Goal: Task Accomplishment & Management: Manage account settings

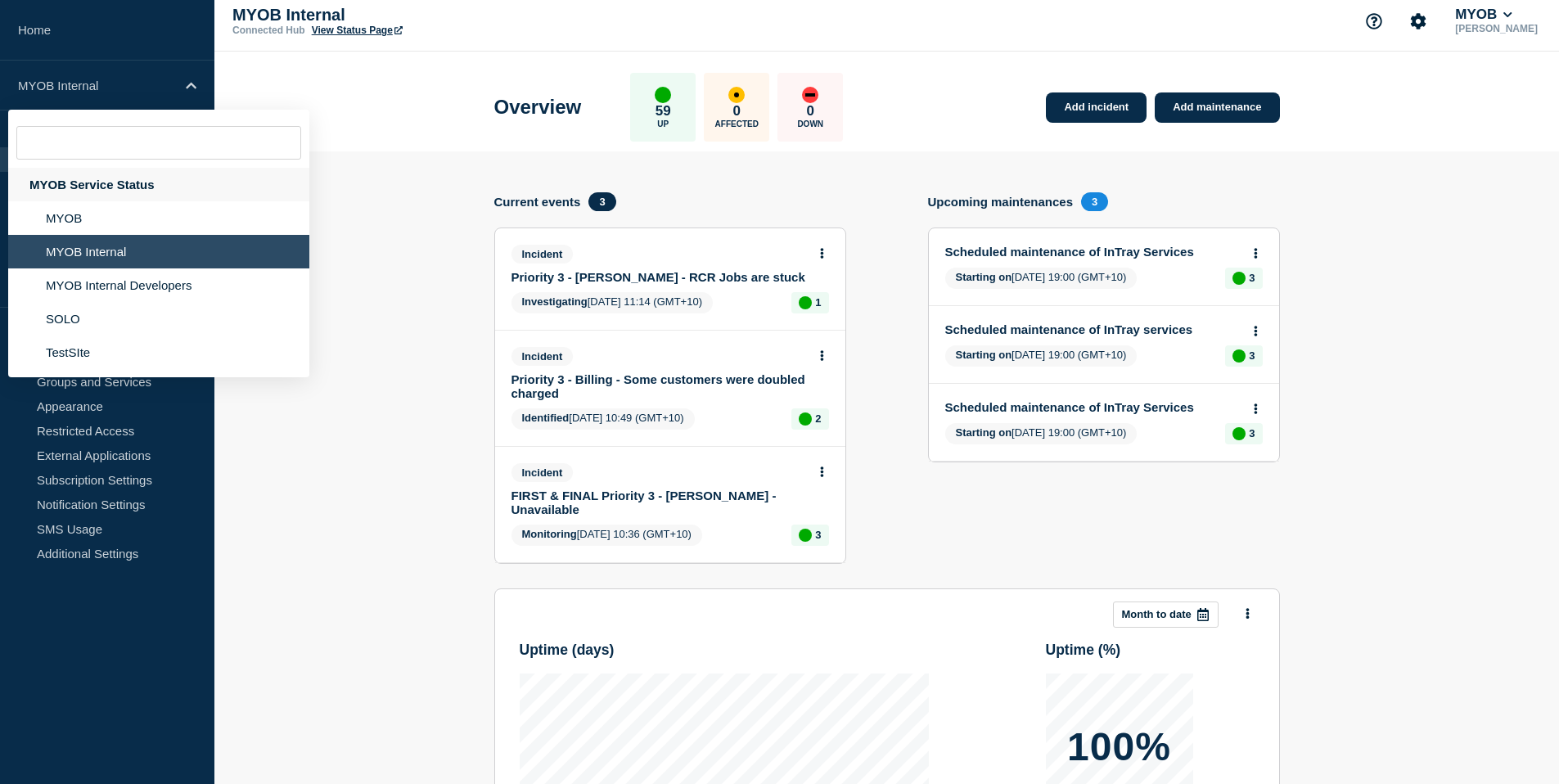
click at [108, 190] on div "MYOB Service Status" at bounding box center [159, 185] width 301 height 34
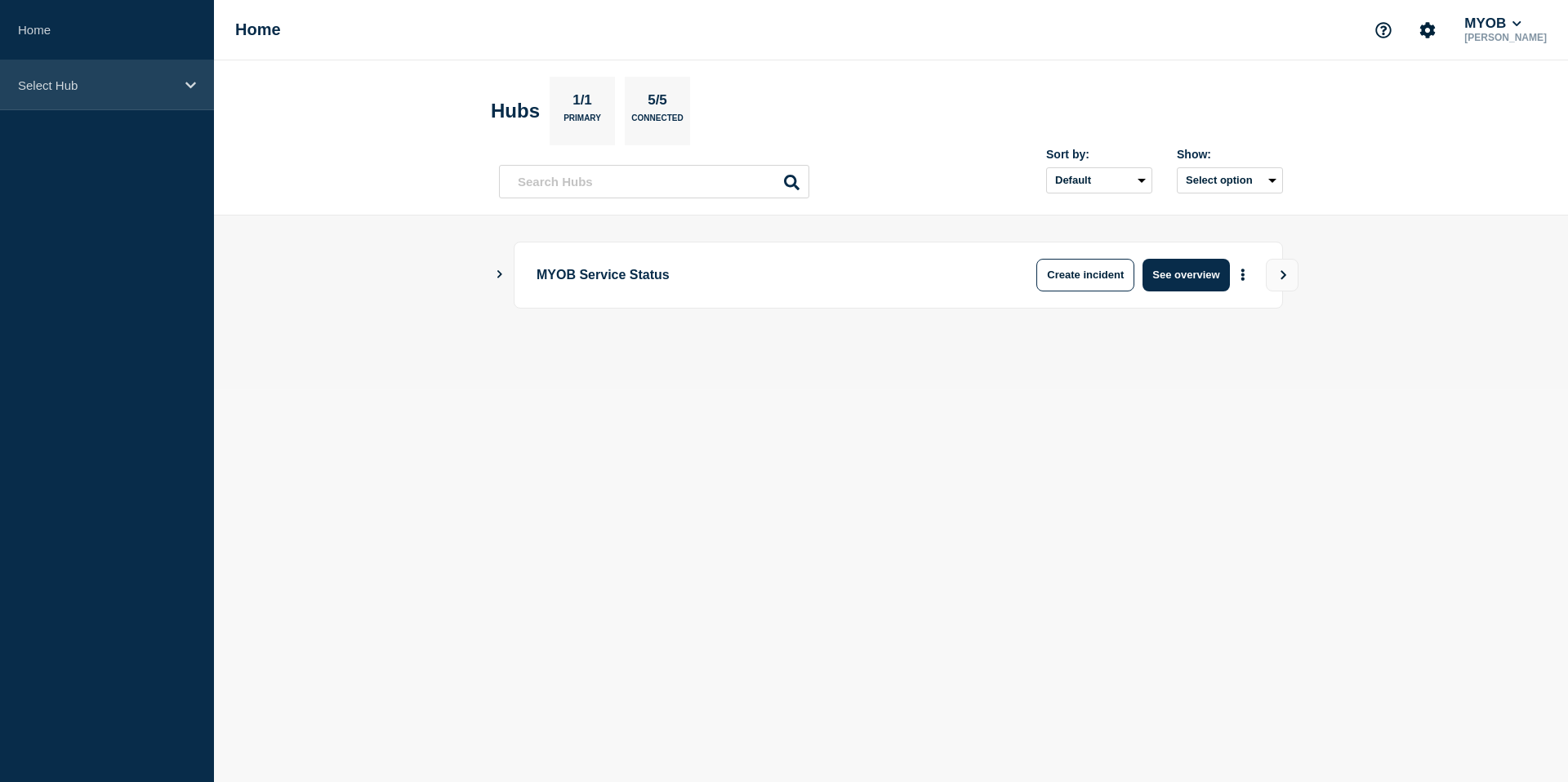
click at [129, 78] on p "Select Hub" at bounding box center [96, 85] width 157 height 14
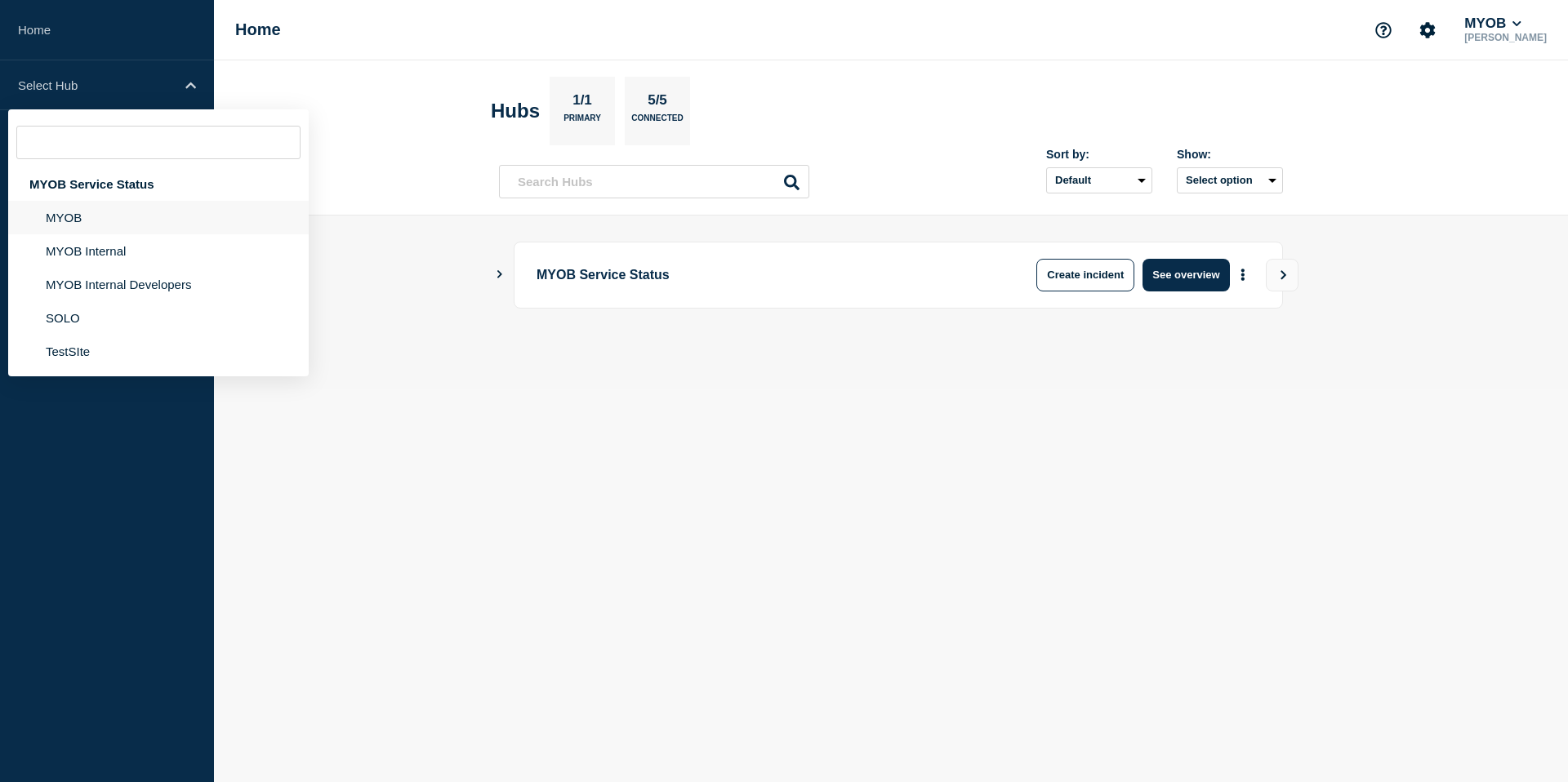
click at [106, 225] on li "MYOB" at bounding box center [158, 218] width 300 height 34
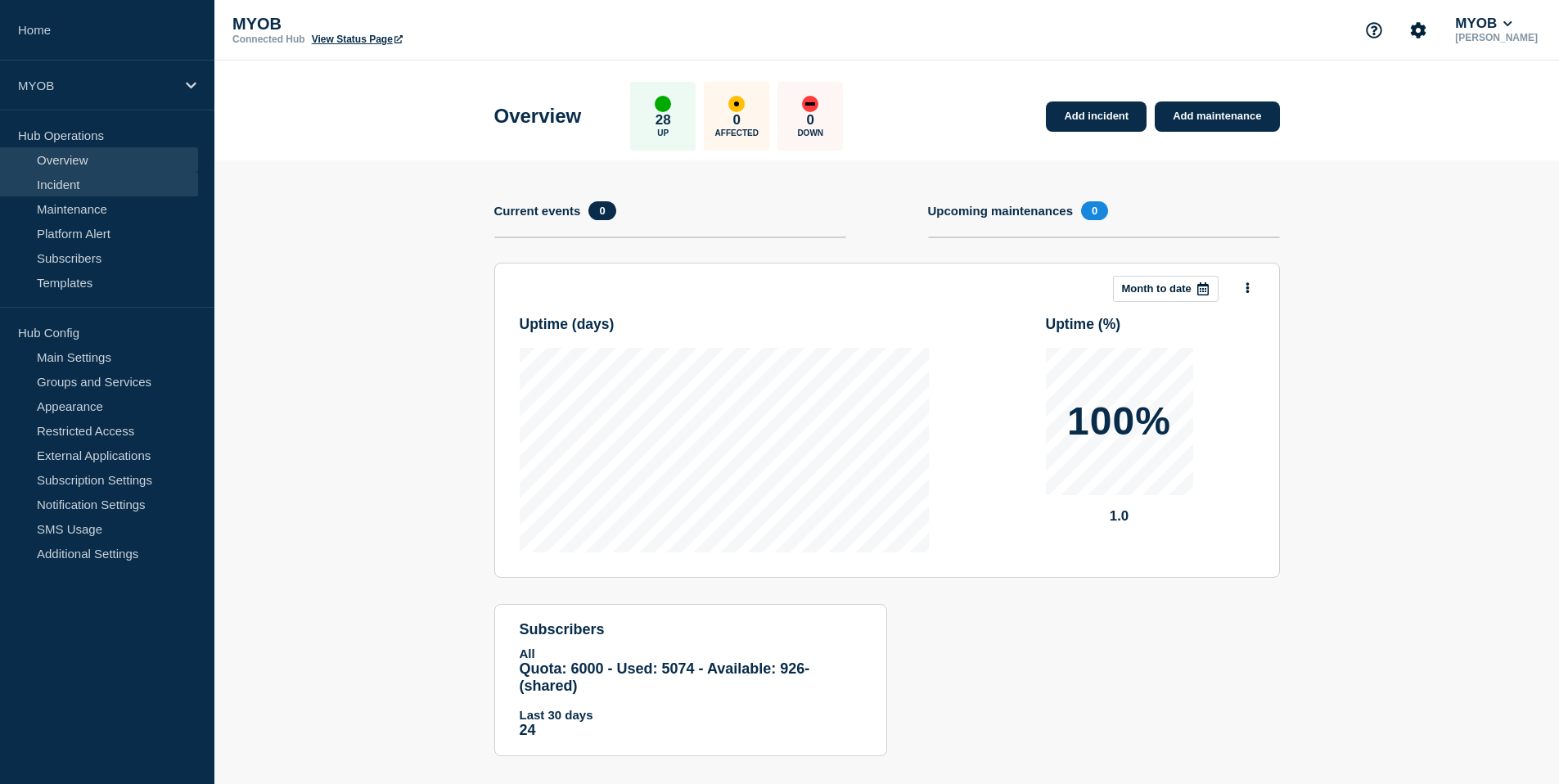
click at [96, 187] on link "Incident" at bounding box center [99, 184] width 198 height 24
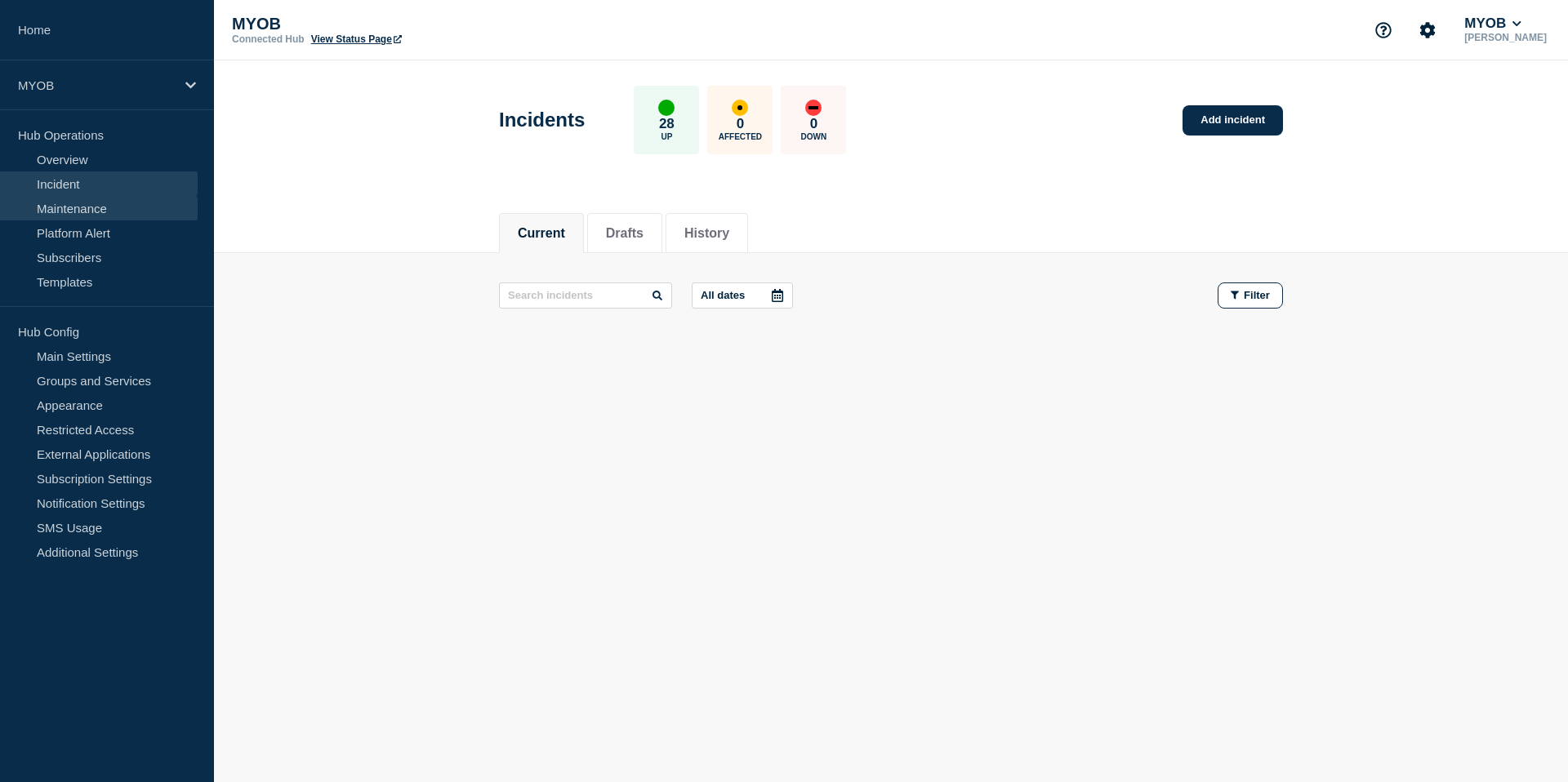
click at [86, 212] on link "Maintenance" at bounding box center [99, 208] width 198 height 24
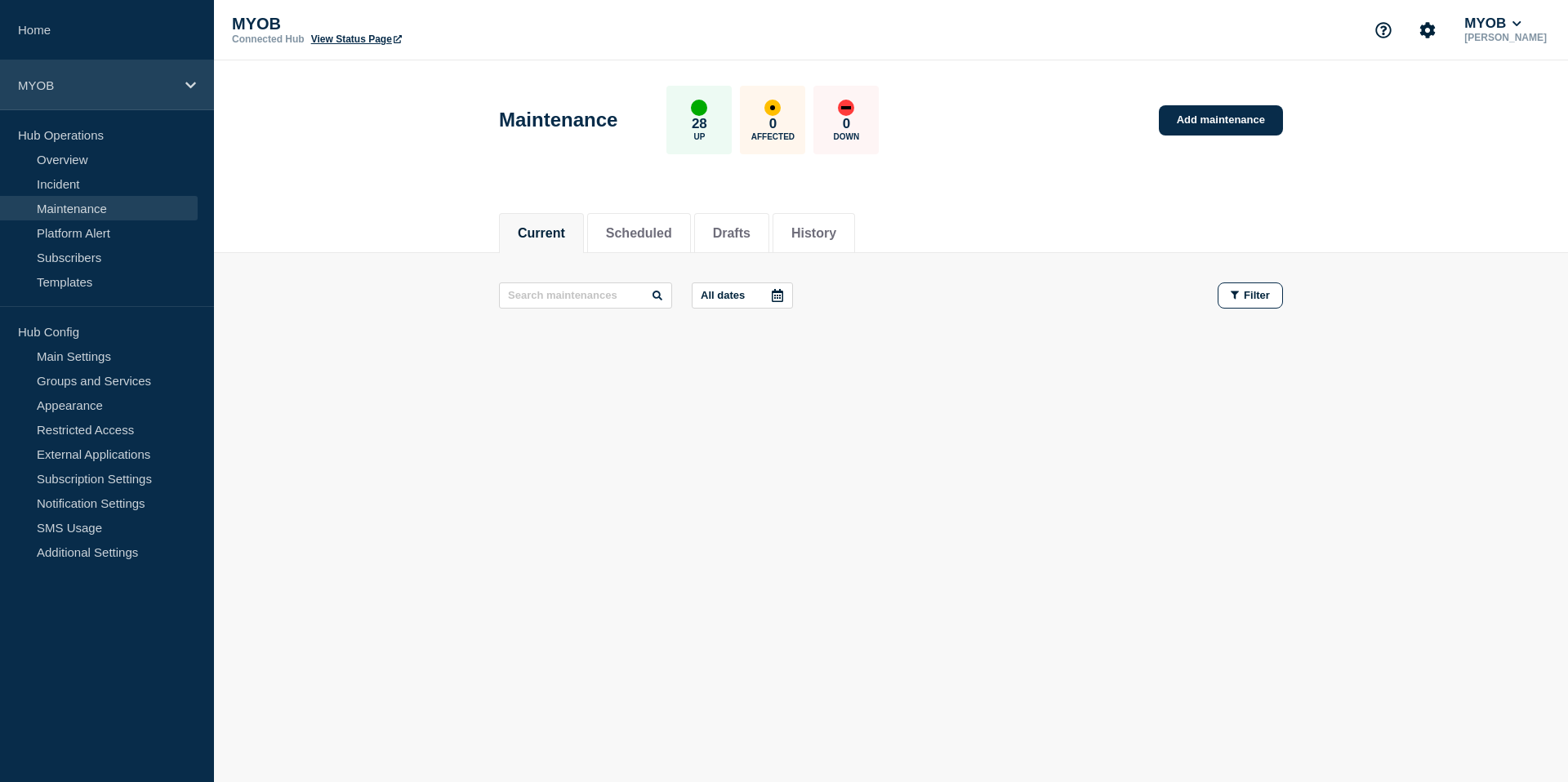
click at [95, 96] on div "MYOB" at bounding box center [106, 85] width 214 height 49
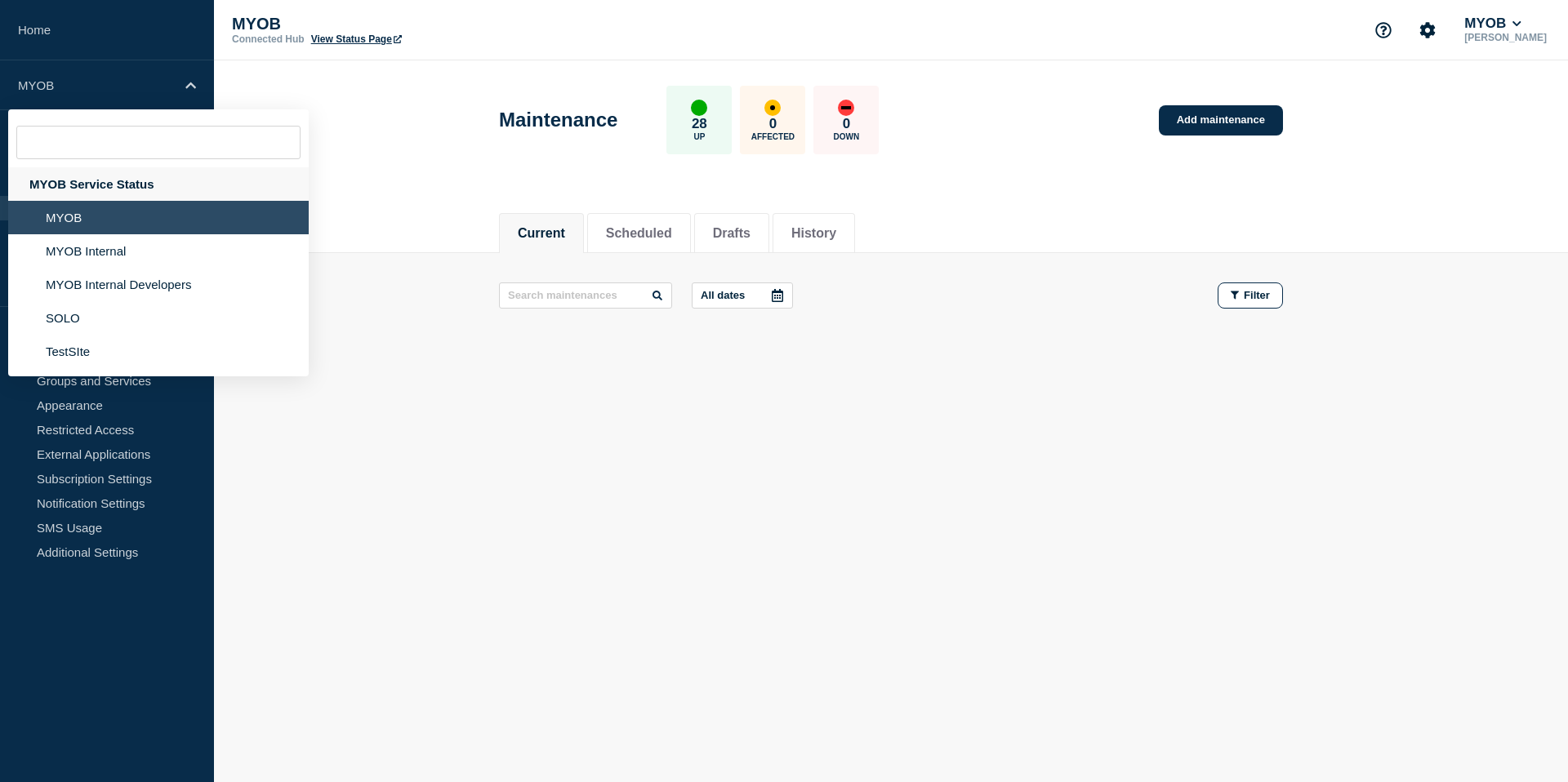
click at [94, 197] on div "MYOB Service Status" at bounding box center [158, 184] width 300 height 34
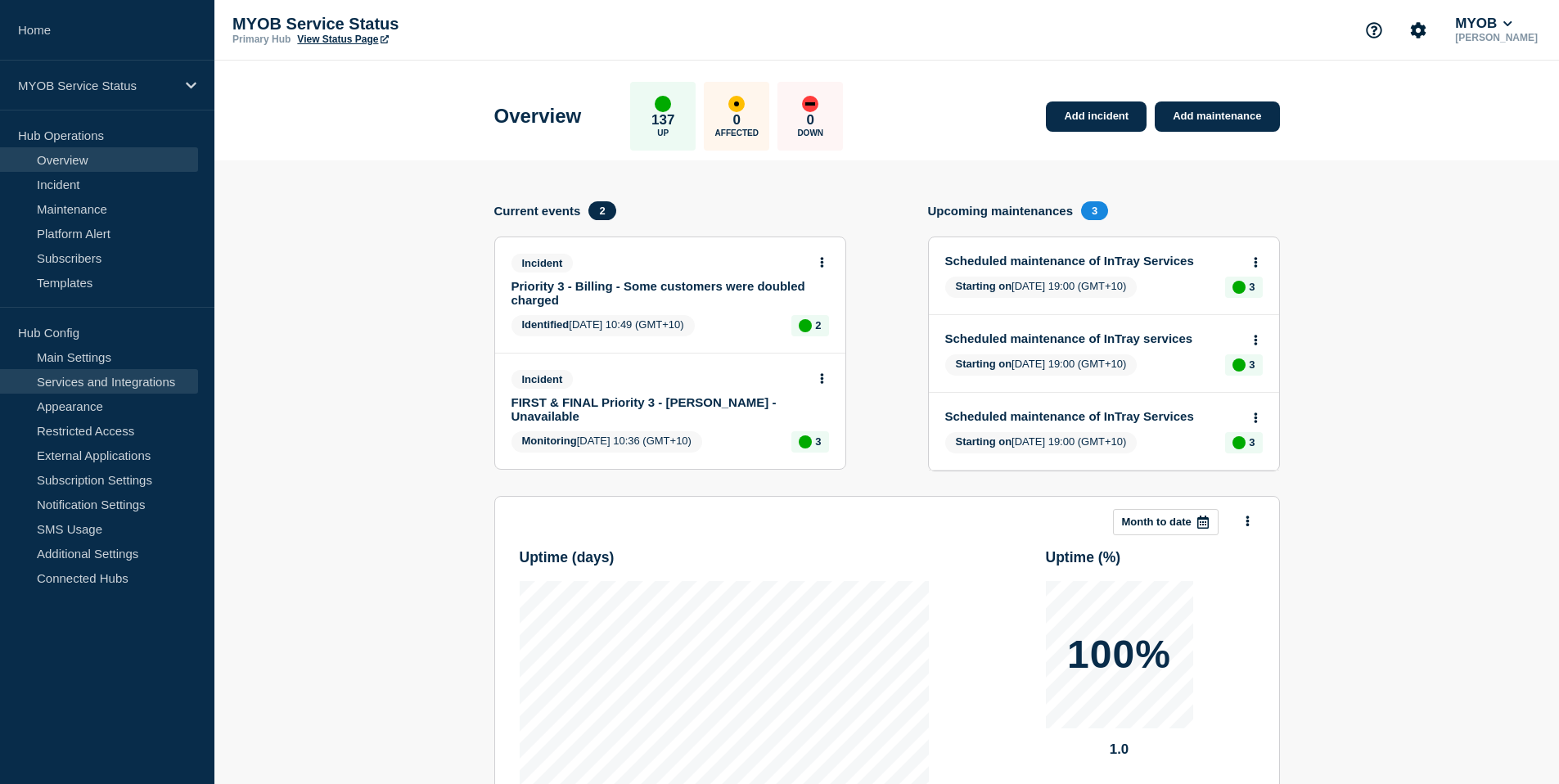
click at [115, 387] on link "Services and Integrations" at bounding box center [99, 381] width 198 height 24
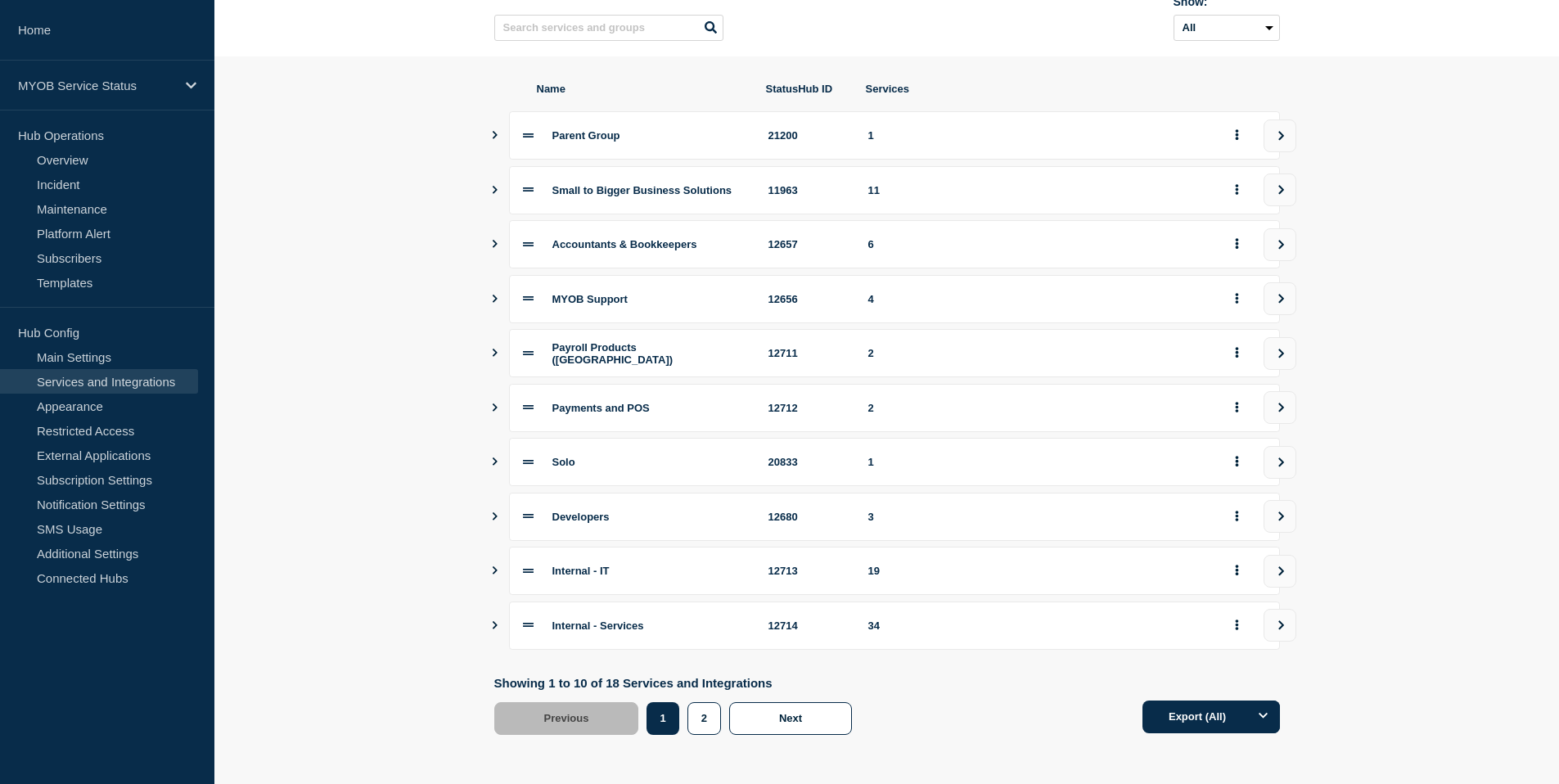
scroll to position [139, 0]
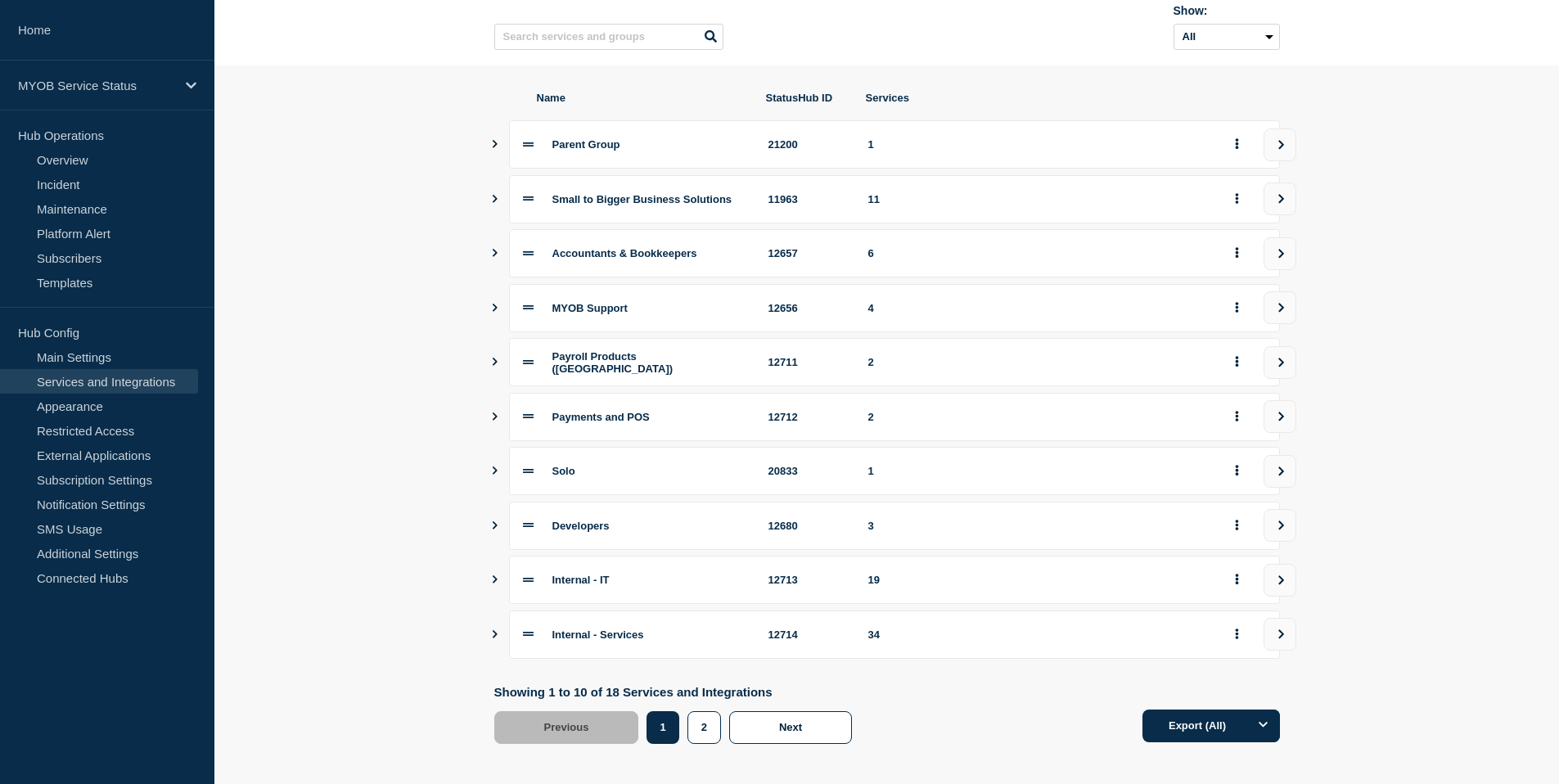
click at [492, 257] on icon "Show services" at bounding box center [494, 253] width 11 height 8
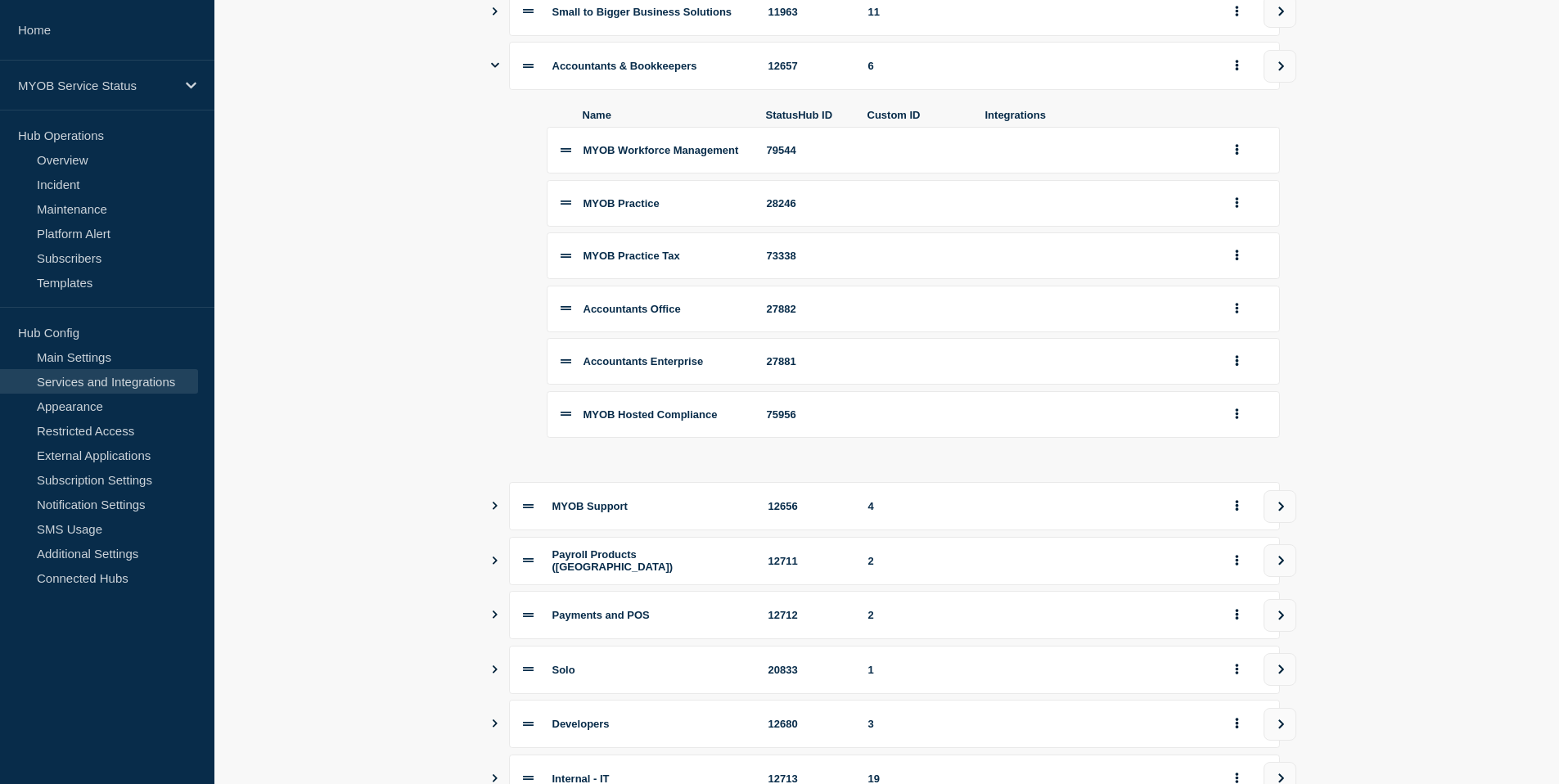
scroll to position [318, 0]
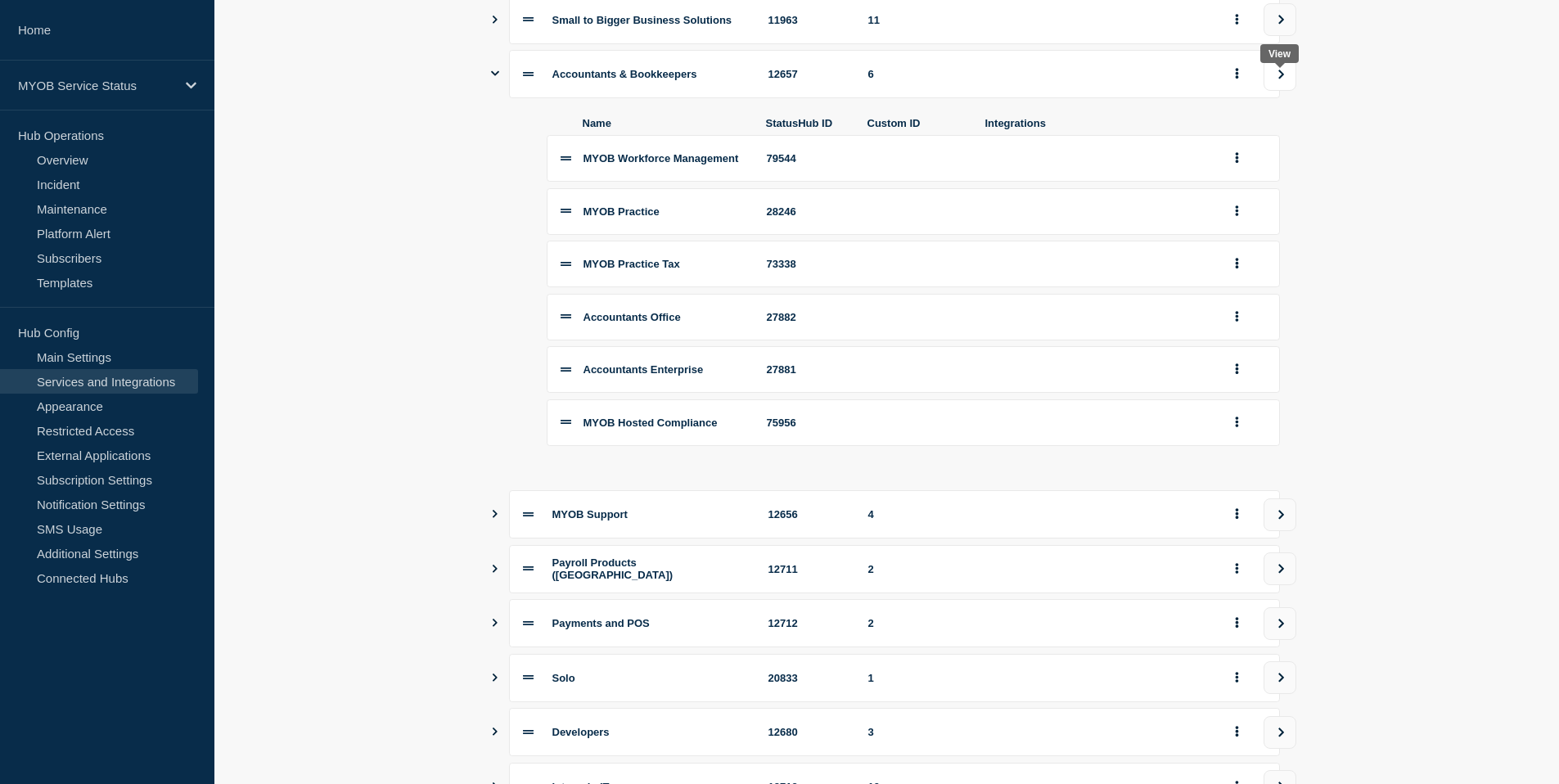
click at [1277, 91] on button "view group" at bounding box center [1280, 74] width 33 height 33
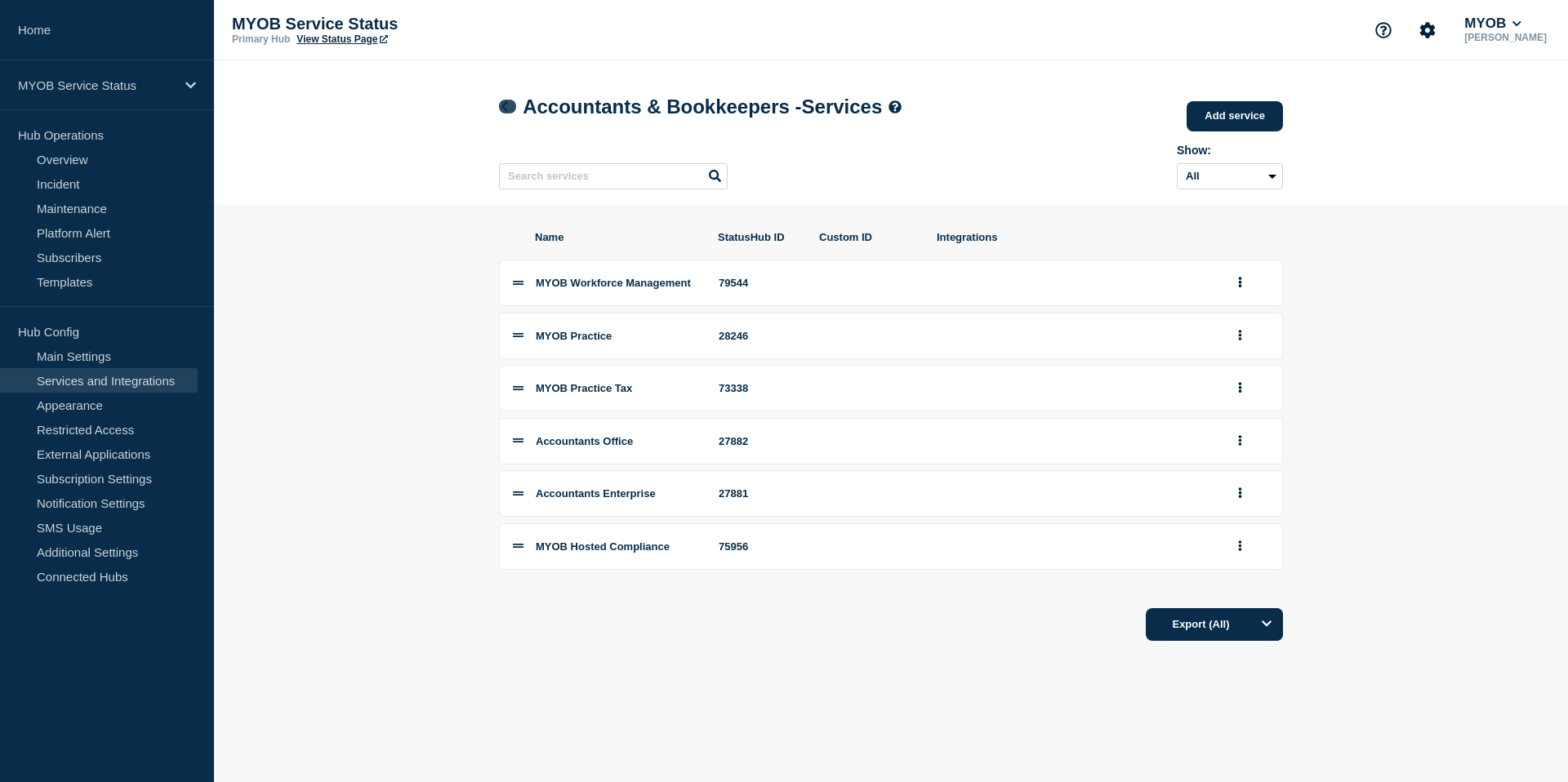
click at [506, 107] on icon at bounding box center [504, 106] width 13 height 11
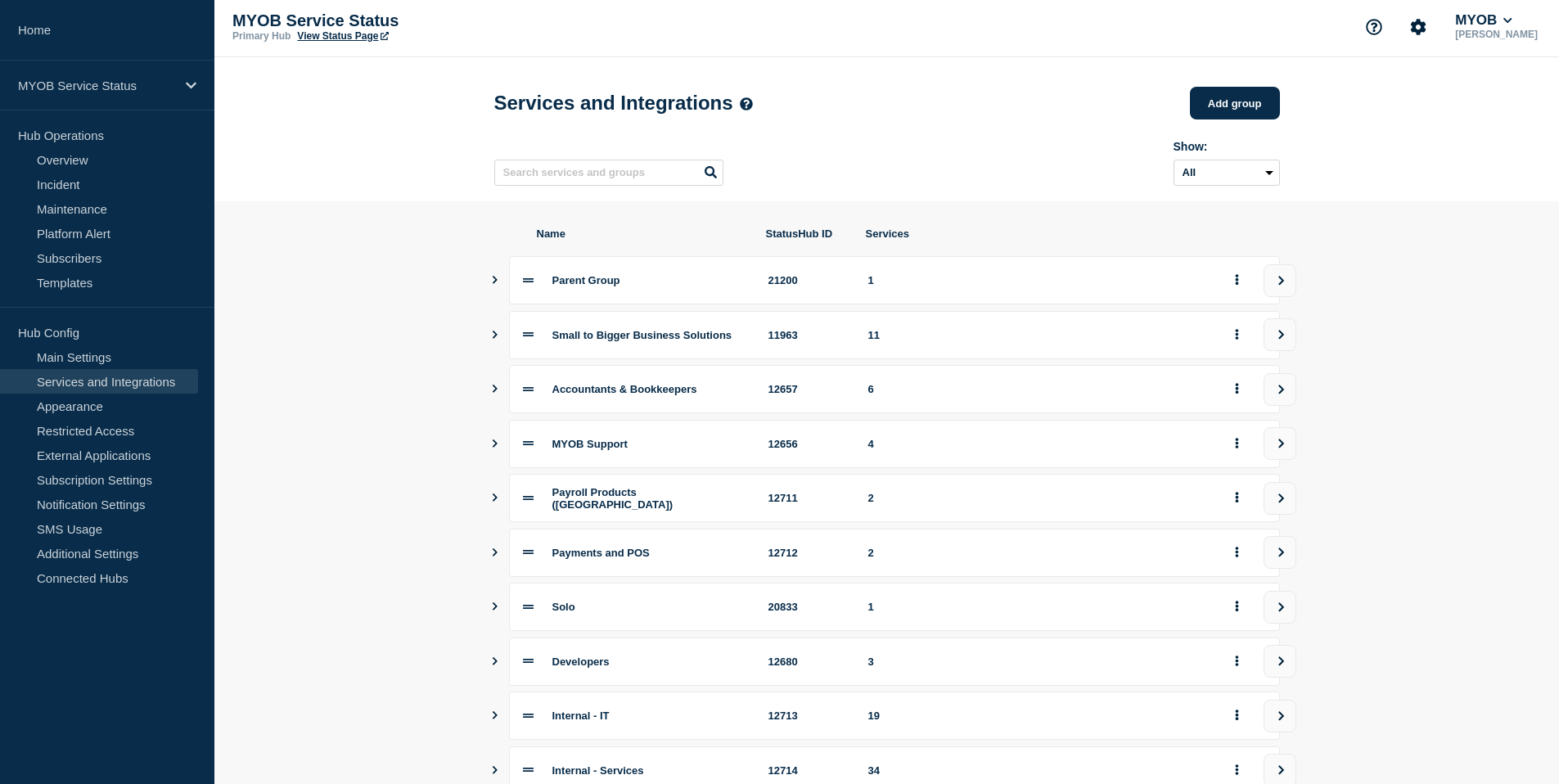
scroll to position [7, 0]
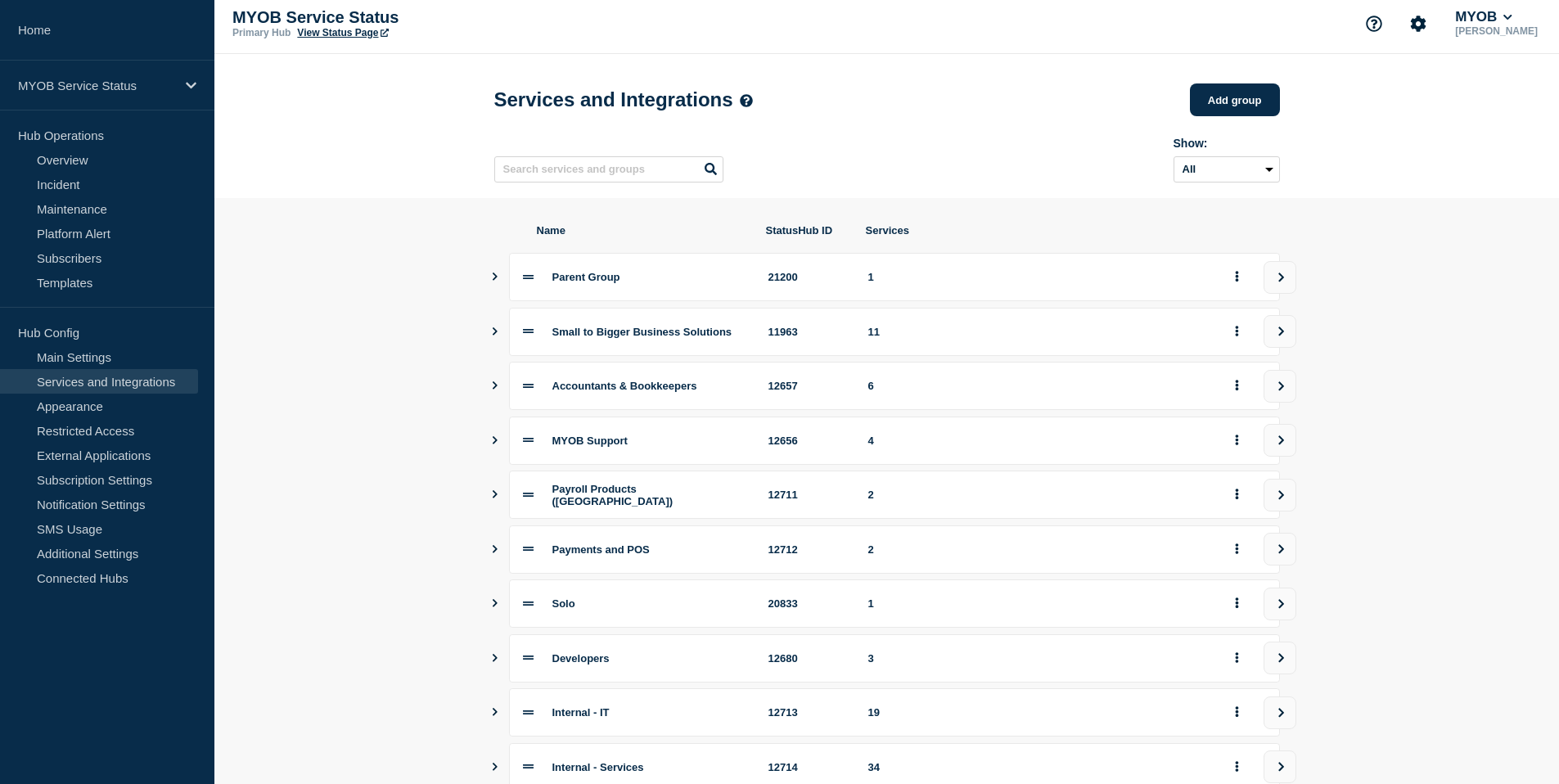
click at [492, 337] on button "Show services" at bounding box center [495, 331] width 8 height 48
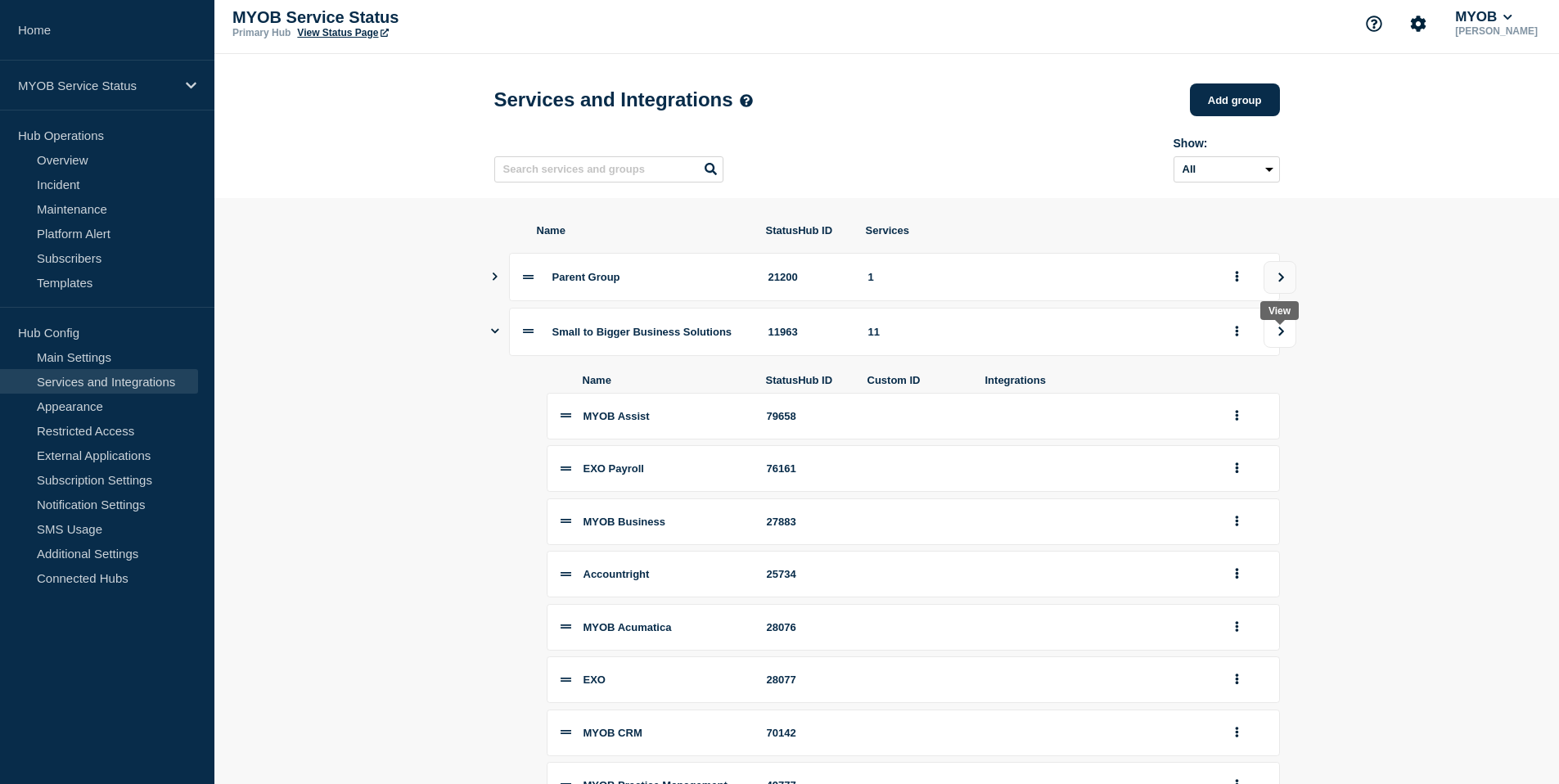
click at [1281, 335] on button "view group" at bounding box center [1280, 331] width 33 height 33
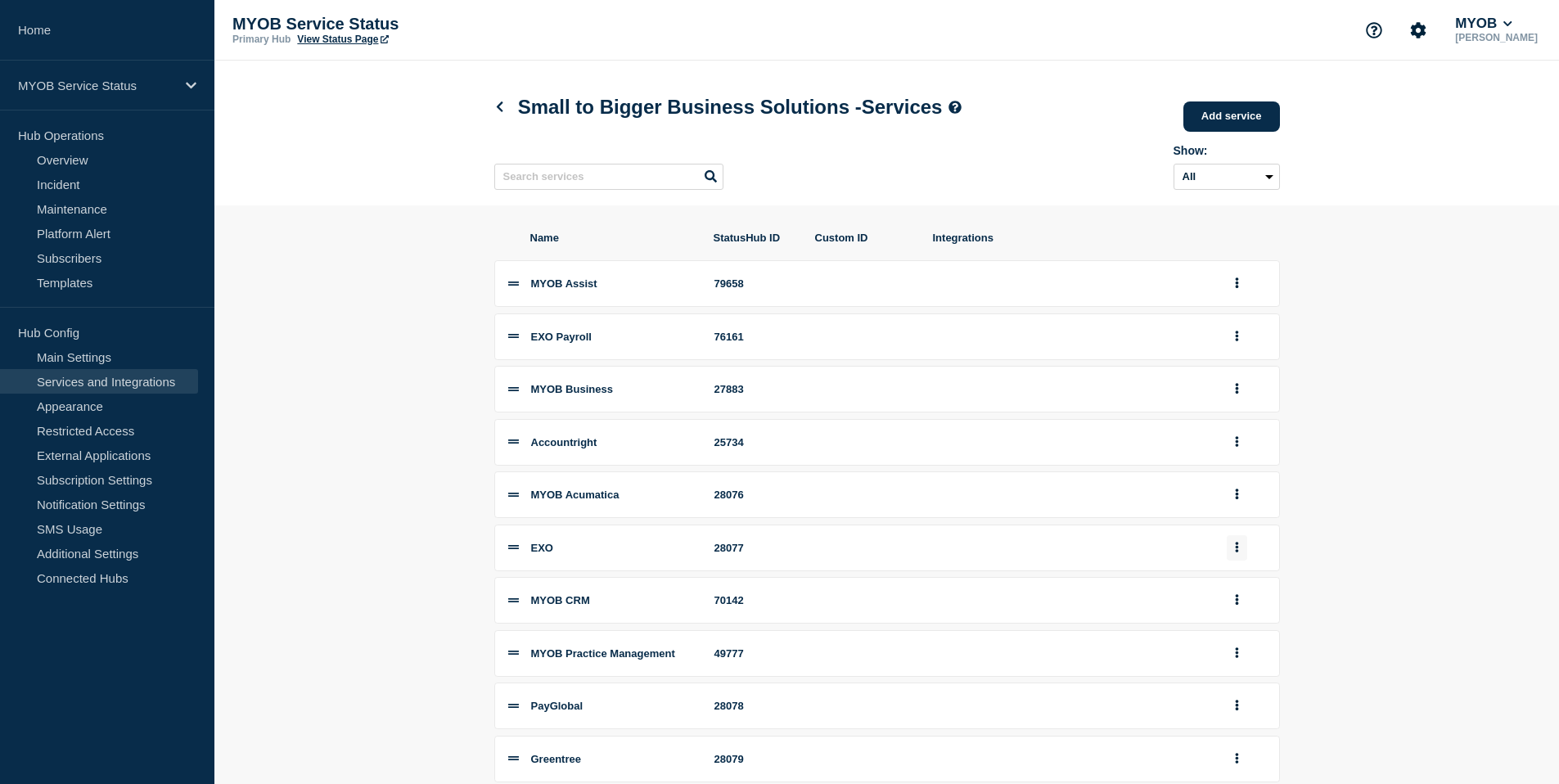
click at [1237, 552] on icon "group actions" at bounding box center [1237, 547] width 4 height 11
click at [1231, 346] on button "Edit" at bounding box center [1246, 334] width 82 height 25
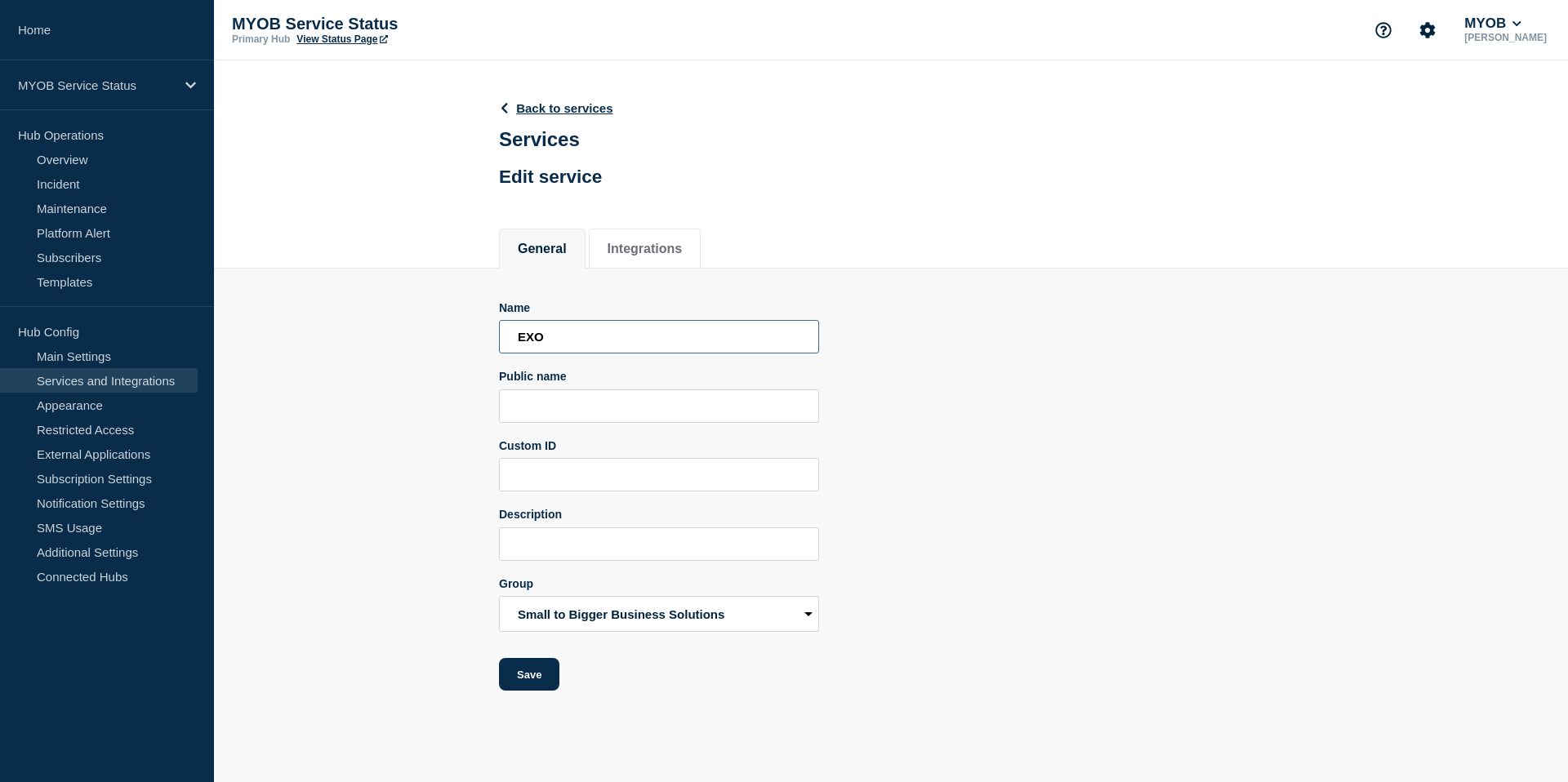
click at [506, 352] on input "EXO" at bounding box center [659, 337] width 320 height 34
click at [607, 348] on input "MYOB EXO" at bounding box center [659, 337] width 320 height 34
paste input "Business"
type input "MYOB EXO Business"
click at [964, 386] on div "Name MYOB EXO Business Public name Custom ID Description Group Parent Group Sma…" at bounding box center [890, 496] width 784 height 391
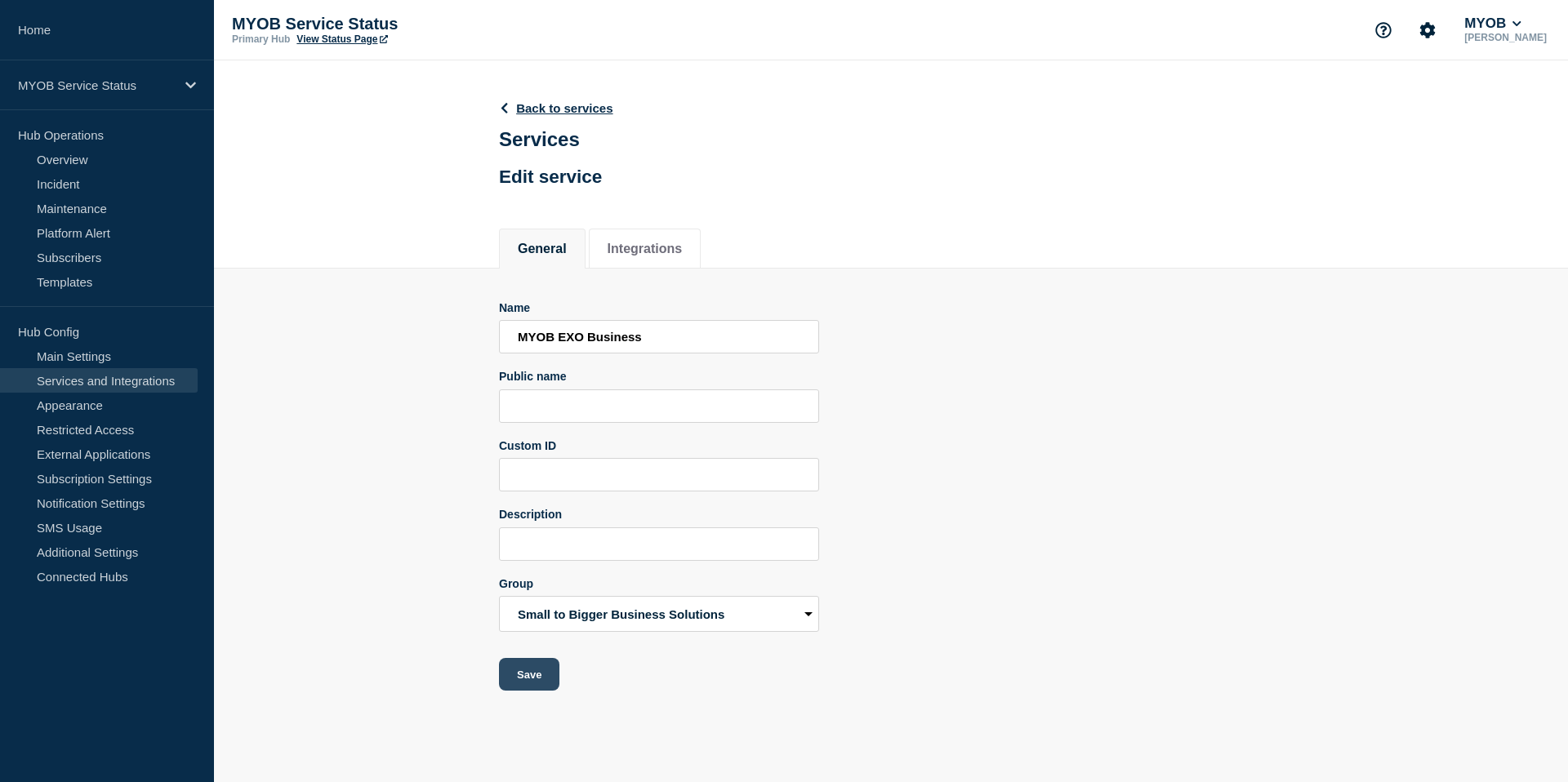
click at [532, 691] on button "Save" at bounding box center [529, 674] width 60 height 33
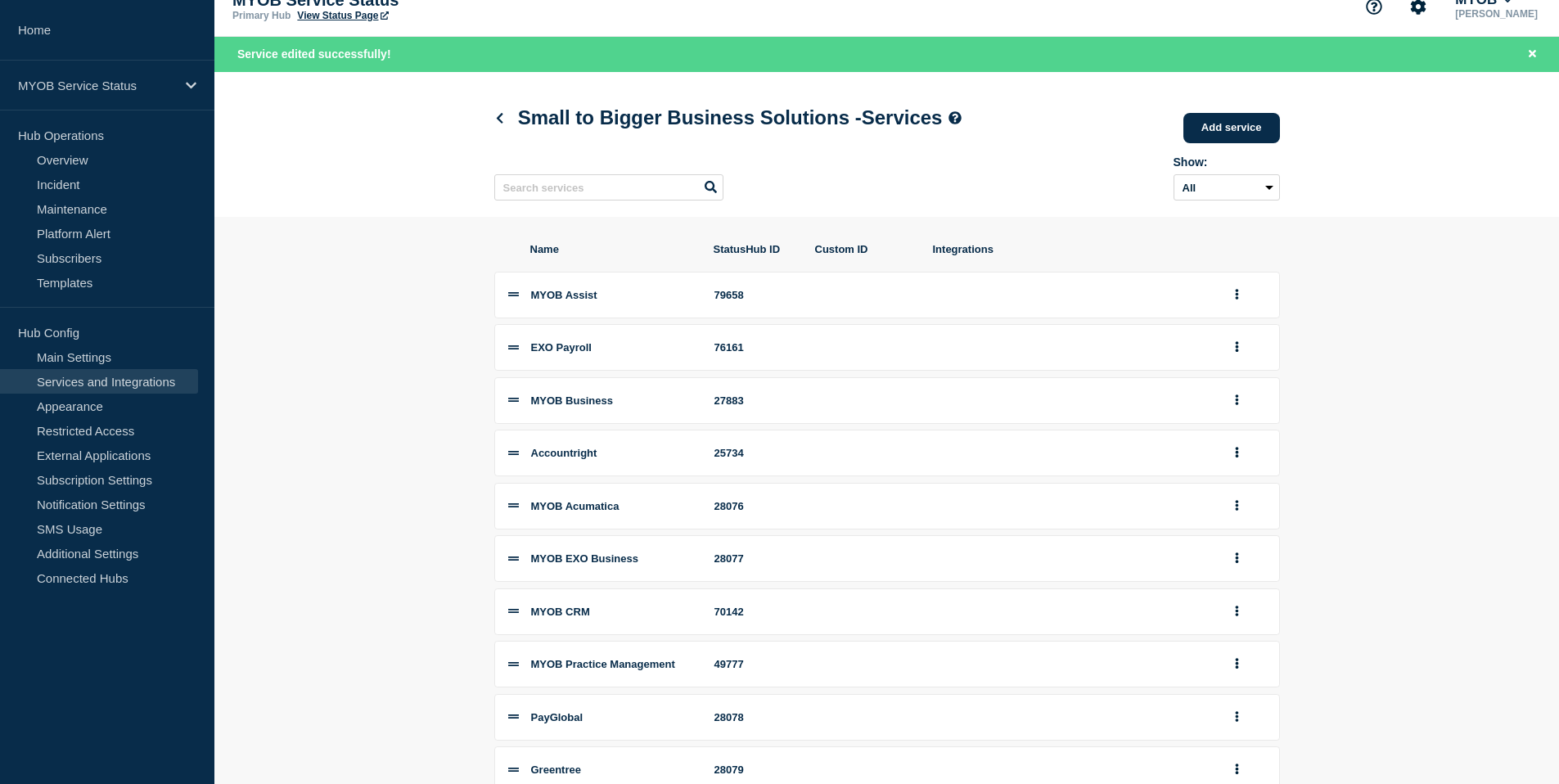
scroll to position [57, 0]
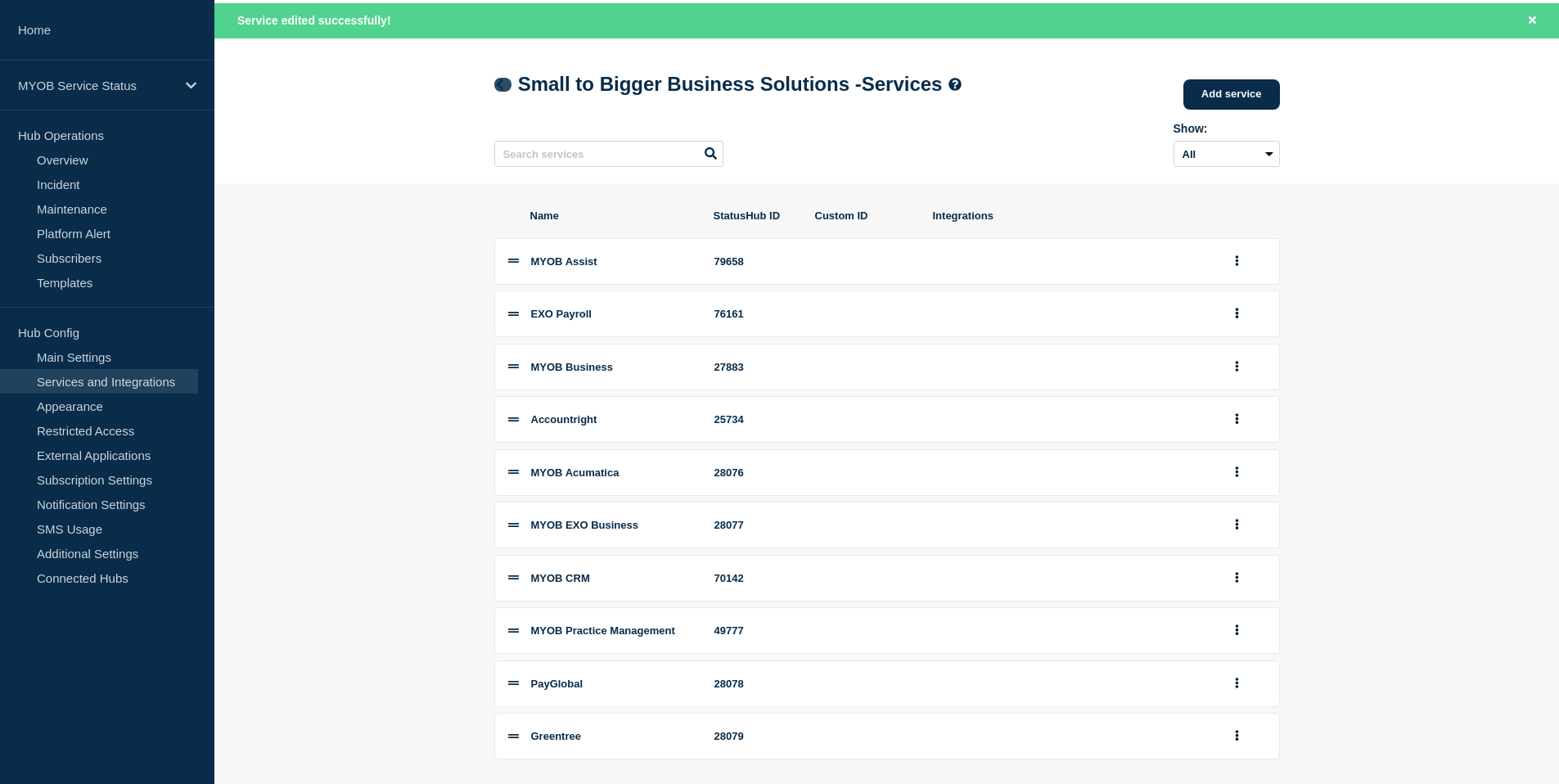
click at [493, 81] on icon at bounding box center [499, 84] width 13 height 11
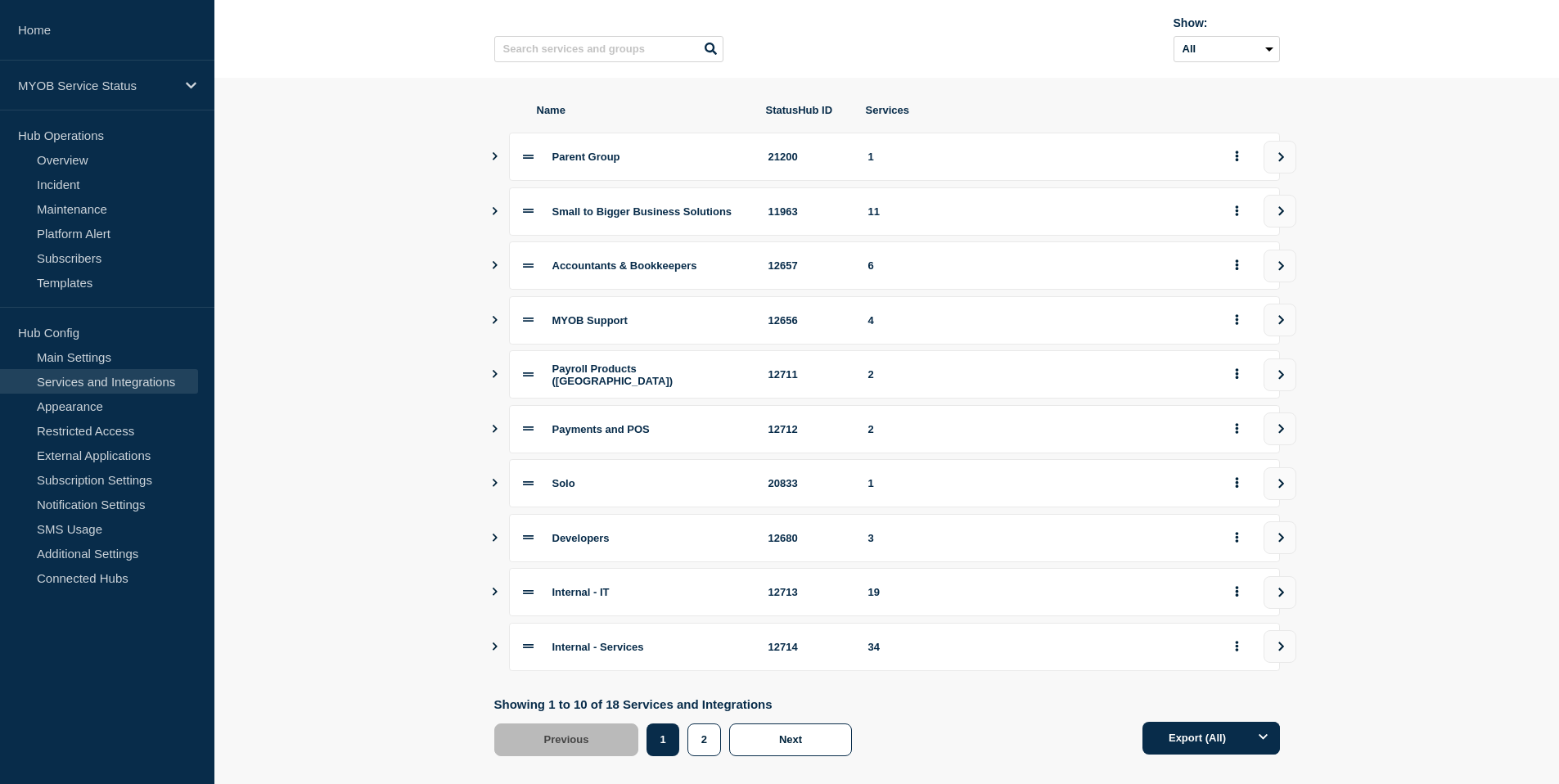
scroll to position [137, 0]
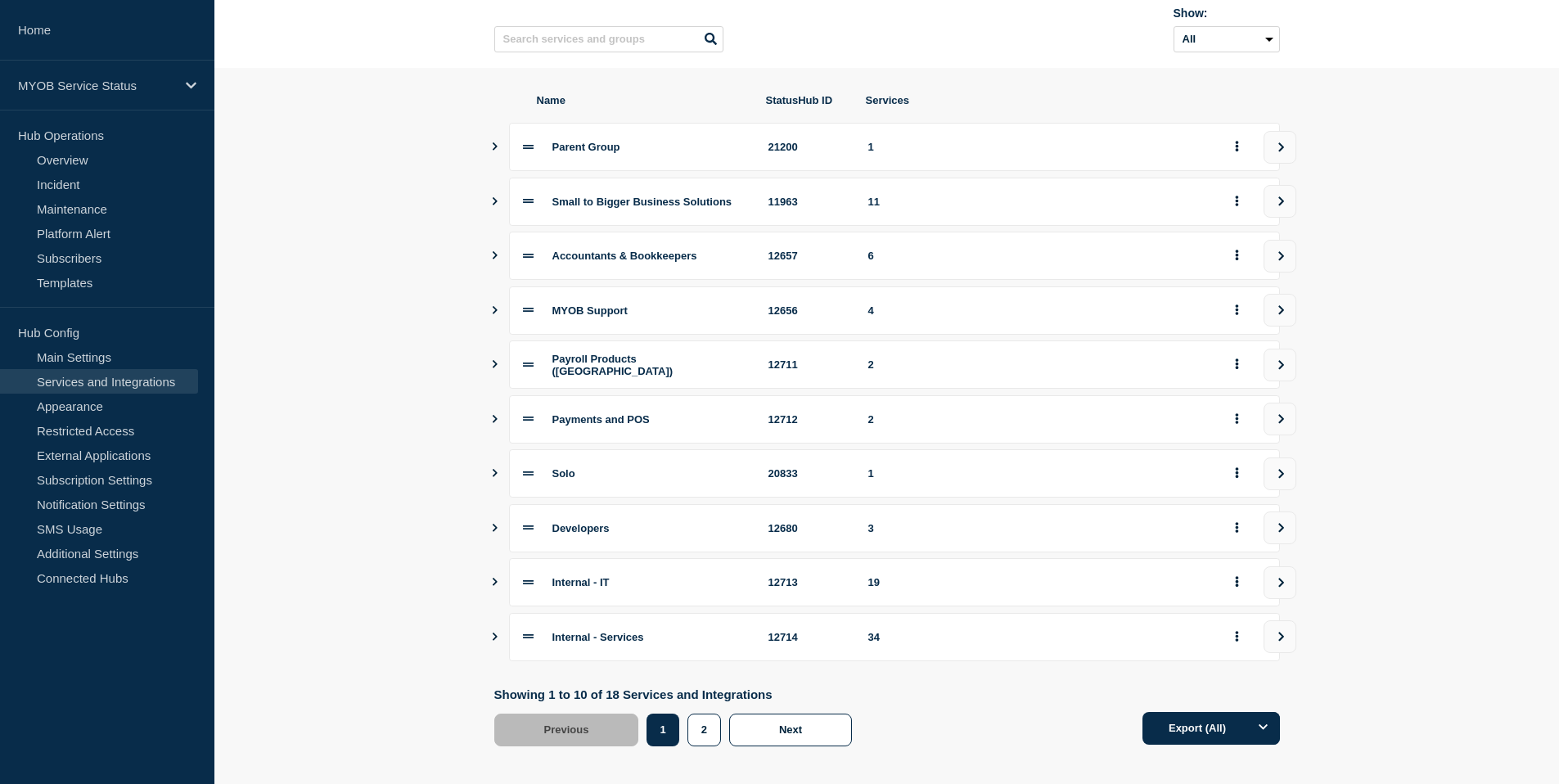
click at [495, 641] on icon "Show services" at bounding box center [495, 637] width 5 height 8
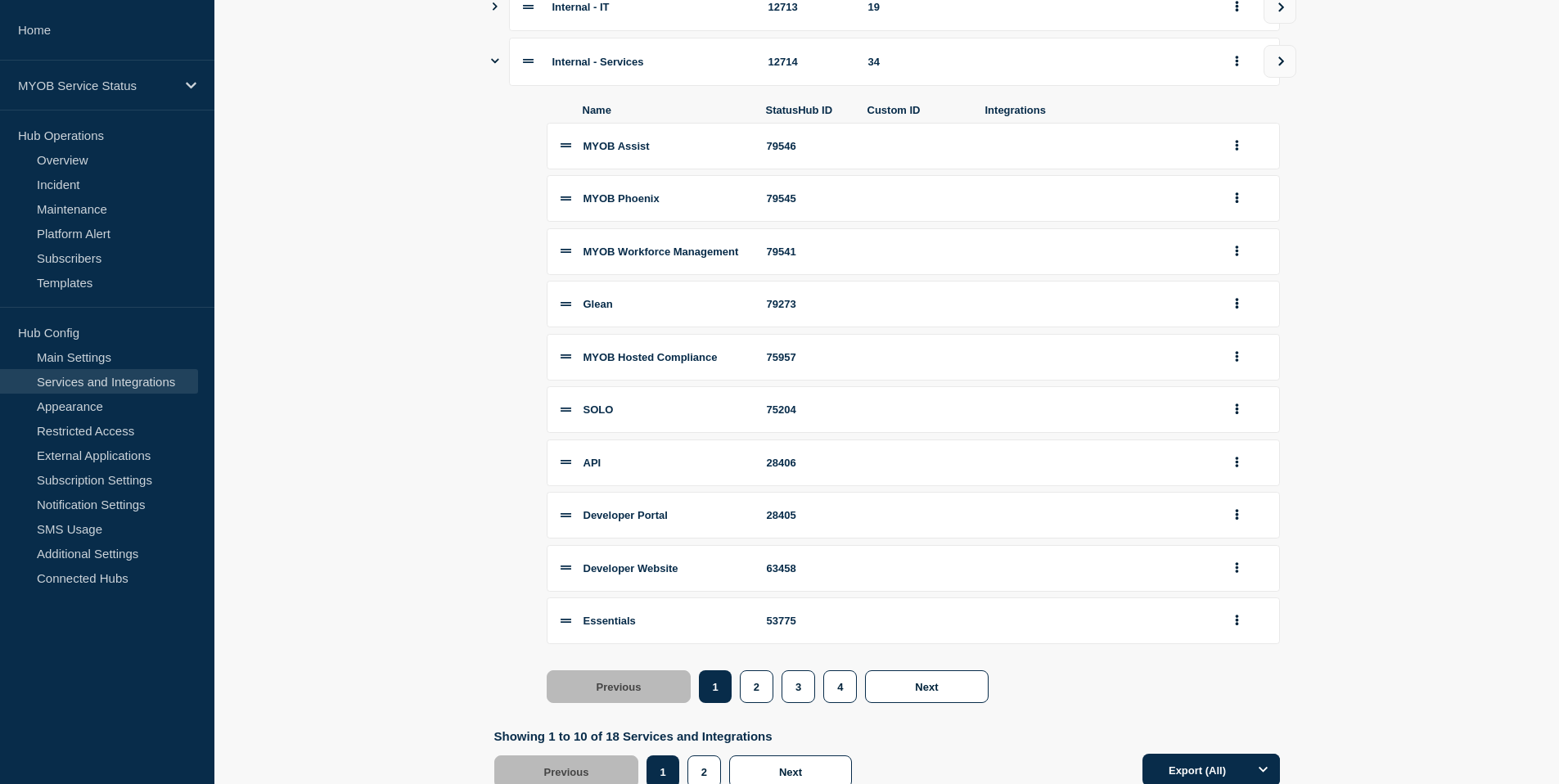
scroll to position [812, 0]
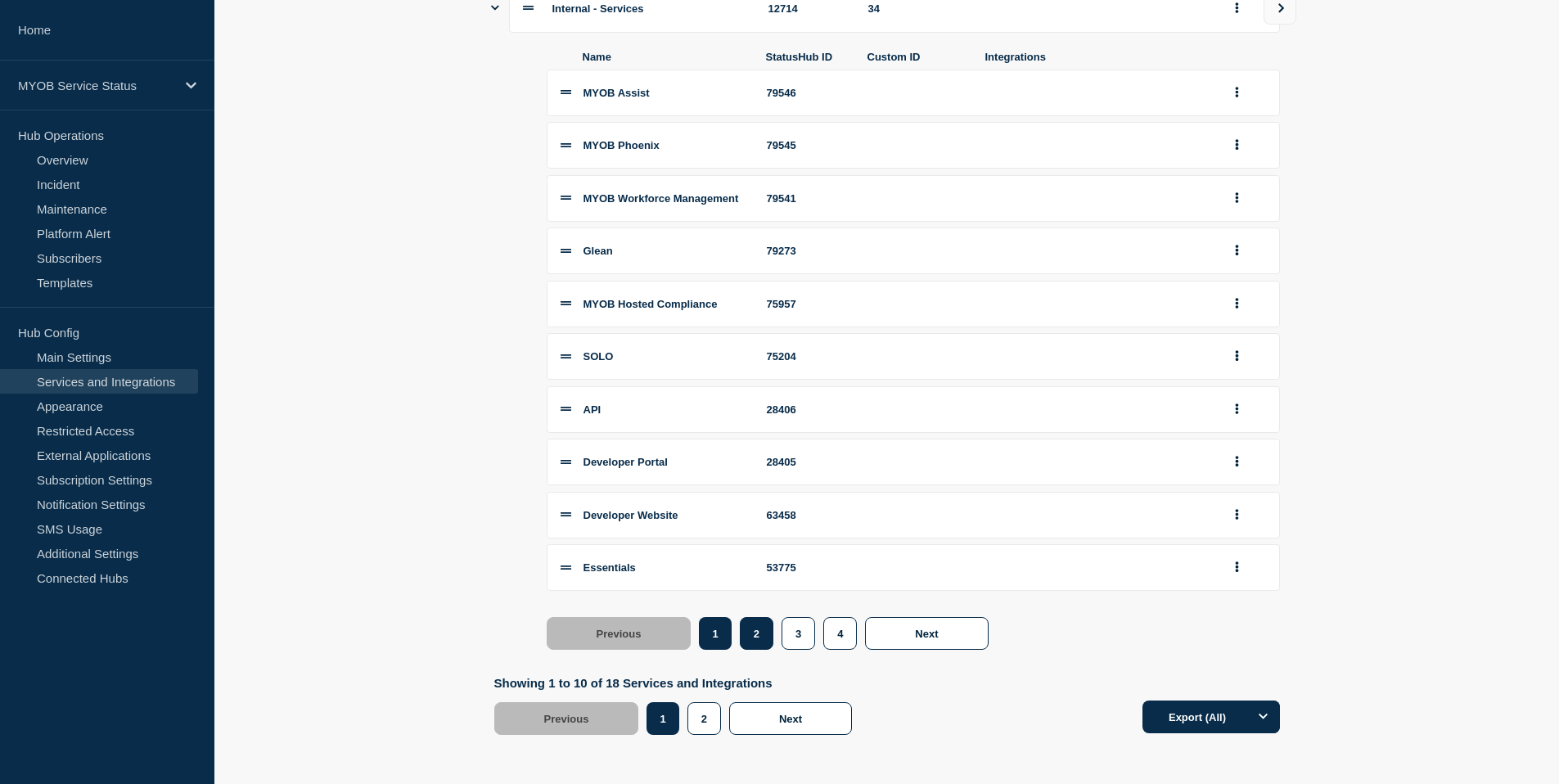
click at [750, 634] on button "2" at bounding box center [756, 633] width 34 height 33
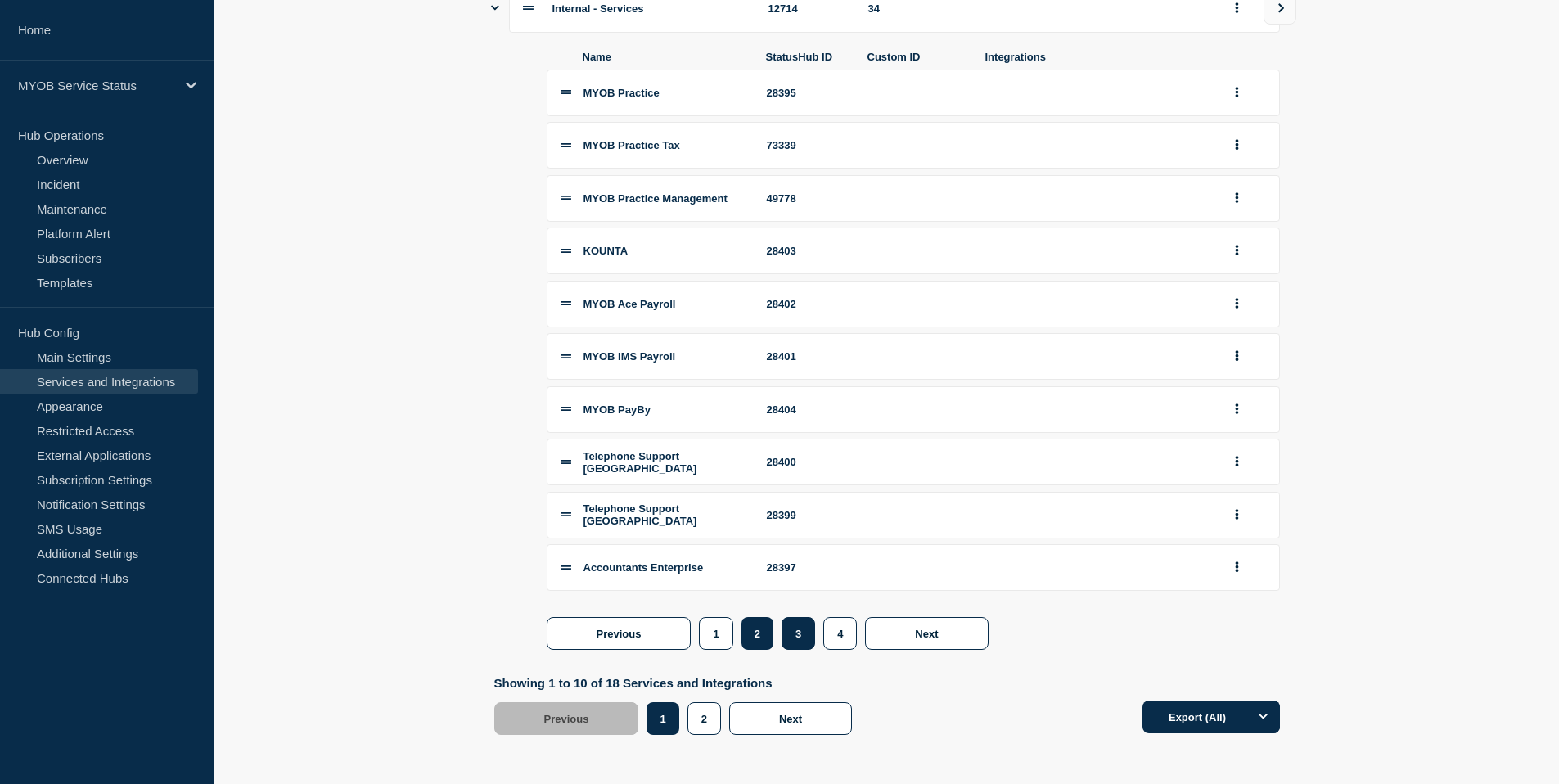
click at [785, 639] on button "3" at bounding box center [798, 633] width 34 height 33
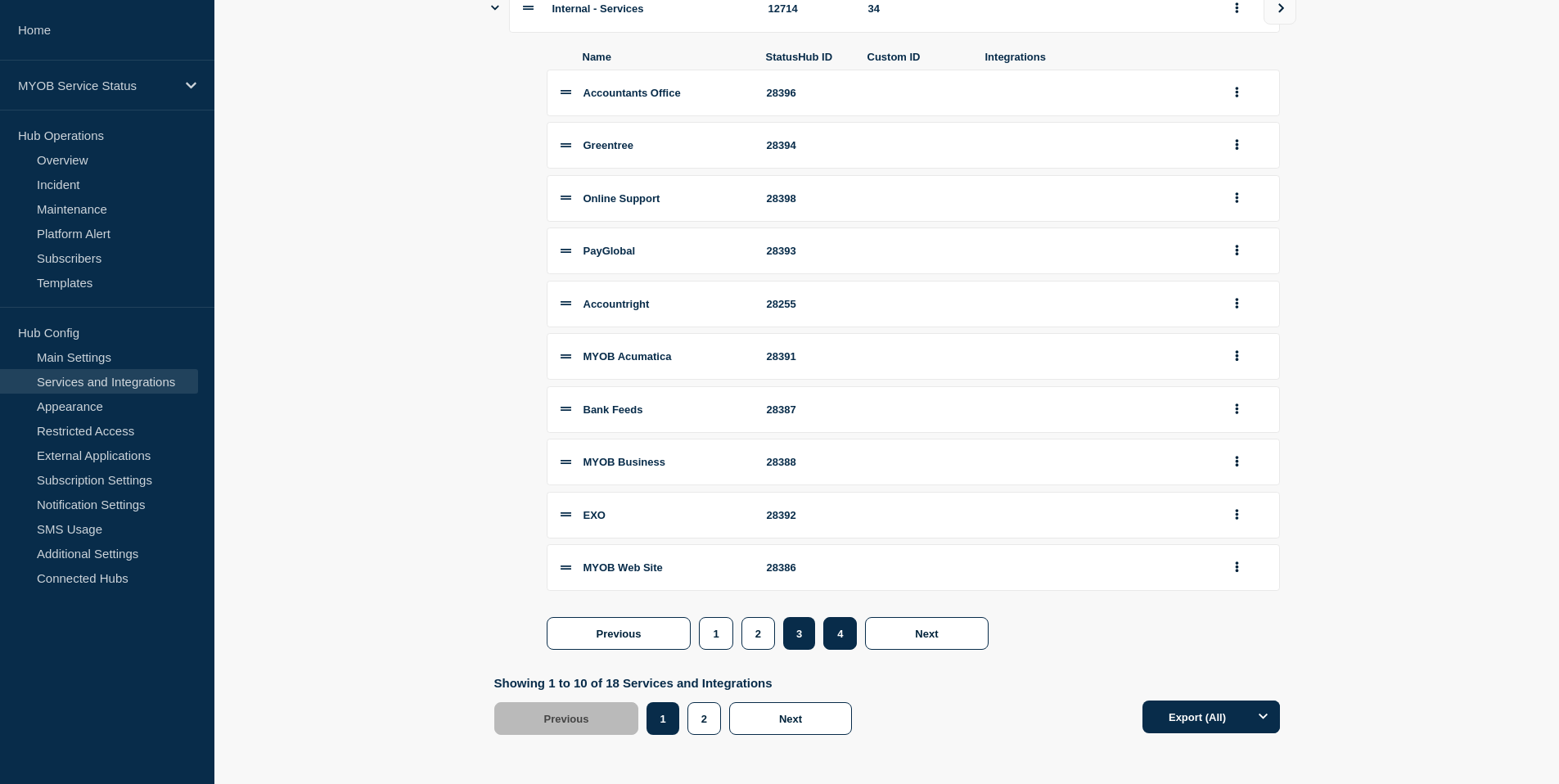
click at [845, 637] on button "4" at bounding box center [840, 633] width 34 height 33
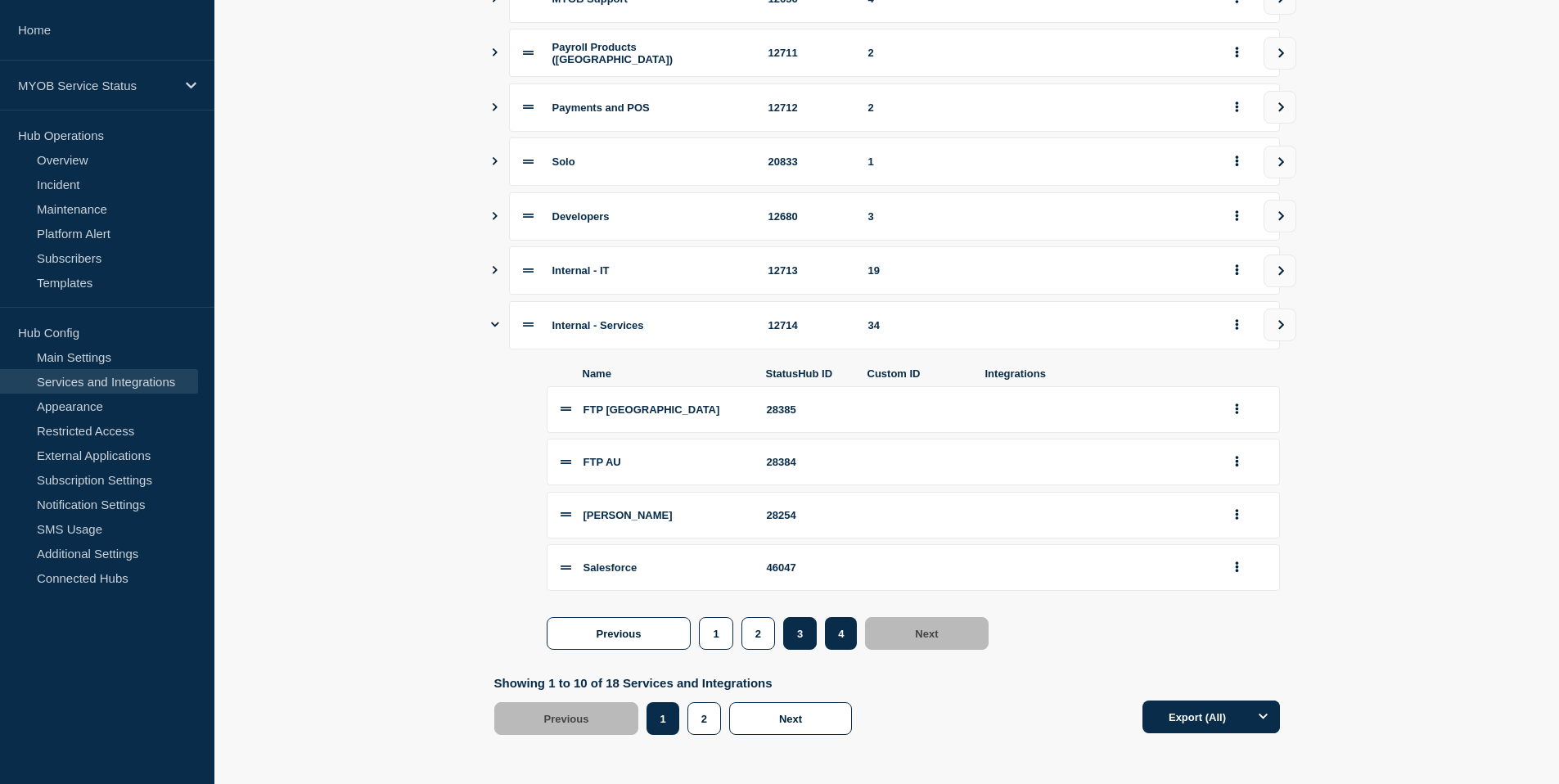
click at [794, 641] on button "3" at bounding box center [800, 633] width 34 height 33
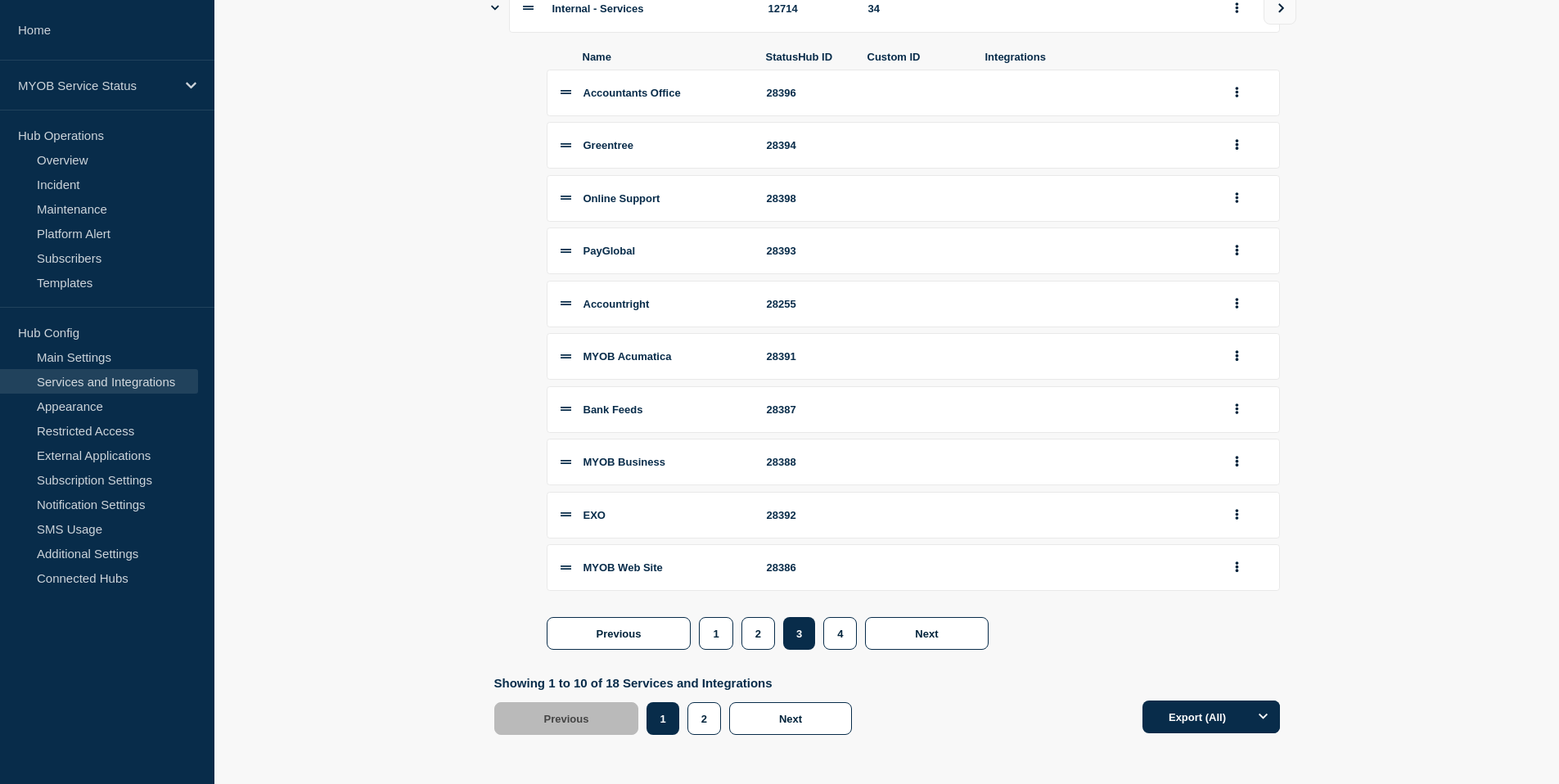
scroll to position [812, 0]
click at [1238, 513] on icon "group actions" at bounding box center [1237, 514] width 4 height 11
click at [1236, 534] on button "Edit" at bounding box center [1246, 547] width 82 height 25
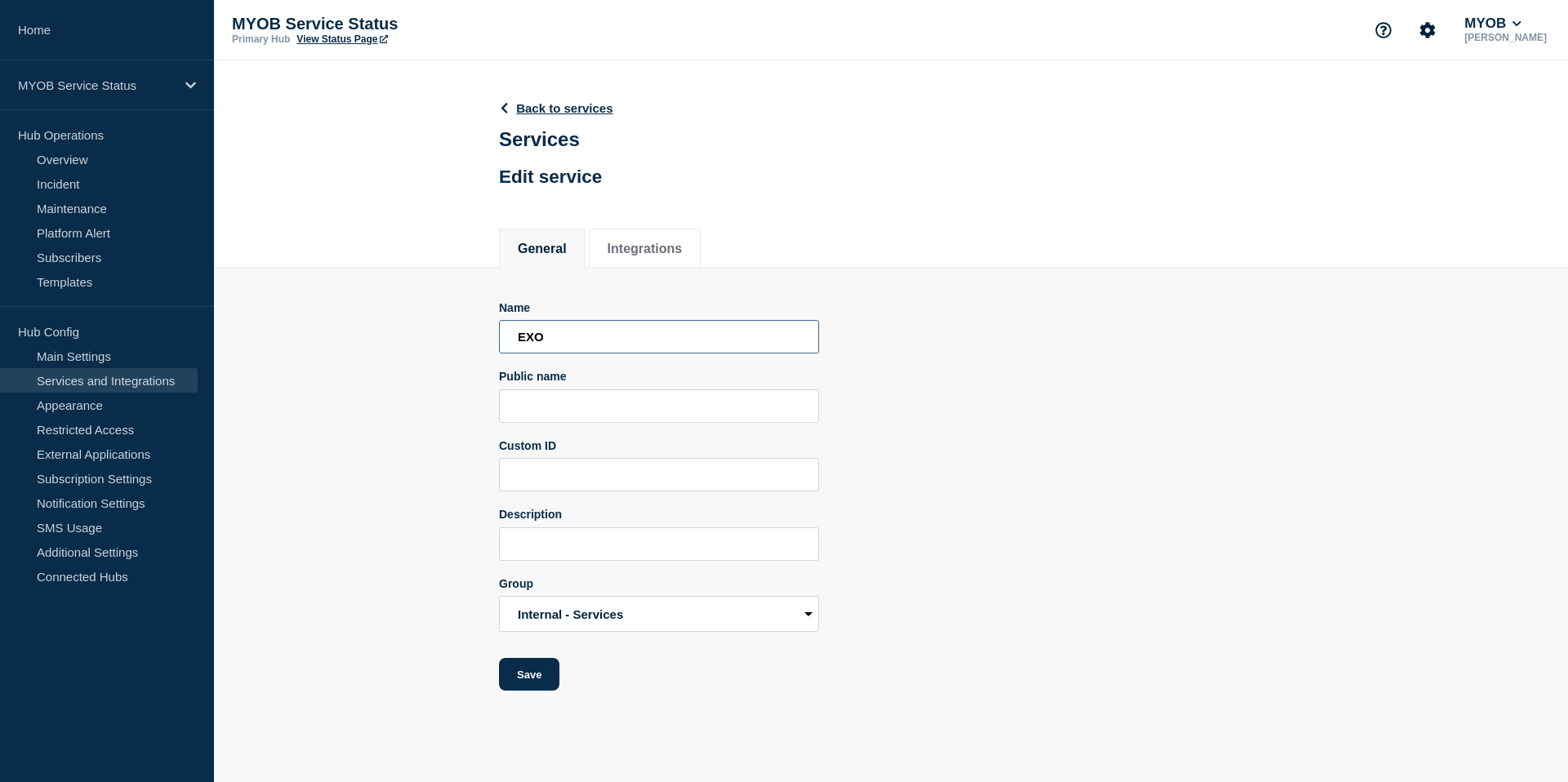
click at [507, 353] on input "EXO" at bounding box center [659, 337] width 320 height 34
click at [662, 354] on input "MYOB EXO" at bounding box center [659, 337] width 320 height 34
type input "MYOB EXO"
click at [924, 401] on div "Name MYOB EXO Public name Custom ID Description Group Parent Group Small to Big…" at bounding box center [890, 496] width 784 height 391
click at [543, 691] on button "Save" at bounding box center [529, 674] width 60 height 33
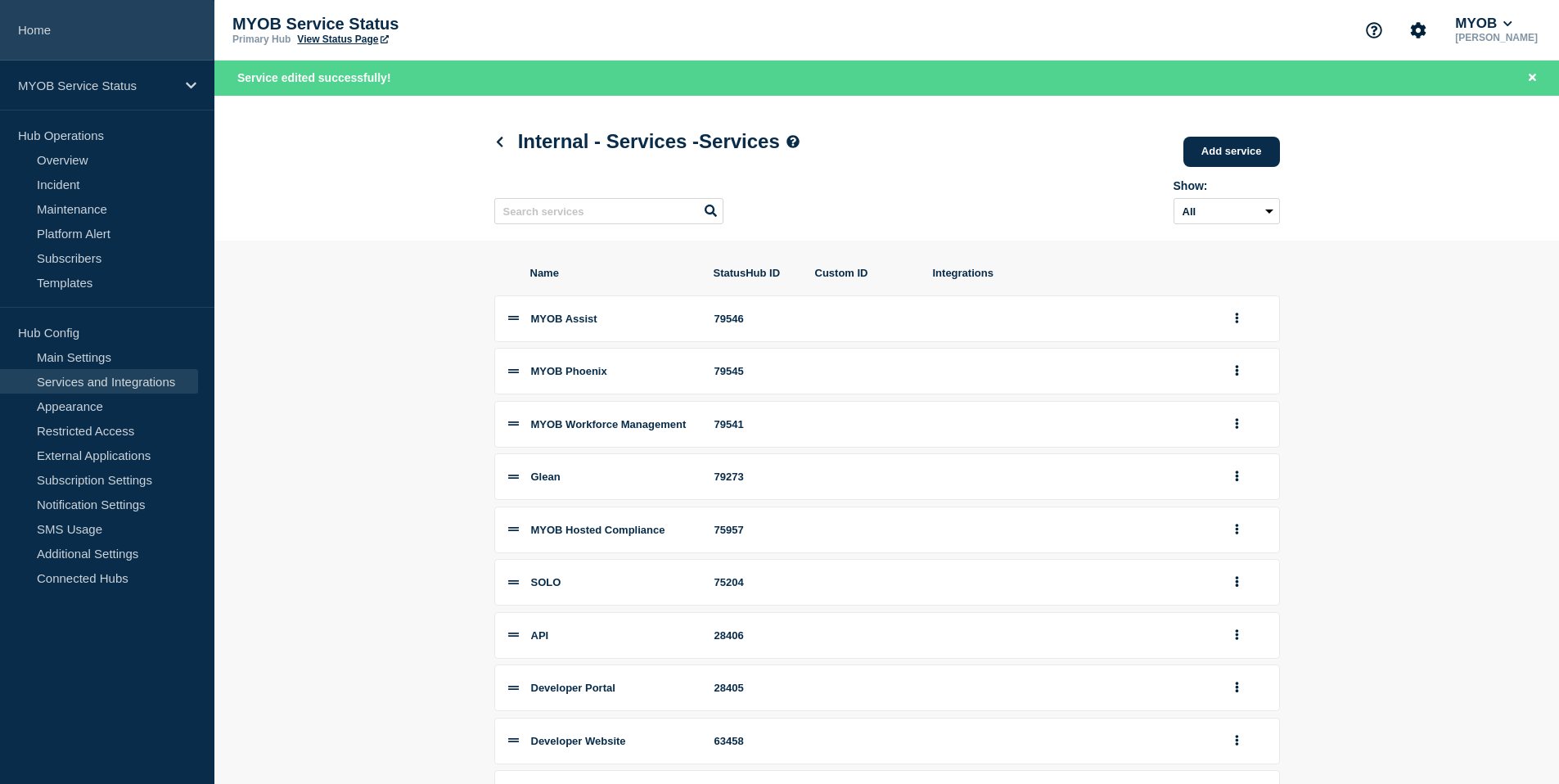
click at [57, 31] on link "Home" at bounding box center [107, 30] width 214 height 61
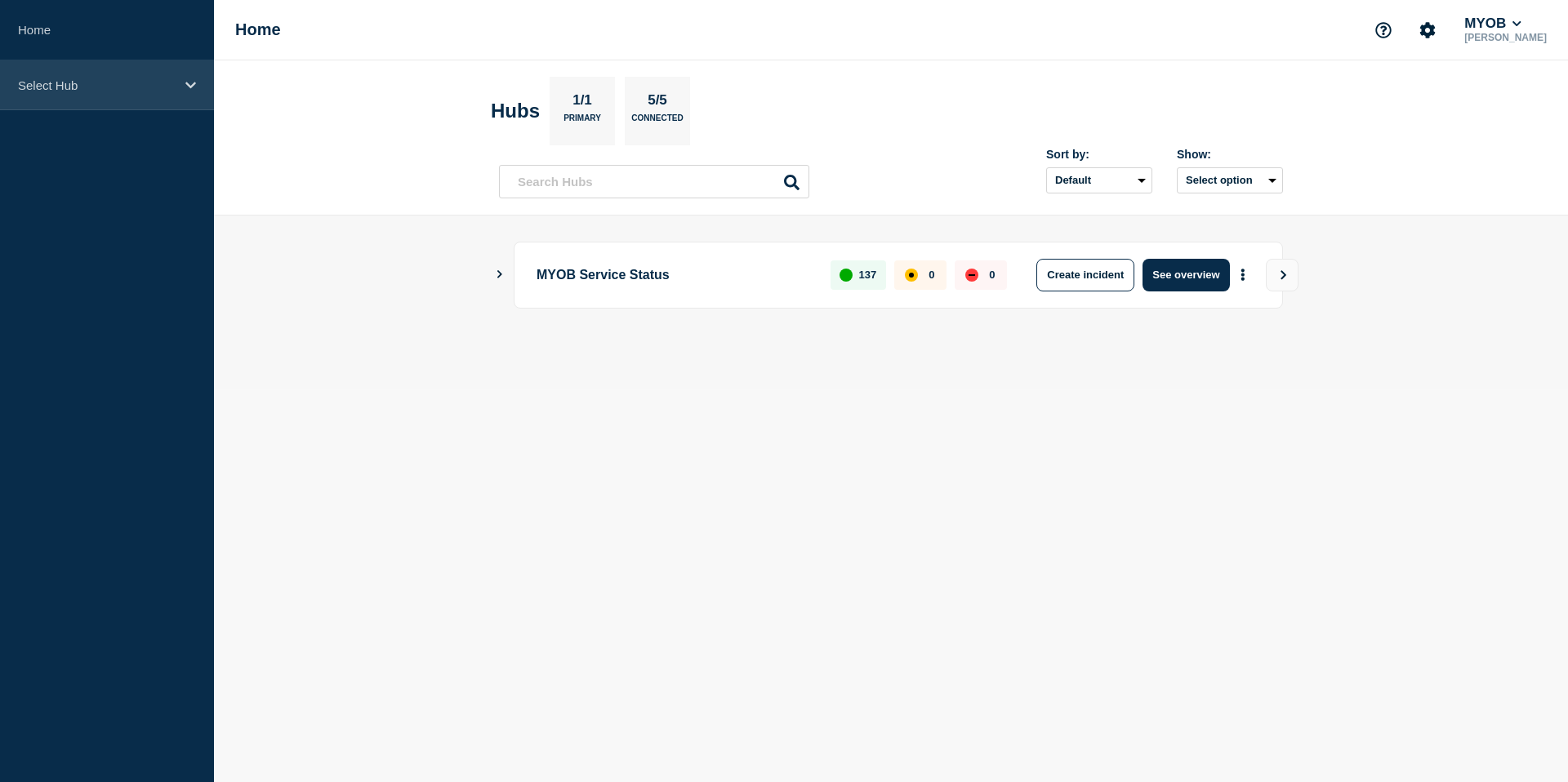
click at [157, 96] on div "Select Hub" at bounding box center [106, 85] width 214 height 49
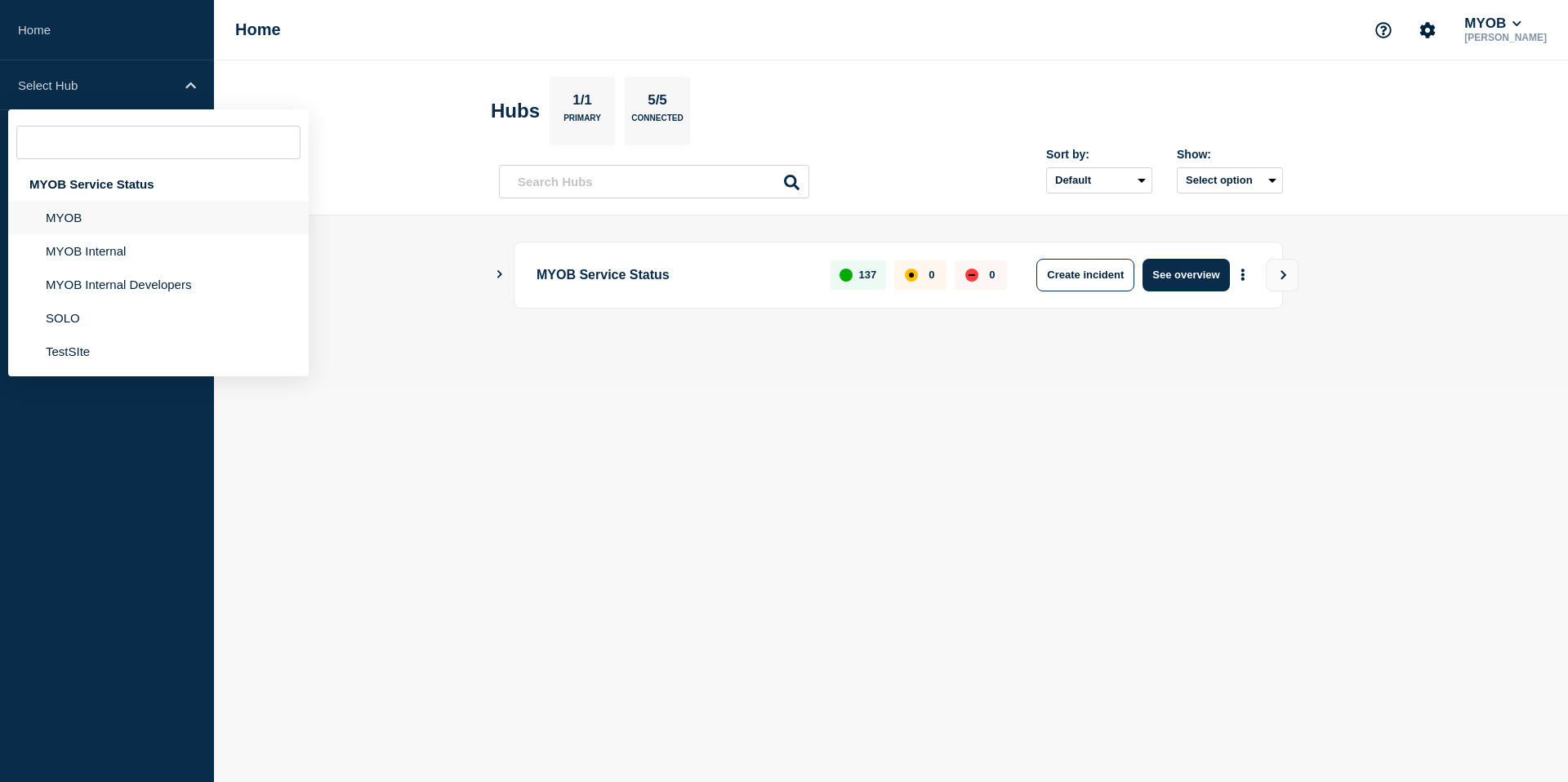
click at [101, 228] on li "MYOB" at bounding box center [158, 218] width 300 height 34
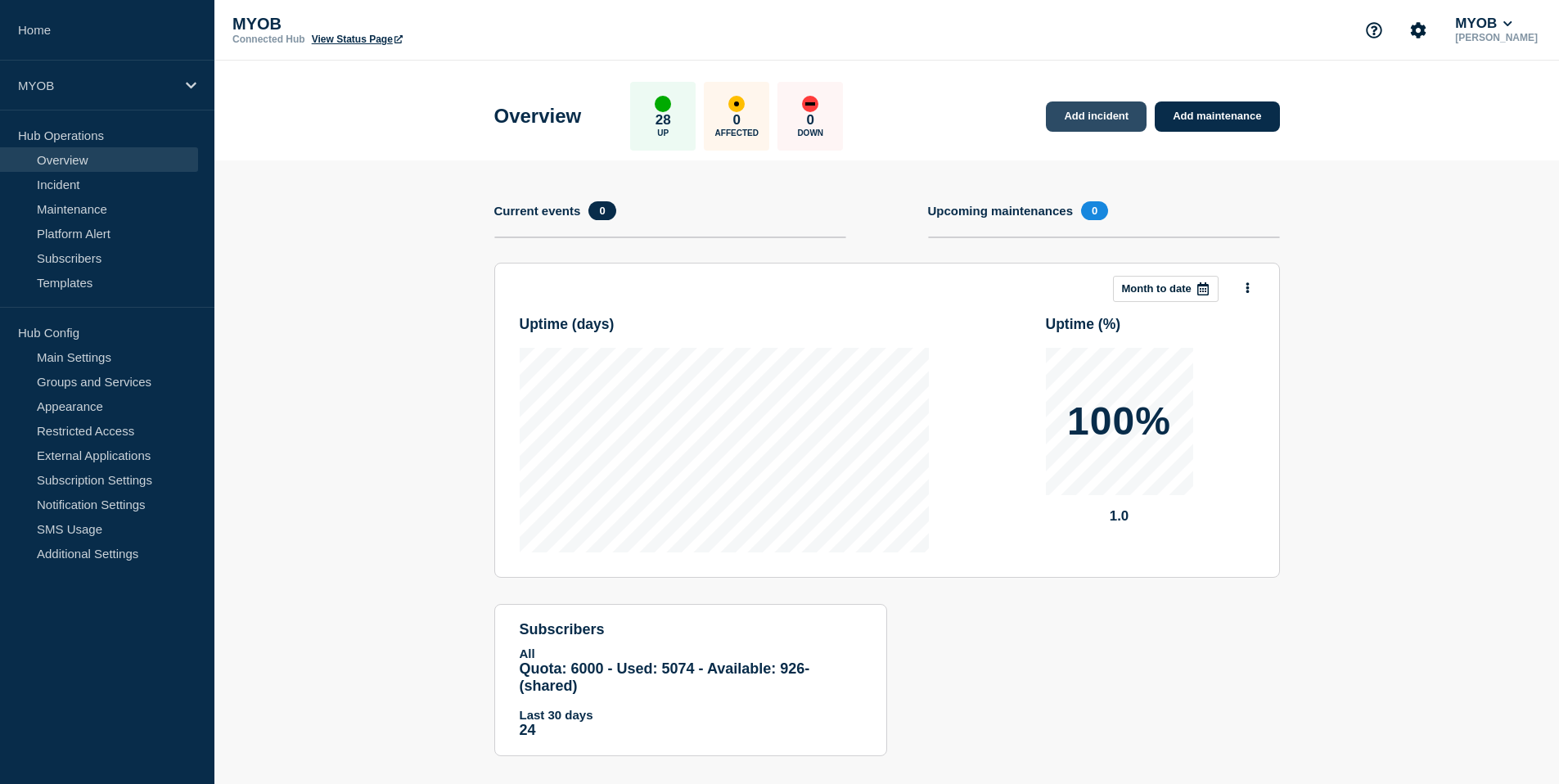
click at [1099, 124] on link "Add incident" at bounding box center [1097, 117] width 101 height 30
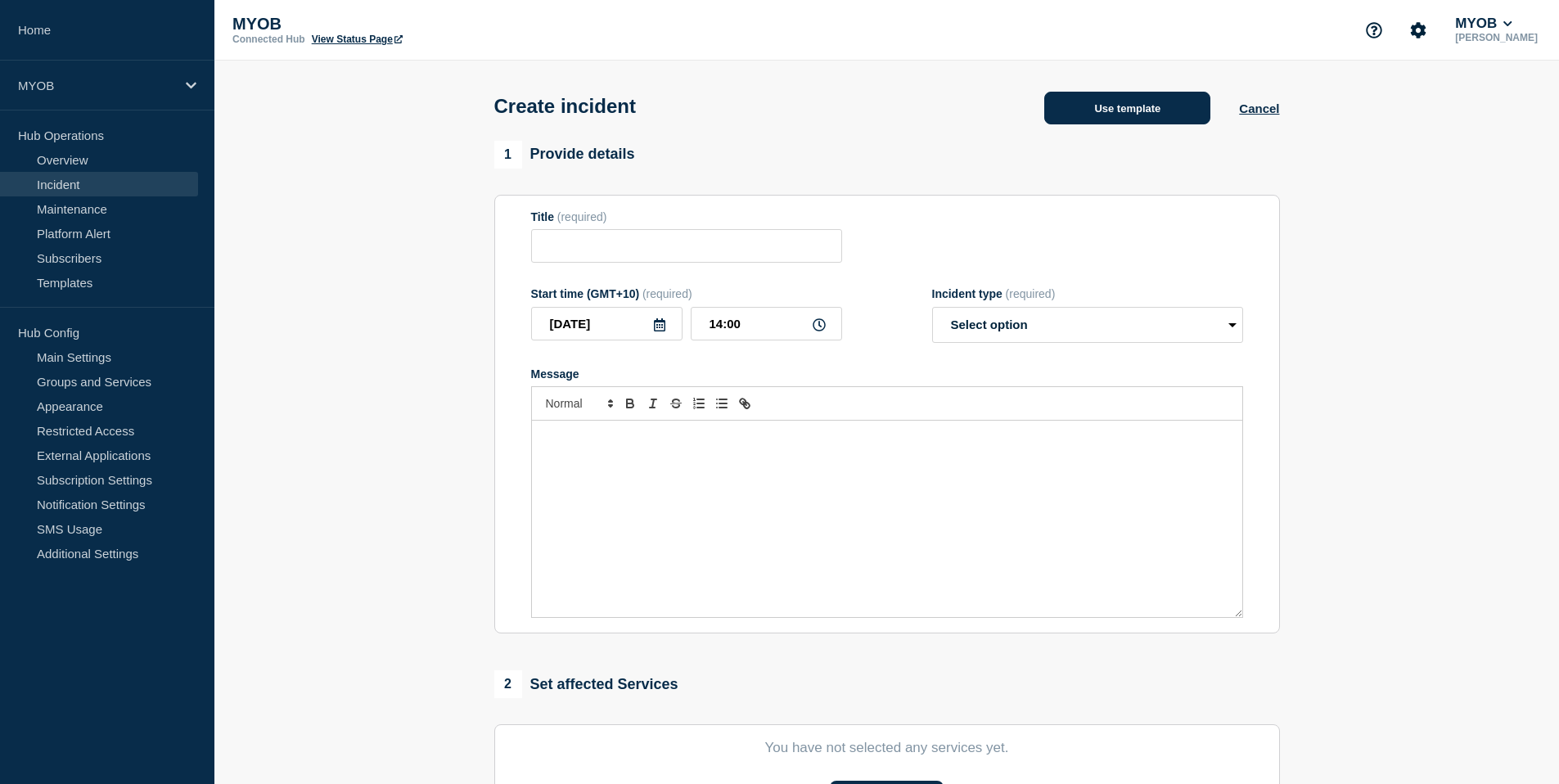
click at [1102, 117] on button "Use template" at bounding box center [1128, 108] width 166 height 33
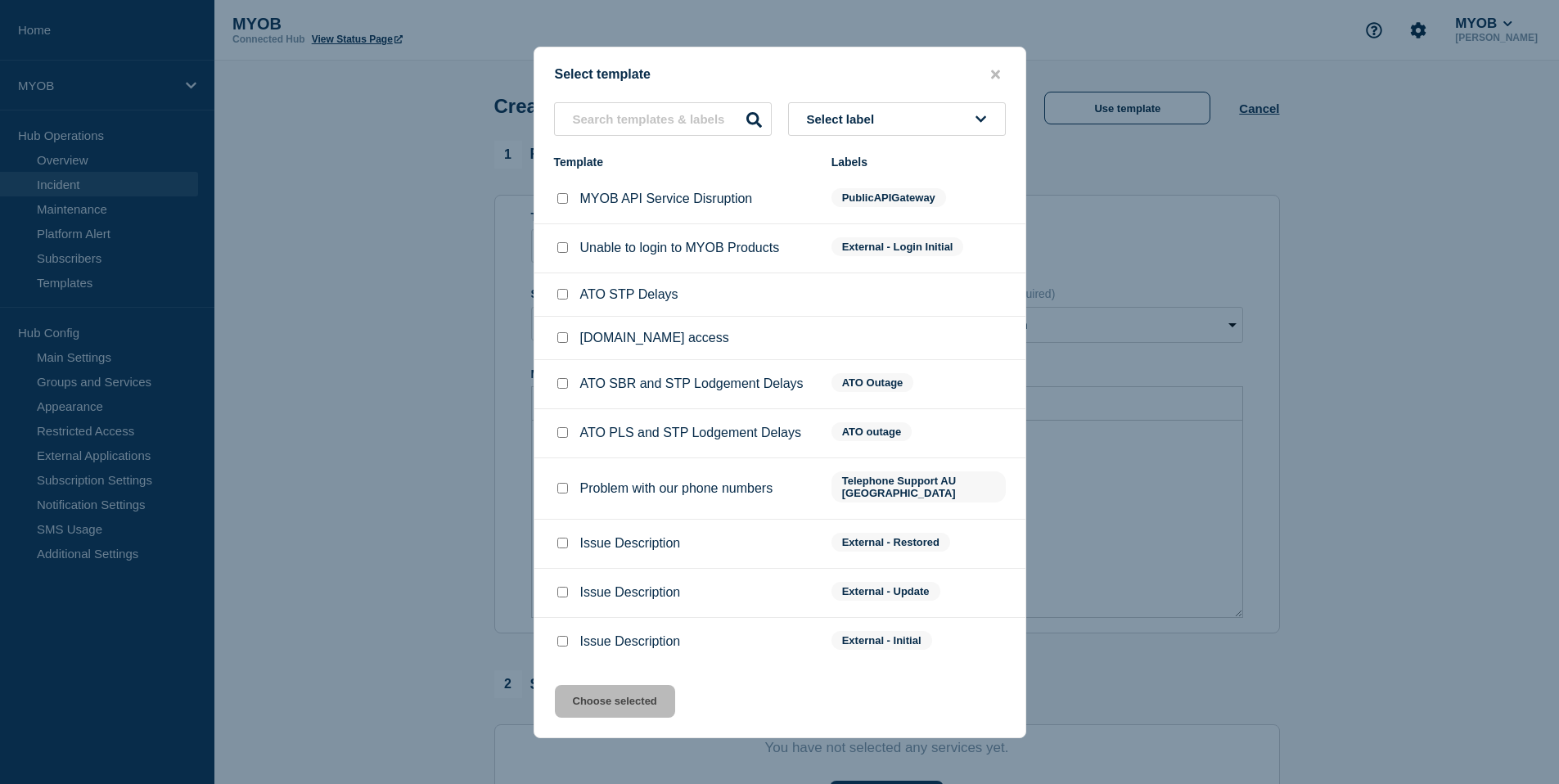
click at [558, 646] on input "Issue Description checkbox" at bounding box center [562, 641] width 11 height 11
checkbox input "true"
click at [599, 692] on button "Choose selected" at bounding box center [614, 701] width 120 height 33
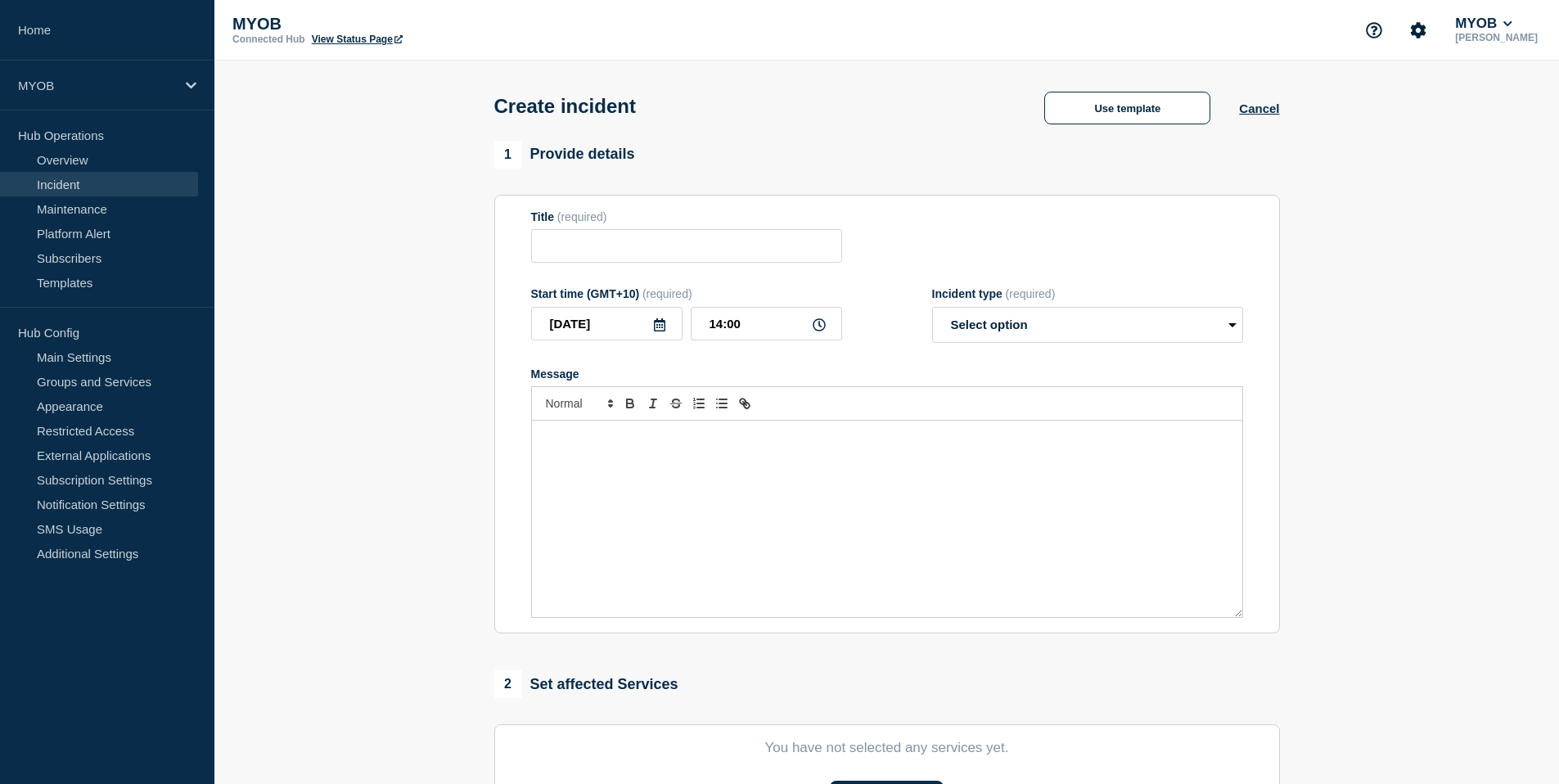
type input "Issue Description"
select select "investigating"
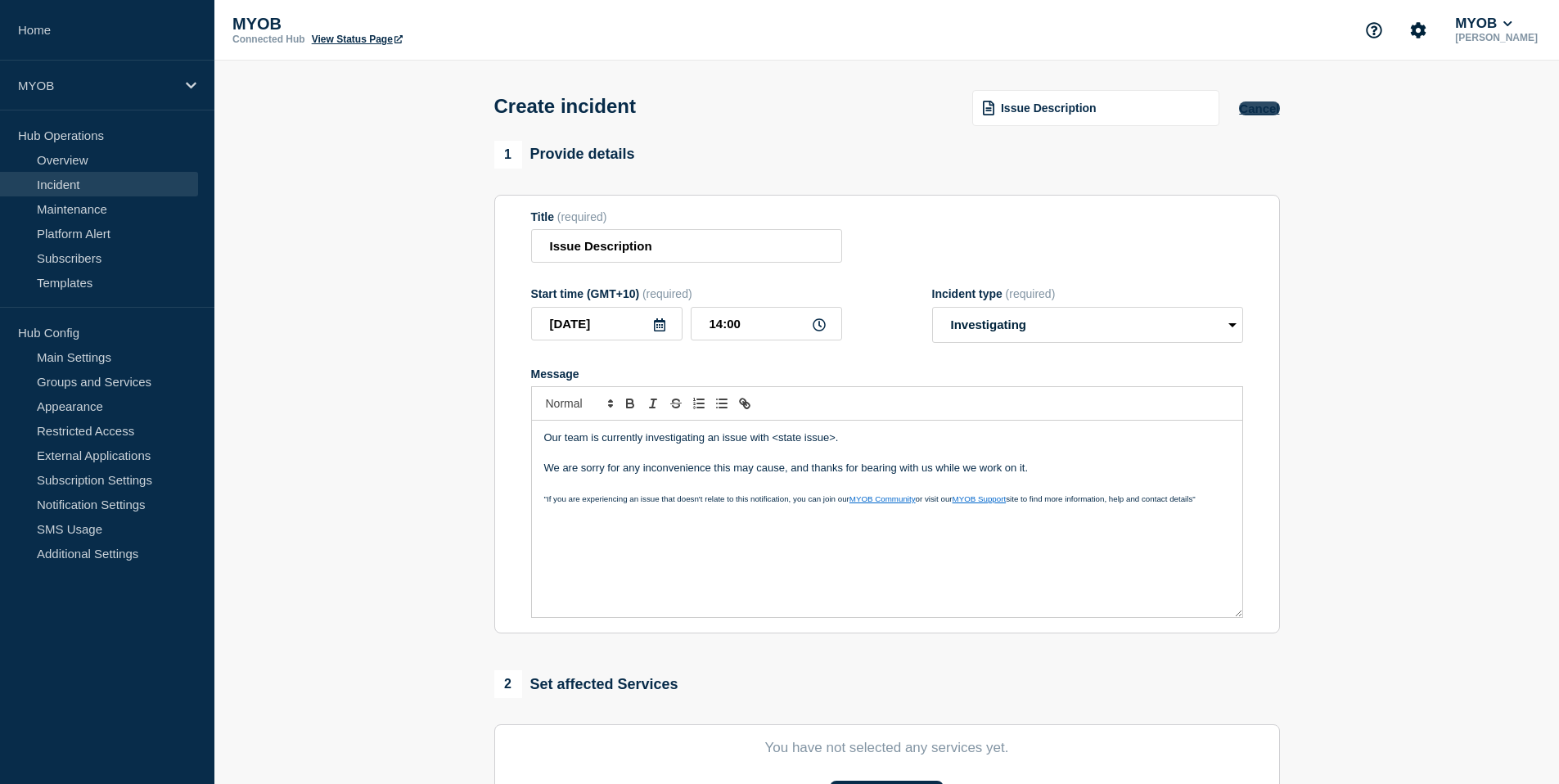
click at [1263, 113] on button "Cancel" at bounding box center [1260, 108] width 40 height 14
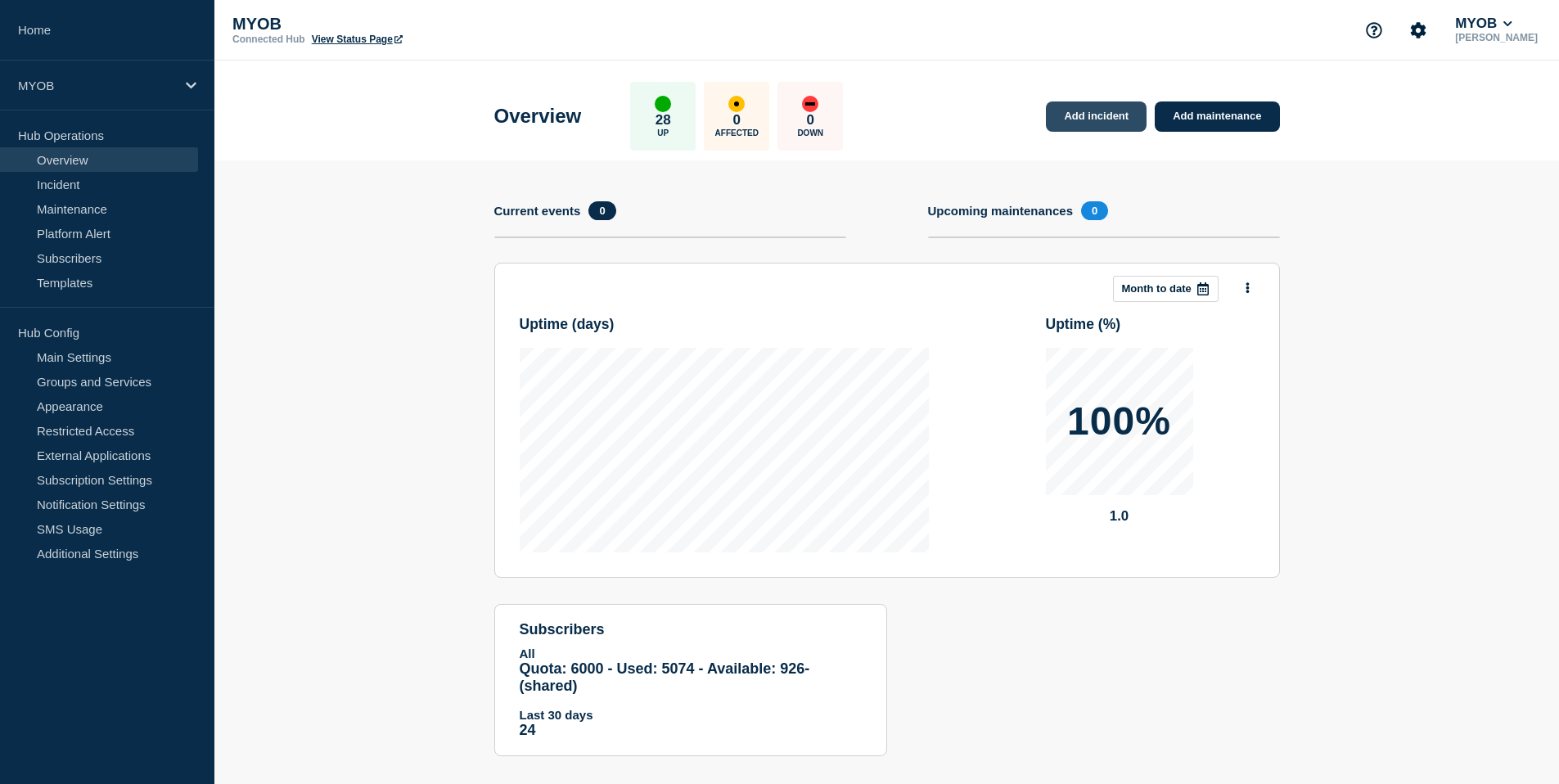
click at [1118, 126] on link "Add incident" at bounding box center [1097, 117] width 101 height 30
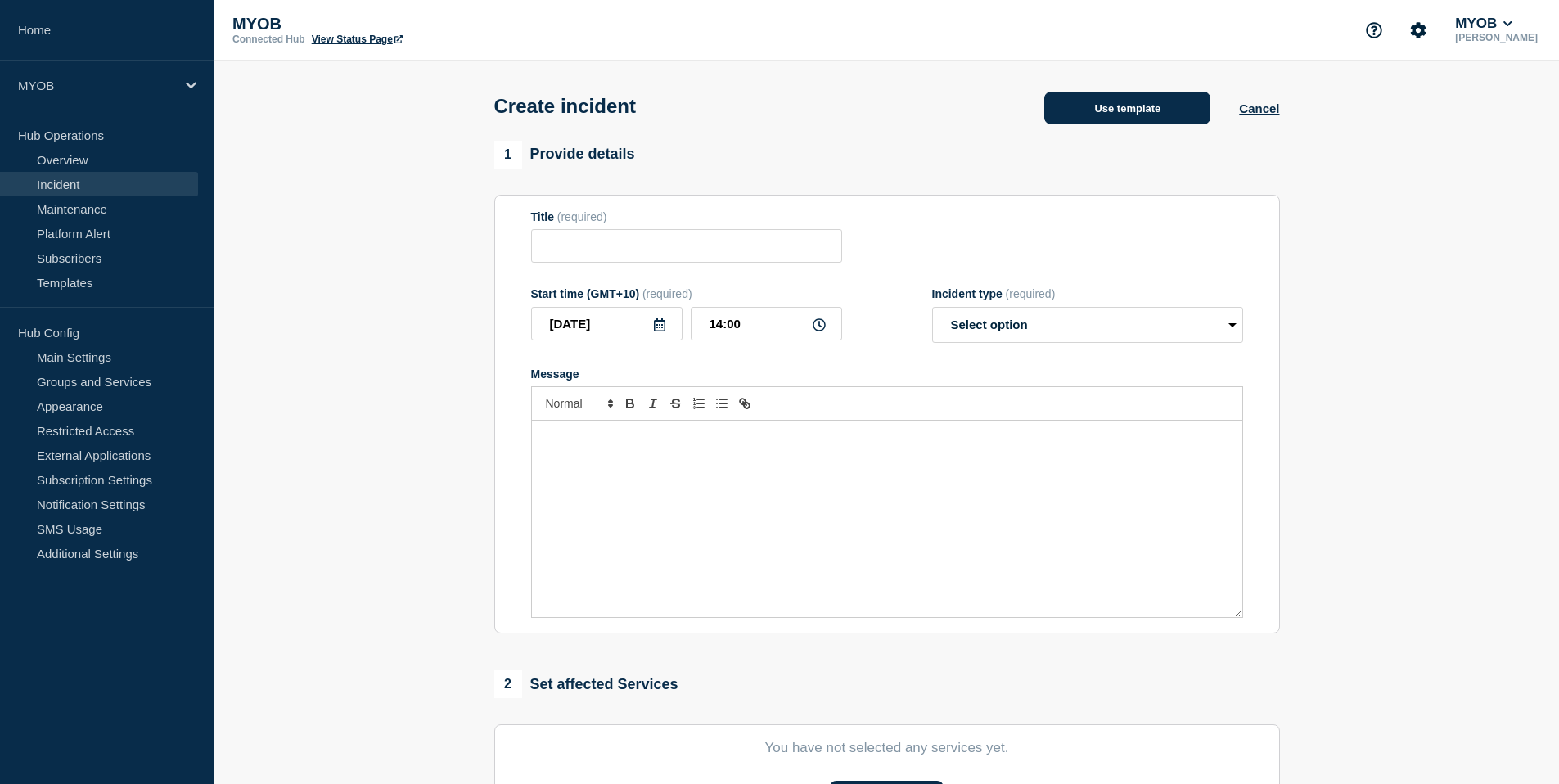
click at [1128, 114] on button "Use template" at bounding box center [1128, 108] width 166 height 33
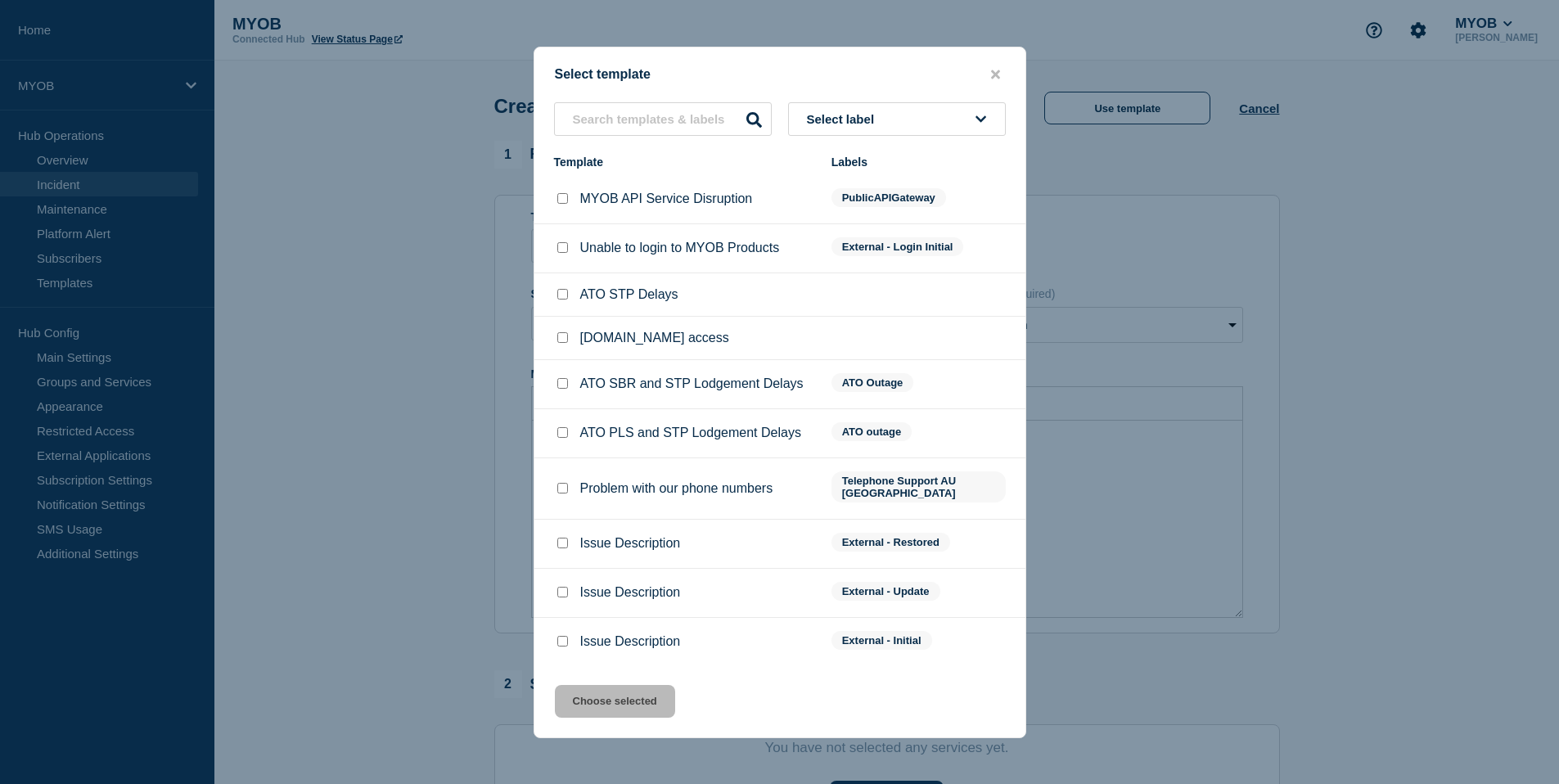
click at [574, 550] on div "Issue Description" at bounding box center [684, 543] width 261 height 16
click at [567, 550] on div at bounding box center [561, 543] width 16 height 16
click at [562, 549] on input "Issue Description checkbox" at bounding box center [562, 543] width 11 height 11
checkbox input "true"
click at [613, 697] on button "Choose selected" at bounding box center [614, 701] width 120 height 33
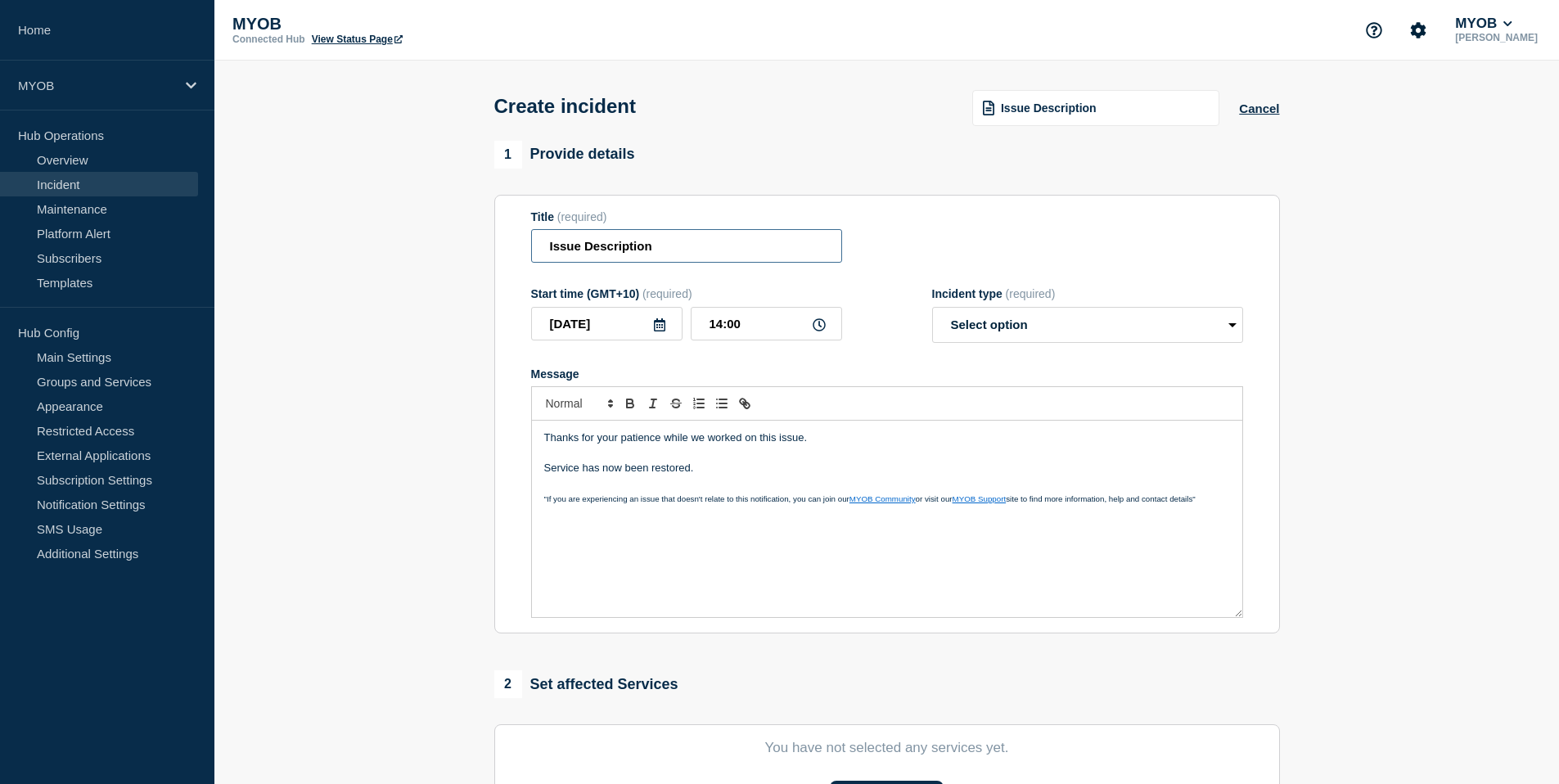
drag, startPoint x: 660, startPoint y: 255, endPoint x: 482, endPoint y: 252, distance: 178.0
click at [482, 252] on section "1 Provide details Title (required) Issue Description Start time (GMT+10) (requi…" at bounding box center [887, 609] width 1345 height 937
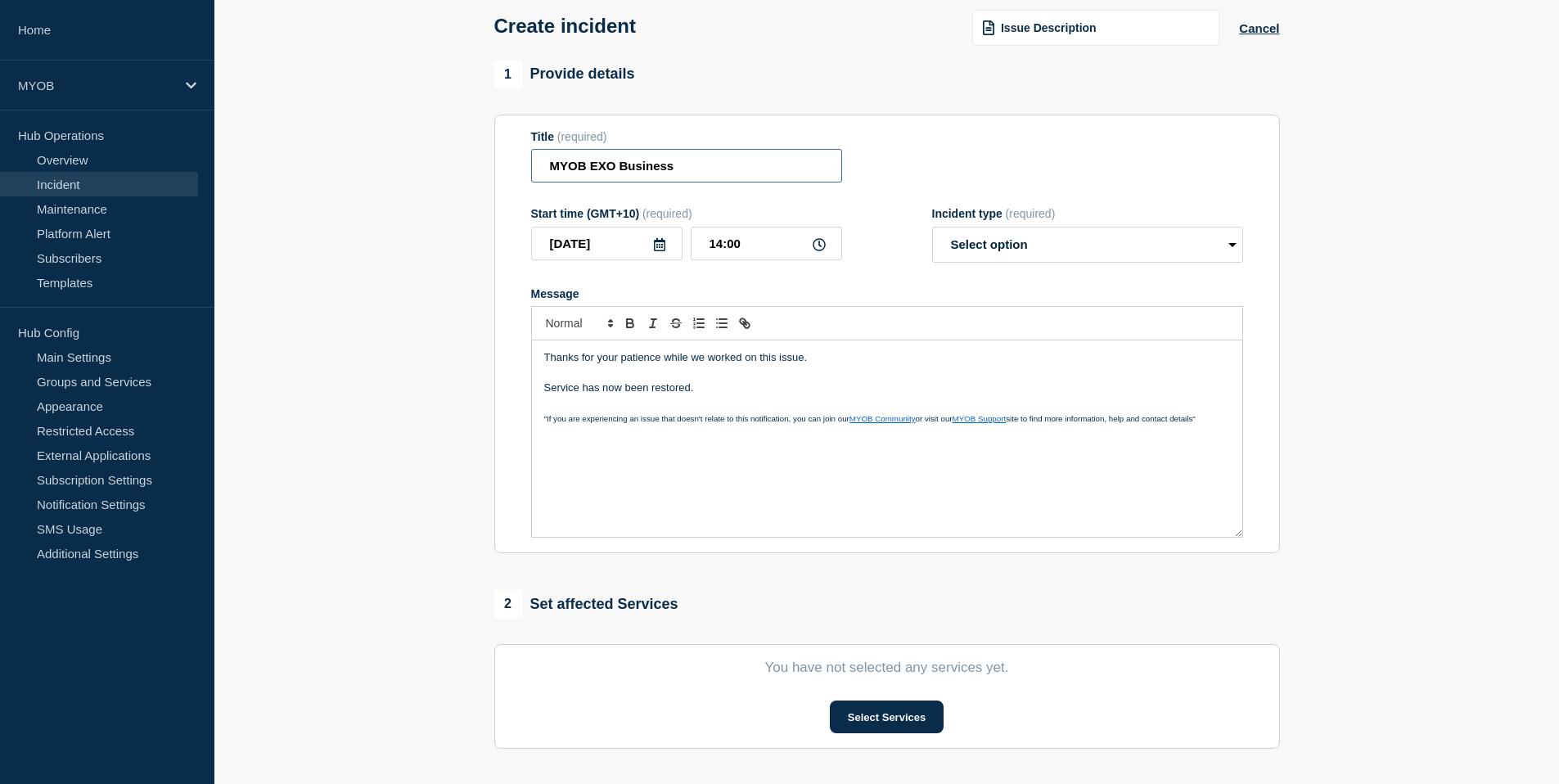
scroll to position [88, 0]
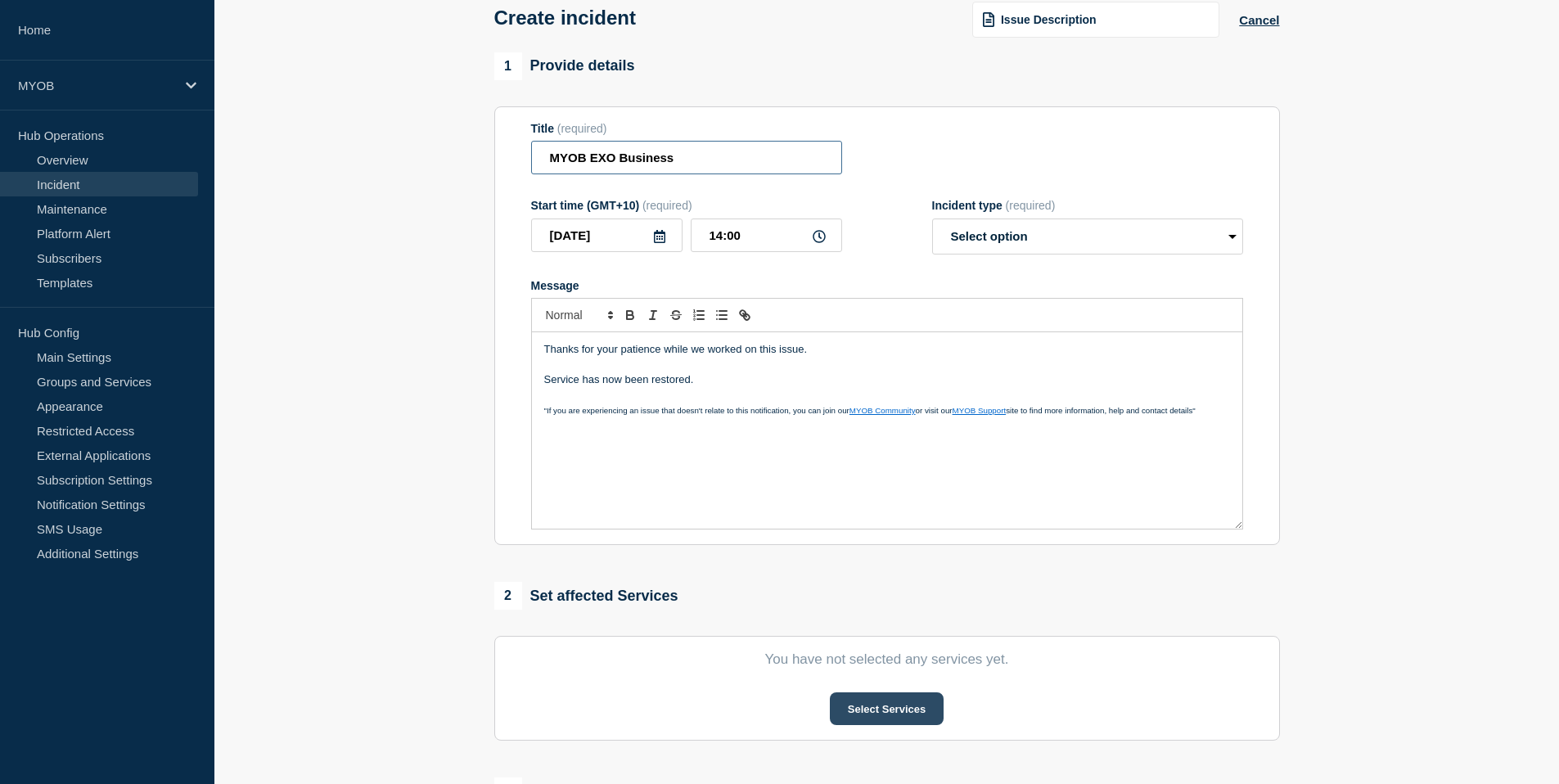
type input "MYOB EXO Business"
click at [898, 725] on button "Select Services" at bounding box center [887, 708] width 113 height 33
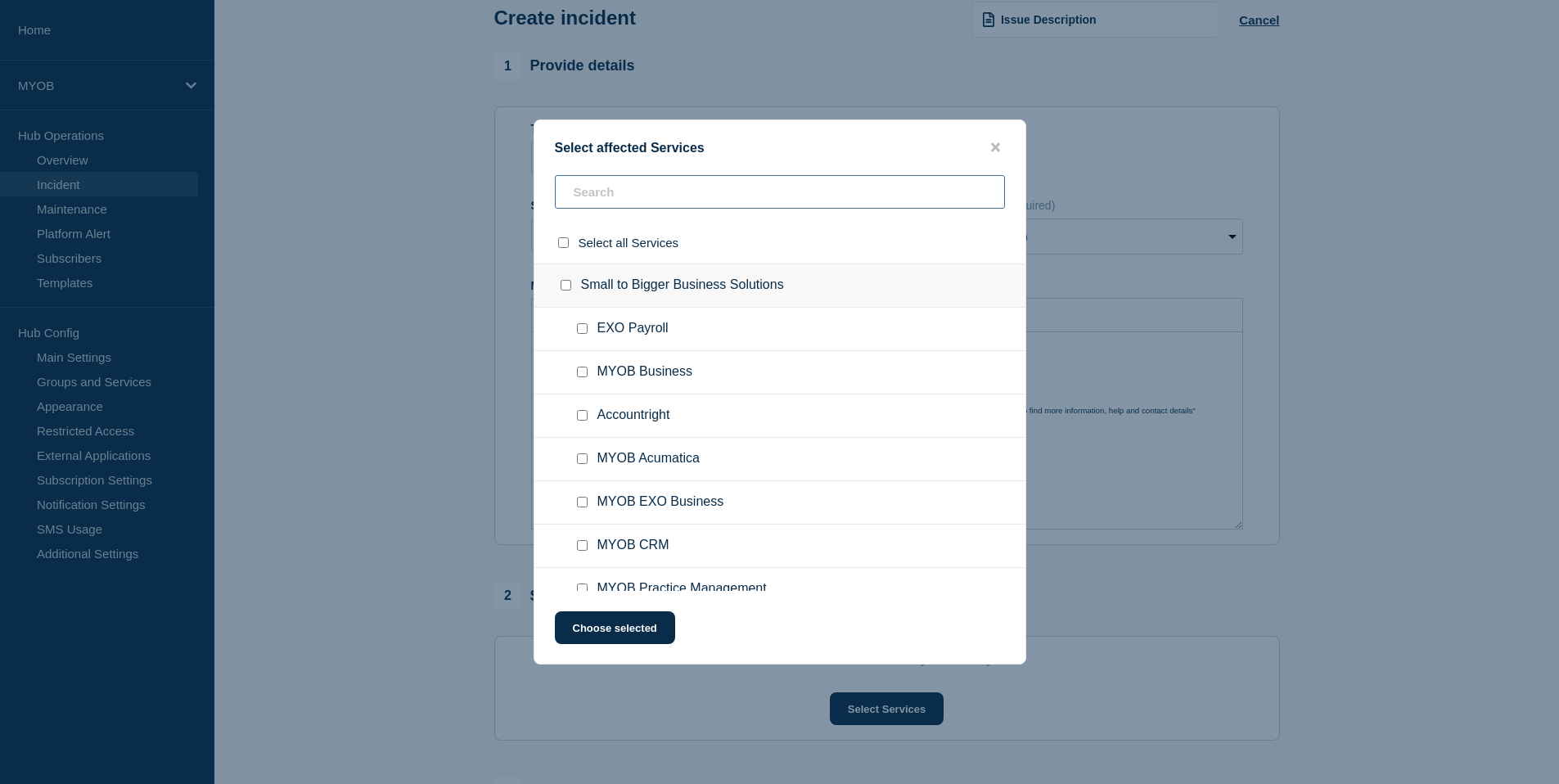
click at [583, 192] on input "text" at bounding box center [780, 192] width 450 height 34
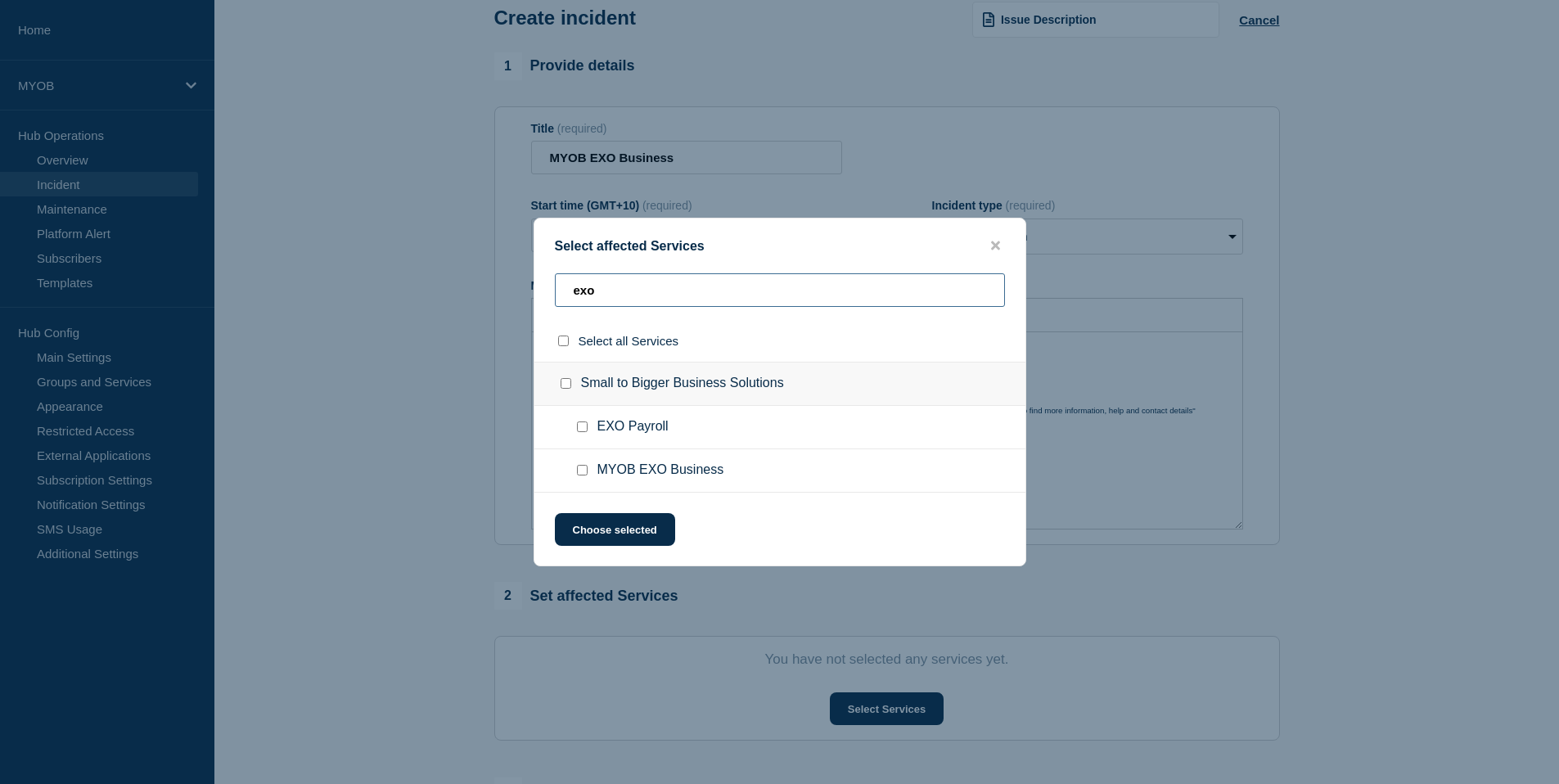
type input "exo"
click at [584, 471] on input "MYOB EXO Business checkbox" at bounding box center [582, 470] width 11 height 11
checkbox input "true"
click at [627, 539] on button "Choose selected" at bounding box center [614, 529] width 120 height 33
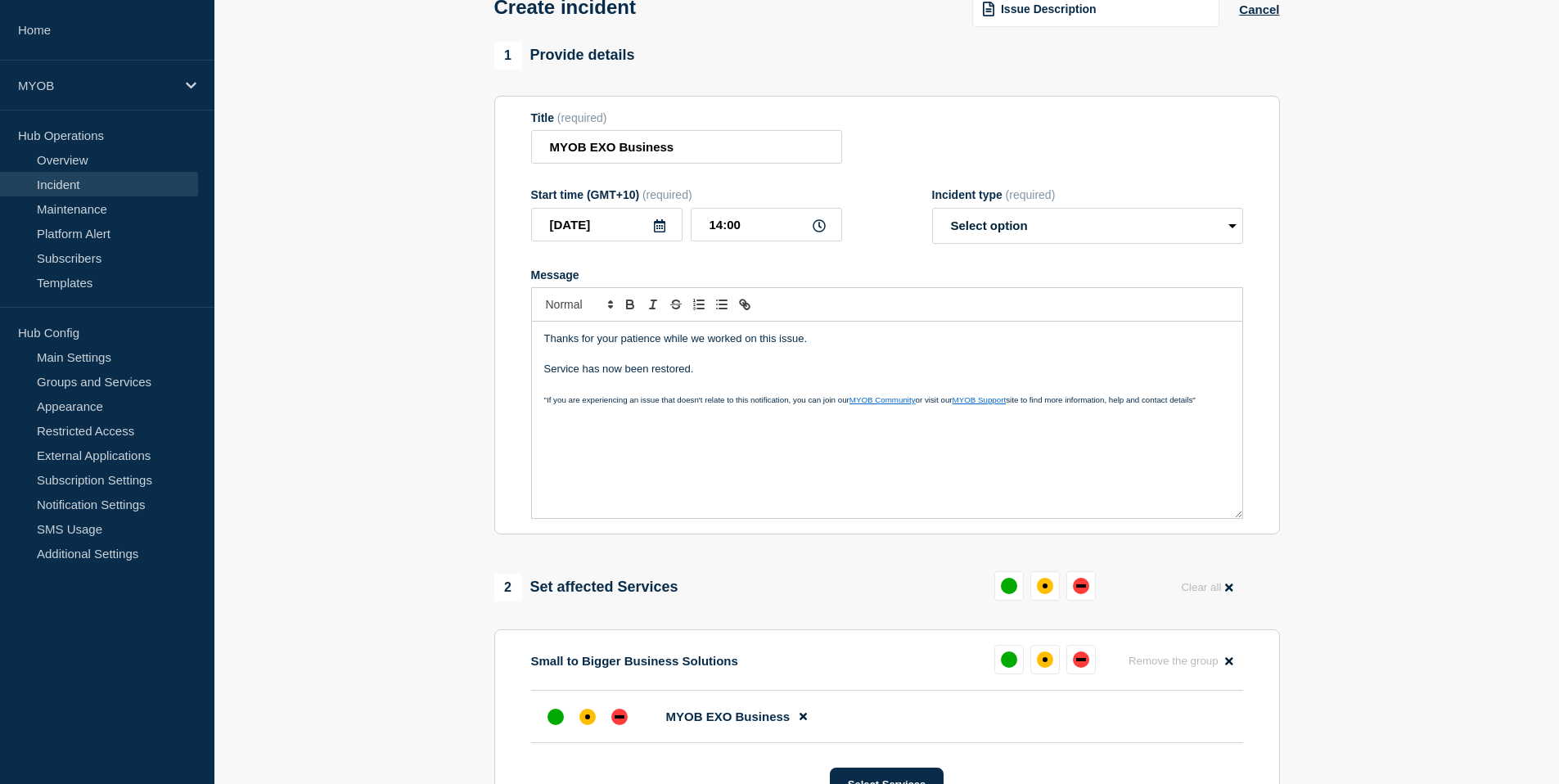
scroll to position [101, 0]
click at [684, 155] on input "MYOB EXO Business" at bounding box center [687, 145] width 311 height 34
type input "MYOB EXO Business"
click at [851, 345] on p "Thanks for your patience while we worked on this issue." at bounding box center [887, 337] width 686 height 15
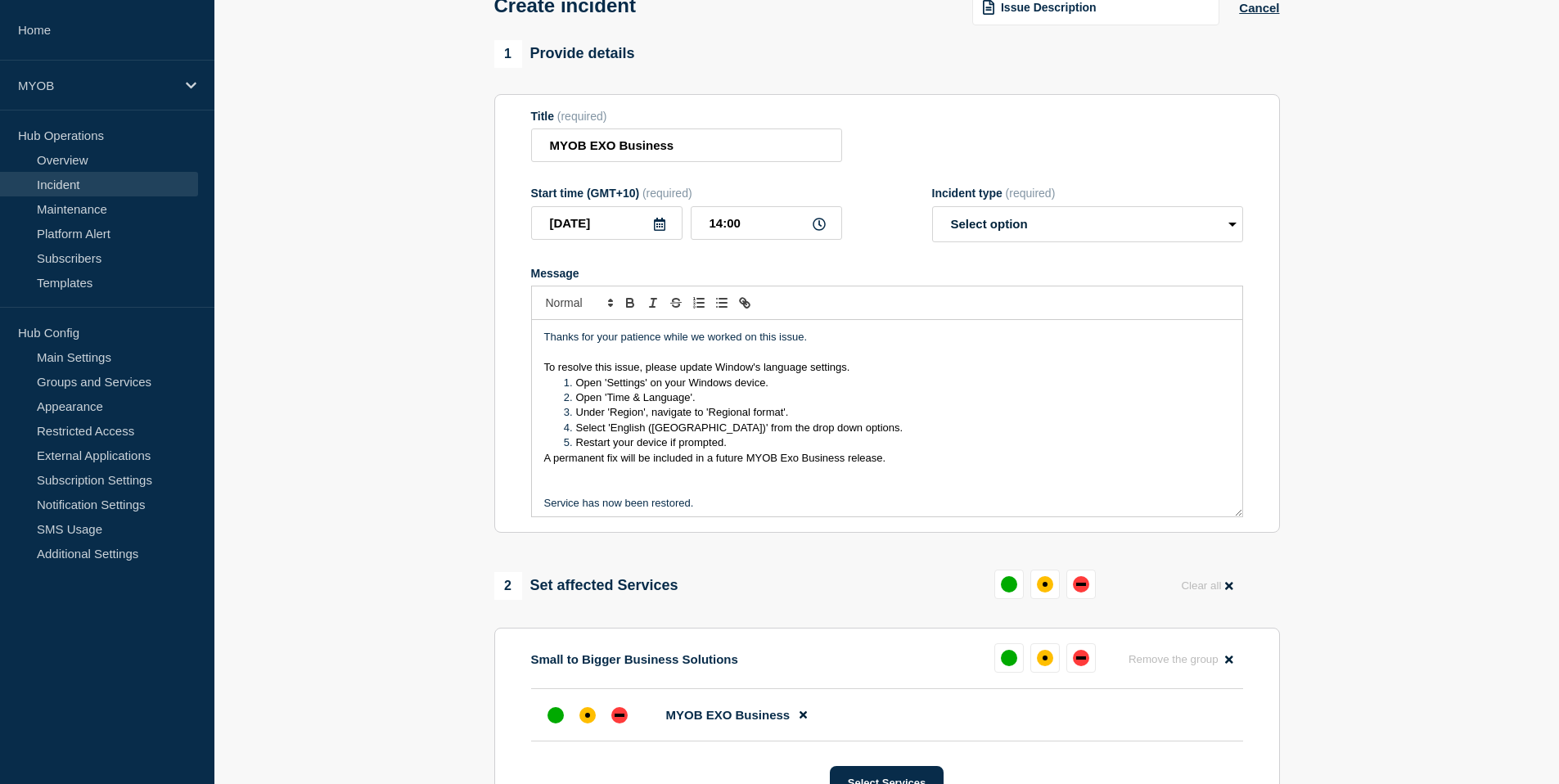
click at [836, 344] on p "Thanks for your patience while we worked on this issue." at bounding box center [887, 337] width 686 height 15
click at [767, 345] on p "Thanks for your patience while we worked on this issue." at bounding box center [887, 337] width 686 height 15
drag, startPoint x: 820, startPoint y: 352, endPoint x: 517, endPoint y: 358, distance: 303.1
click at [517, 358] on section "Title (required) MYOB EXO Business Start time (GMT+10) (required) [DATE] 14:00 …" at bounding box center [887, 313] width 786 height 439
click at [1040, 242] on select "Select option Investigating Identified Monitoring" at bounding box center [1088, 224] width 311 height 36
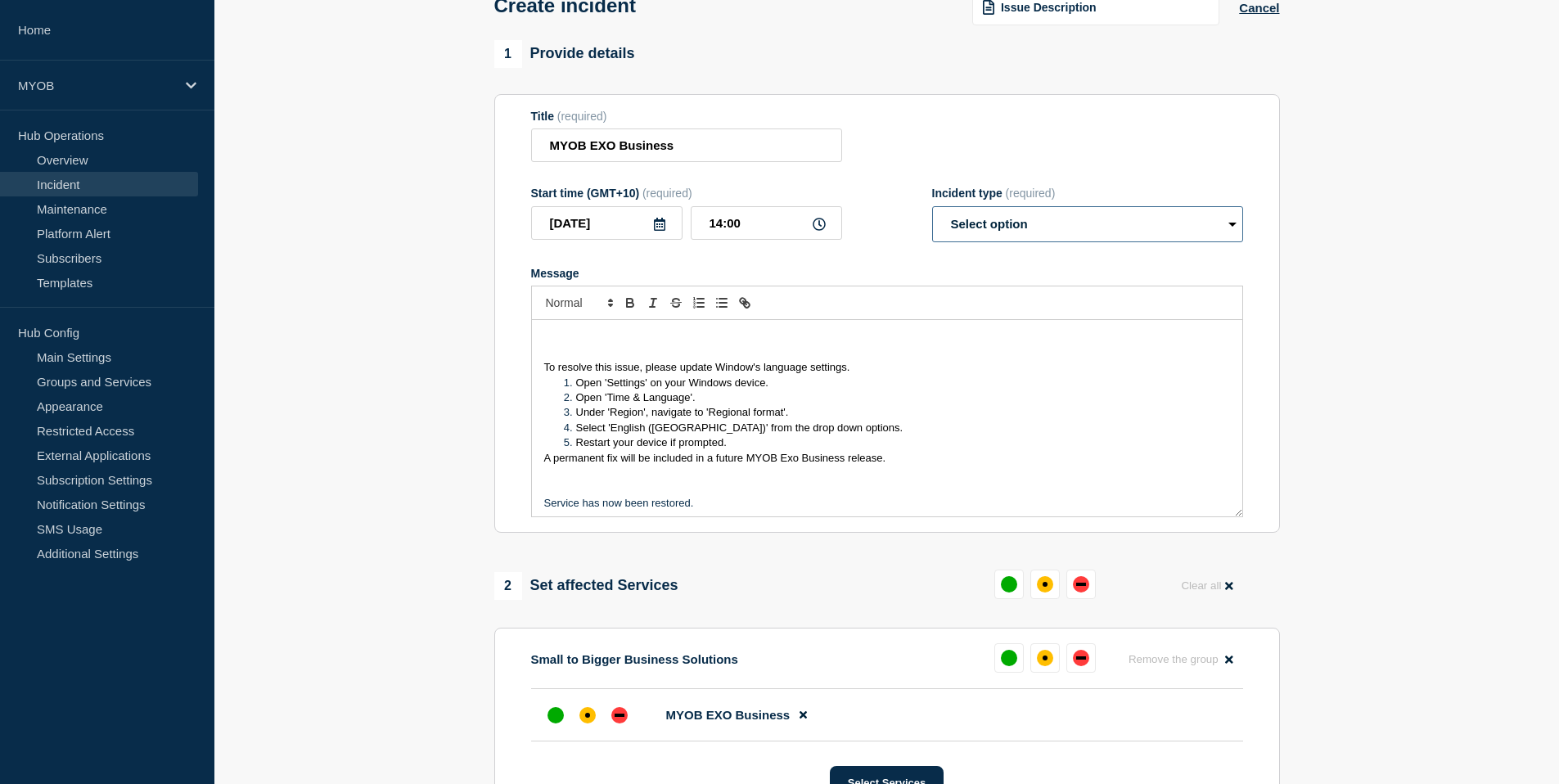
select select "identified"
click at [932, 217] on select "Select option Investigating Identified Monitoring" at bounding box center [1088, 224] width 311 height 36
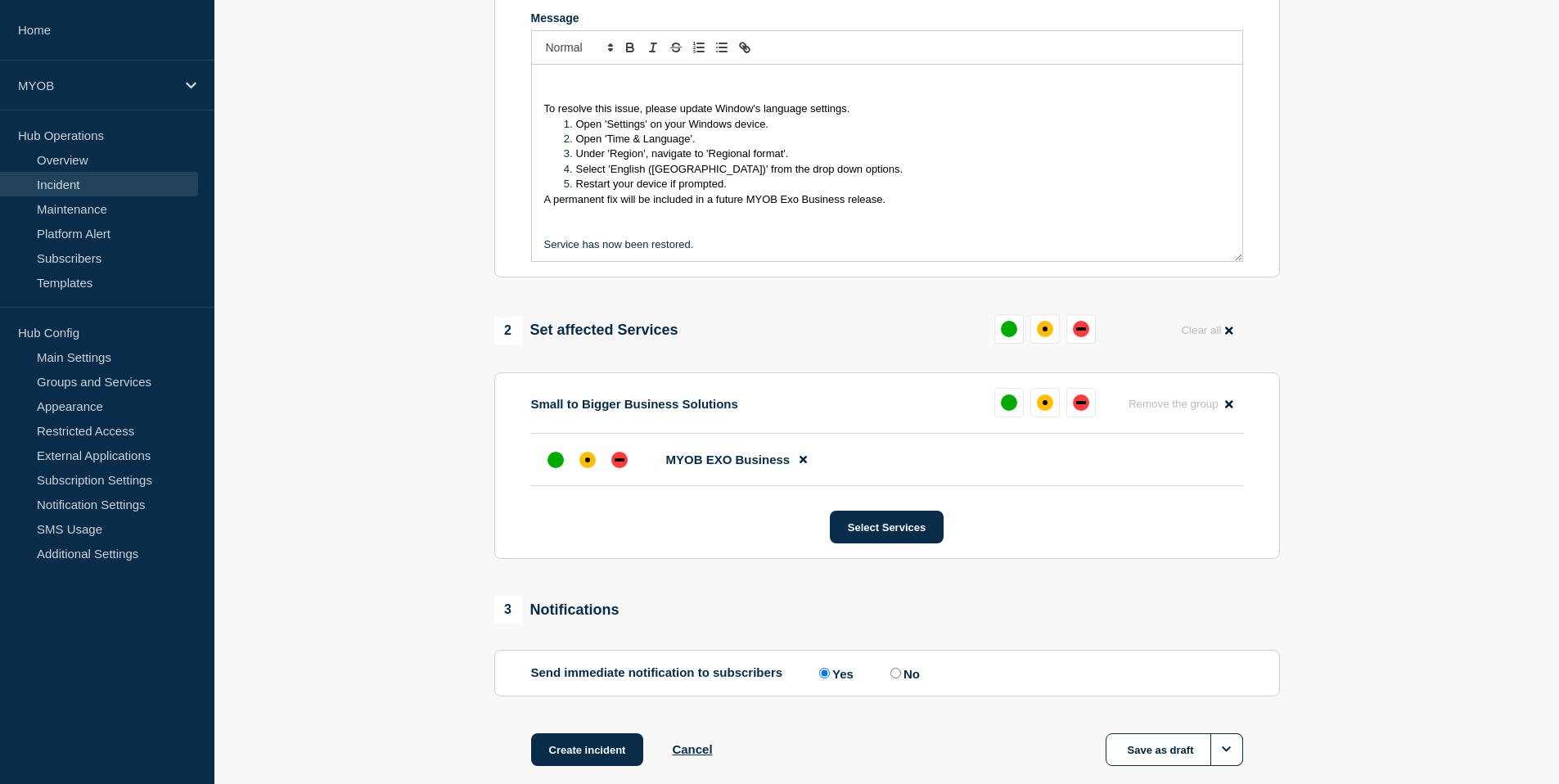
scroll to position [369, 0]
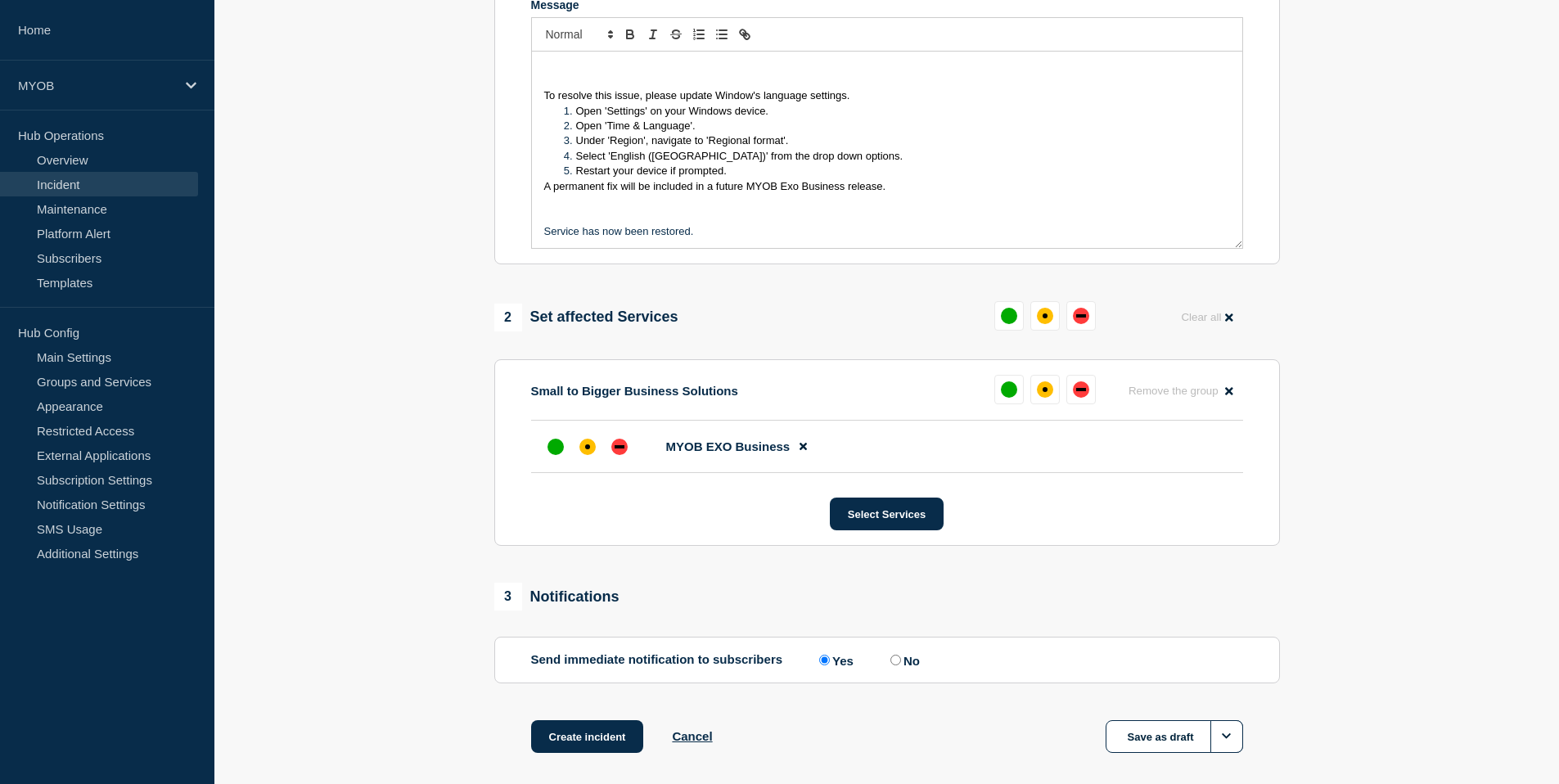
click at [895, 666] on input "No" at bounding box center [896, 660] width 11 height 11
radio input "true"
radio input "false"
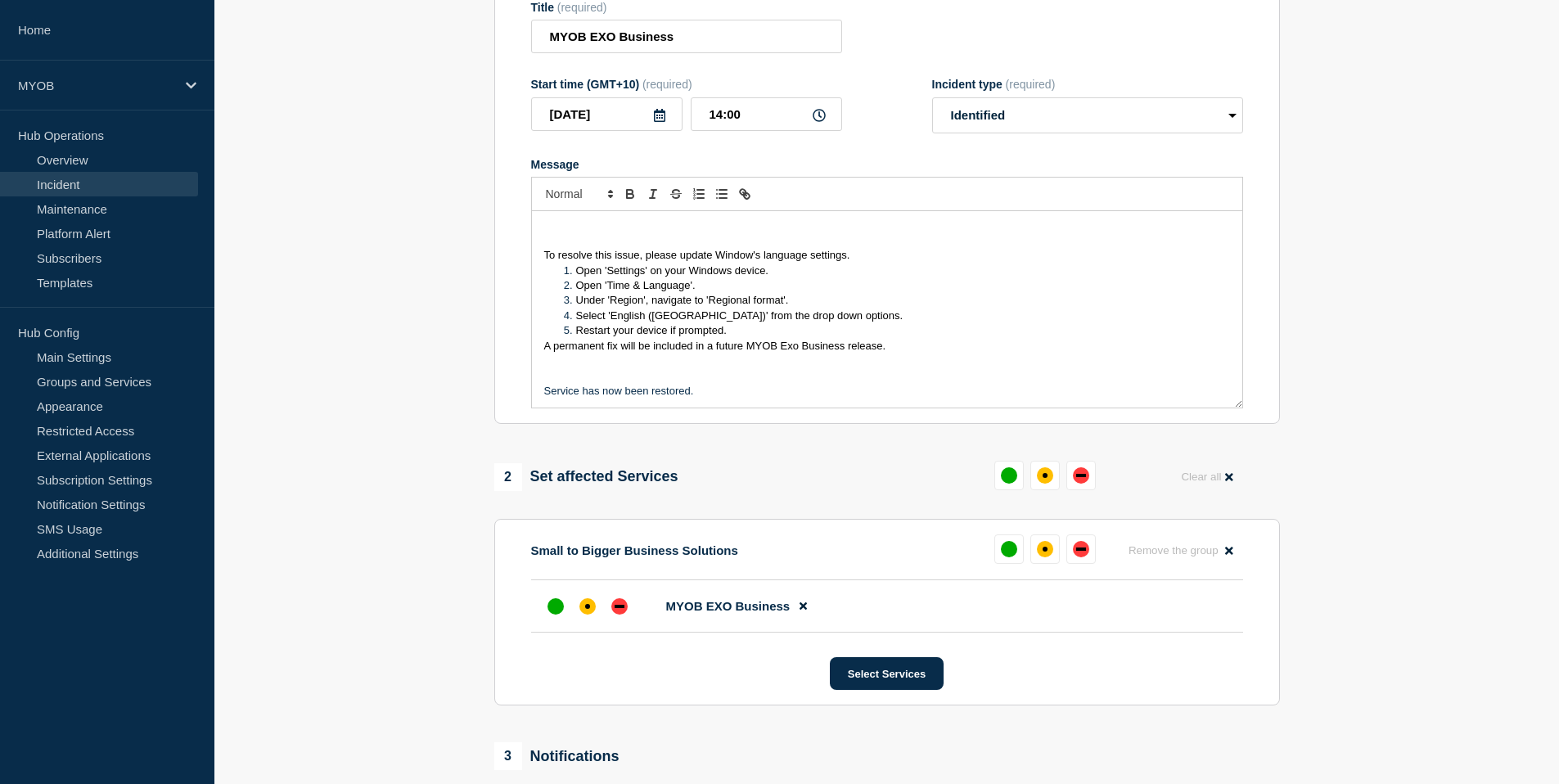
scroll to position [0, 0]
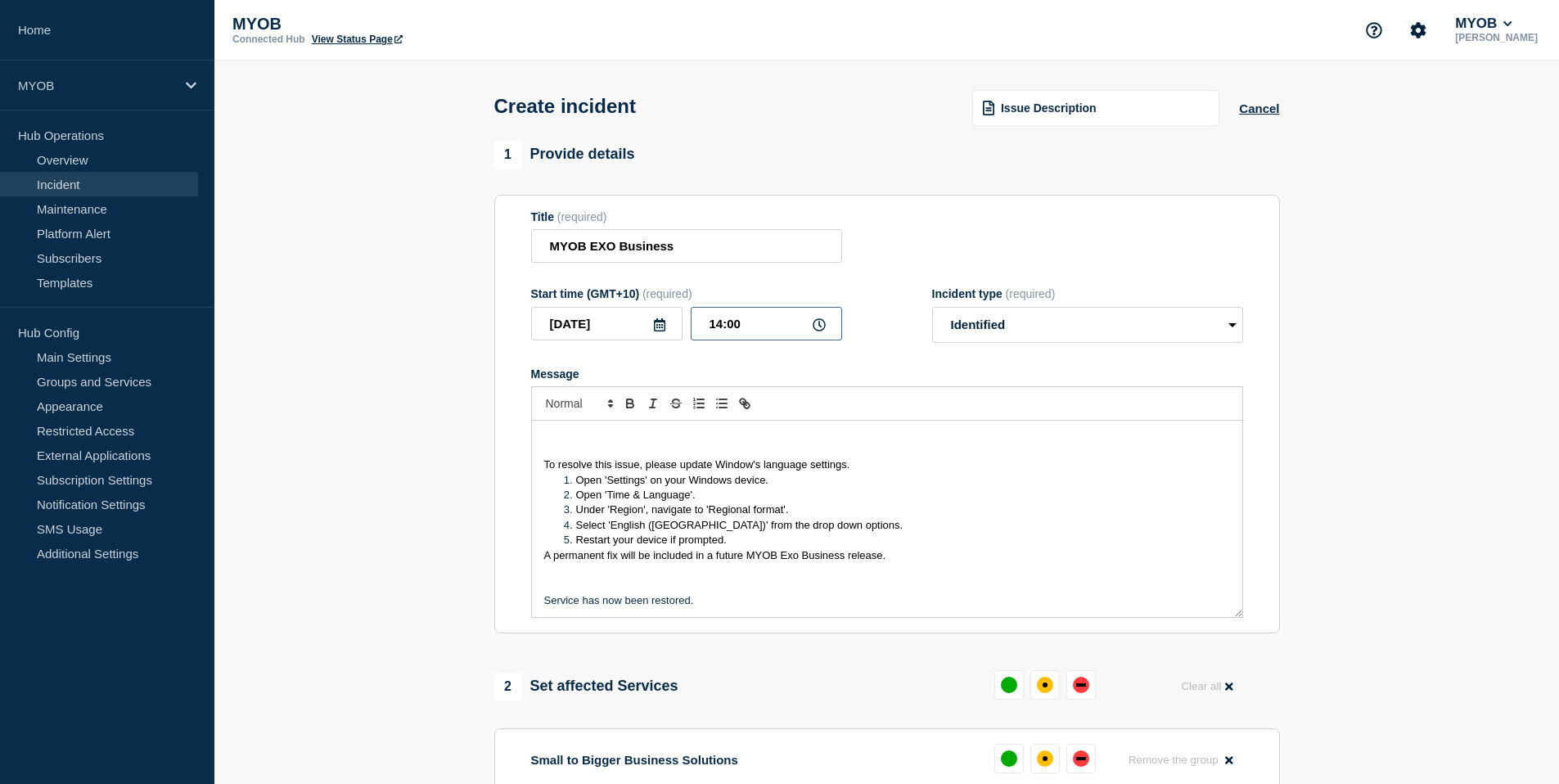
drag, startPoint x: 746, startPoint y: 336, endPoint x: 707, endPoint y: 334, distance: 39.1
click at [707, 334] on input "14:00" at bounding box center [766, 324] width 151 height 34
type input "09:00"
click at [917, 376] on form "Title (required) MYOB EXO Business Start time (GMT+10) (required) [DATE] 09:00 …" at bounding box center [887, 414] width 712 height 408
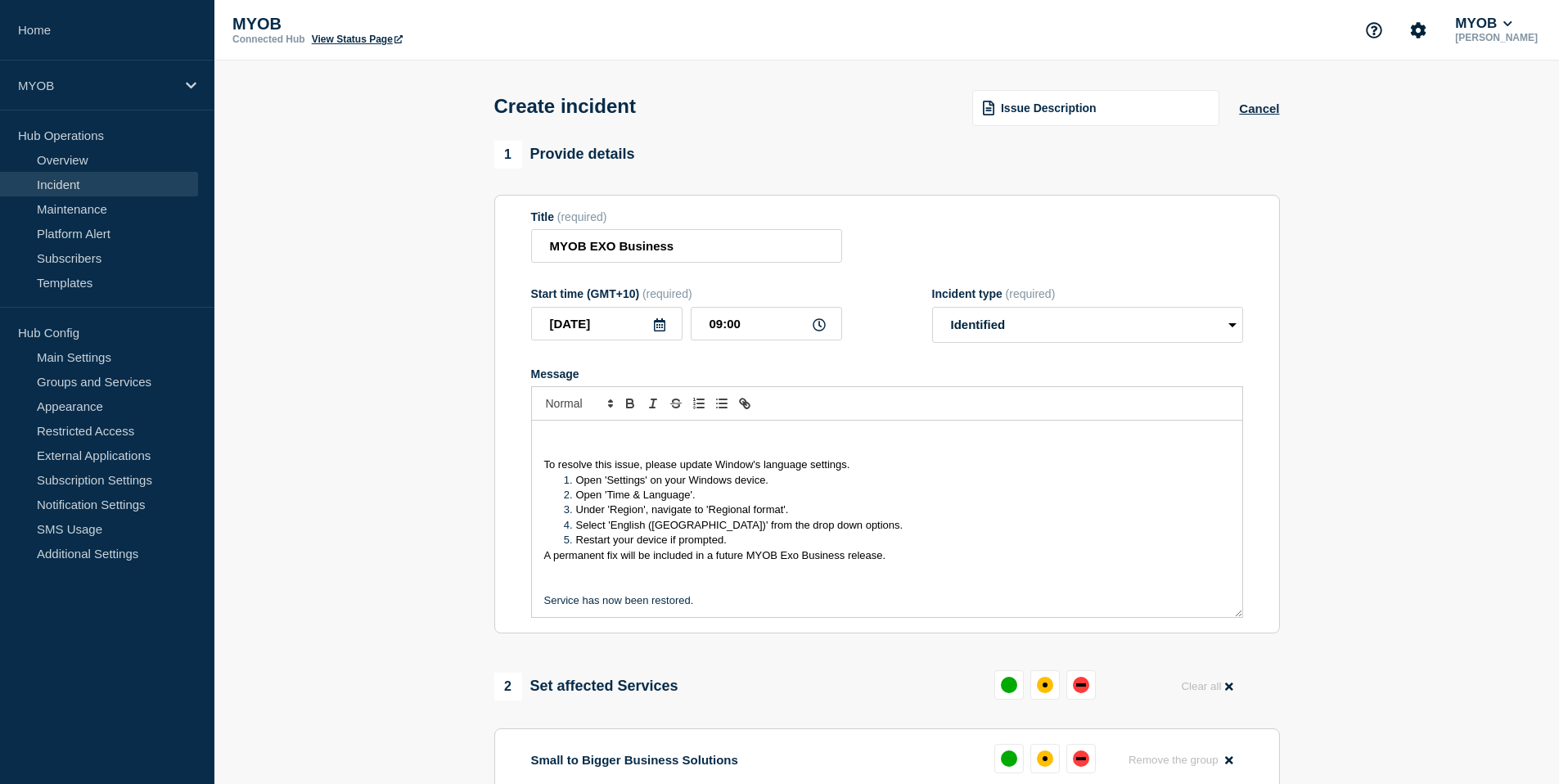
click at [860, 472] on p "To resolve this issue, please update Window's language settings." at bounding box center [887, 465] width 686 height 15
click at [756, 332] on input "09:00" at bounding box center [766, 324] width 151 height 34
click at [571, 445] on p "Message" at bounding box center [887, 438] width 686 height 15
drag, startPoint x: 655, startPoint y: 452, endPoint x: 561, endPoint y: 457, distance: 94.1
click at [561, 445] on p "We have been notified of an disruption affect" at bounding box center [887, 438] width 686 height 15
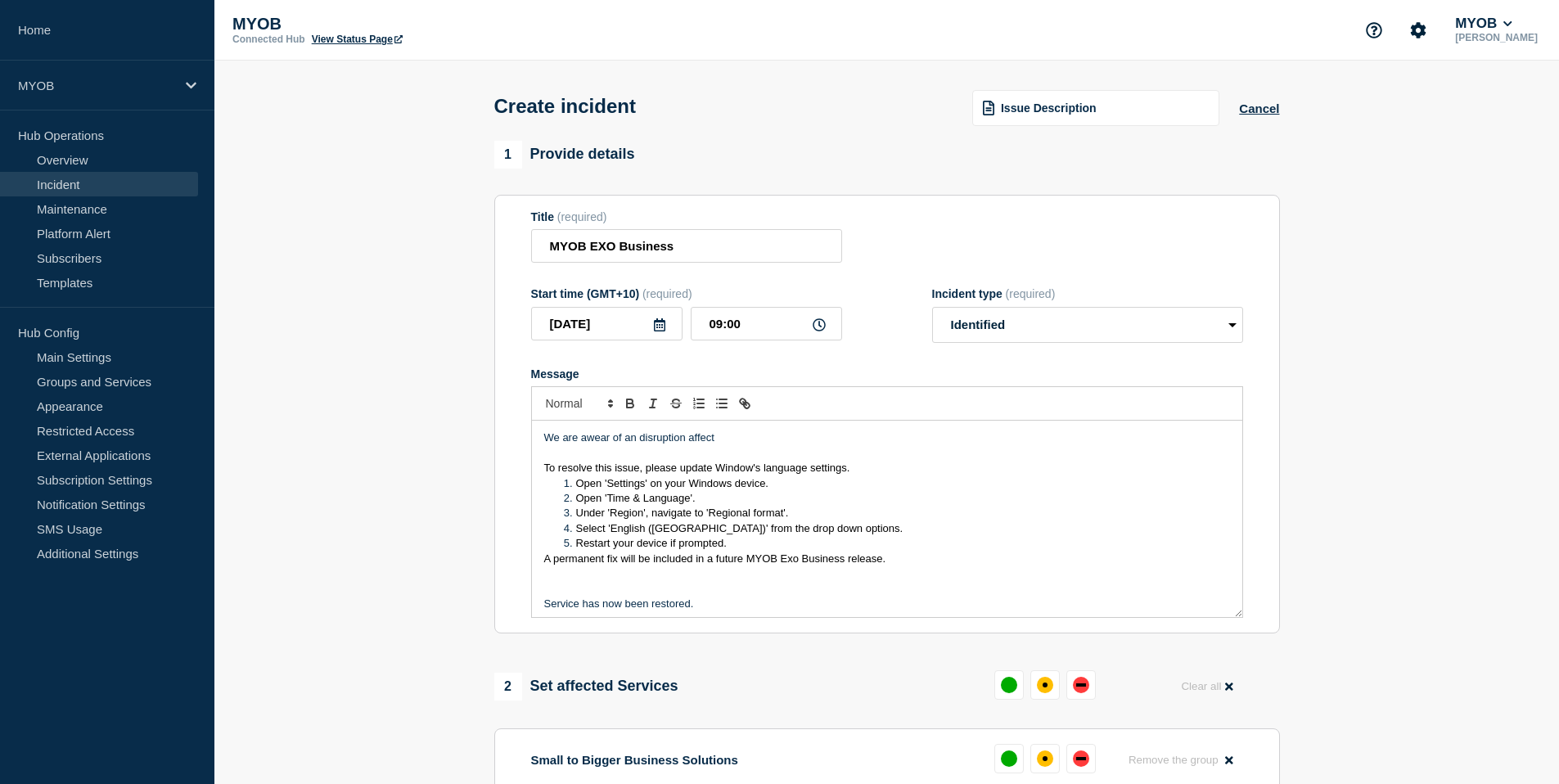
click at [632, 445] on p "We are awear of an disruption affect" at bounding box center [887, 438] width 686 height 15
click at [635, 445] on p "We are awear of an disruption affect" at bounding box center [887, 438] width 686 height 15
click at [710, 445] on p "We are awear of a disruption affect" at bounding box center [887, 438] width 686 height 15
click at [723, 445] on p "We are aware of a disruption affecting" at bounding box center [887, 438] width 686 height 15
click at [784, 445] on p "We are aware of a disruption affecting some [GEOGRAPHIC_DATA]" at bounding box center [887, 438] width 686 height 15
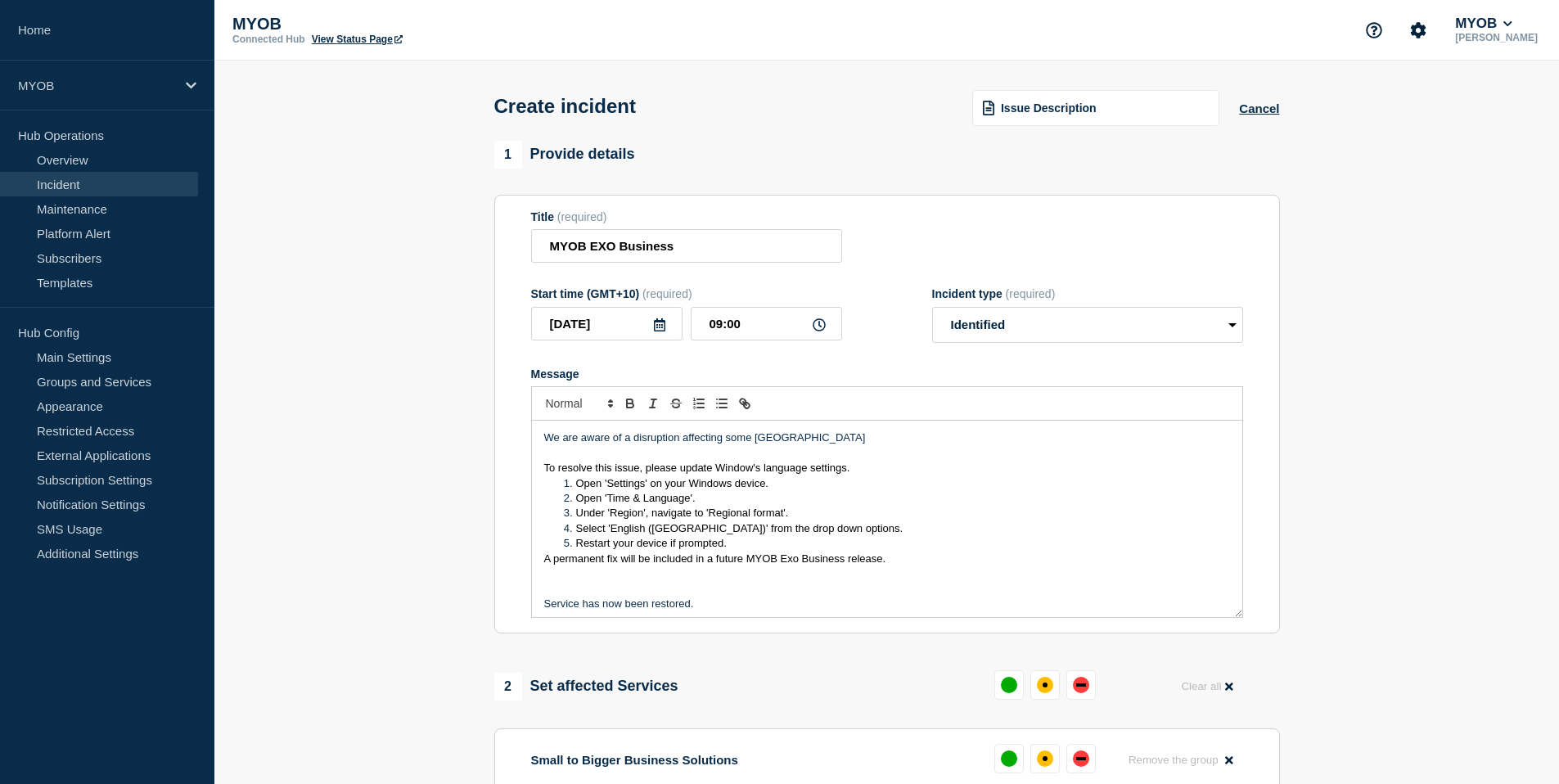
click at [830, 459] on p "Message" at bounding box center [887, 454] width 686 height 15
click at [828, 445] on p "We are aware of a disruption affecting some [GEOGRAPHIC_DATA]" at bounding box center [887, 438] width 686 height 15
drag, startPoint x: 1041, startPoint y: 451, endPoint x: 683, endPoint y: 453, distance: 358.0
click at [683, 445] on p "We are aware of a disruption affecting some New Zealand based MYOB EXO Business…" at bounding box center [887, 438] width 686 height 15
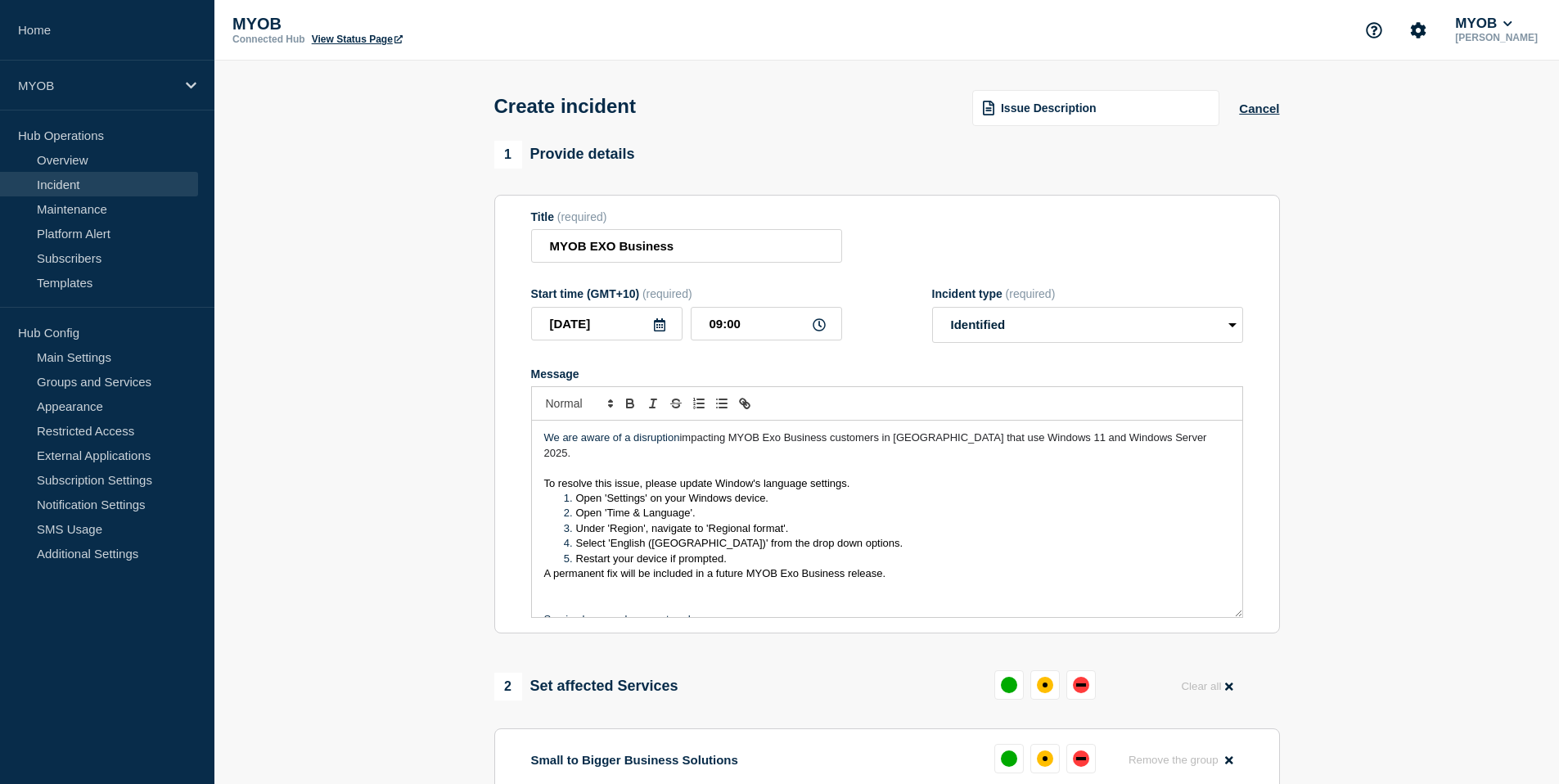
click at [683, 453] on span "impacting MYOB Exo Business customers in [GEOGRAPHIC_DATA] that use Windows 11 …" at bounding box center [877, 445] width 666 height 27
click at [1202, 449] on p "We are aware of a disruption impacting MYOB Exo Business customers in [GEOGRAPH…" at bounding box center [887, 445] width 686 height 30
drag, startPoint x: 1014, startPoint y: 472, endPoint x: 930, endPoint y: 471, distance: 84.0
click at [930, 460] on p "We are aware of a disruption impacting MYOB Exo Business customers in [GEOGRAPH…" at bounding box center [887, 445] width 686 height 30
click at [1020, 491] on p "To resolve this issue, please update Window's language settings." at bounding box center [887, 484] width 686 height 15
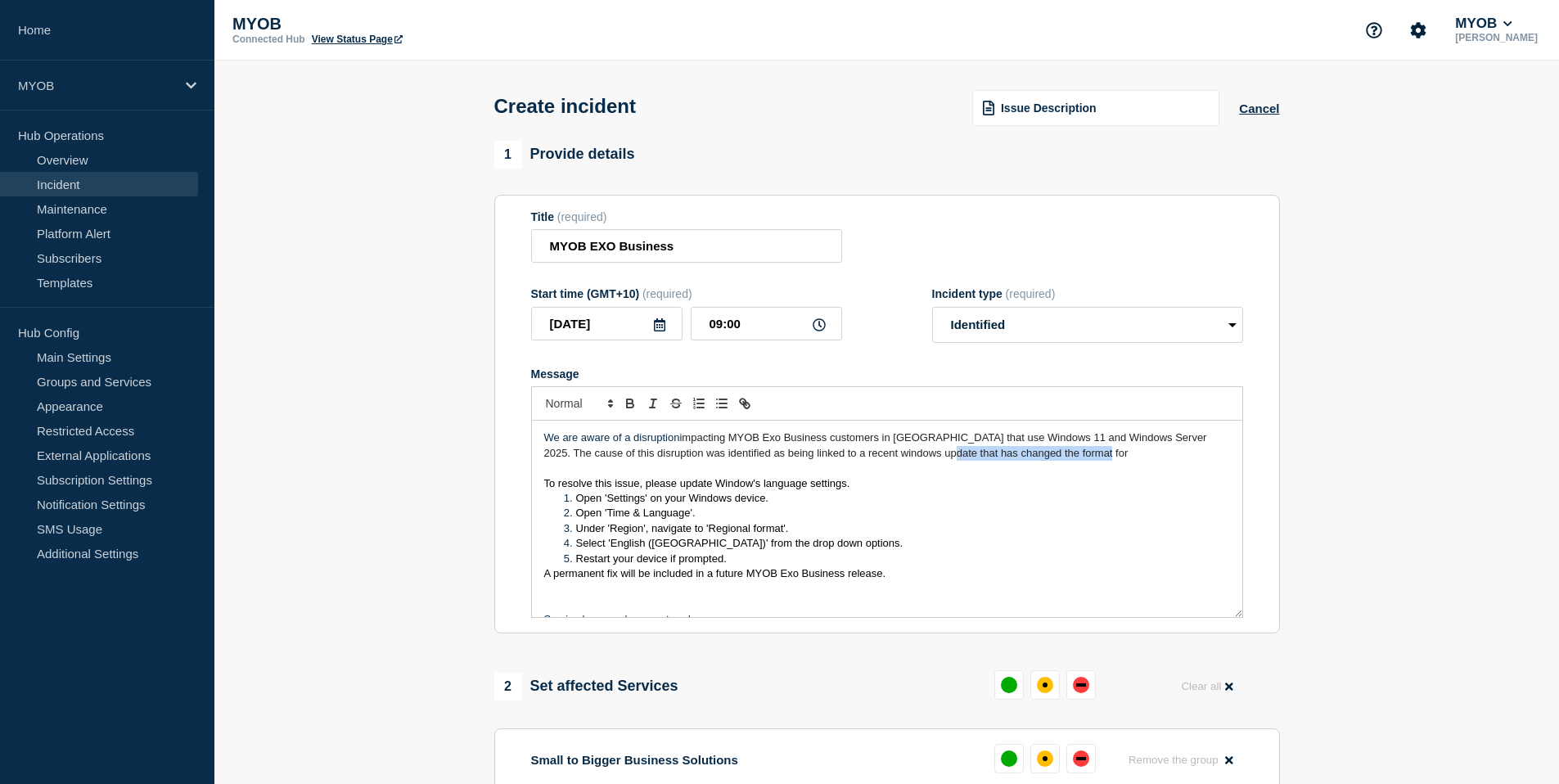
drag, startPoint x: 1085, startPoint y: 463, endPoint x: 929, endPoint y: 468, distance: 156.1
click at [929, 460] on p "We are aware of a disruption impacting MYOB Exo Business customers in [GEOGRAPH…" at bounding box center [887, 445] width 686 height 30
click at [1130, 458] on span "impacting MYOB Exo Business customers in [GEOGRAPHIC_DATA] that use Windows 11 …" at bounding box center [886, 445] width 683 height 27
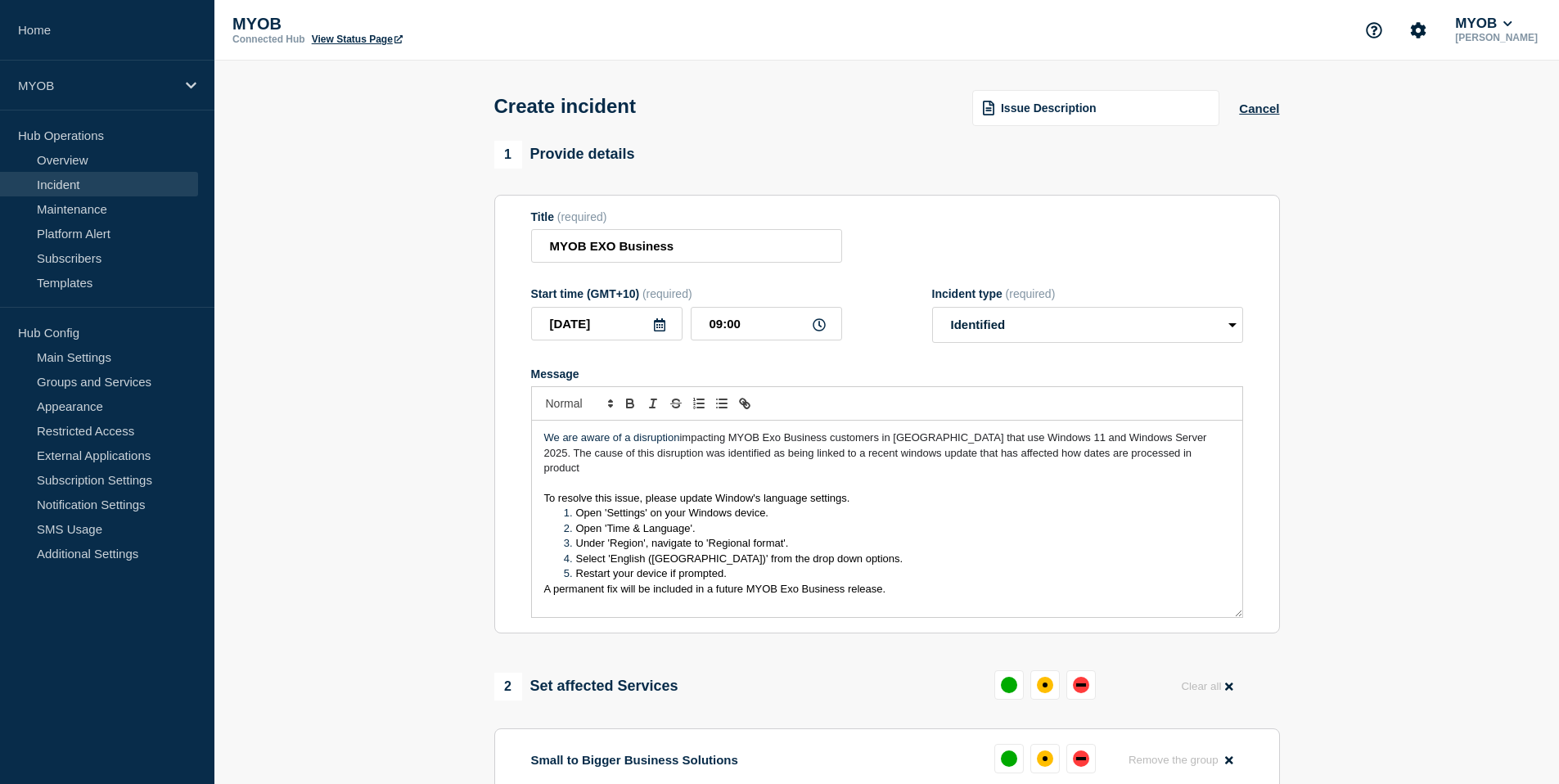
click at [1179, 473] on p "We are aware of a disruption impacting MYOB Exo Business customers in [GEOGRAPH…" at bounding box center [887, 453] width 686 height 45
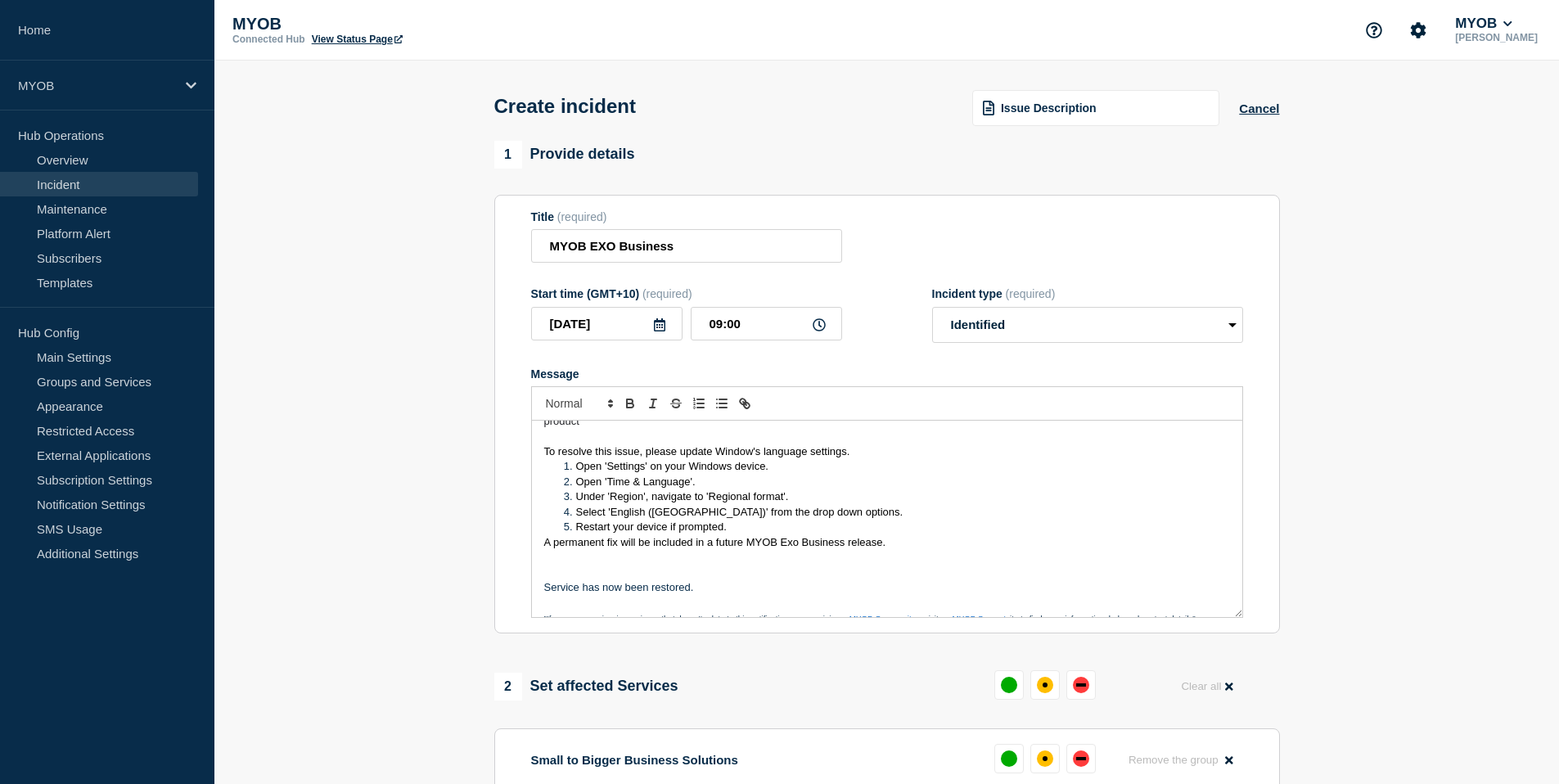
scroll to position [50, 0]
click at [545, 535] on span "A permanent fix will be included in a future MYOB Exo Business release." at bounding box center [715, 539] width 342 height 13
drag, startPoint x: 723, startPoint y: 597, endPoint x: 484, endPoint y: 599, distance: 239.0
click at [485, 599] on div "1 Provide details Title (required) MYOB EXO Business Start time (GMT+10) (requi…" at bounding box center [887, 652] width 804 height 1023
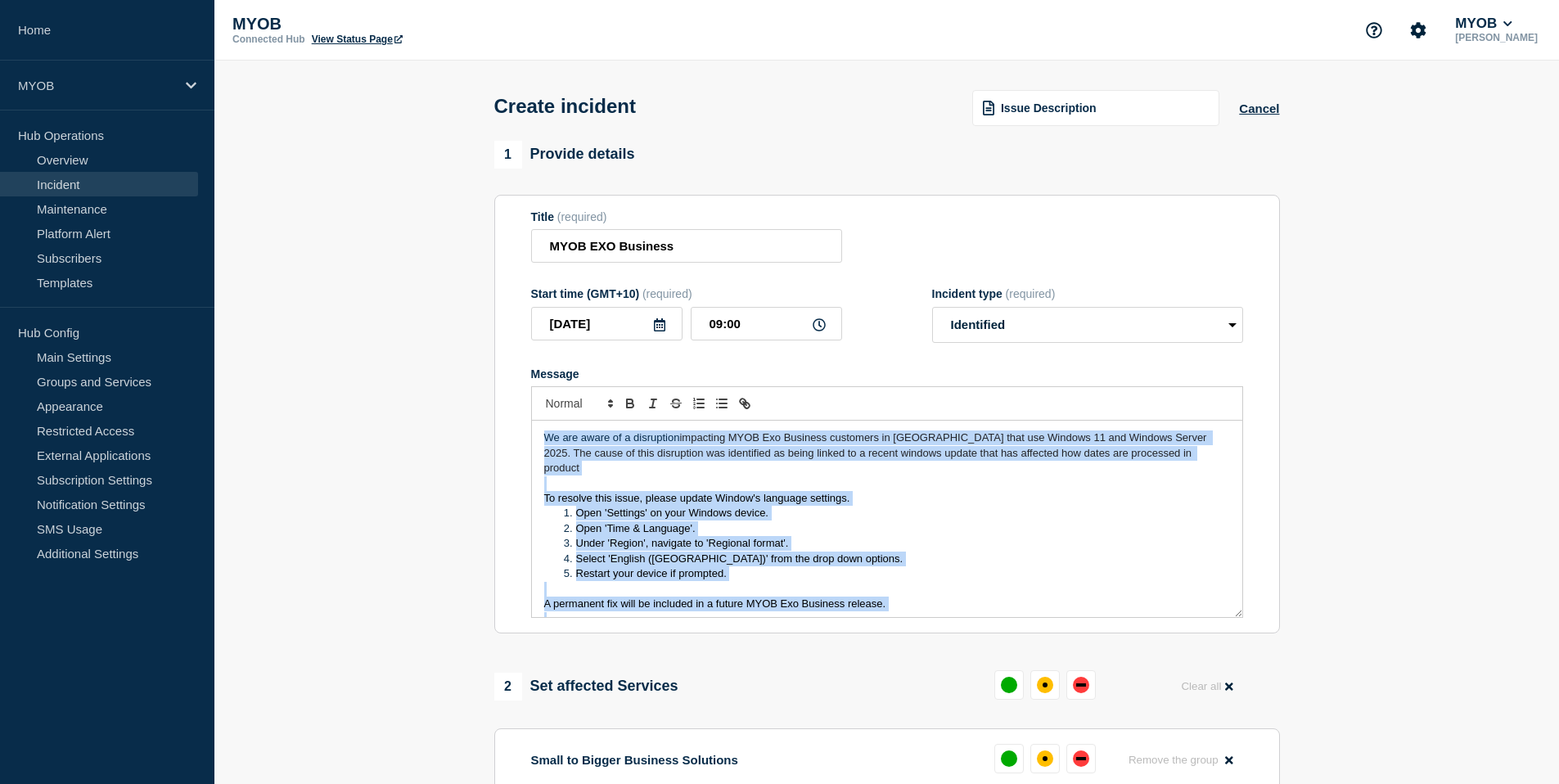
scroll to position [19, 0]
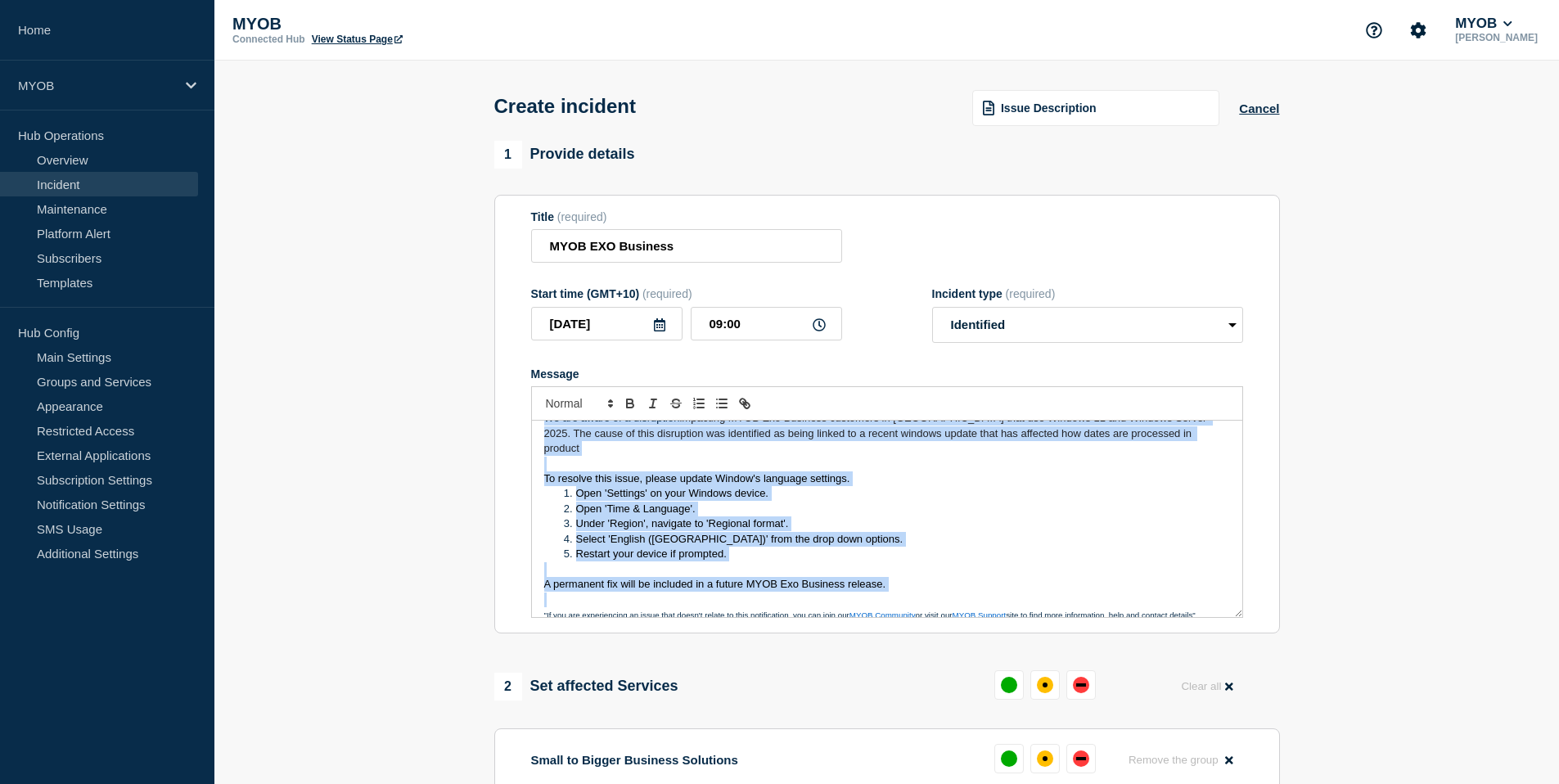
drag, startPoint x: 545, startPoint y: 450, endPoint x: 1300, endPoint y: 598, distance: 769.4
click at [1300, 598] on section "1 Provide details Title (required) MYOB EXO Business Start time (GMT+10) (requi…" at bounding box center [887, 652] width 1345 height 1023
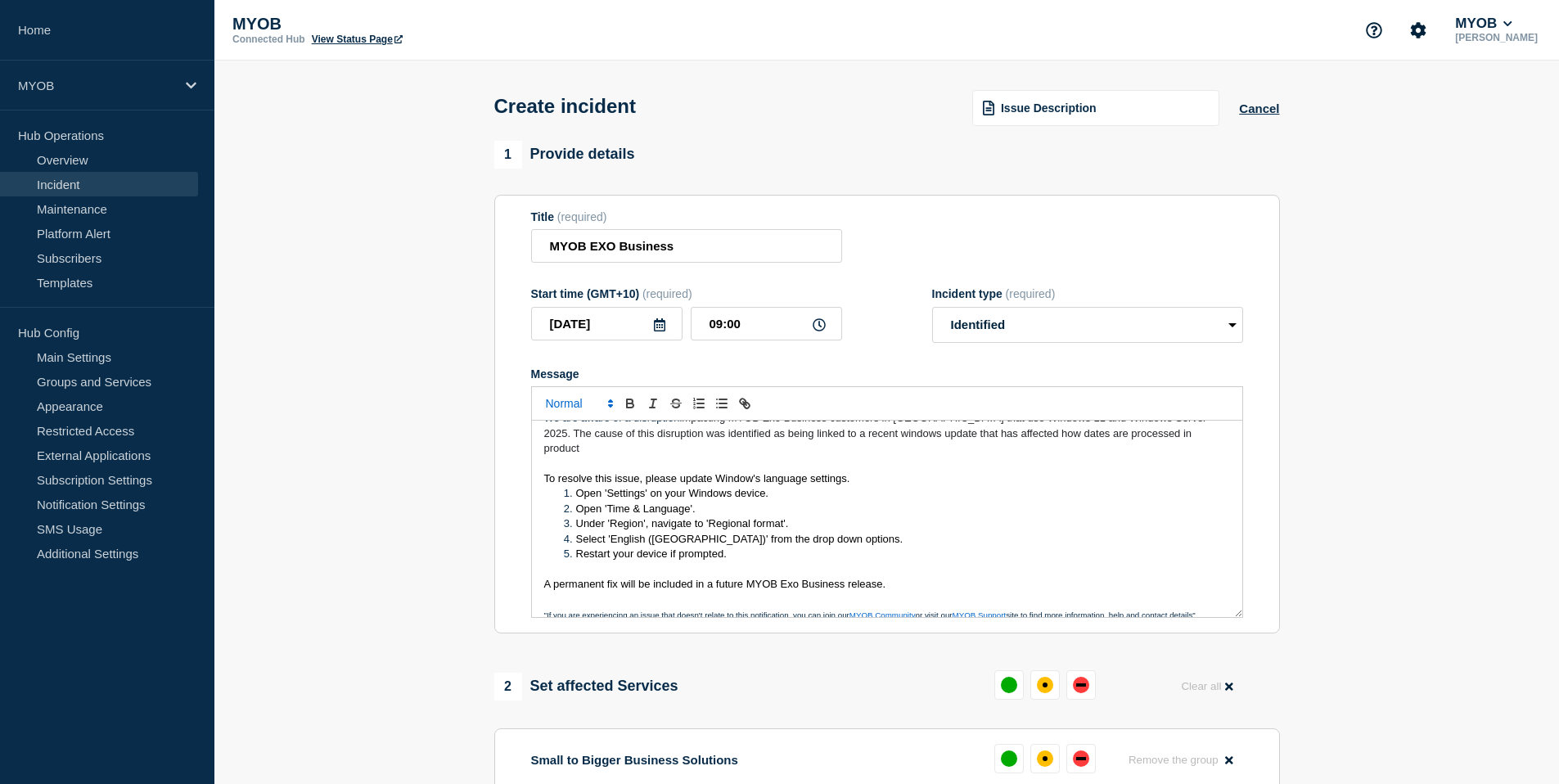
click at [610, 407] on polygon "Font size" at bounding box center [611, 406] width 3 height 2
click at [856, 405] on div at bounding box center [887, 403] width 712 height 34
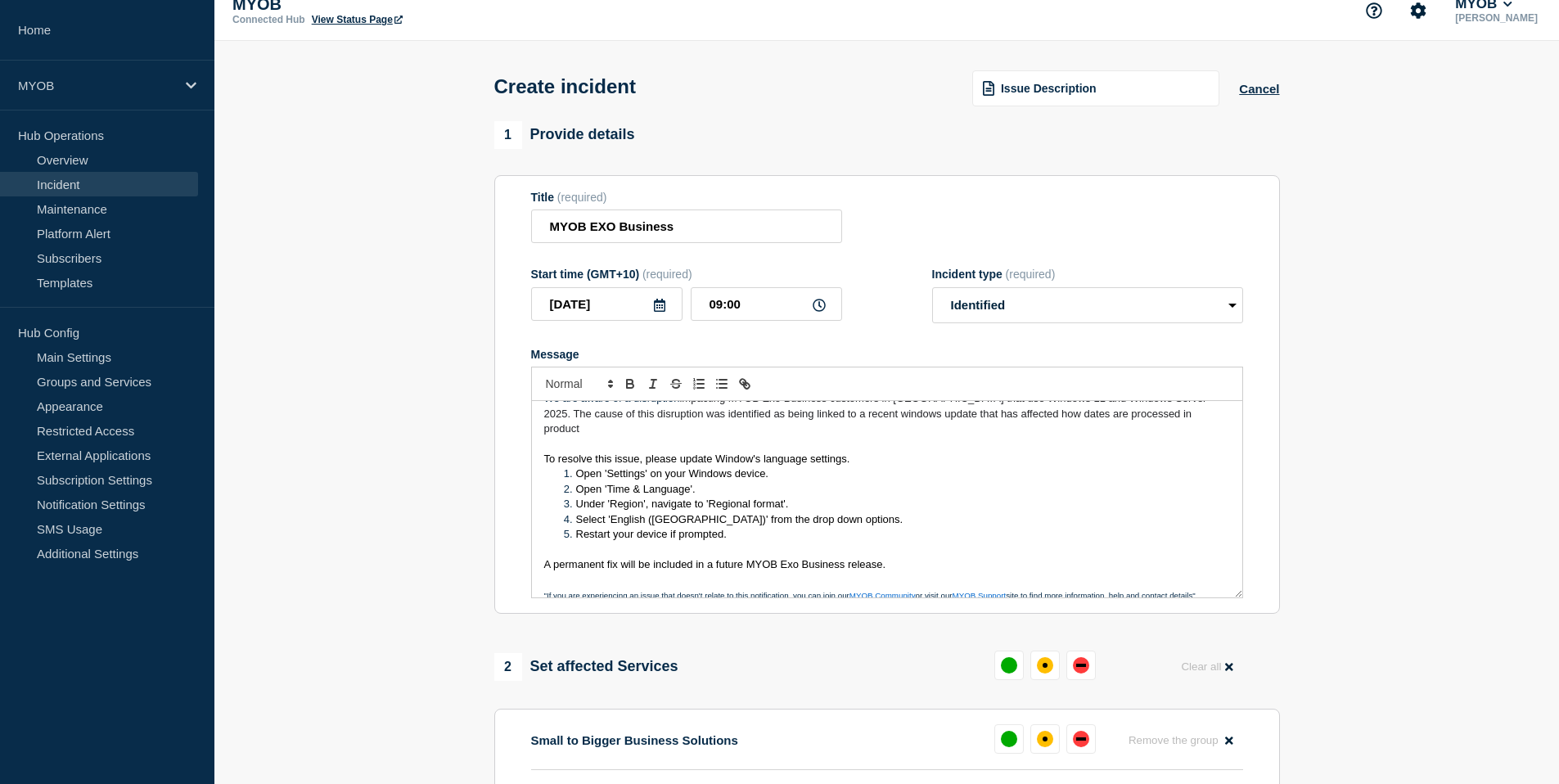
scroll to position [0, 0]
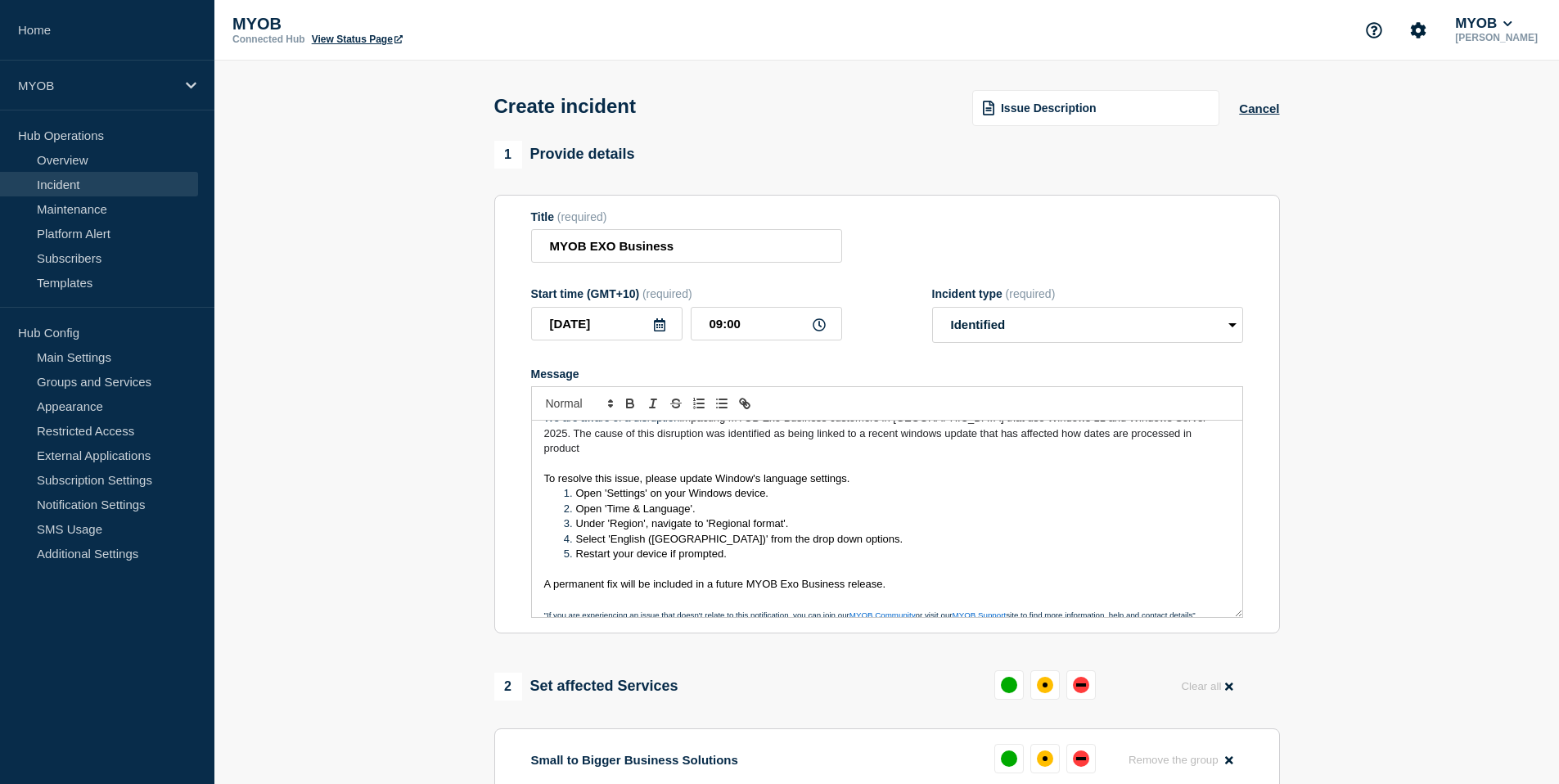
click at [863, 493] on li "Open 'Settings' on your Windows device." at bounding box center [895, 494] width 671 height 15
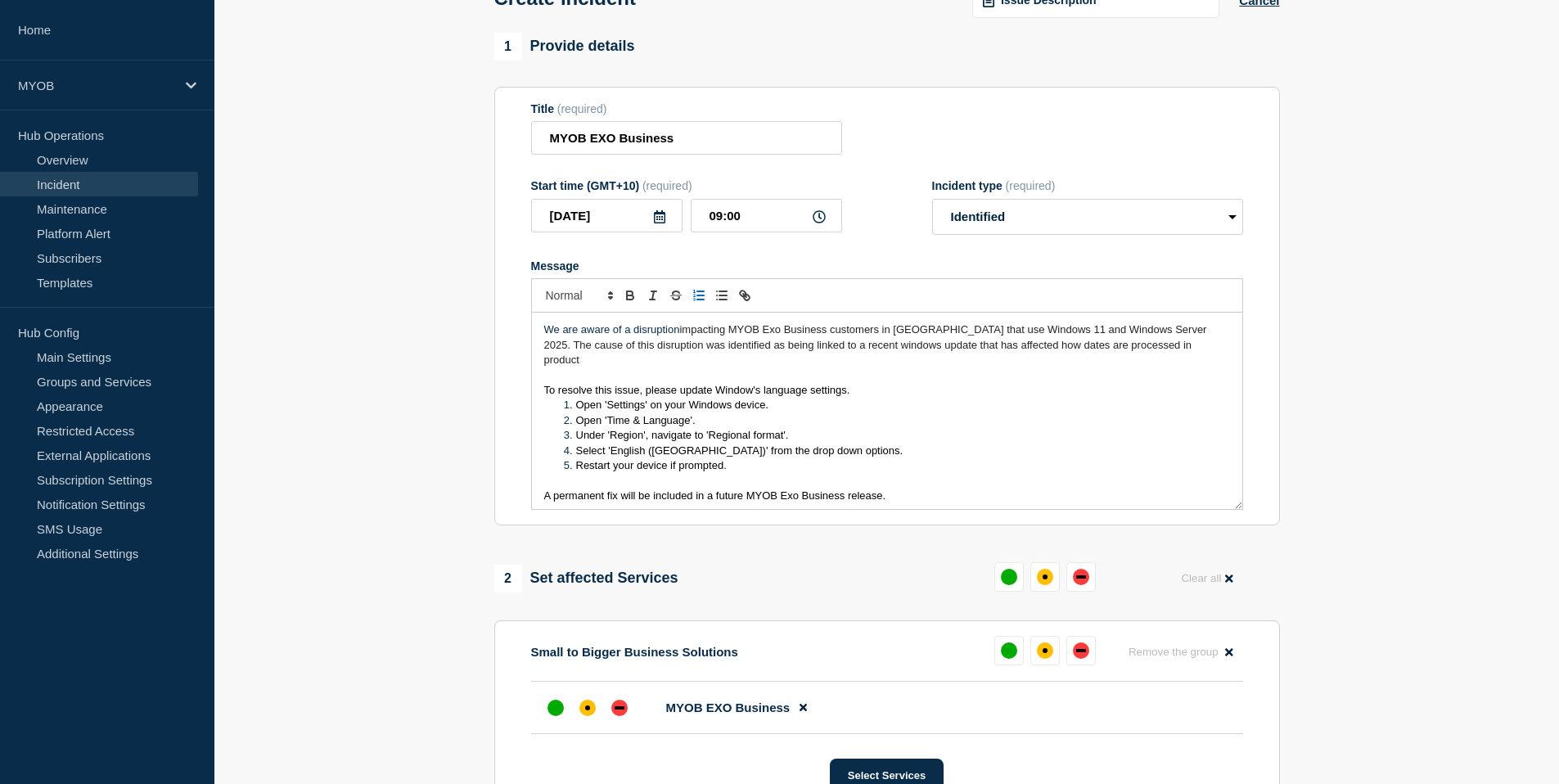
click at [1033, 409] on li "Open 'Settings' on your Windows device." at bounding box center [895, 405] width 671 height 15
drag, startPoint x: 960, startPoint y: 341, endPoint x: 997, endPoint y: 343, distance: 37.1
click at [997, 343] on span "impacting MYOB Exo Business customers in [GEOGRAPHIC_DATA] that use Windows 11 …" at bounding box center [877, 345] width 666 height 43
click at [998, 343] on span "impacting MYOB Exo Business customers in [GEOGRAPHIC_DATA] that use Windows 11 …" at bounding box center [877, 345] width 666 height 43
drag, startPoint x: 1003, startPoint y: 343, endPoint x: 983, endPoint y: 345, distance: 20.1
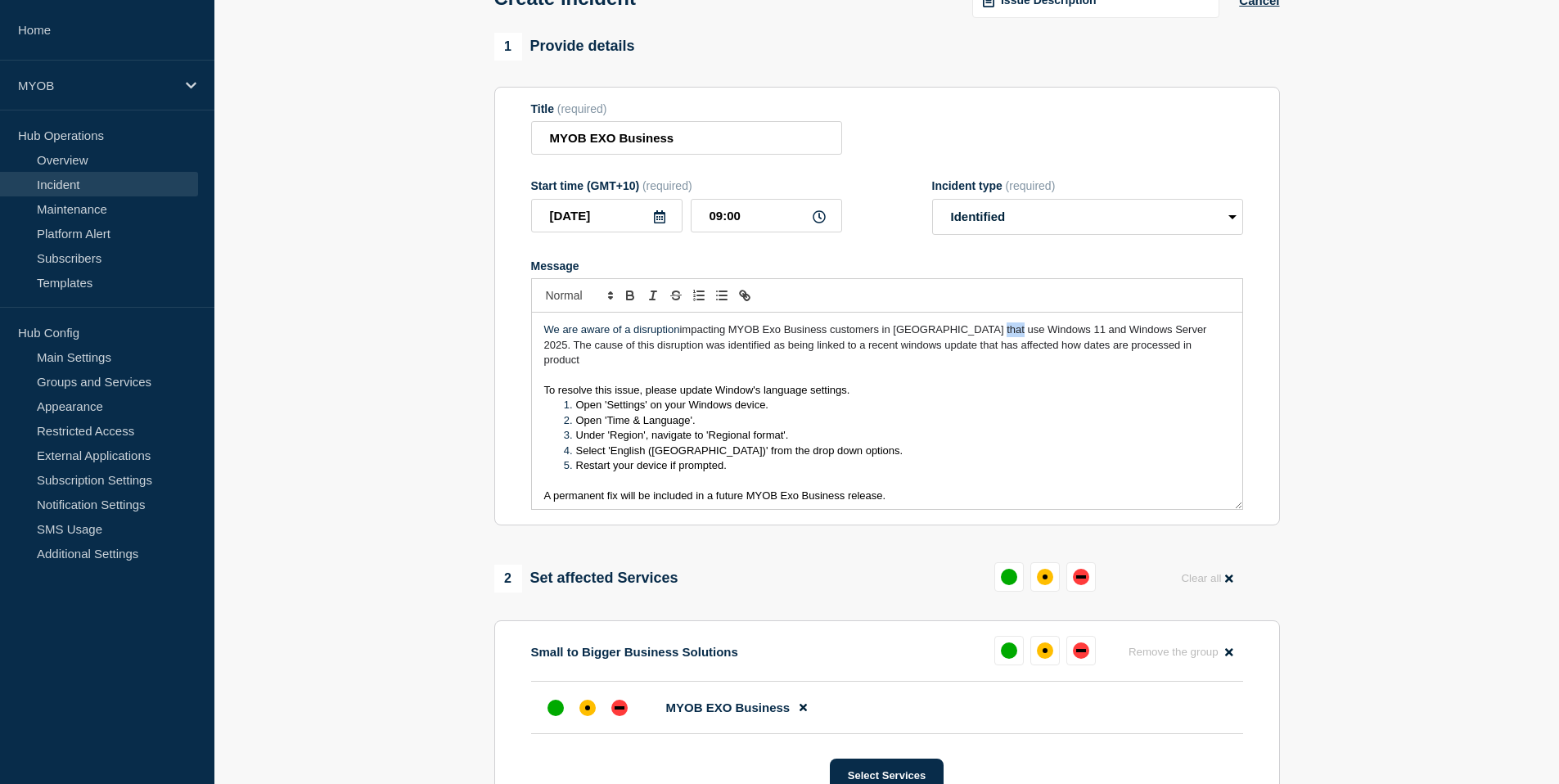
click at [983, 345] on span "impacting MYOB Exo Business customers in [GEOGRAPHIC_DATA] that use Windows 11 …" at bounding box center [877, 345] width 666 height 43
click at [846, 383] on p "Message" at bounding box center [887, 376] width 686 height 15
click at [575, 354] on span "impacting MYOB Exo Business customers in [GEOGRAPHIC_DATA] that operate on Wind…" at bounding box center [887, 345] width 685 height 43
click at [583, 367] on p "We are aware of a disruption impacting MYOB Exo Business customers in [GEOGRAPH…" at bounding box center [887, 345] width 686 height 45
click at [761, 383] on p "Message" at bounding box center [887, 376] width 686 height 15
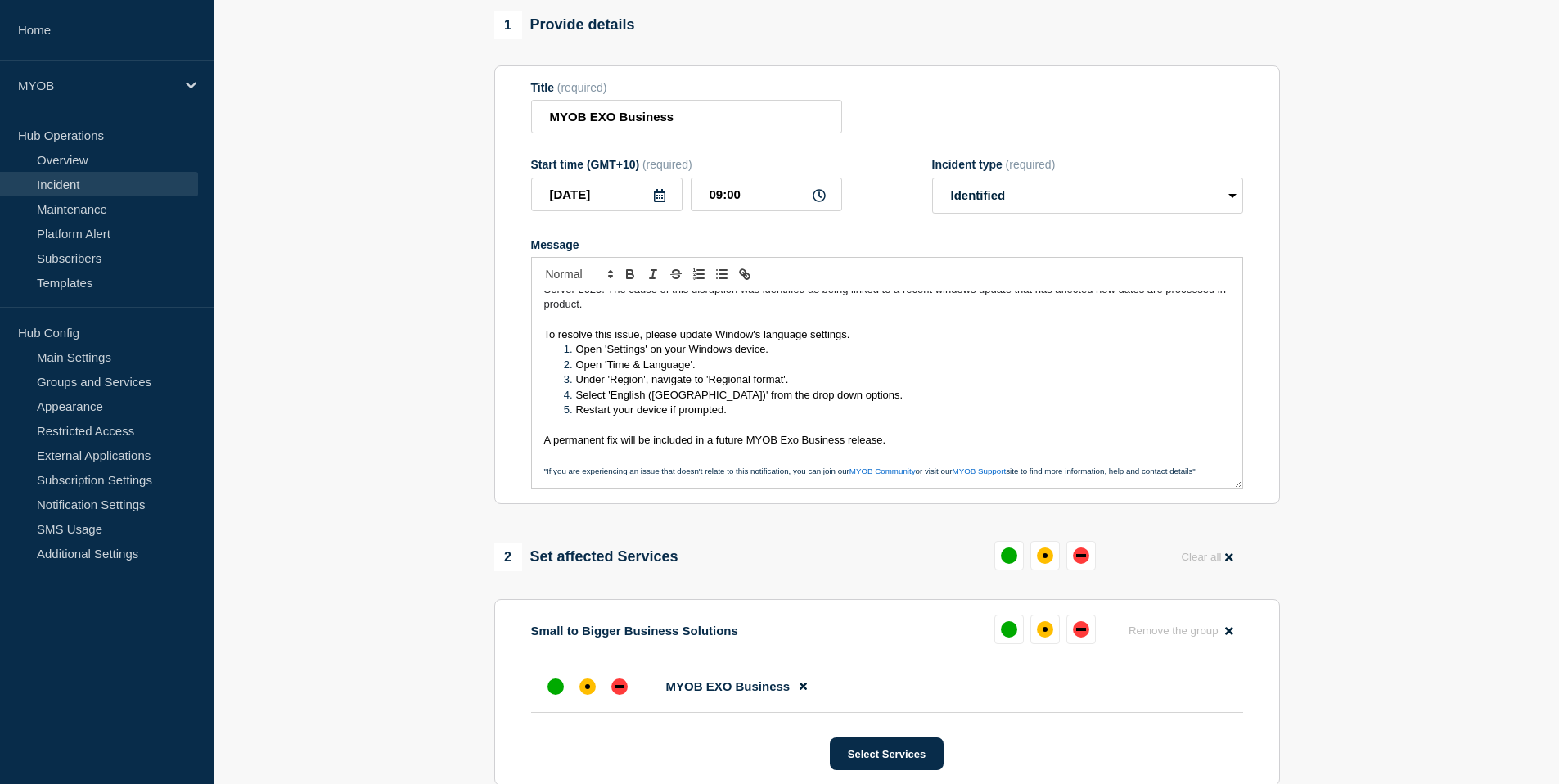
scroll to position [131, 0]
click at [798, 445] on span "A permanent fix will be included in a future MYOB Exo Business release." at bounding box center [715, 438] width 342 height 13
drag, startPoint x: 618, startPoint y: 122, endPoint x: 628, endPoint y: 130, distance: 12.8
click at [618, 122] on input "MYOB EXO Business" at bounding box center [687, 115] width 311 height 34
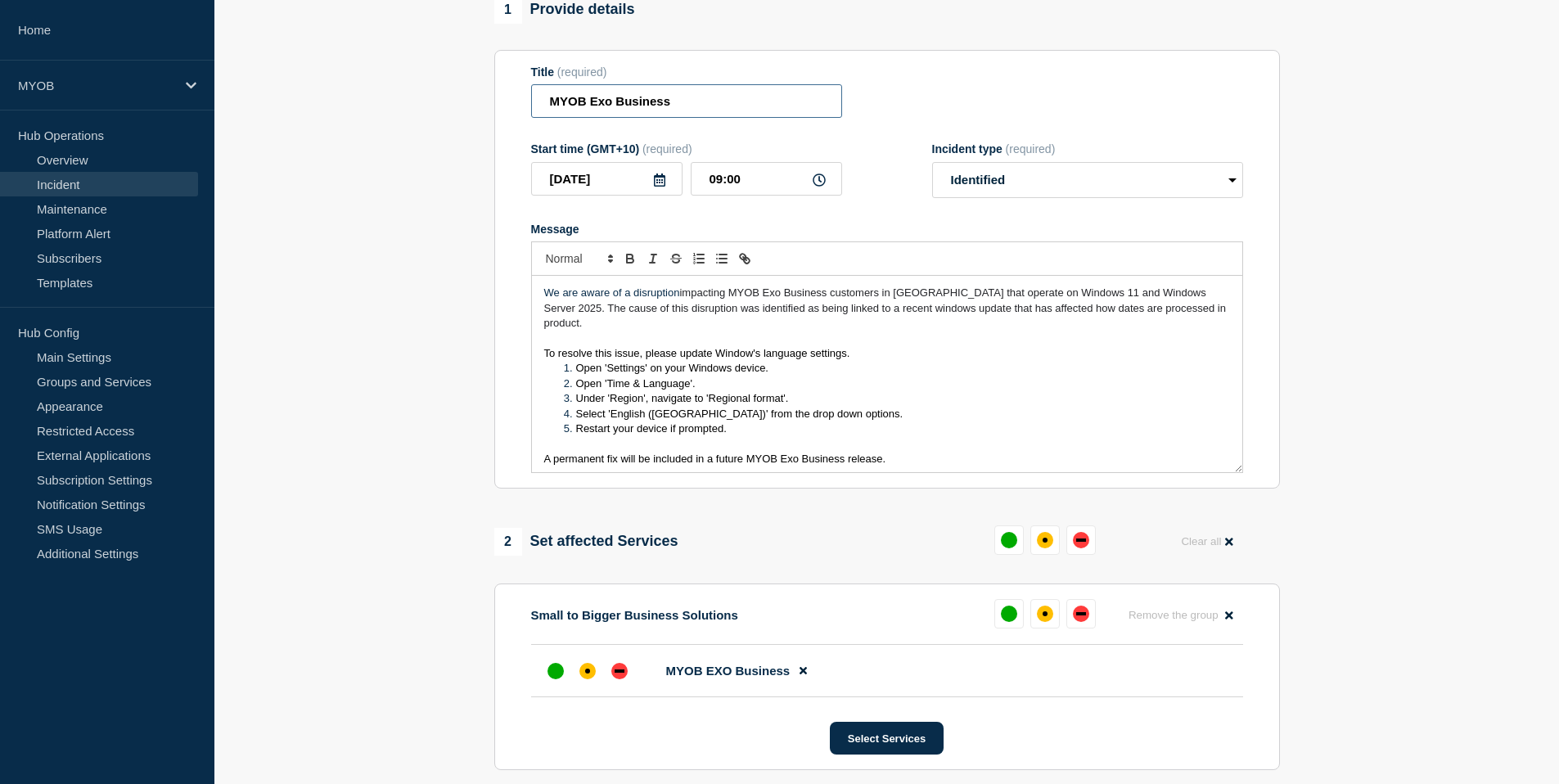
scroll to position [3, 0]
type input "MYOB Exo Business"
click at [436, 398] on section "1 Provide details Title (required) MYOB Exo Business Start time (GMT+10) (requi…" at bounding box center [887, 507] width 1345 height 1023
click at [562, 679] on div "up" at bounding box center [556, 671] width 16 height 16
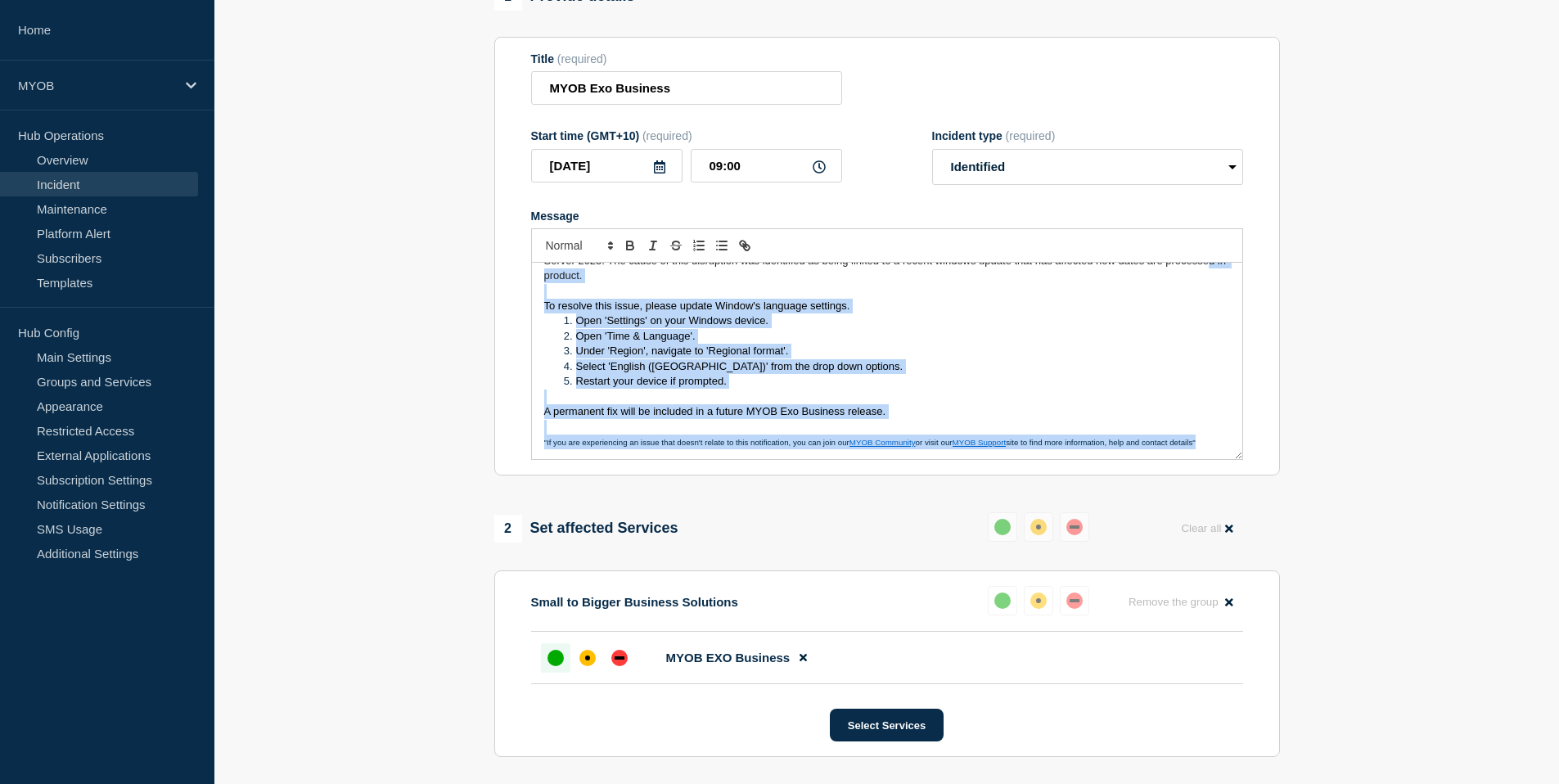
scroll to position [0, 0]
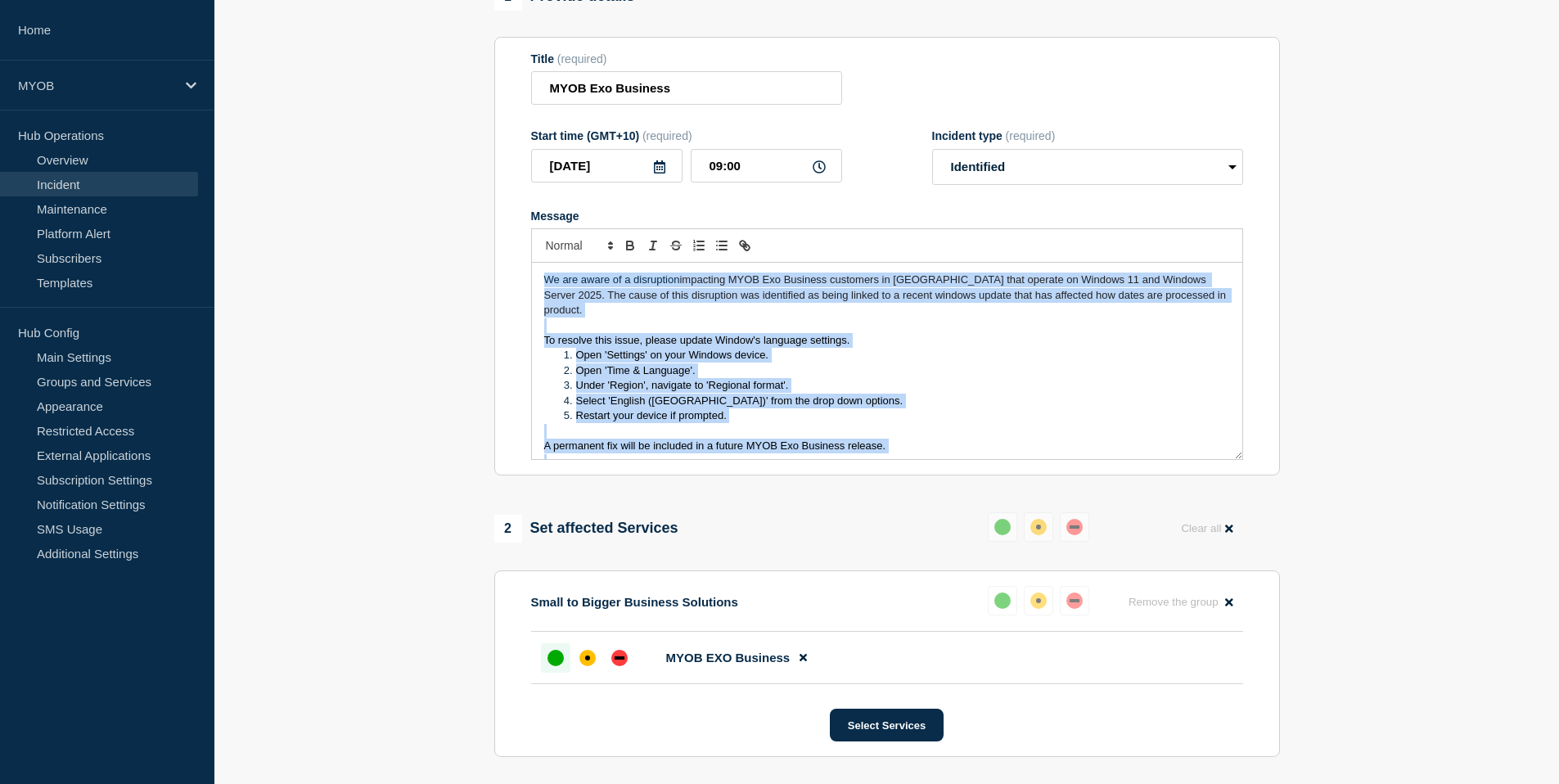
drag, startPoint x: 1219, startPoint y: 455, endPoint x: 464, endPoint y: 274, distance: 776.4
click at [457, 267] on section "1 Provide details Title (required) MYOB Exo Business Start time (GMT+10) (requi…" at bounding box center [887, 494] width 1345 height 1023
copy div "We are aware of a disruption impacting MYOB Exo Business customers in [GEOGRAPH…"
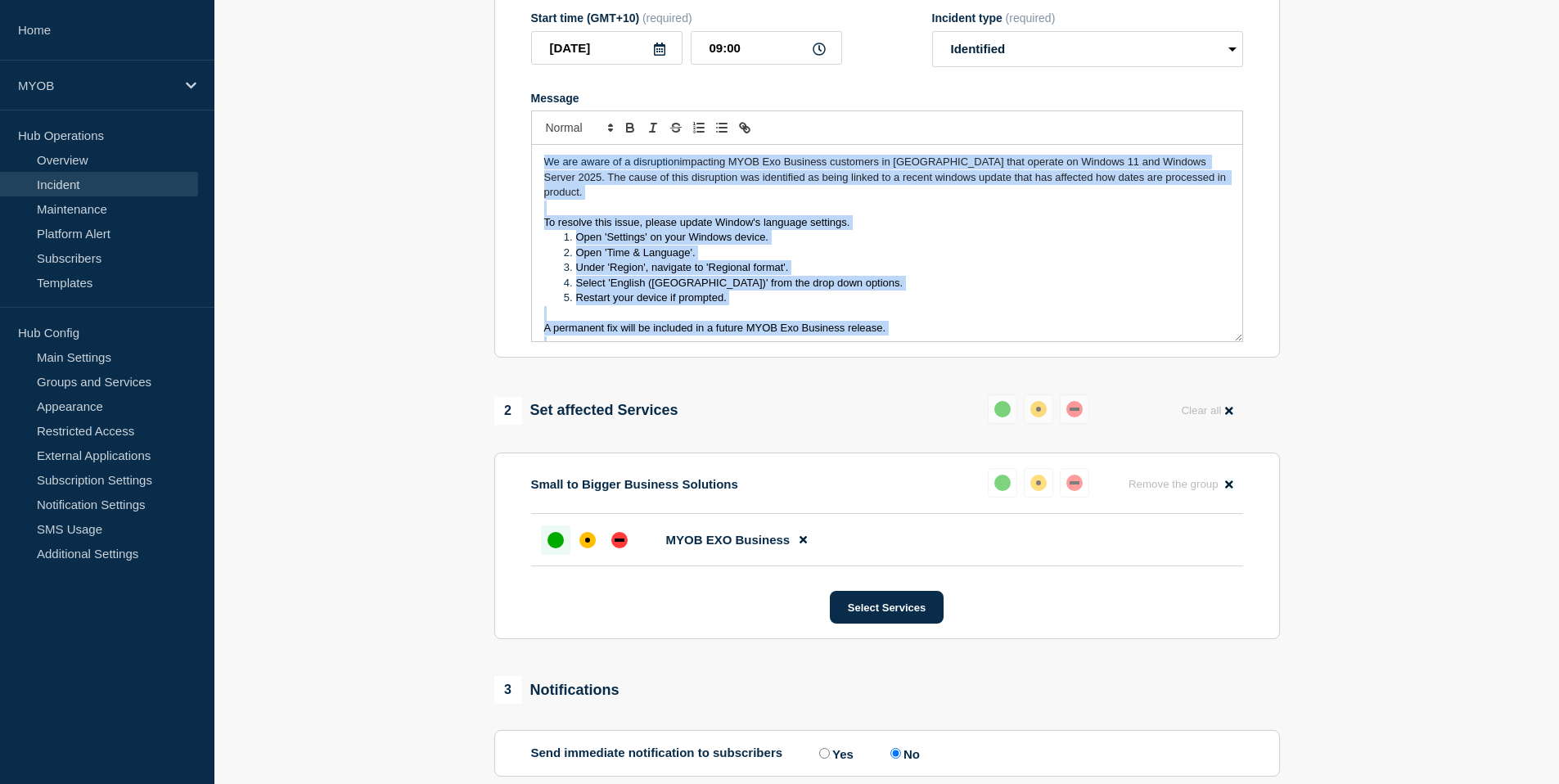
scroll to position [467, 0]
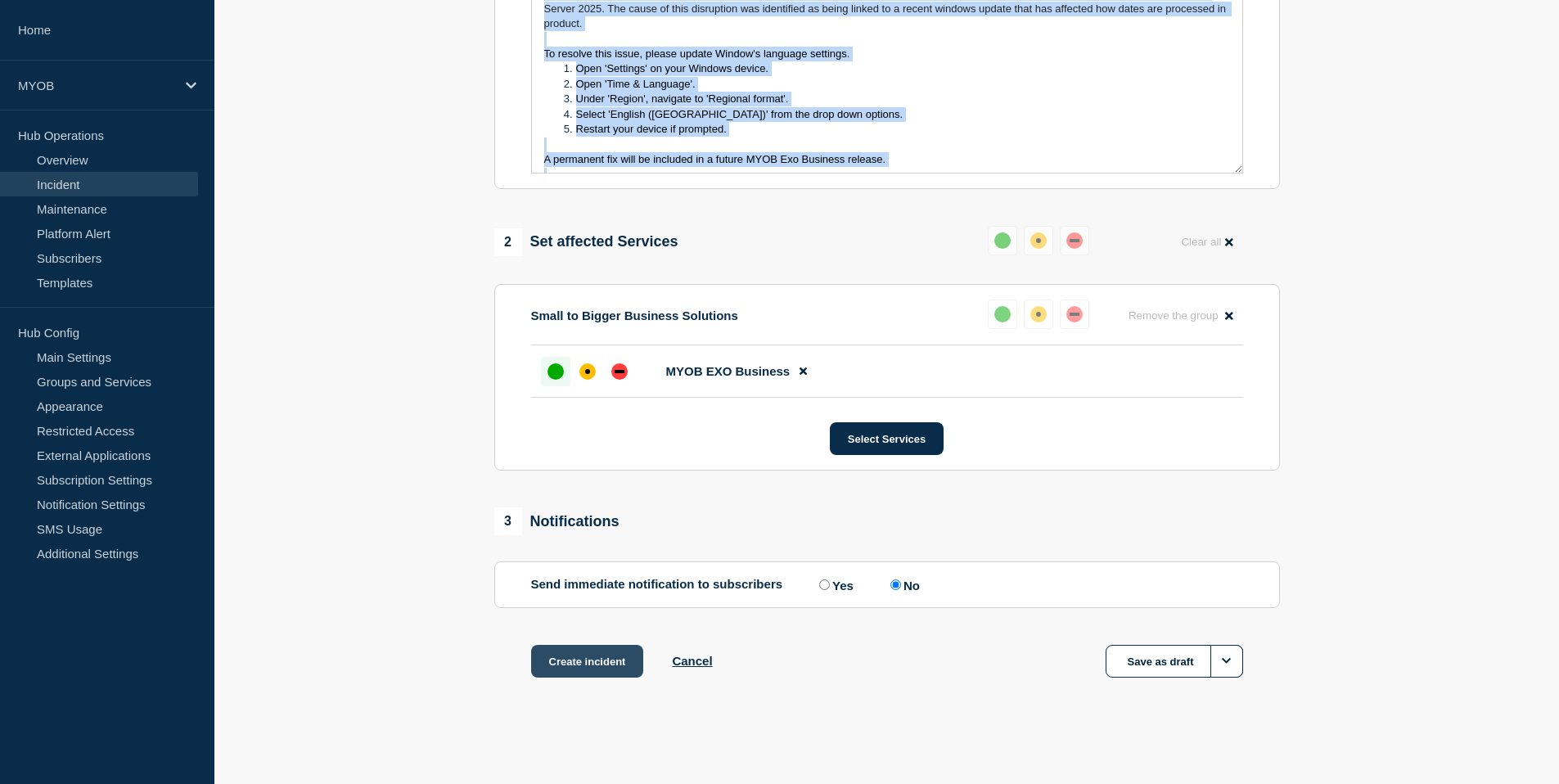
click at [584, 666] on button "Create incident" at bounding box center [587, 660] width 113 height 33
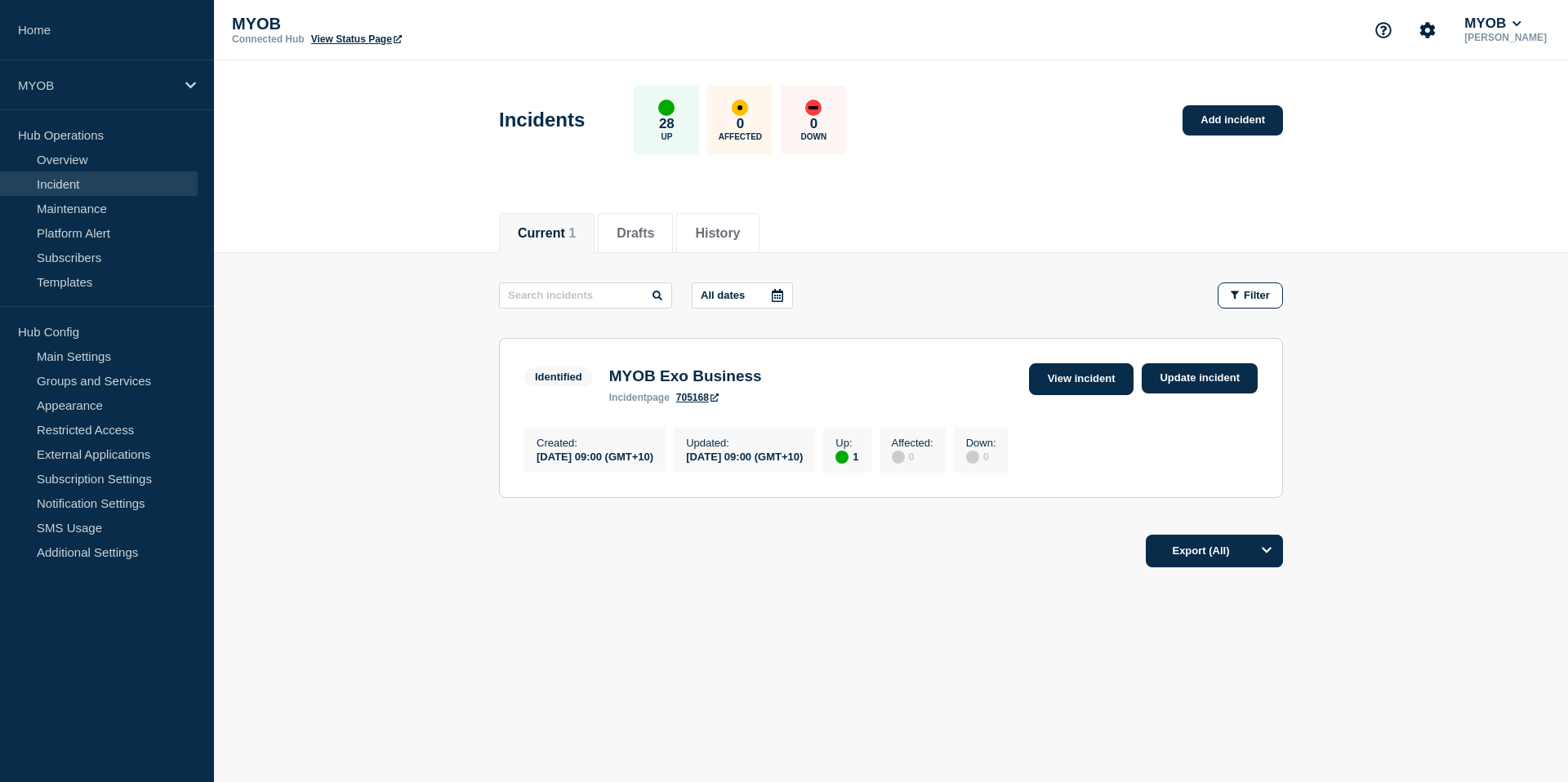
click at [1081, 387] on link "View incident" at bounding box center [1082, 379] width 106 height 32
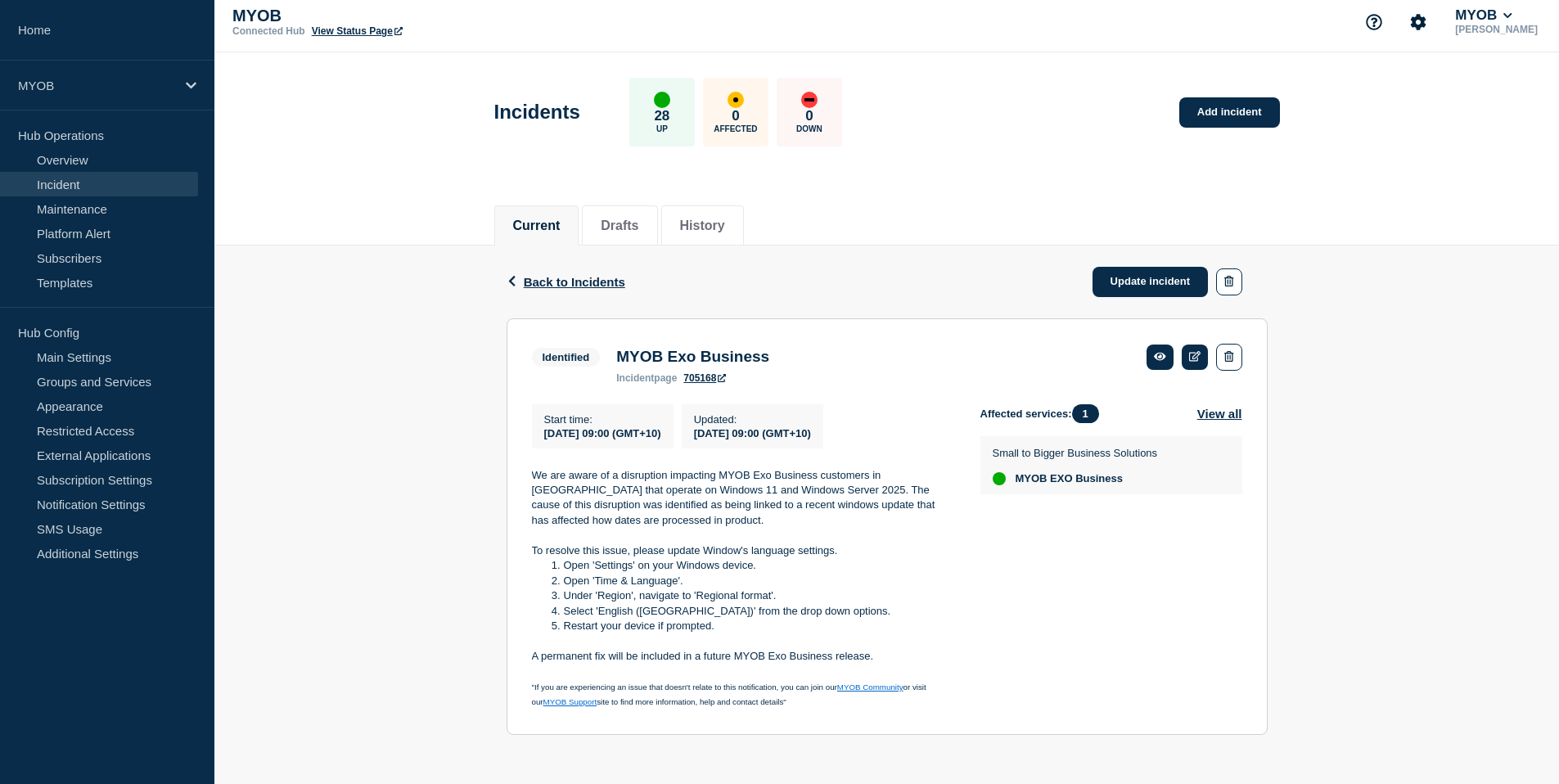
scroll to position [20, 0]
click at [755, 634] on li "Restart your device if prompted." at bounding box center [751, 626] width 407 height 15
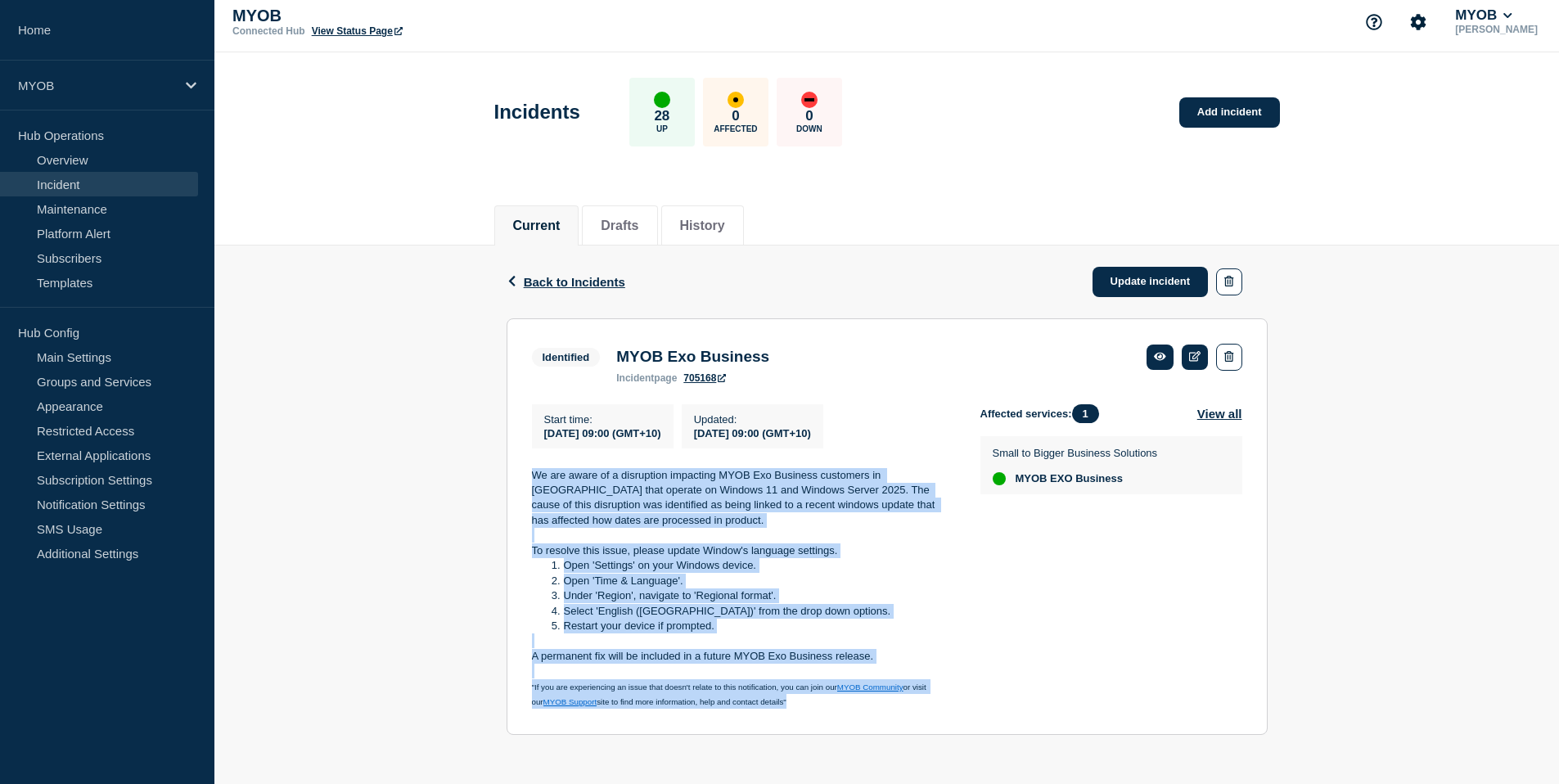
drag, startPoint x: 808, startPoint y: 699, endPoint x: 473, endPoint y: 449, distance: 418.0
click at [473, 449] on div "Back Back to Incidents Update incident Identified MYOB Exo Business Start time …" at bounding box center [887, 502] width 1345 height 514
copy div "We are aware of a disruption impacting MYOB Exo Business customers in New Zeala…"
click at [1141, 279] on link "Update incident" at bounding box center [1151, 282] width 116 height 30
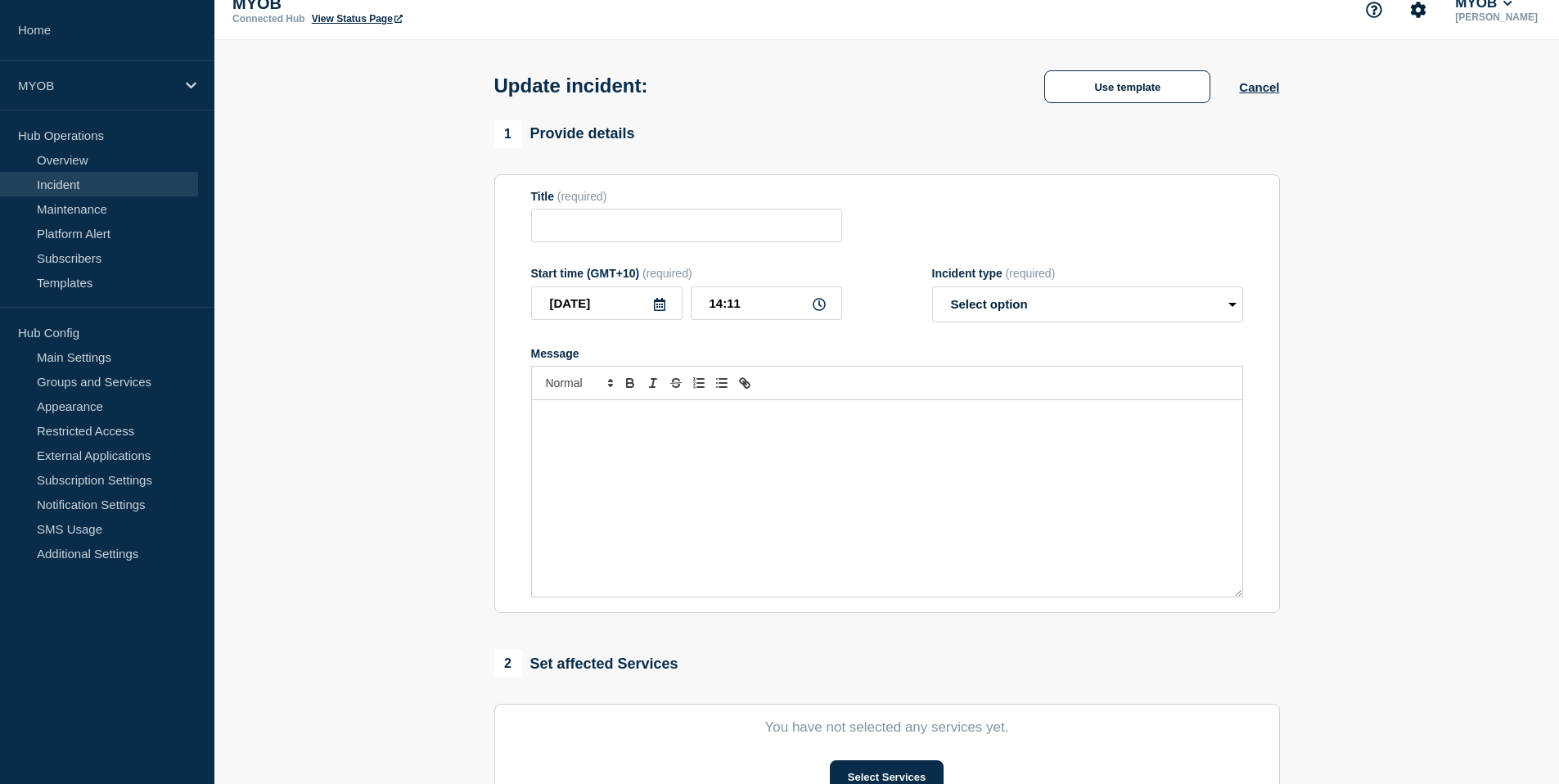
type input "MYOB Exo Business"
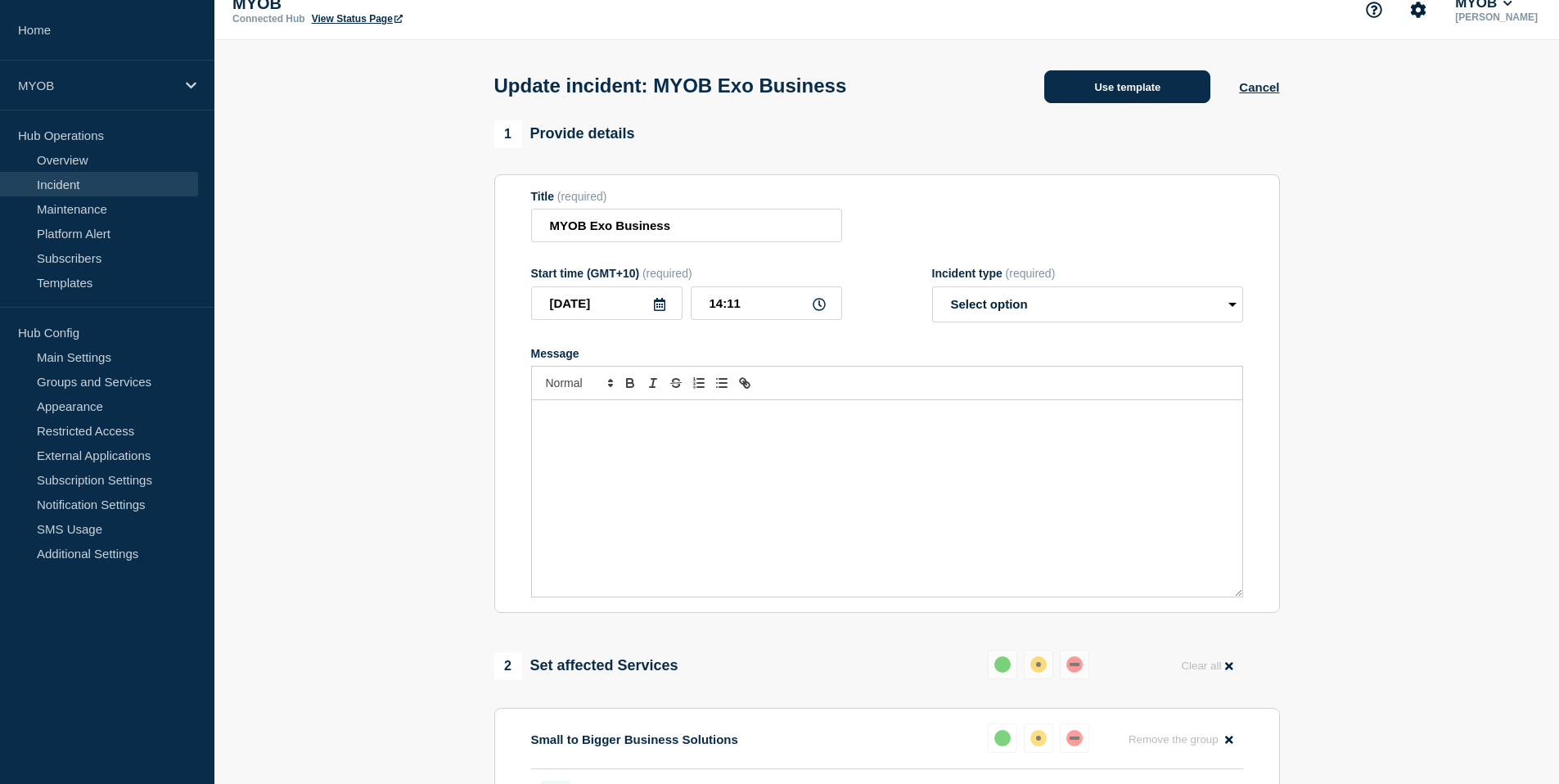
click at [1124, 98] on button "Use template" at bounding box center [1128, 87] width 166 height 33
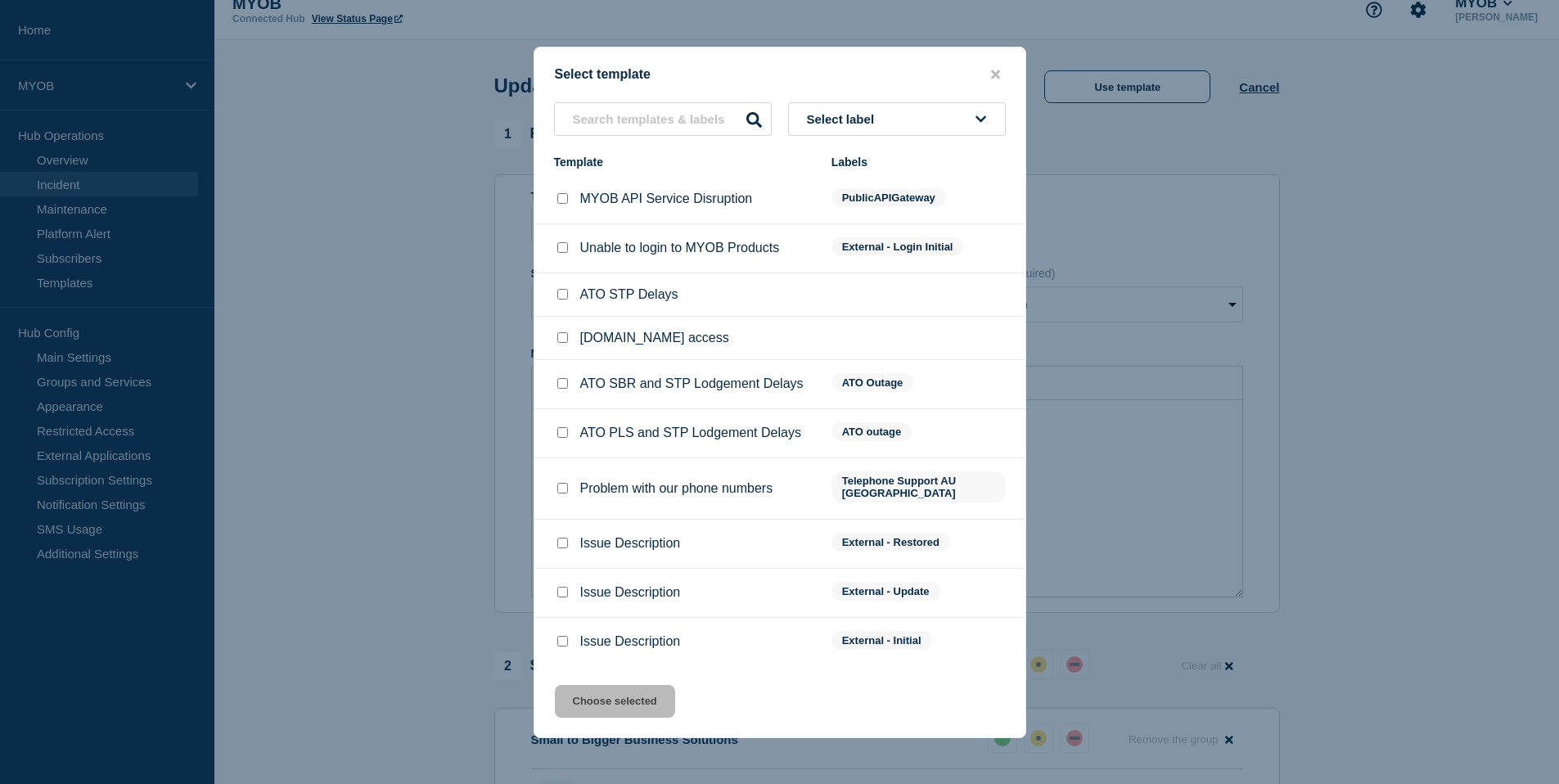
click at [565, 549] on input "Issue Description checkbox" at bounding box center [562, 543] width 11 height 11
checkbox input "true"
click at [621, 702] on button "Choose selected" at bounding box center [614, 701] width 120 height 33
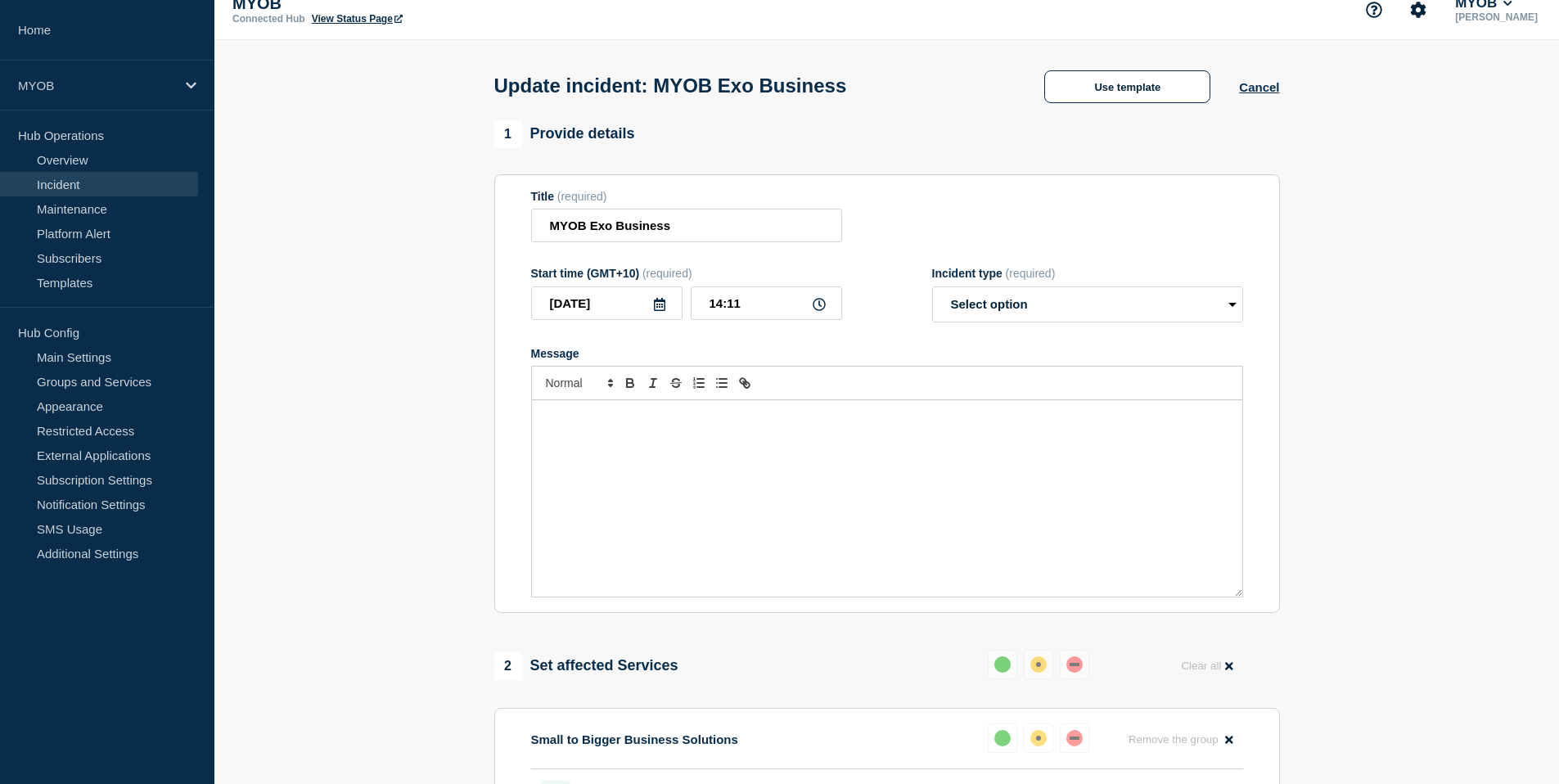
select select "resolved"
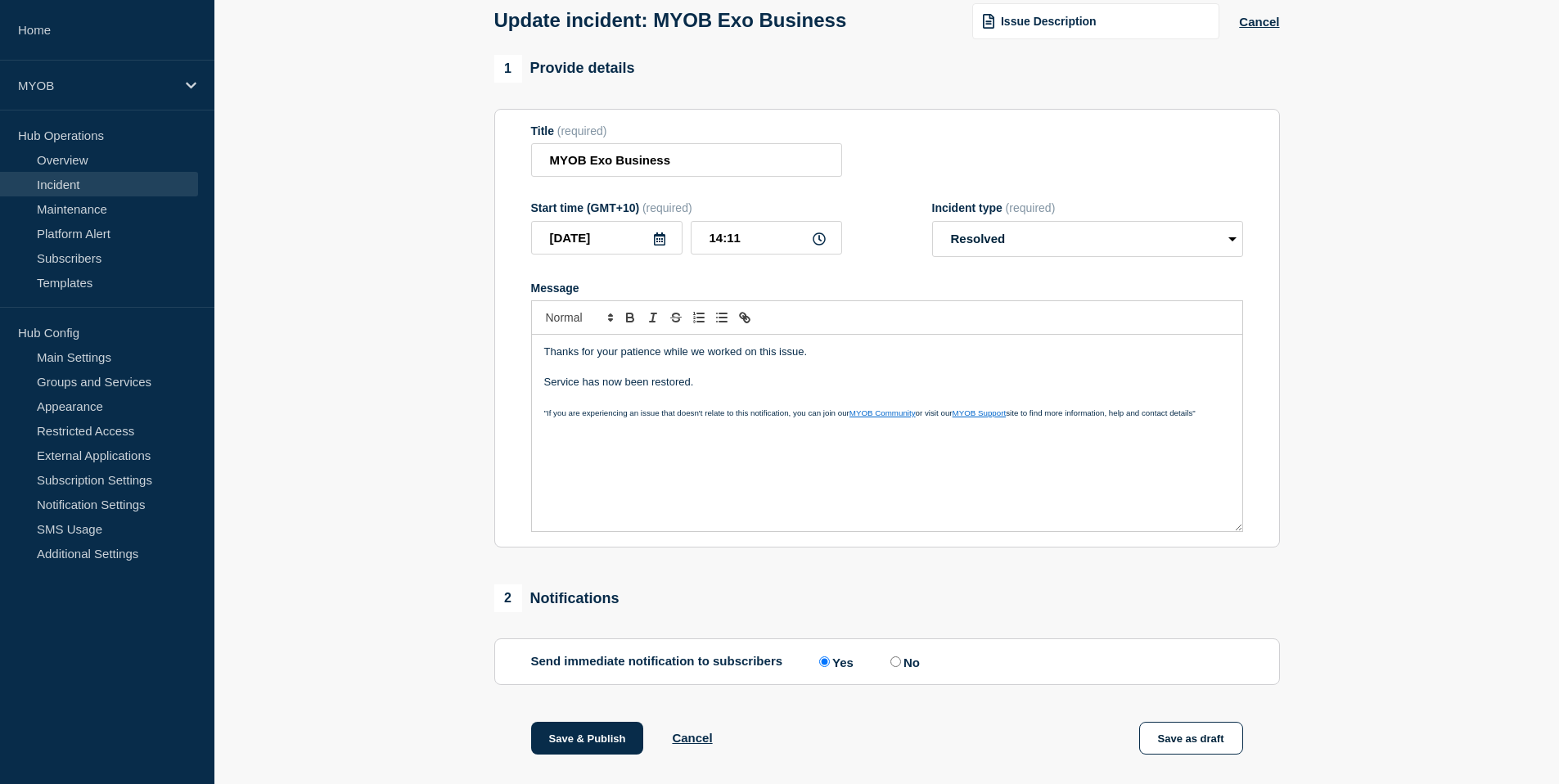
scroll to position [276, 0]
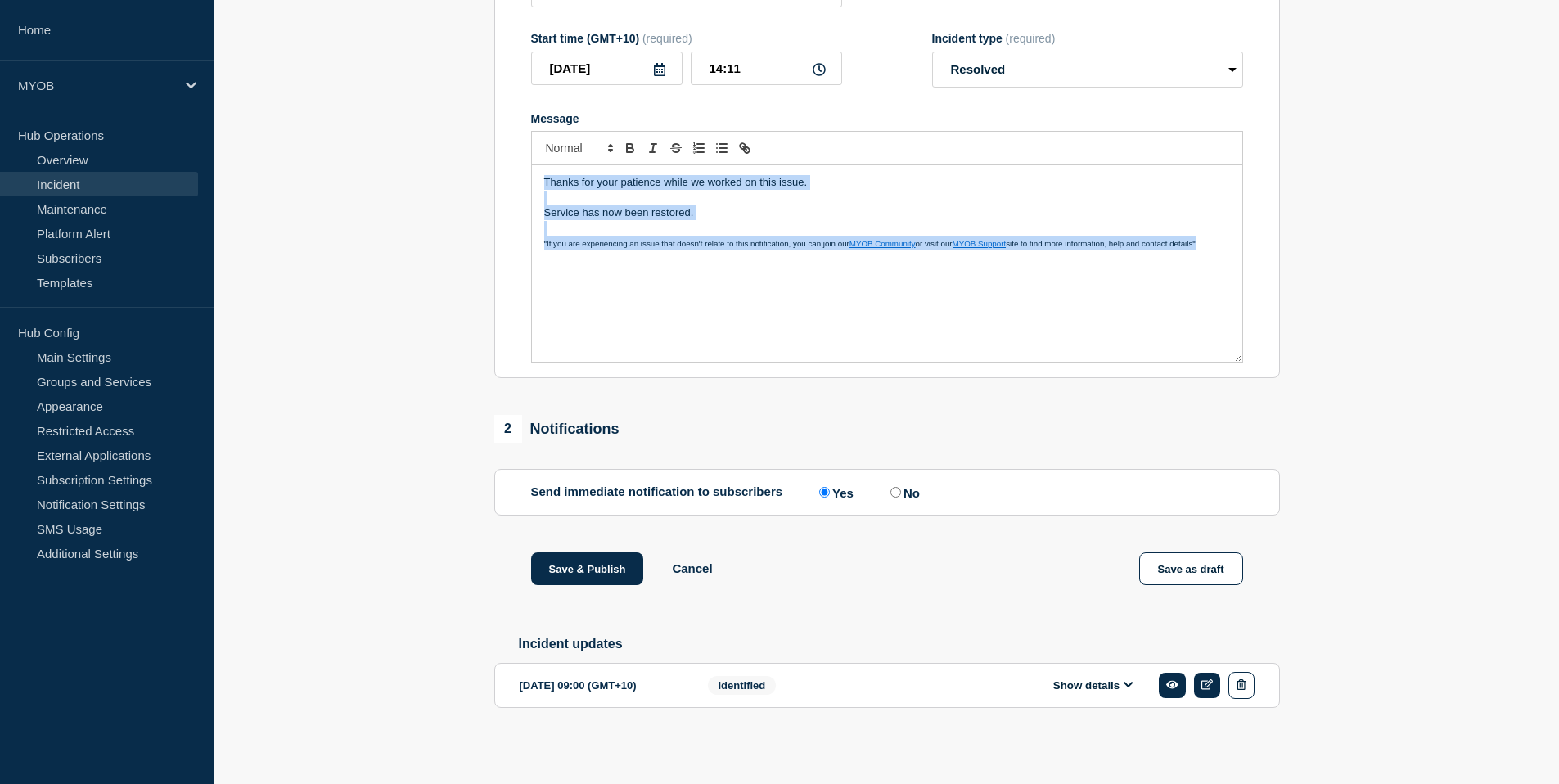
drag, startPoint x: 1184, startPoint y: 241, endPoint x: 410, endPoint y: 111, distance: 784.8
click at [410, 111] on section "1 Provide details Title (required) MYOB Exo Business Start time (GMT+10) (requi…" at bounding box center [887, 323] width 1345 height 874
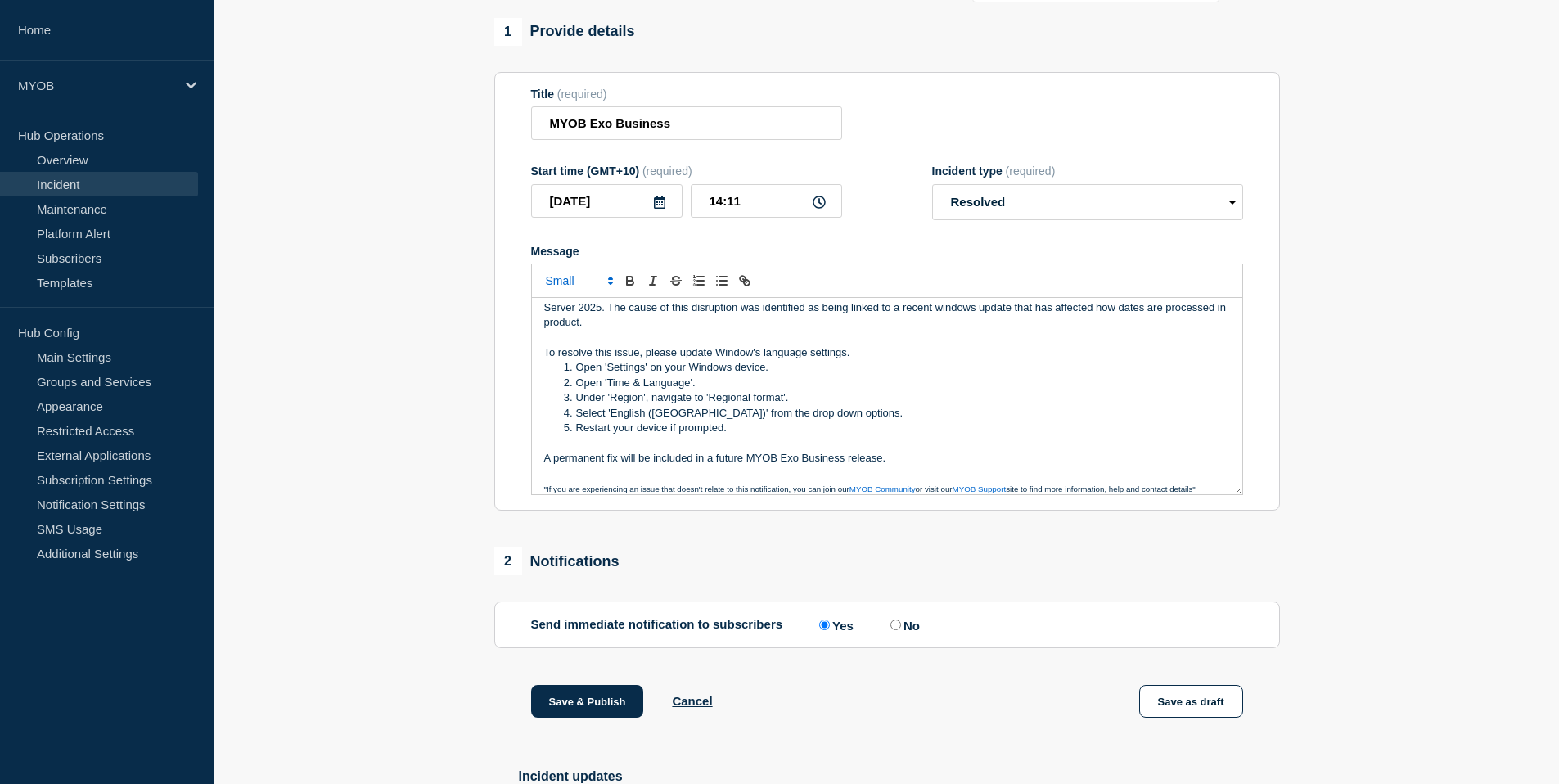
scroll to position [12, 0]
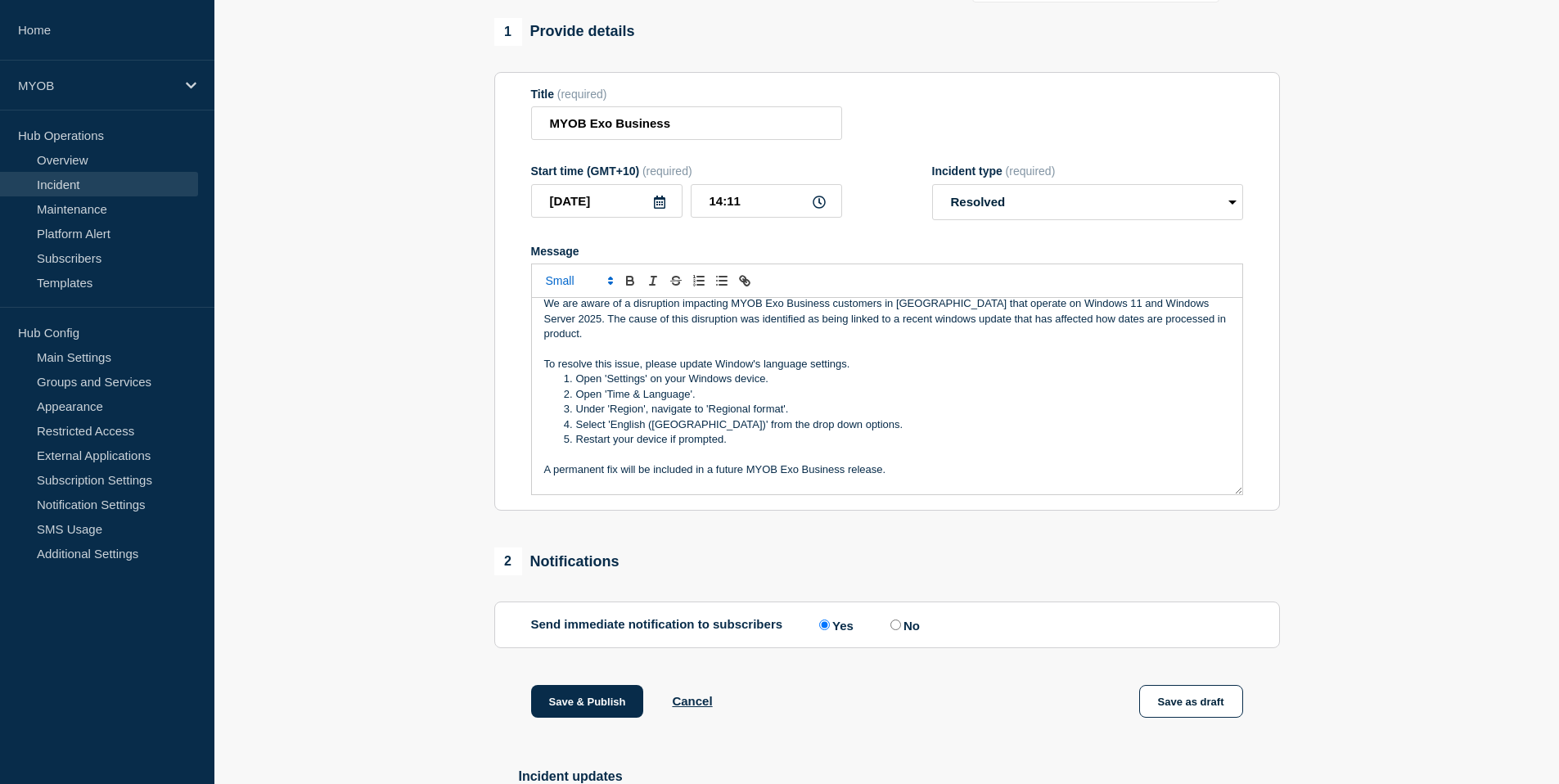
click at [591, 355] on p "Message" at bounding box center [887, 350] width 686 height 15
click at [590, 341] on p "We are aware of a disruption impacting MYOB Exo Business customers in New Zeala…" at bounding box center [887, 319] width 686 height 45
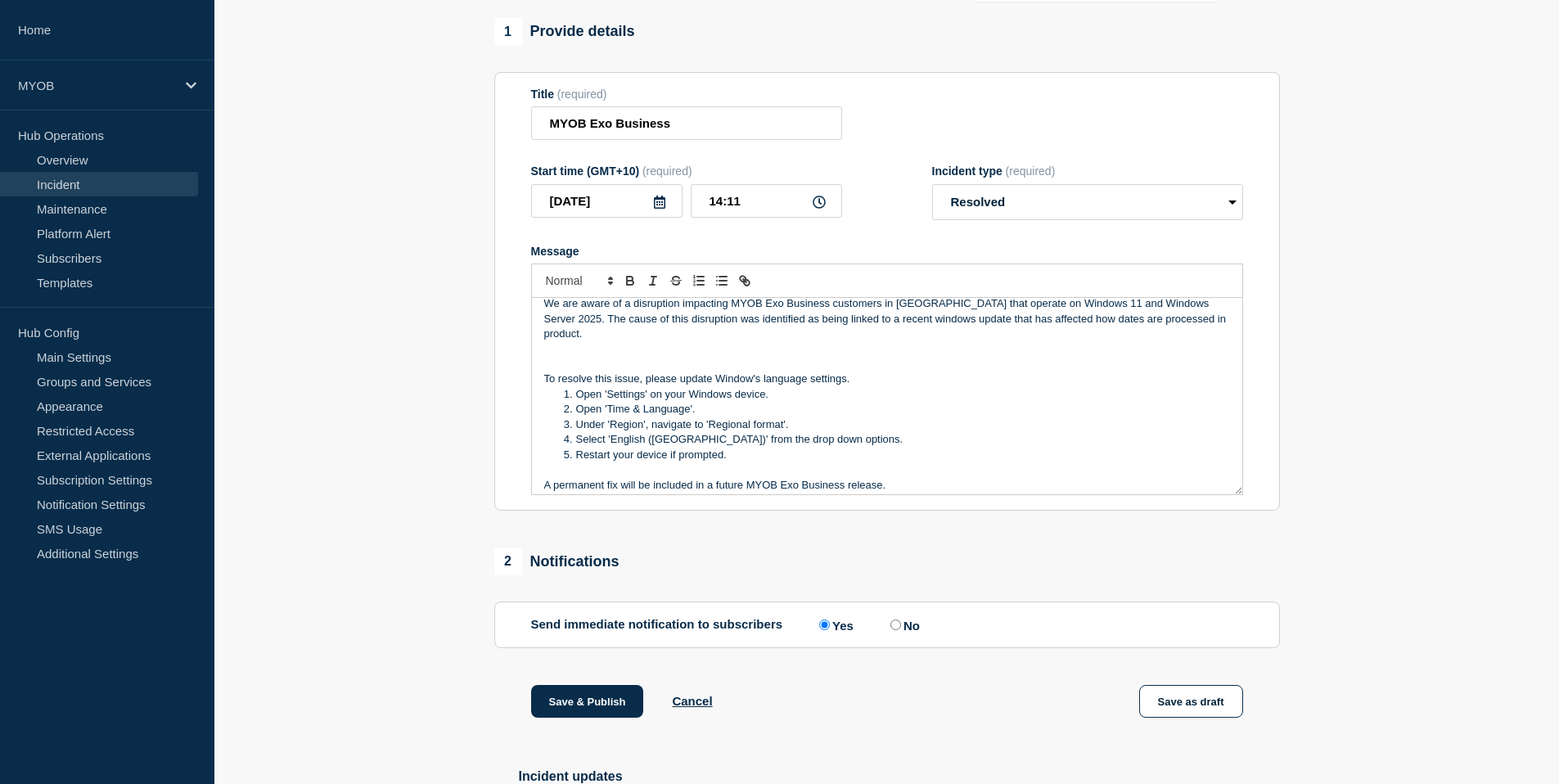
scroll to position [0, 0]
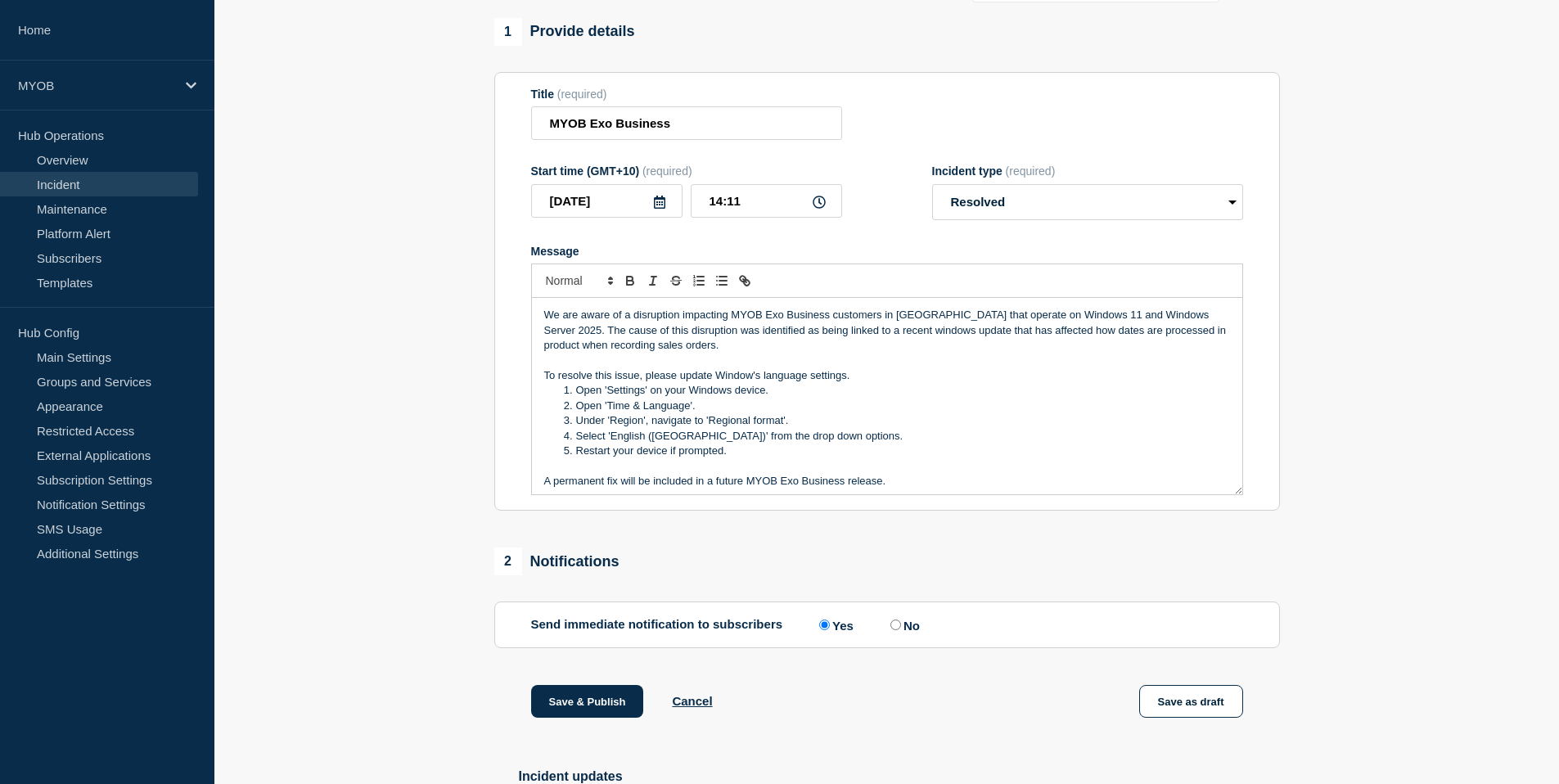
click at [581, 368] on p "Message" at bounding box center [887, 361] width 686 height 15
click at [569, 353] on p "We are aware of a disruption impacting MYOB Exo Business customers in New Zeala…" at bounding box center [887, 330] width 686 height 45
click at [788, 353] on p "We are aware of a disruption impacting MYOB Exo Business customers in New Zeala…" at bounding box center [887, 330] width 686 height 45
drag, startPoint x: 874, startPoint y: 487, endPoint x: 479, endPoint y: 240, distance: 465.9
click at [479, 240] on section "1 Provide details Title (required) MYOB Exo Business Start time (GMT+10) (requi…" at bounding box center [887, 455] width 1345 height 874
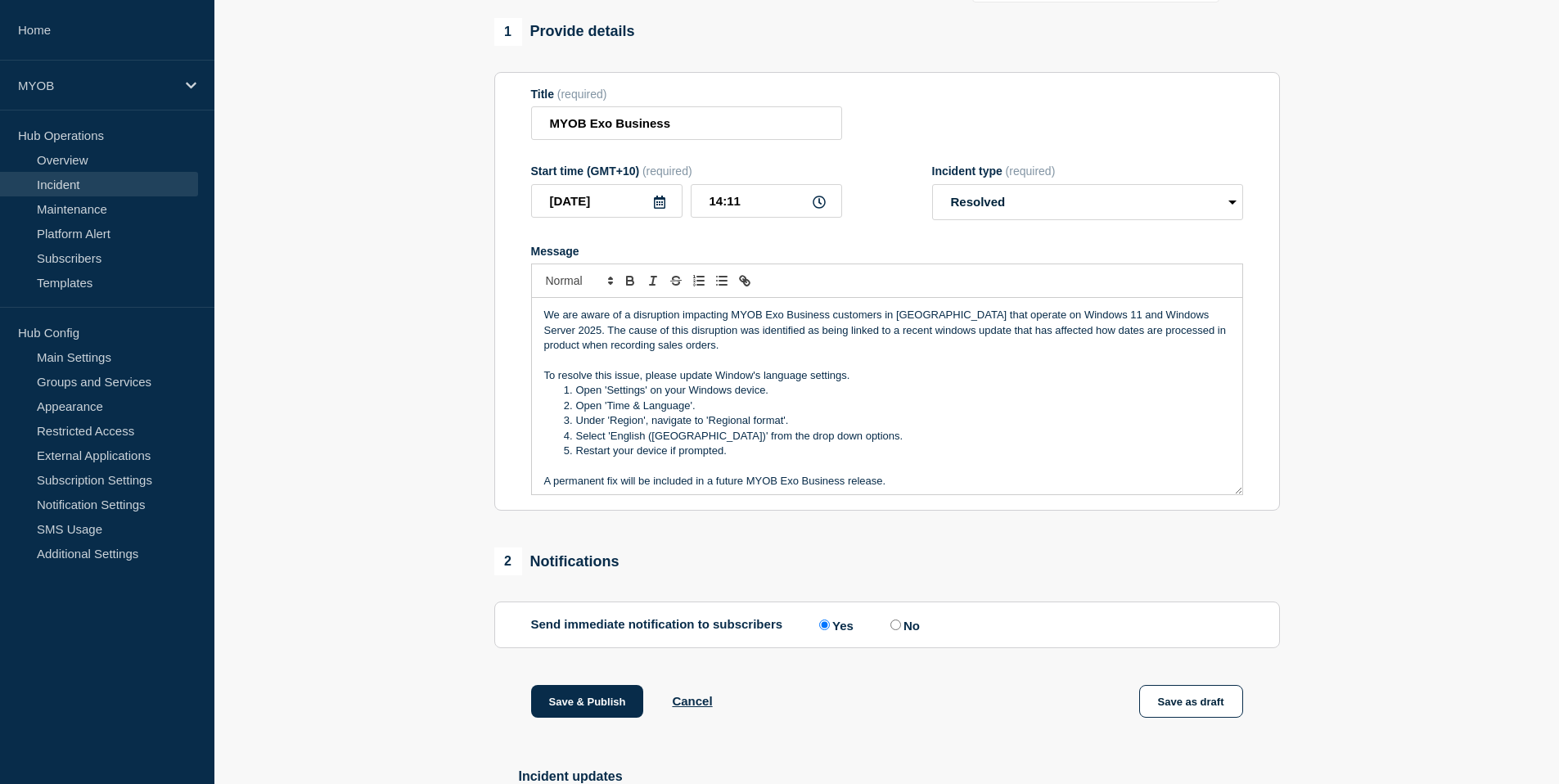
copy div "We are aware of a disruption impacting MYOB Exo Business customers in New Zeala…"
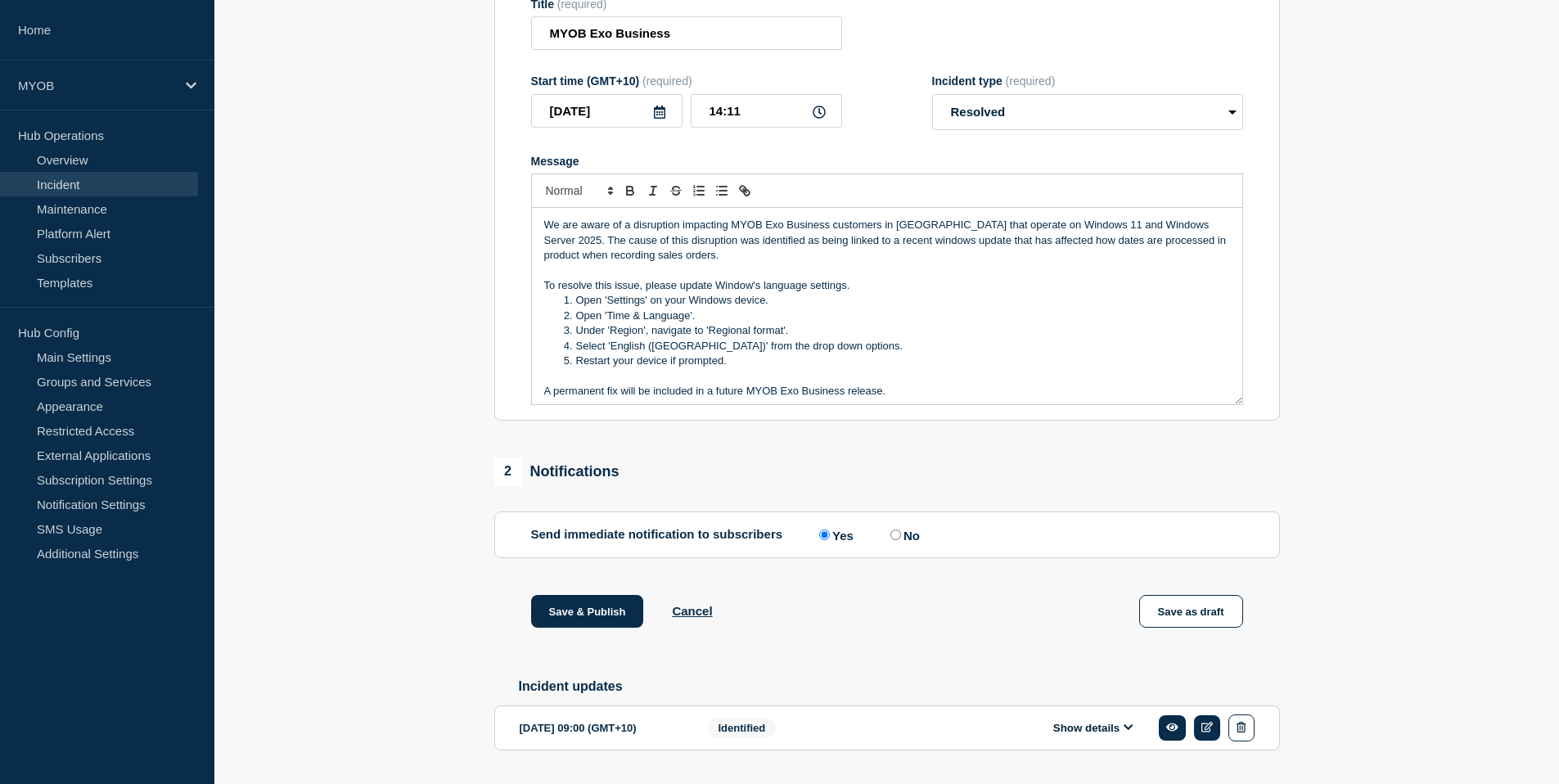
scroll to position [276, 0]
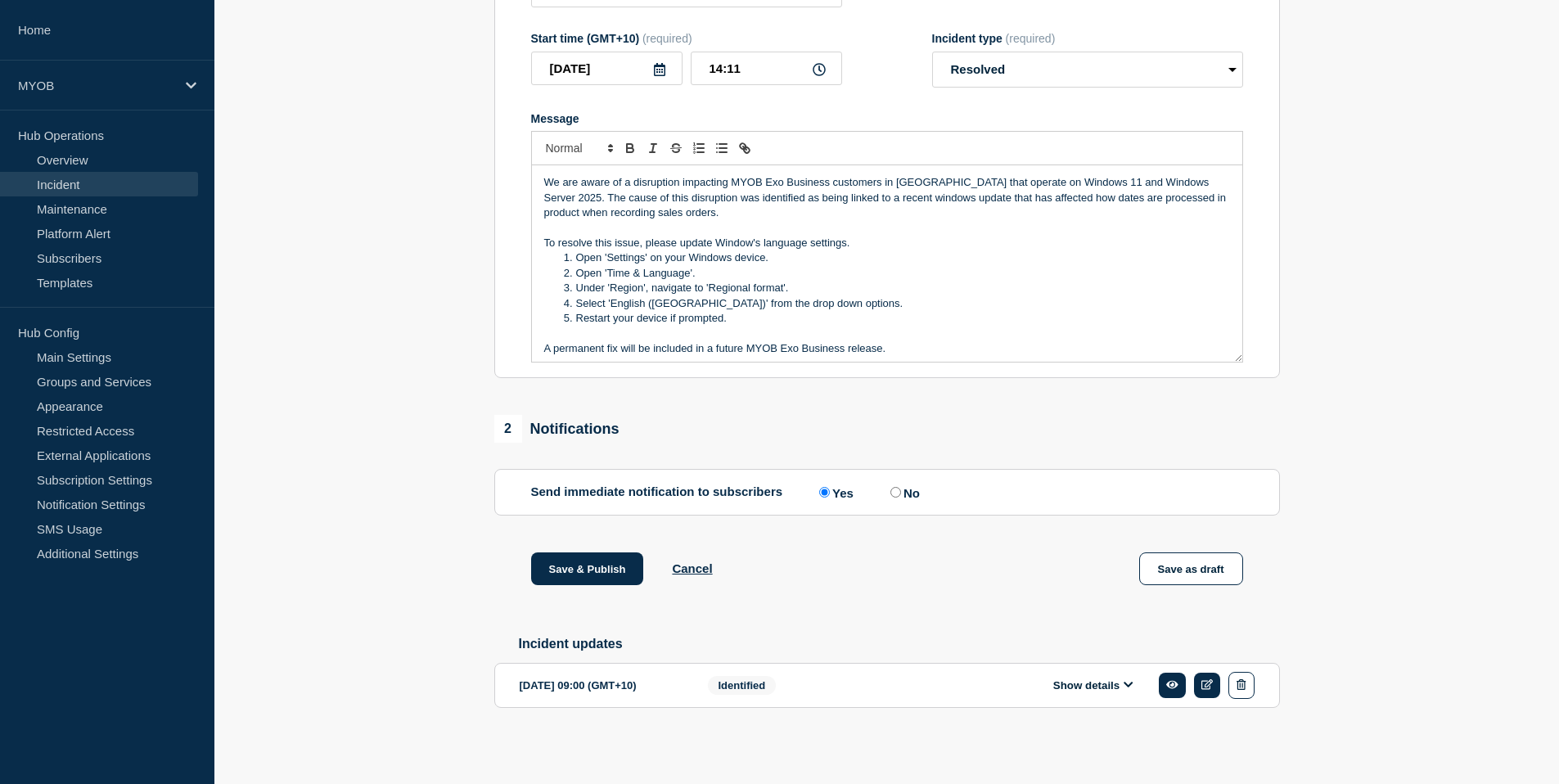
click at [908, 485] on label "No" at bounding box center [903, 492] width 34 height 16
click at [901, 487] on input "No" at bounding box center [896, 492] width 11 height 11
radio input "true"
radio input "false"
click at [865, 327] on p "Message" at bounding box center [887, 334] width 686 height 15
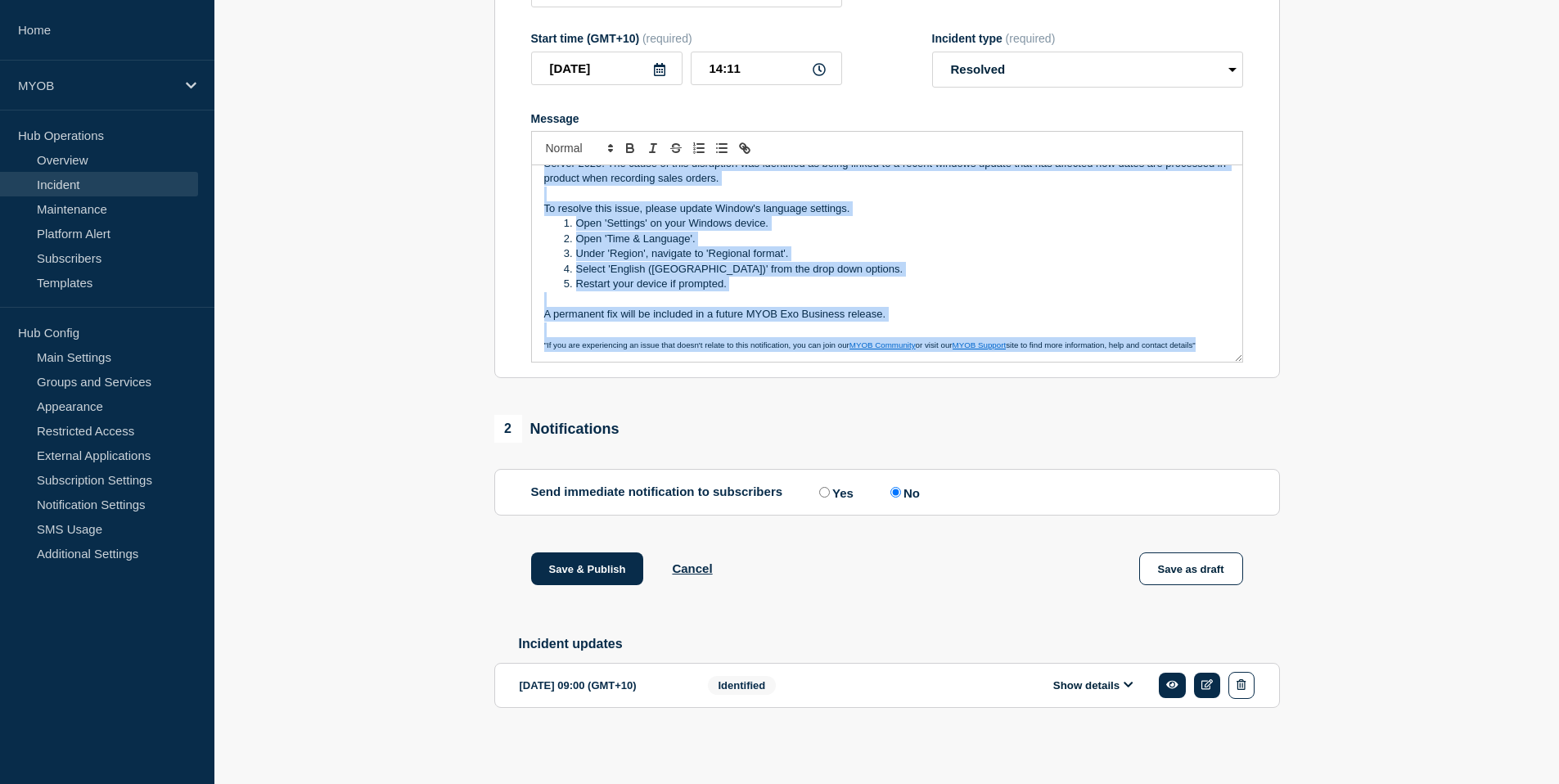
scroll to position [0, 0]
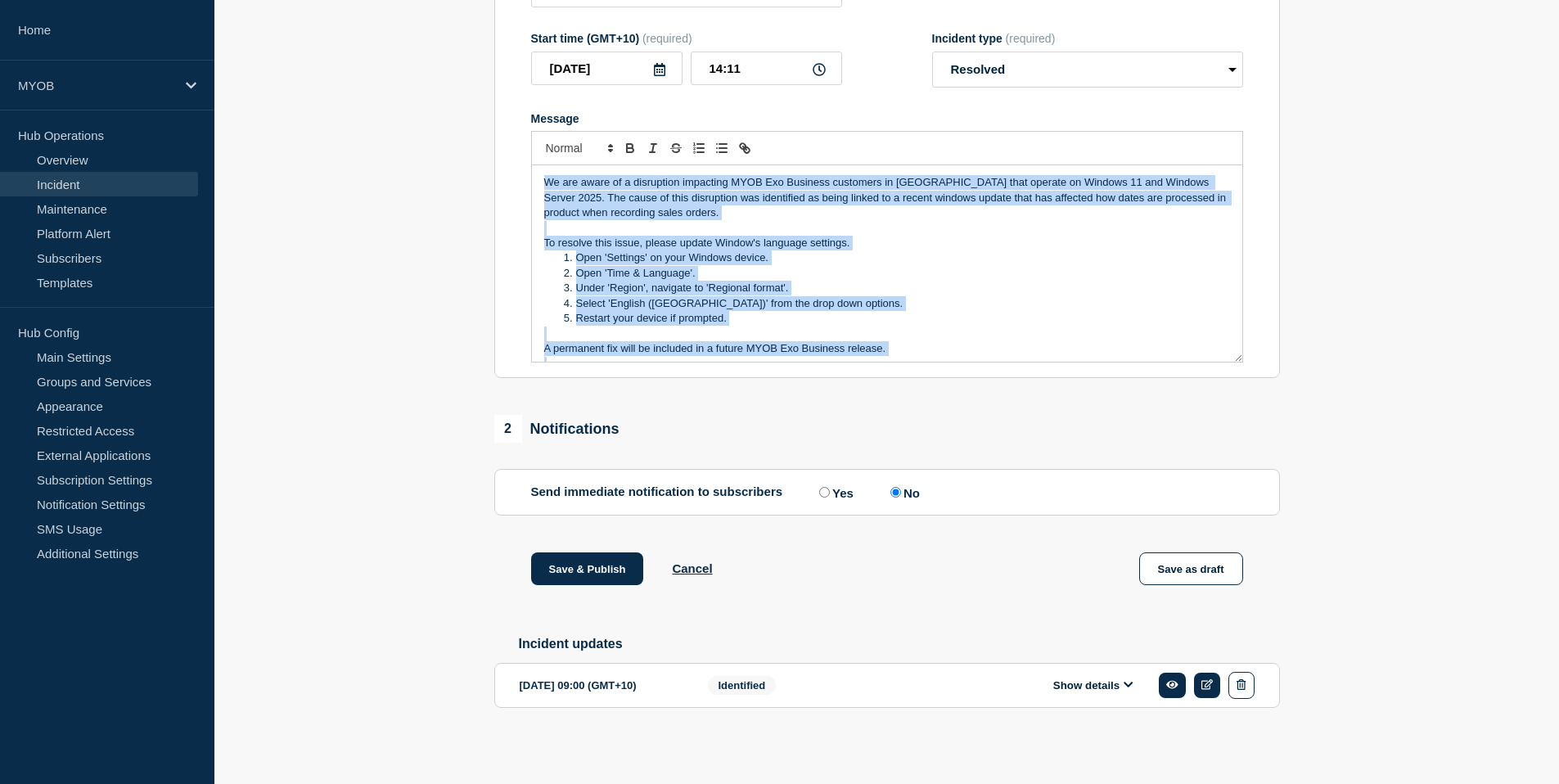
drag, startPoint x: 1209, startPoint y: 335, endPoint x: 448, endPoint y: 97, distance: 797.3
click at [448, 97] on section "1 Provide details Title (required) MYOB Exo Business Start time (GMT+10) (requi…" at bounding box center [887, 323] width 1345 height 874
copy div "We are aware of a disruption impacting MYOB Exo Business customers in New Zeala…"
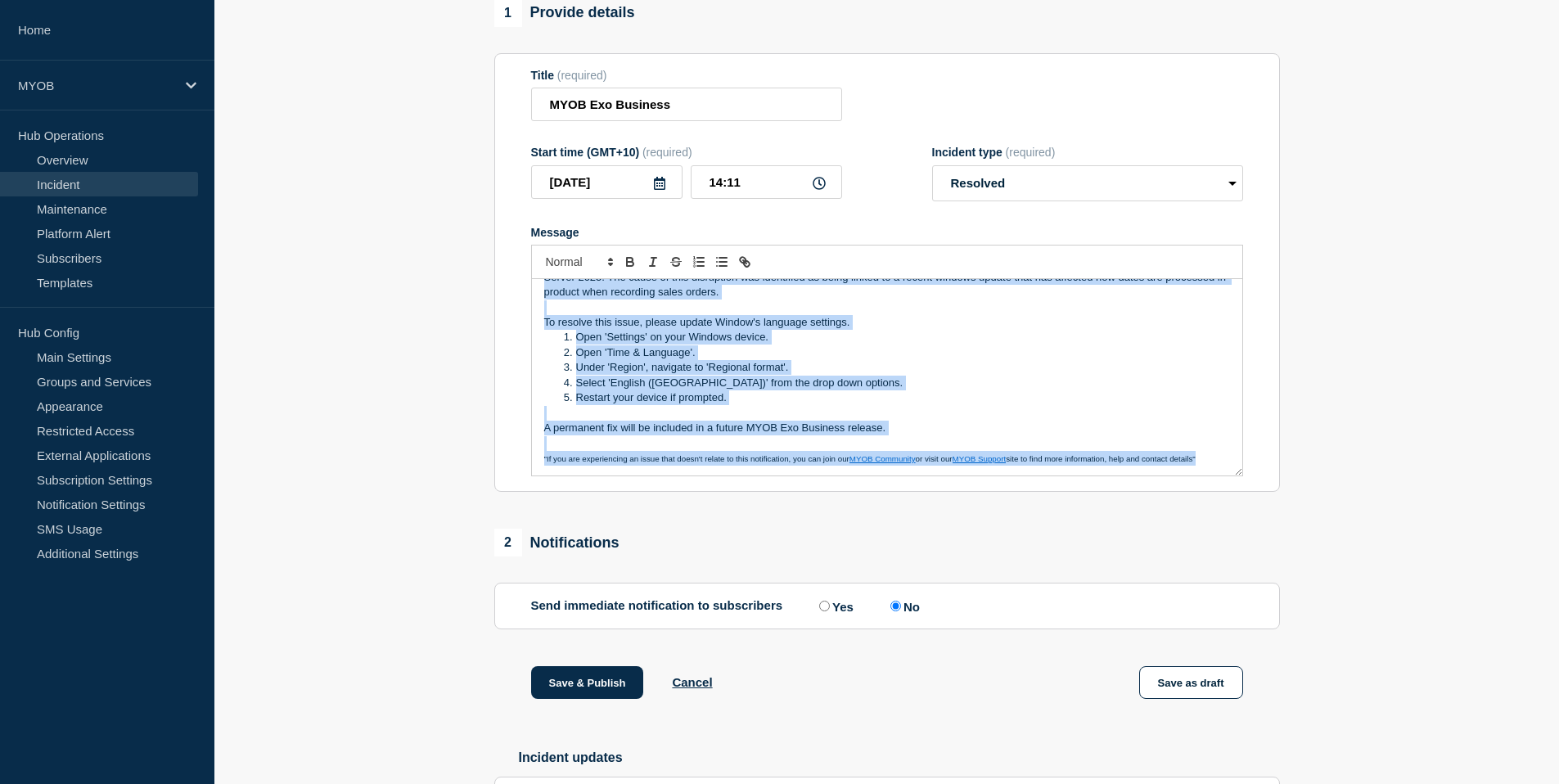
scroll to position [36, 0]
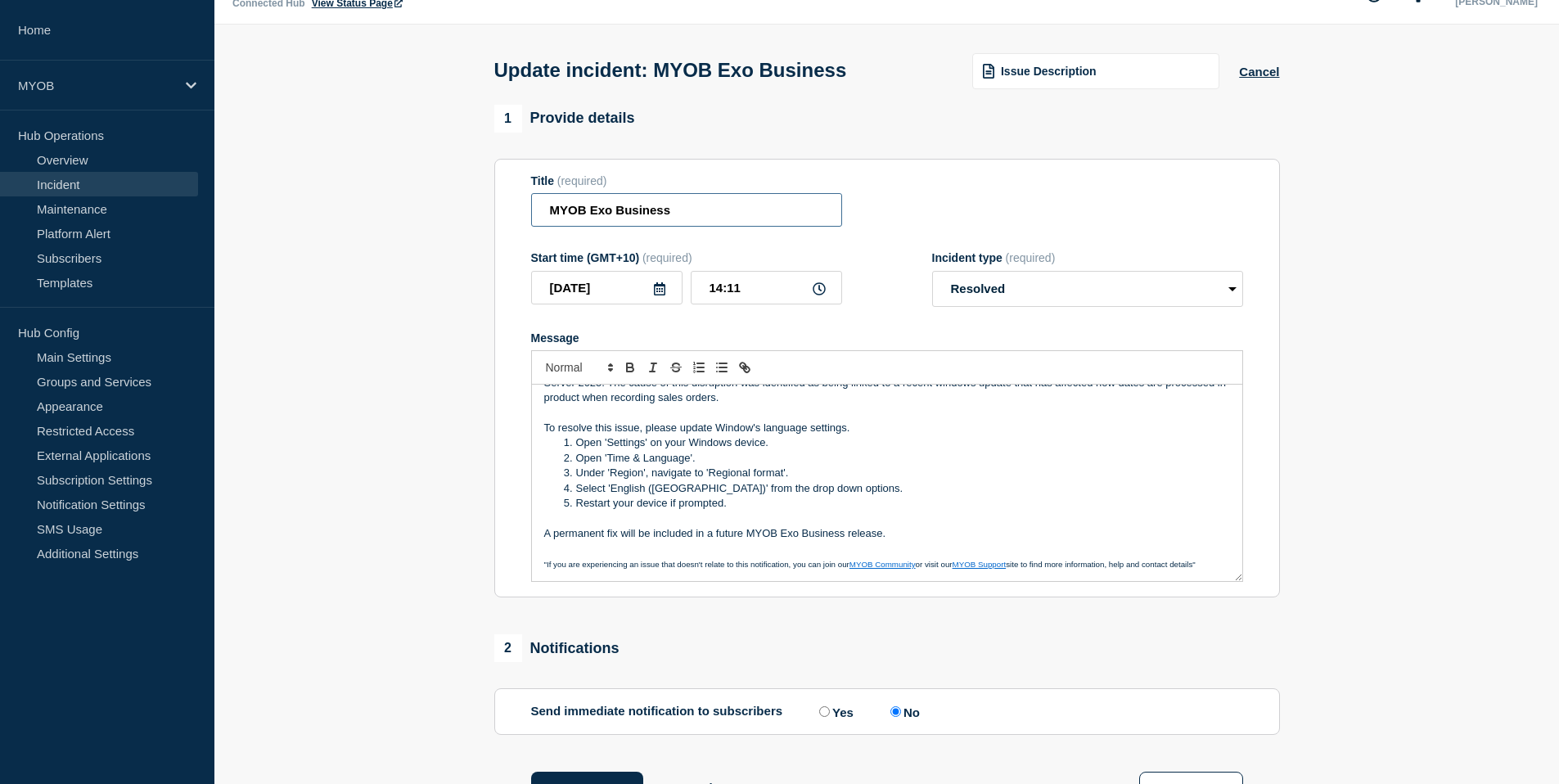
click at [694, 214] on input "MYOB Exo Business" at bounding box center [687, 210] width 311 height 34
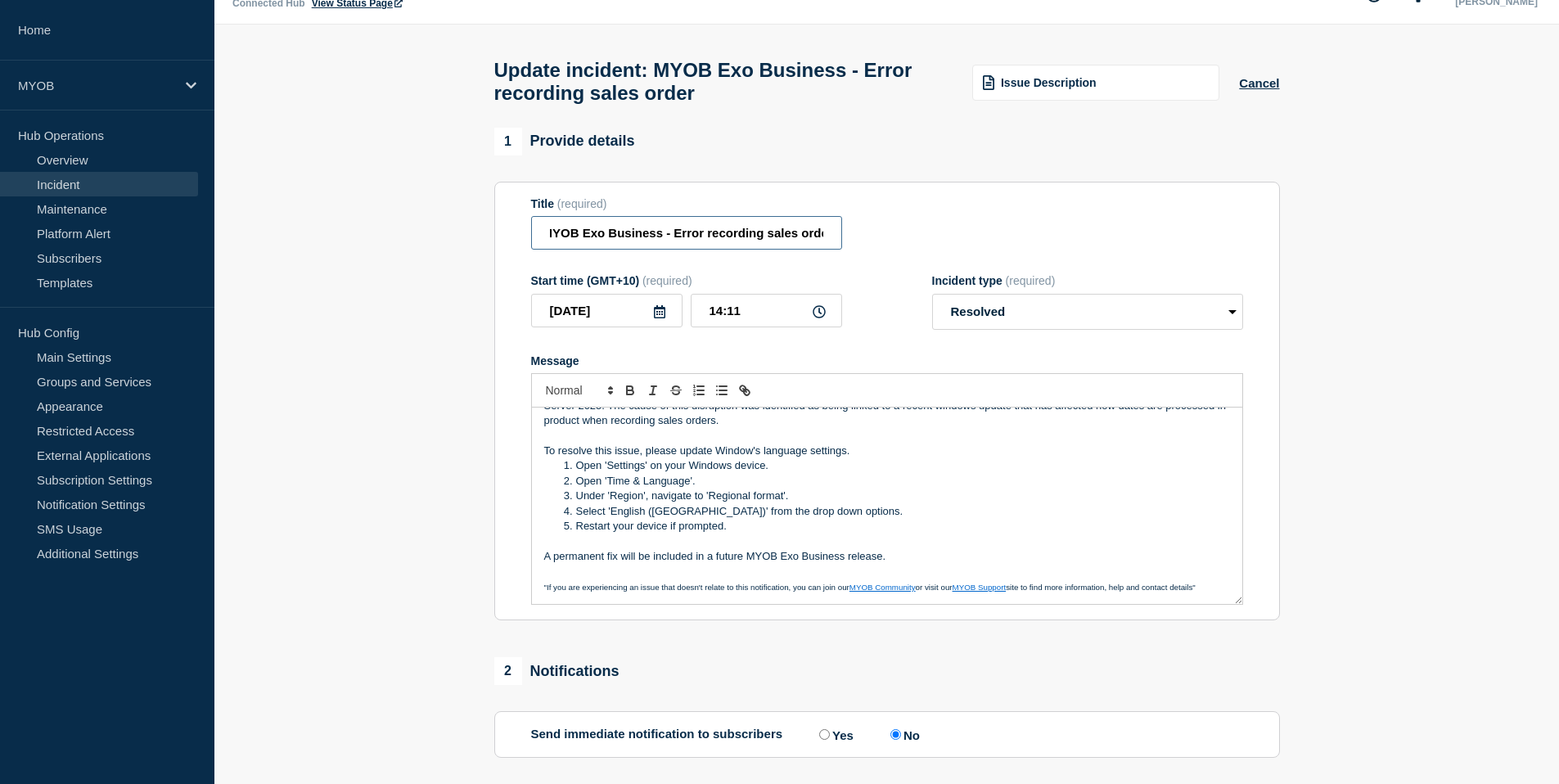
scroll to position [0, 13]
type input "MYOB Exo Business - Error recording sales orders"
click at [920, 239] on div "Title (required) MYOB Exo Business - Error recording sales orders" at bounding box center [887, 224] width 712 height 53
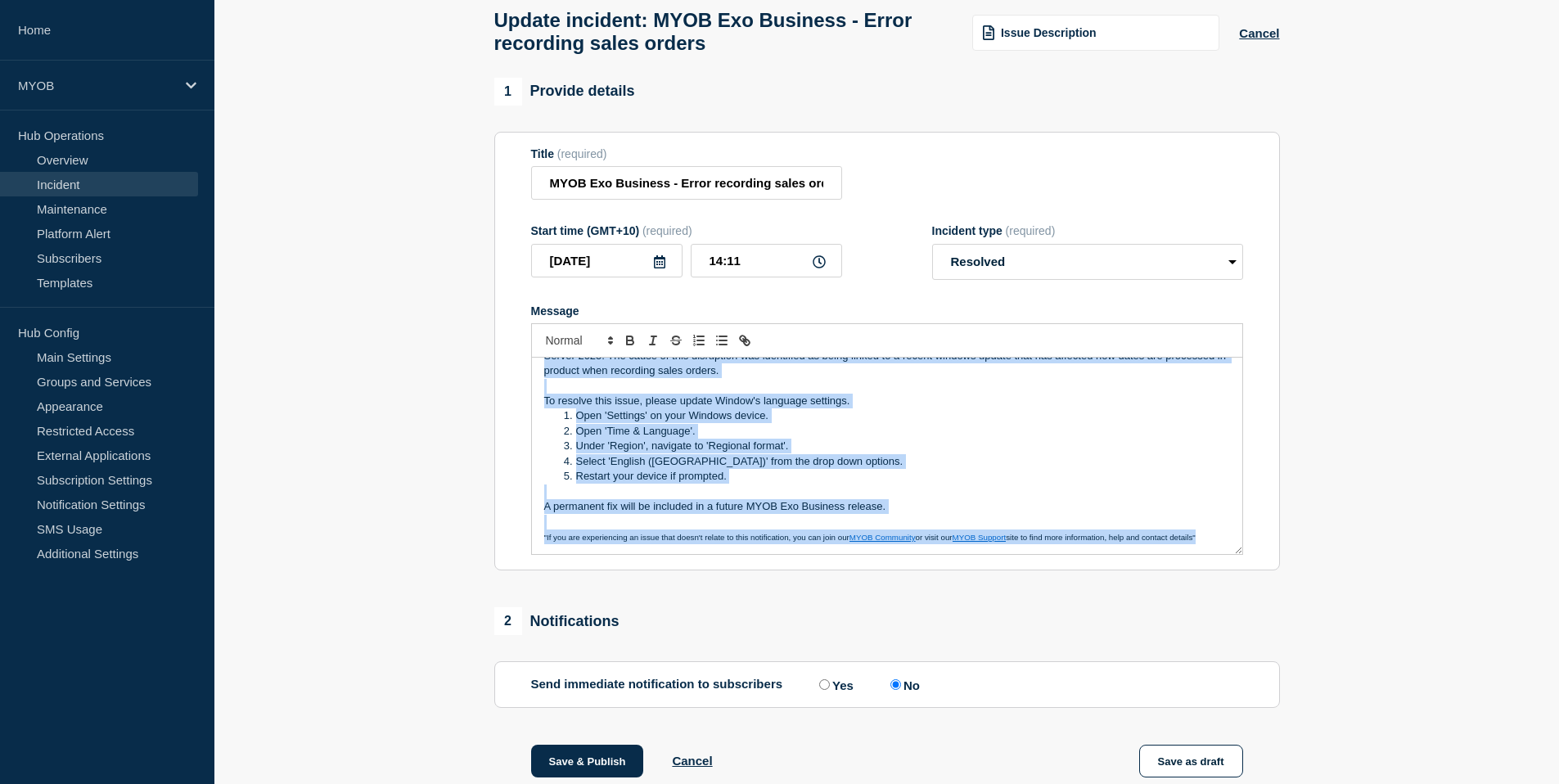
scroll to position [0, 0]
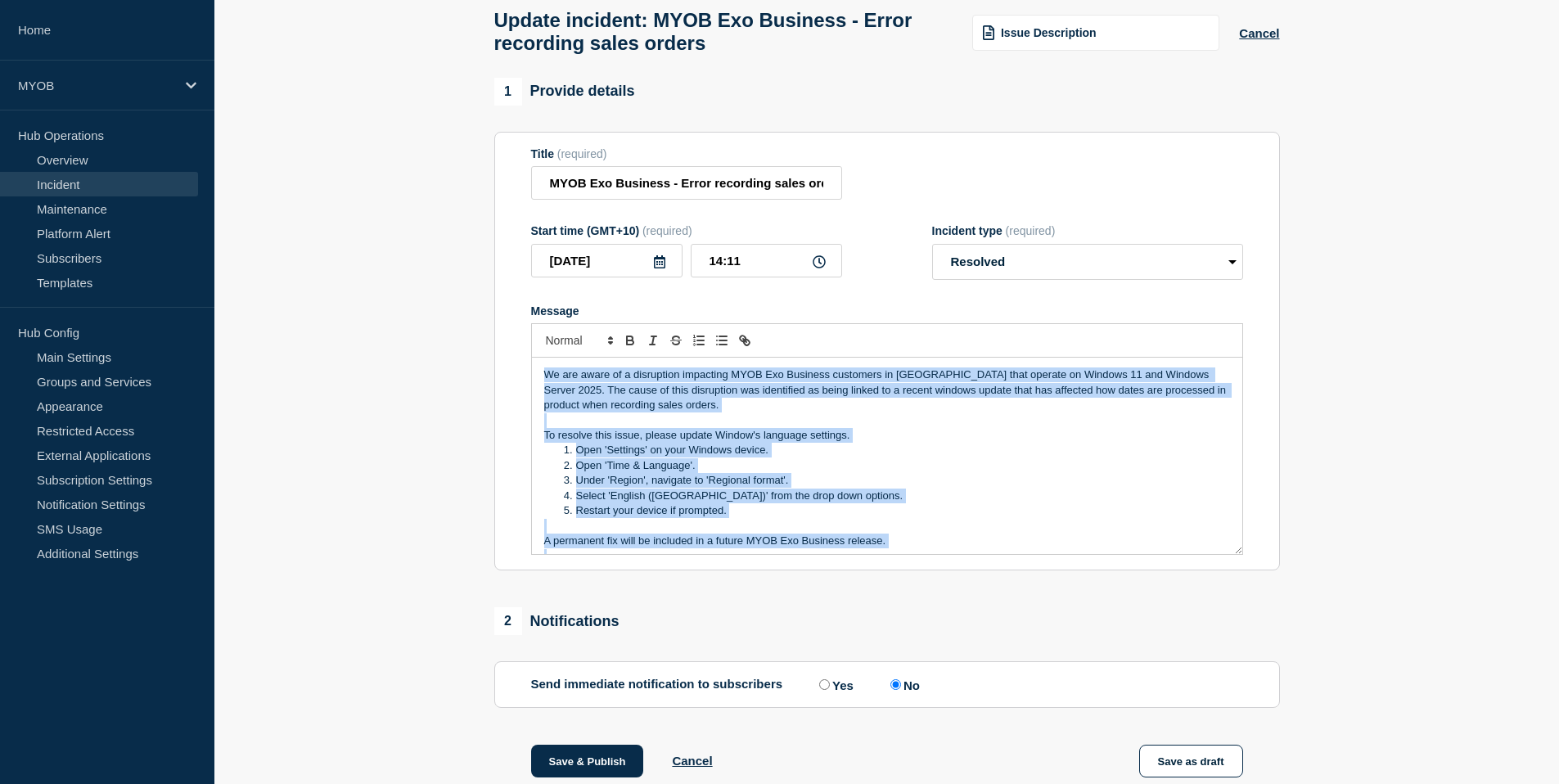
drag, startPoint x: 1214, startPoint y: 554, endPoint x: 434, endPoint y: 284, distance: 825.4
click at [418, 275] on section "1 Provide details Title (required) MYOB Exo Business - Error recording sales or…" at bounding box center [887, 515] width 1345 height 874
copy div "We are aware of a disruption impacting MYOB Exo Business customers in New Zeala…"
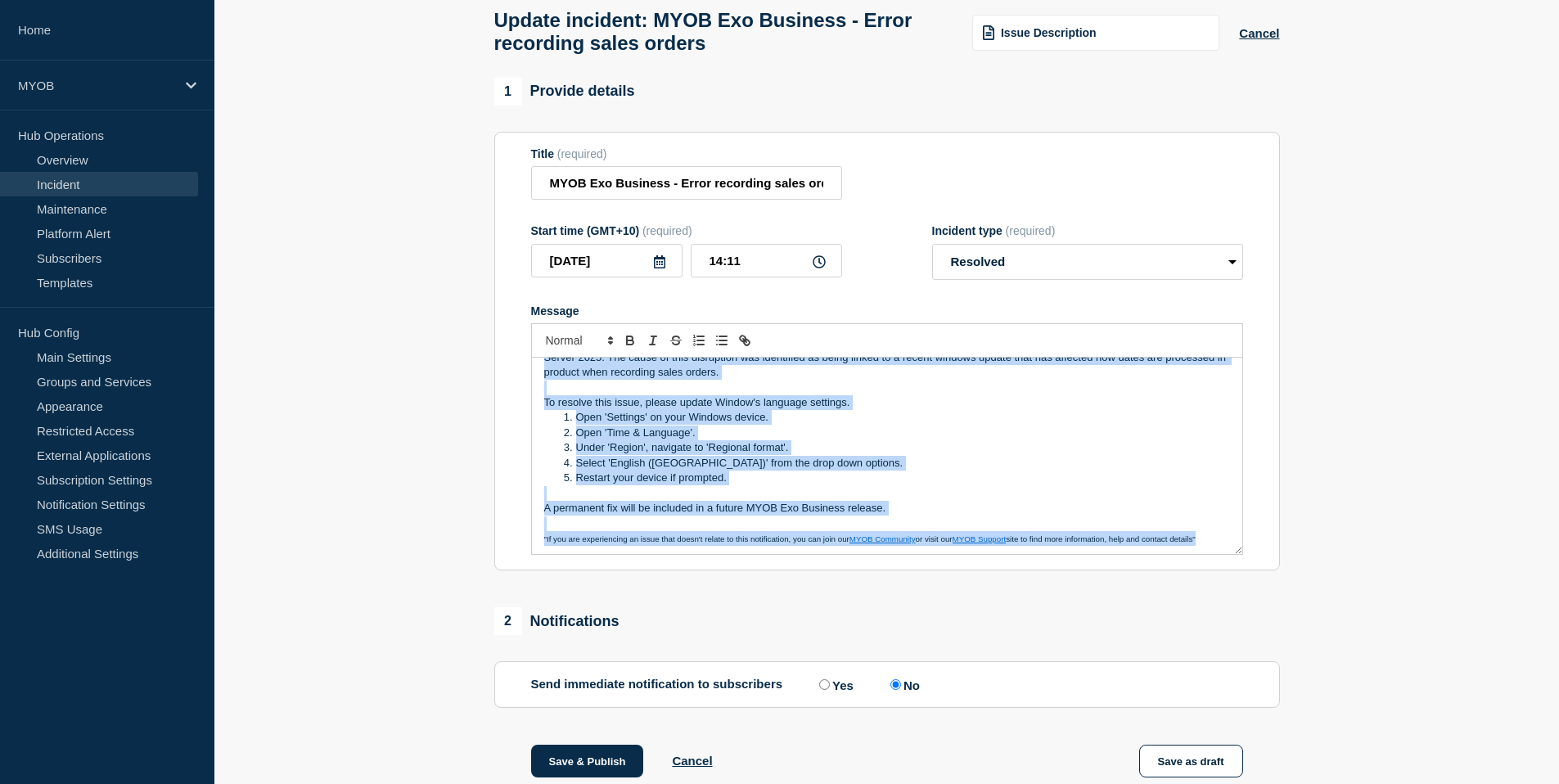
scroll to position [34, 0]
copy div "We are aware of a disruption impacting MYOB Exo Business customers in New Zeala…"
click at [604, 772] on button "Save & Publish" at bounding box center [587, 760] width 113 height 33
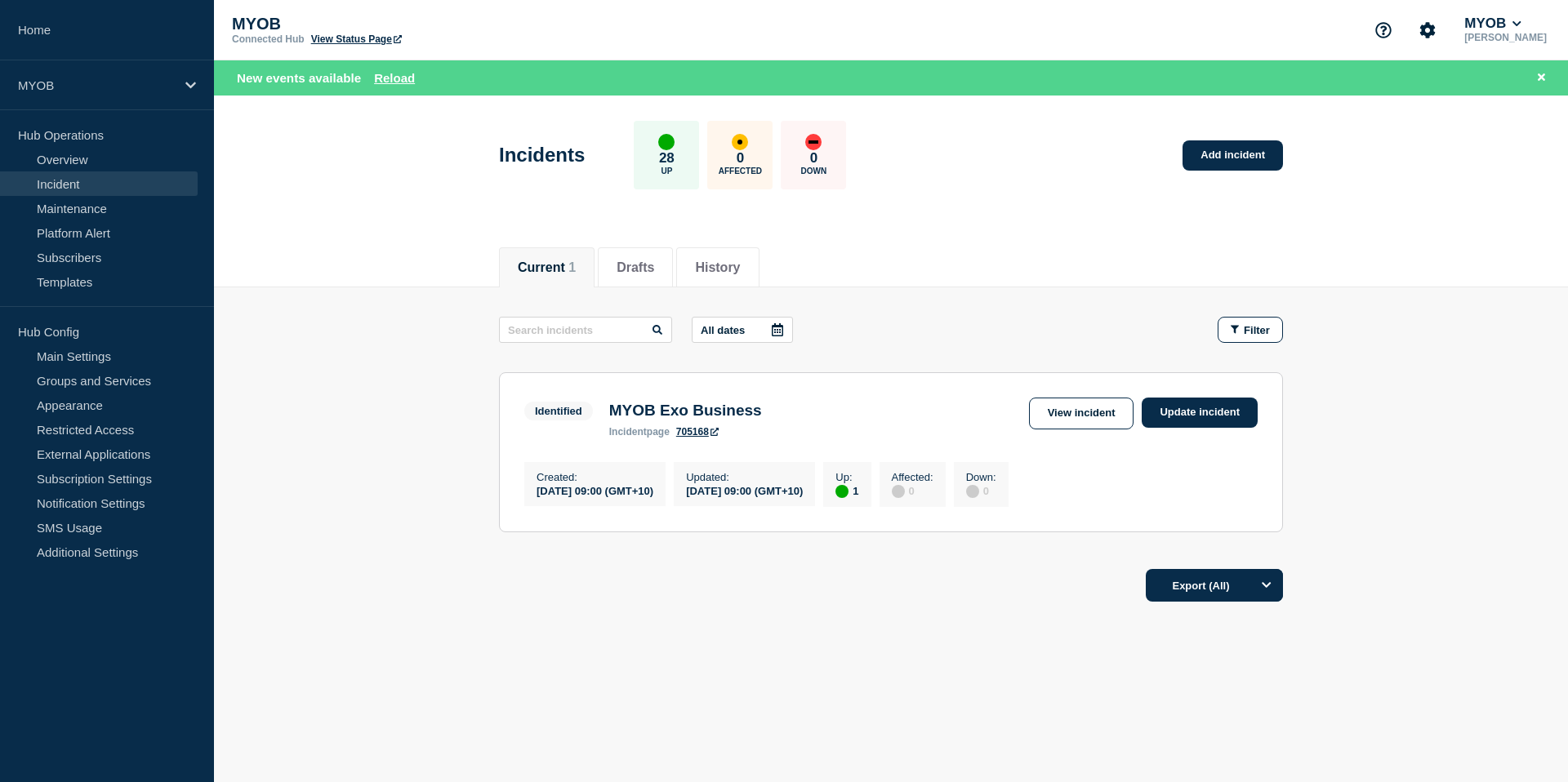
click at [970, 308] on main "All dates Filter Identified 1 Up MYOB Exo Business Created 2025-09-01 09:00 (GM…" at bounding box center [890, 422] width 1354 height 269
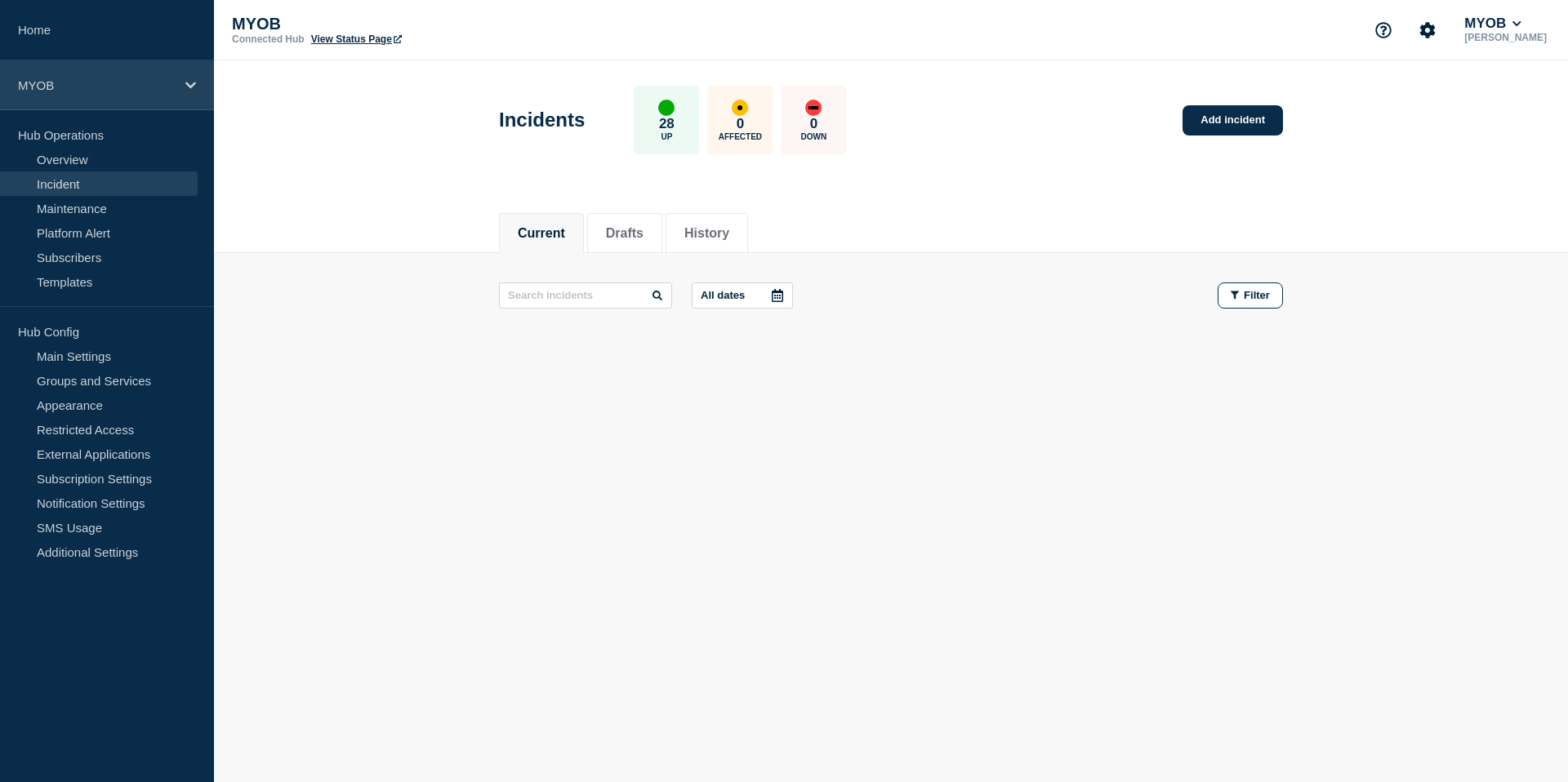
click at [127, 96] on div "MYOB" at bounding box center [106, 85] width 214 height 49
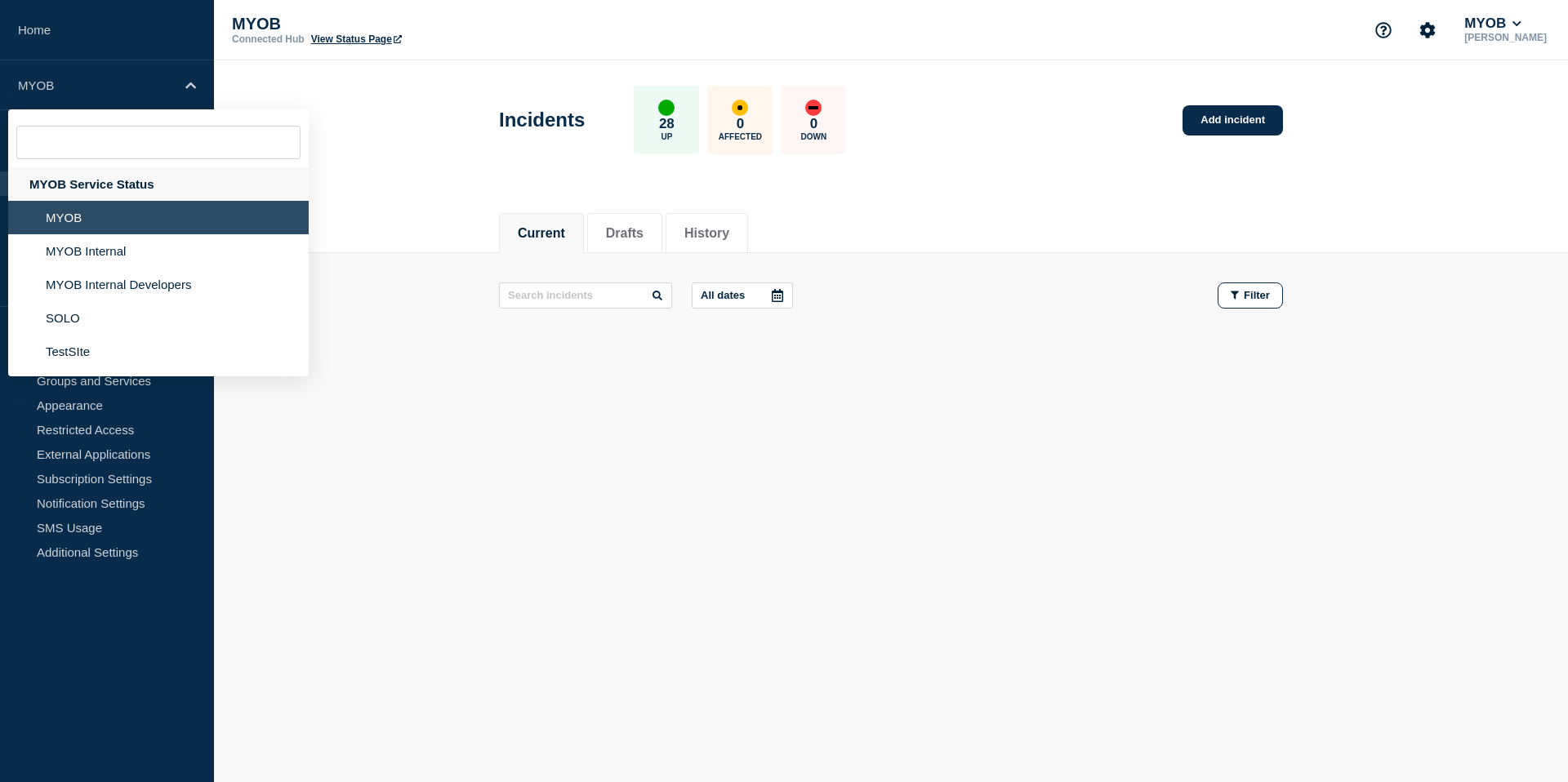
click at [122, 189] on div "MYOB Service Status" at bounding box center [158, 184] width 300 height 34
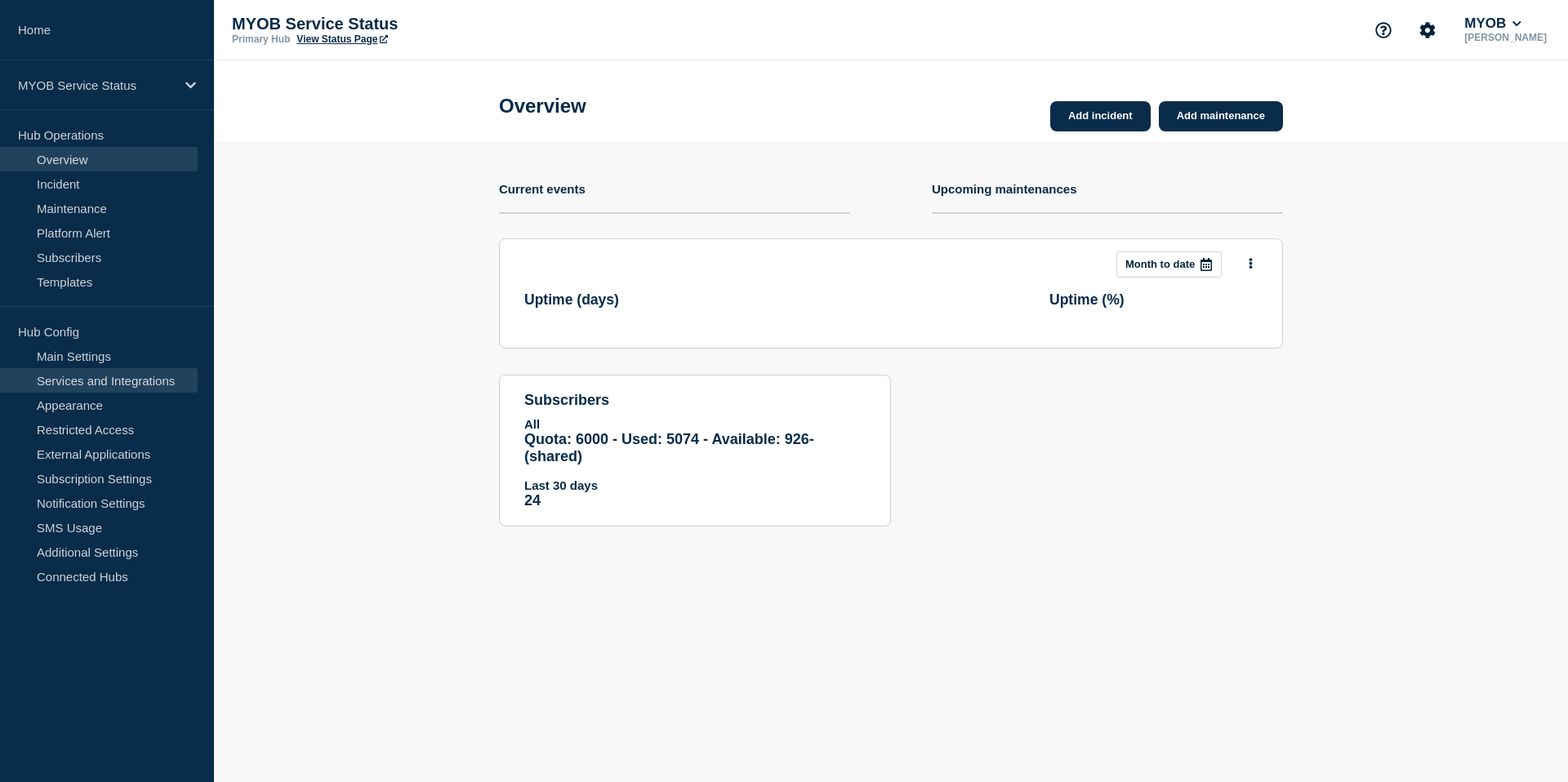
click at [113, 383] on link "Services and Integrations" at bounding box center [99, 380] width 198 height 24
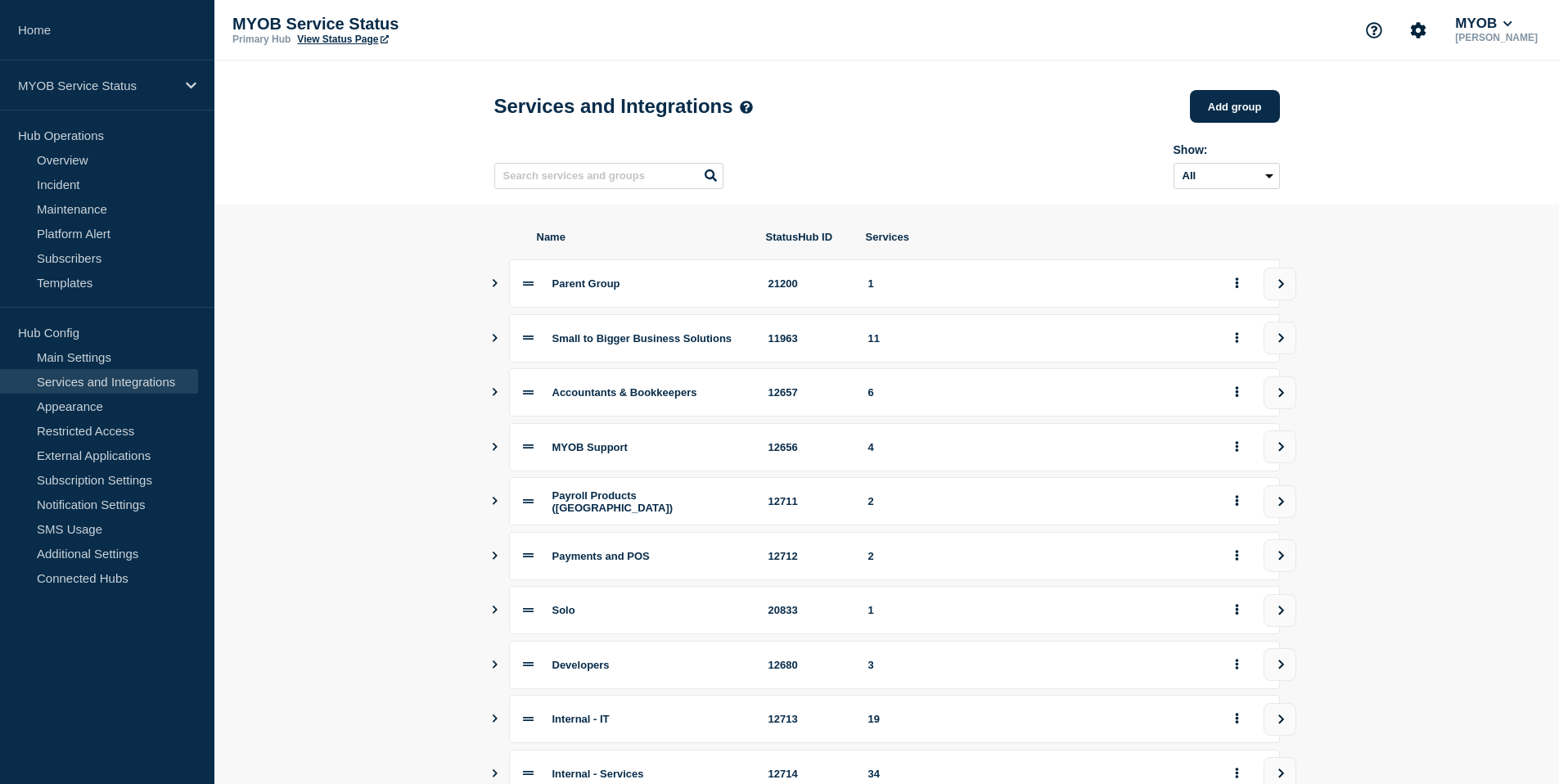
click at [495, 342] on icon "Show services" at bounding box center [494, 338] width 11 height 8
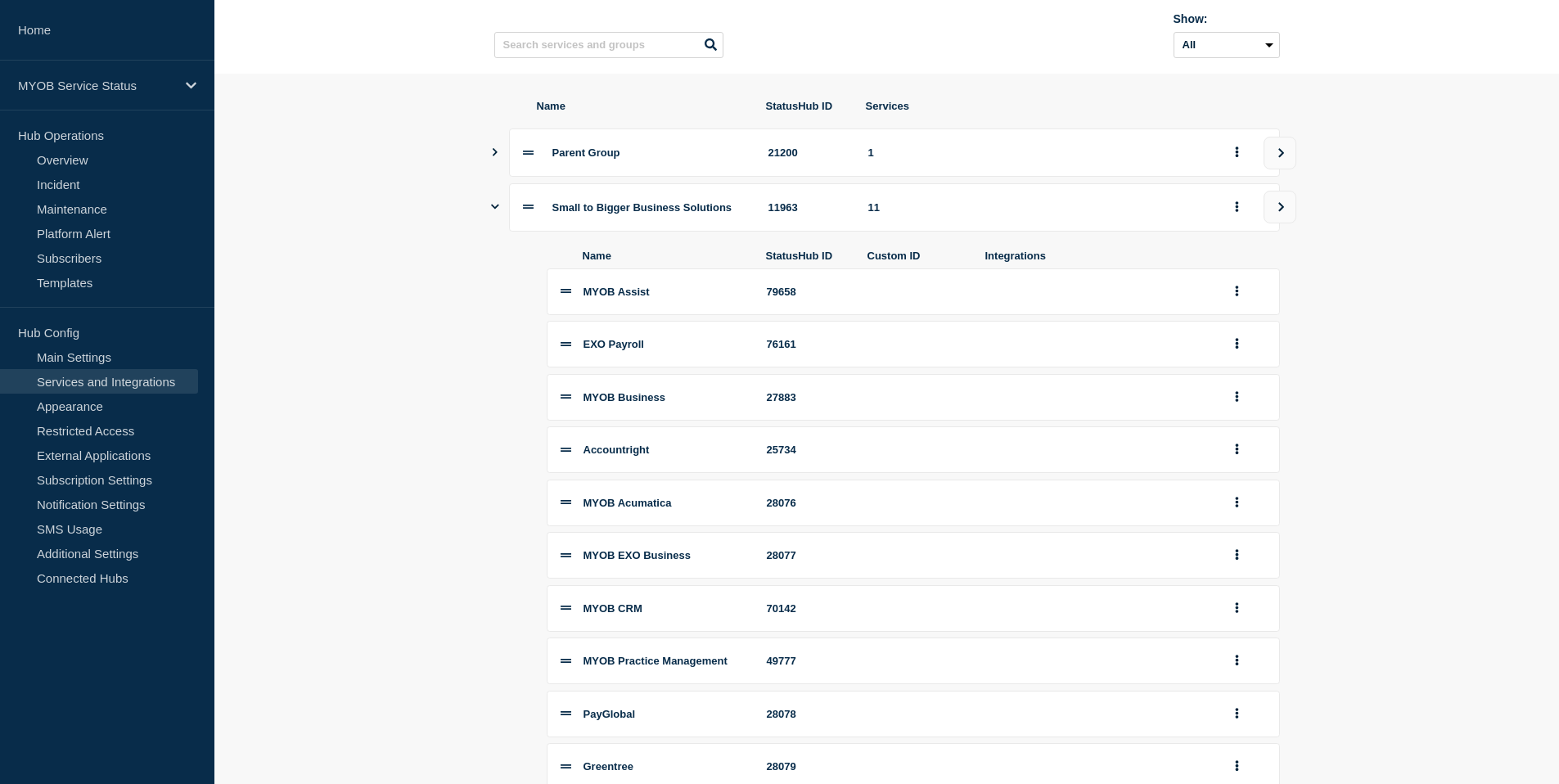
scroll to position [132, 0]
click at [1241, 567] on button "group actions" at bounding box center [1237, 555] width 20 height 25
click at [1229, 353] on button "Edit" at bounding box center [1246, 340] width 82 height 25
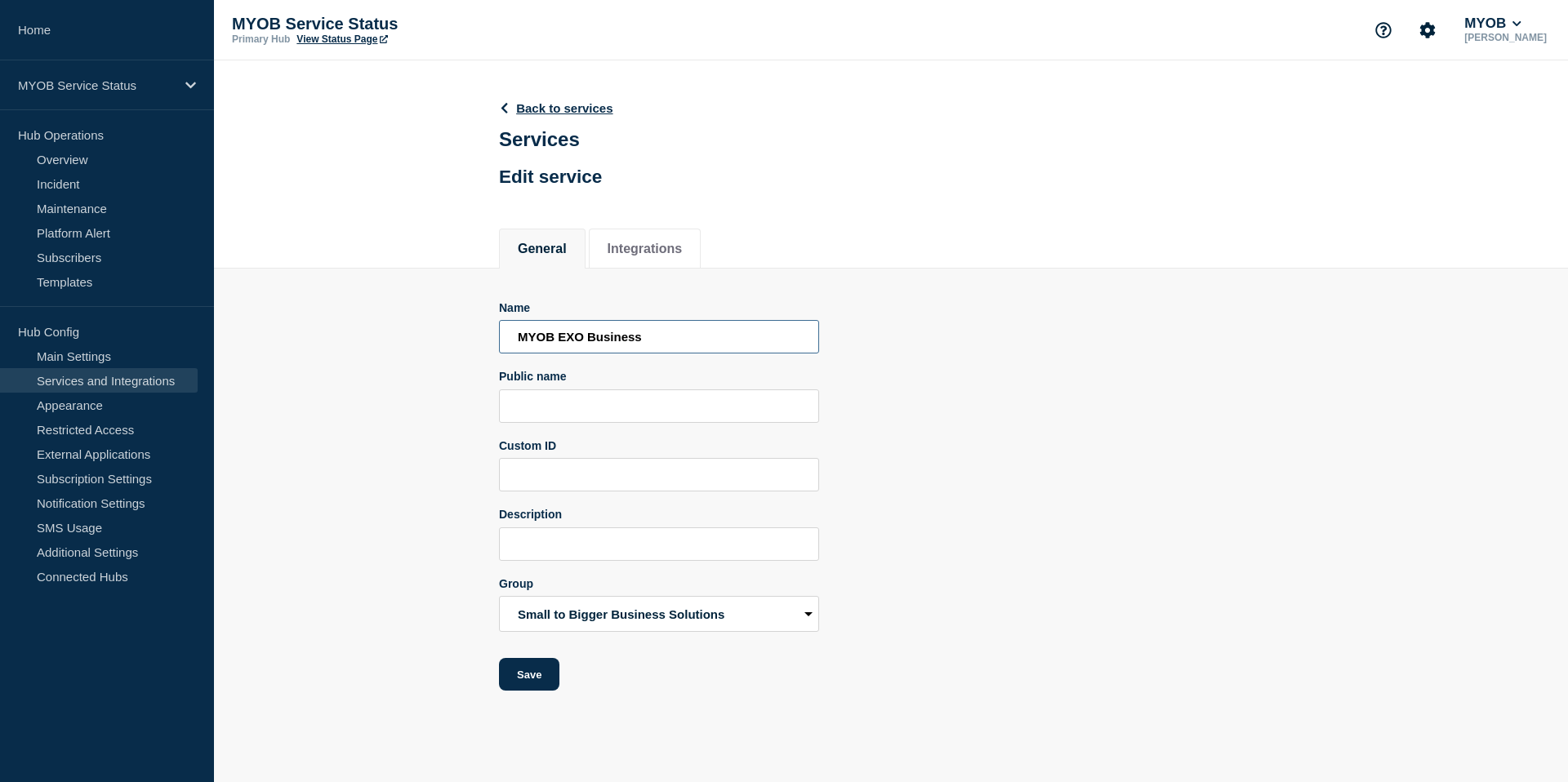
drag, startPoint x: 580, startPoint y: 353, endPoint x: 589, endPoint y: 355, distance: 9.2
click at [580, 353] on input "MYOB EXO Business" at bounding box center [659, 337] width 320 height 34
type input "MYOB Exo Business"
click at [537, 691] on button "Save" at bounding box center [529, 674] width 60 height 33
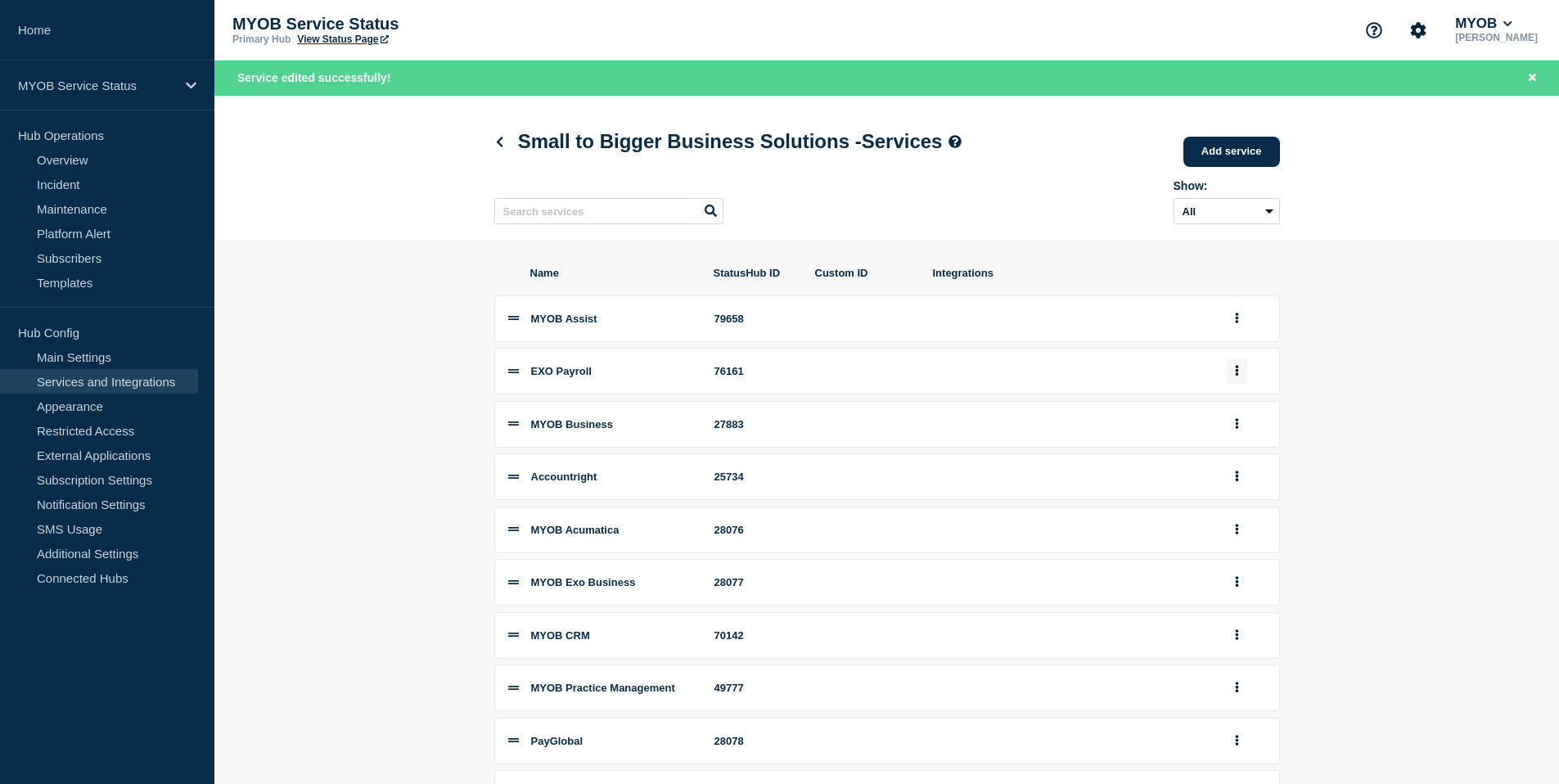
click at [1240, 381] on button "group actions" at bounding box center [1237, 371] width 20 height 25
click at [1242, 406] on button "Edit" at bounding box center [1246, 403] width 82 height 25
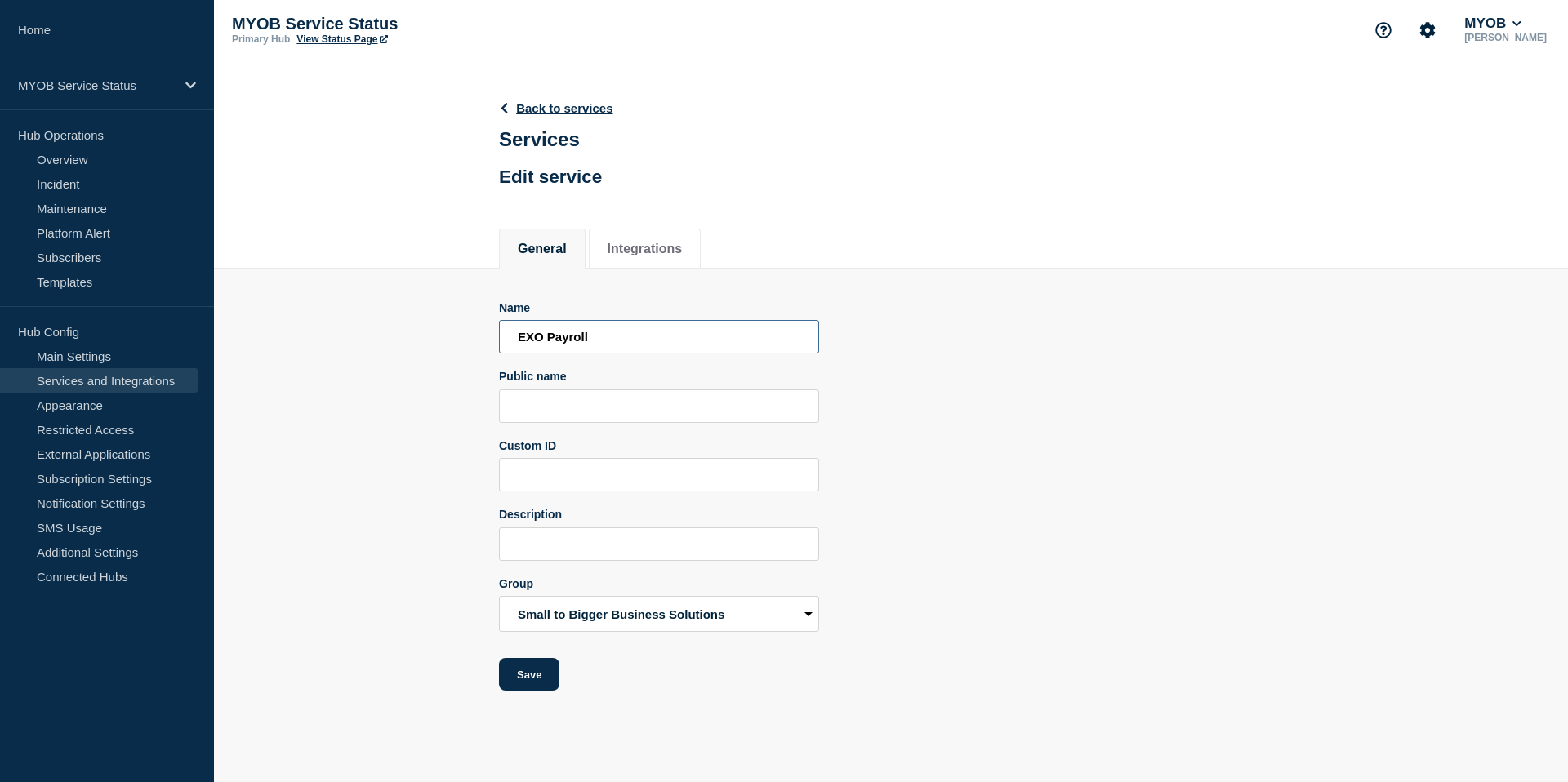
click at [545, 350] on input "EXO Payroll" at bounding box center [659, 337] width 320 height 34
click at [517, 352] on input "Exo Payroll" at bounding box center [659, 337] width 320 height 34
type input "MYOB Exo Payroll"
click at [514, 691] on button "Save" at bounding box center [529, 674] width 60 height 33
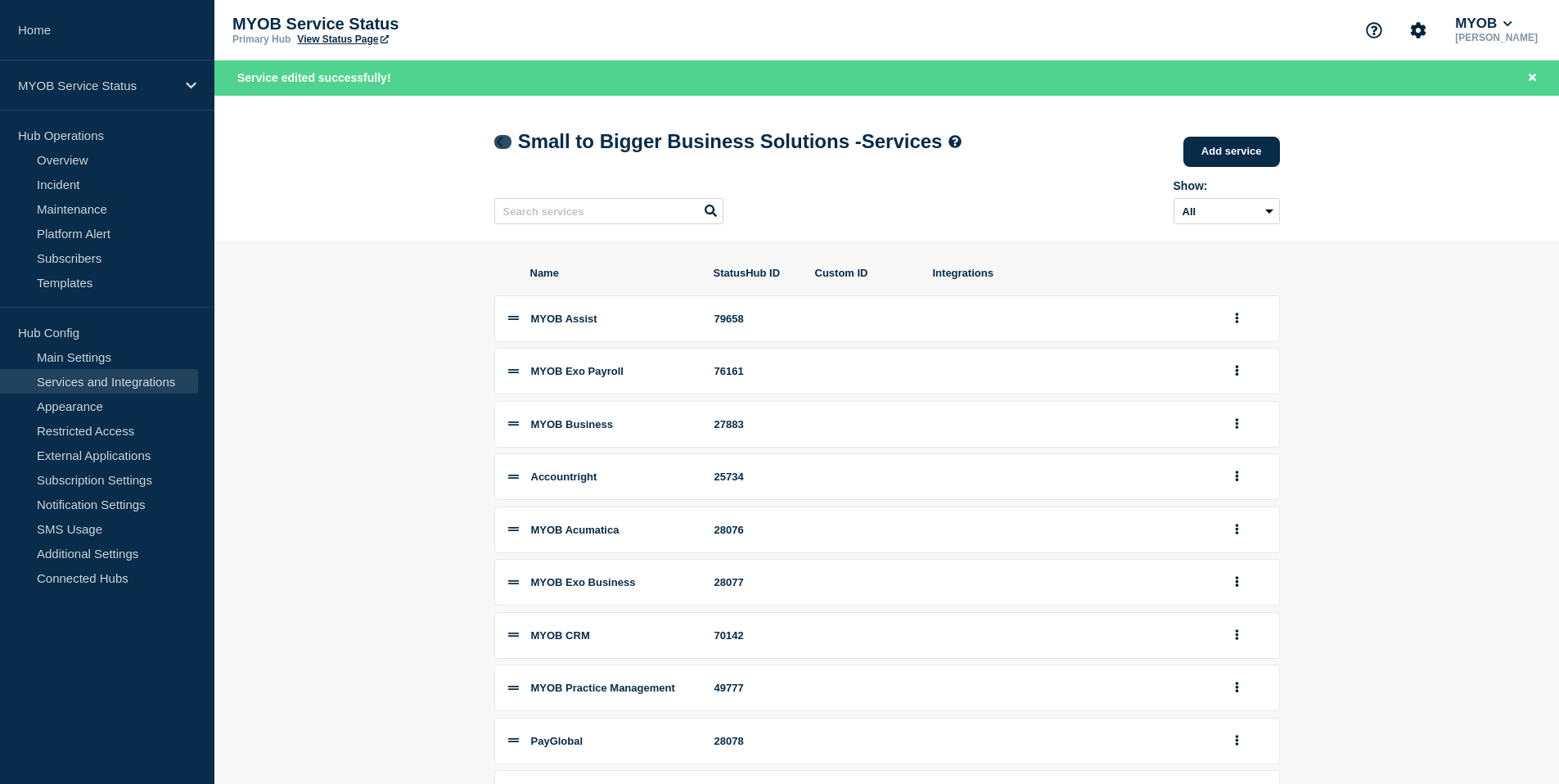
click at [504, 146] on icon at bounding box center [499, 142] width 13 height 11
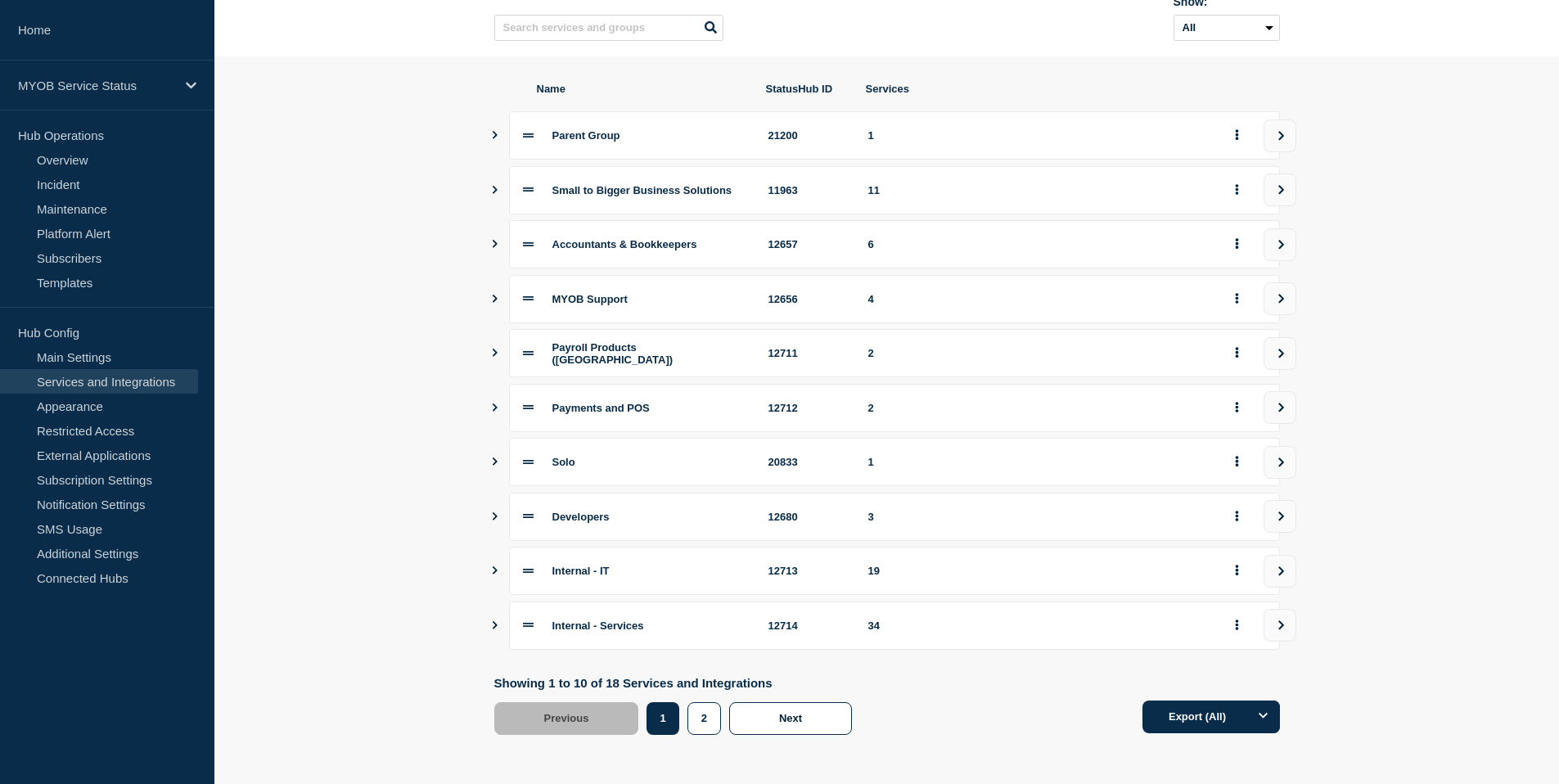
scroll to position [168, 0]
click at [498, 624] on icon "Show services" at bounding box center [494, 625] width 11 height 8
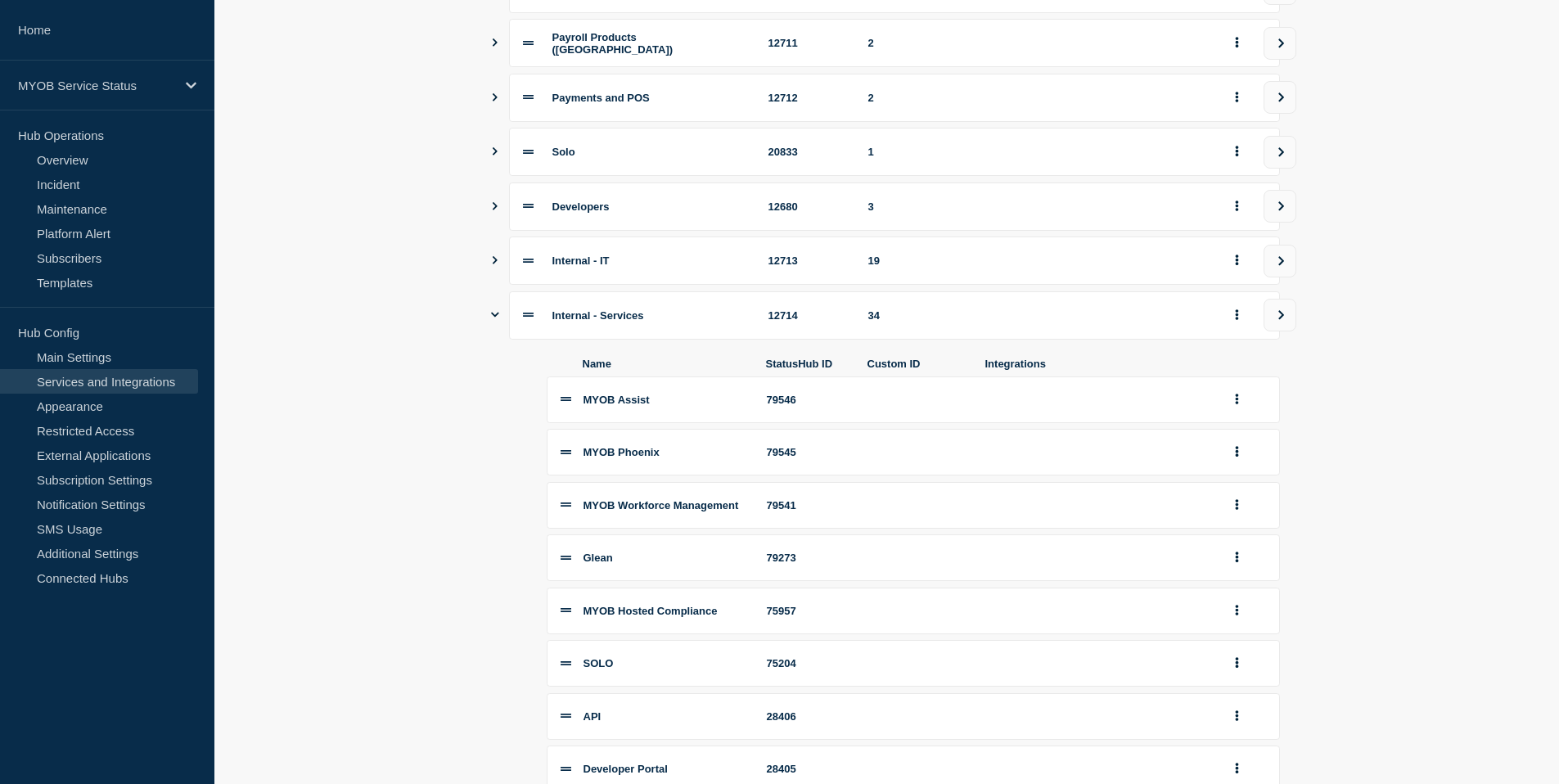
scroll to position [812, 0]
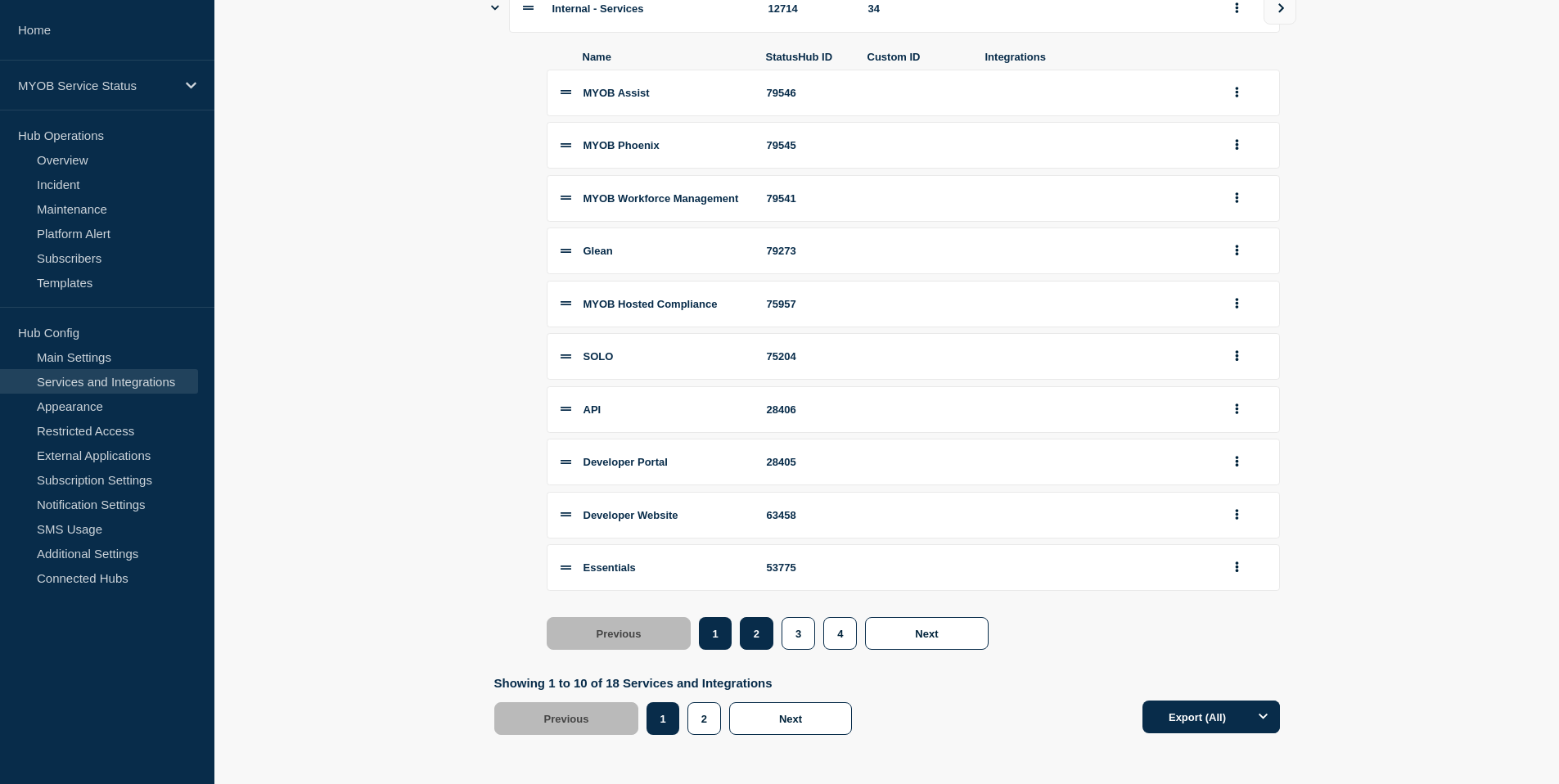
click at [751, 638] on button "2" at bounding box center [756, 633] width 34 height 33
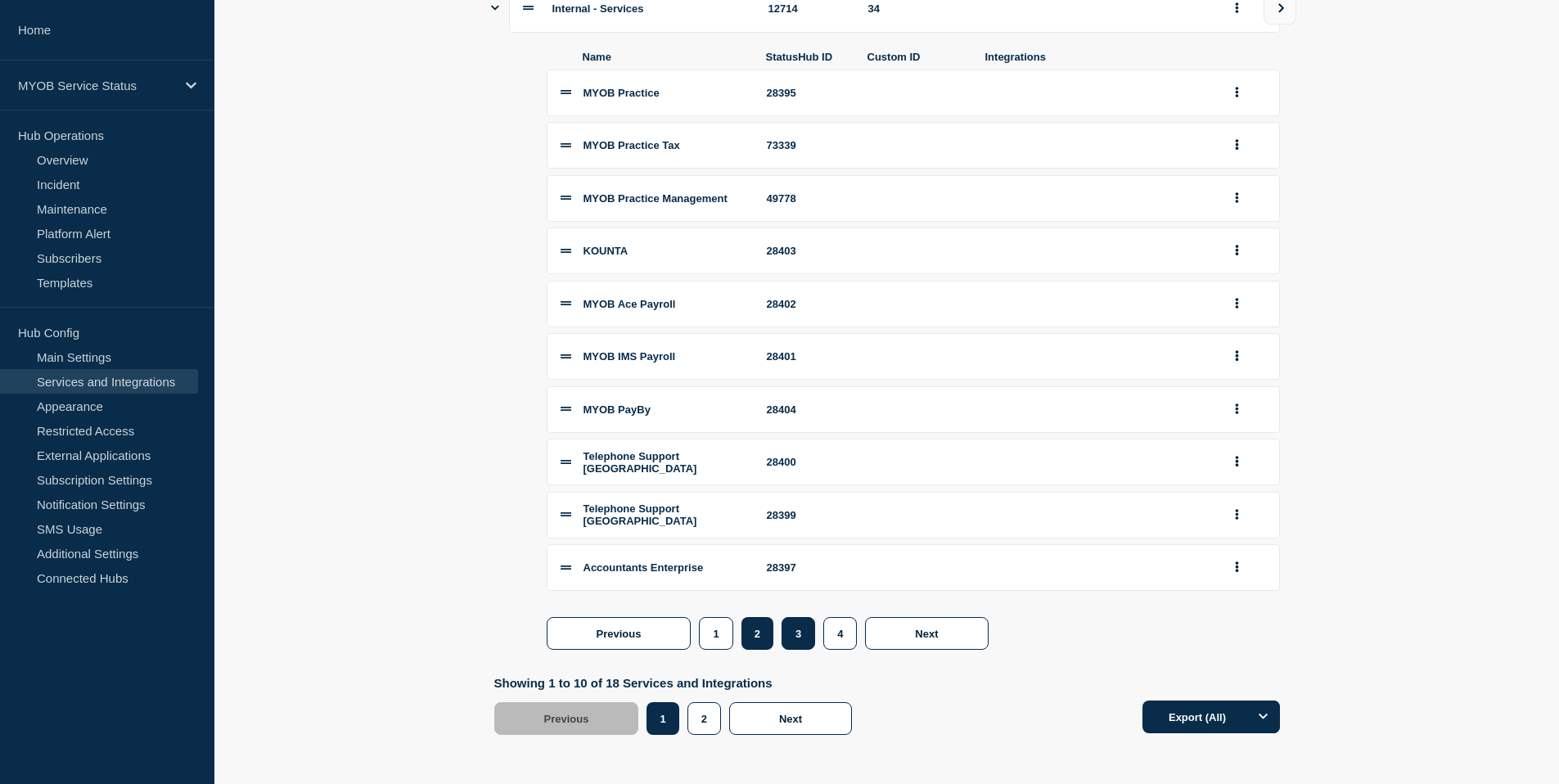
click at [788, 638] on button "3" at bounding box center [798, 633] width 34 height 33
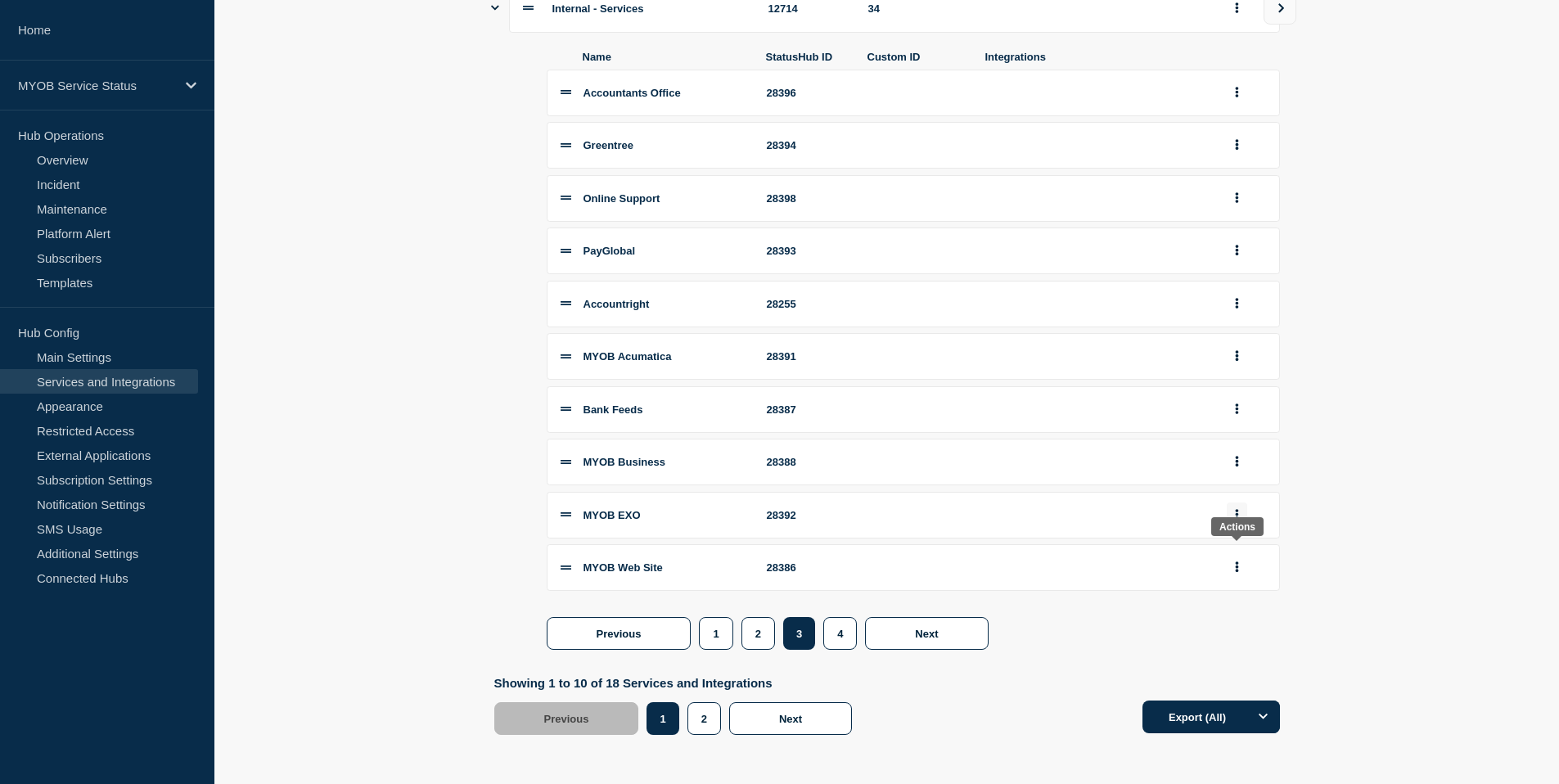
click at [1240, 505] on button "group actions" at bounding box center [1237, 515] width 20 height 25
click at [1239, 539] on button "Edit" at bounding box center [1246, 547] width 82 height 25
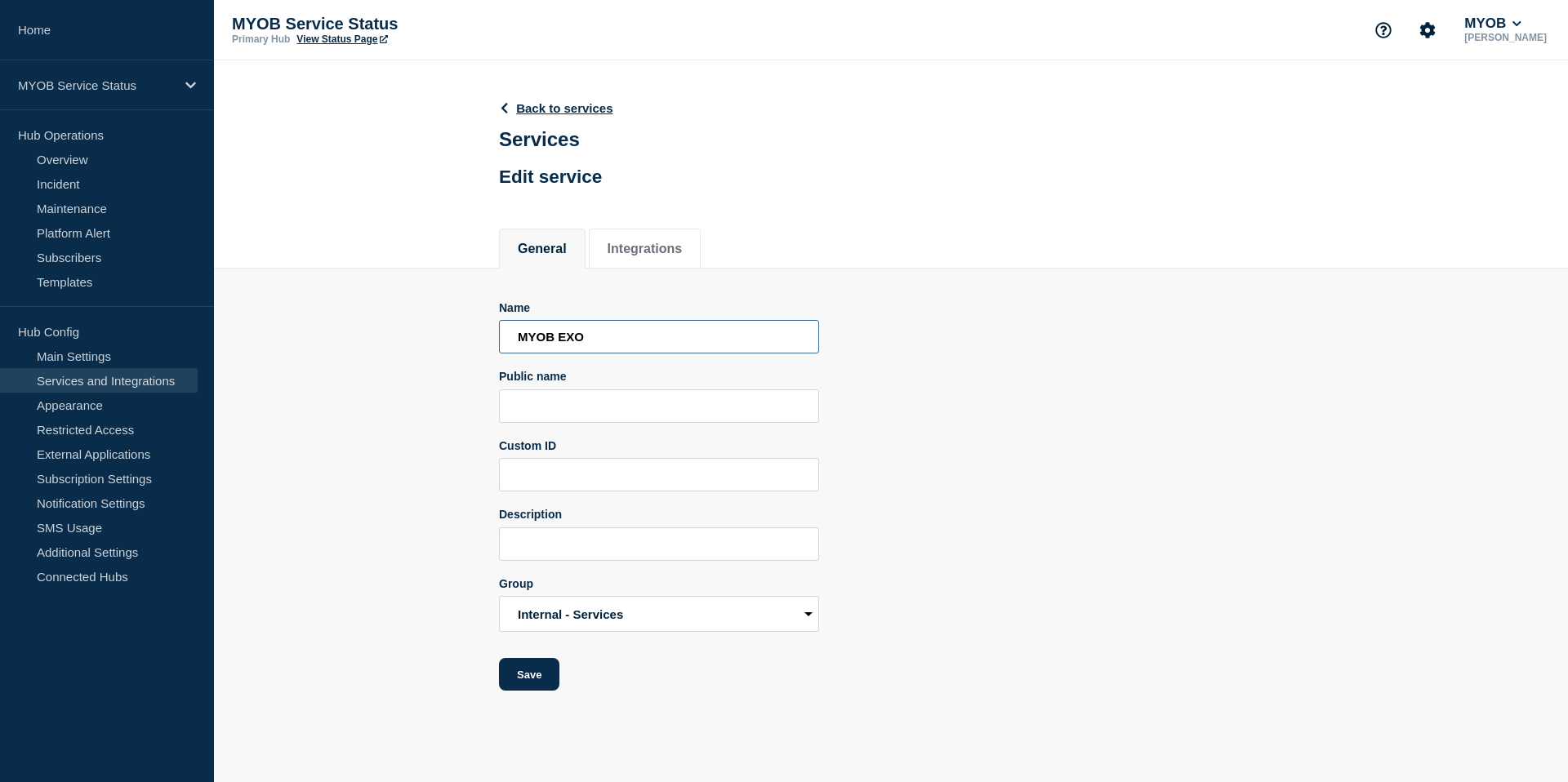
click at [589, 350] on input "MYOB EXO" at bounding box center [659, 337] width 320 height 34
type input "MYOB Exo"
click at [515, 691] on button "Save" at bounding box center [529, 674] width 60 height 33
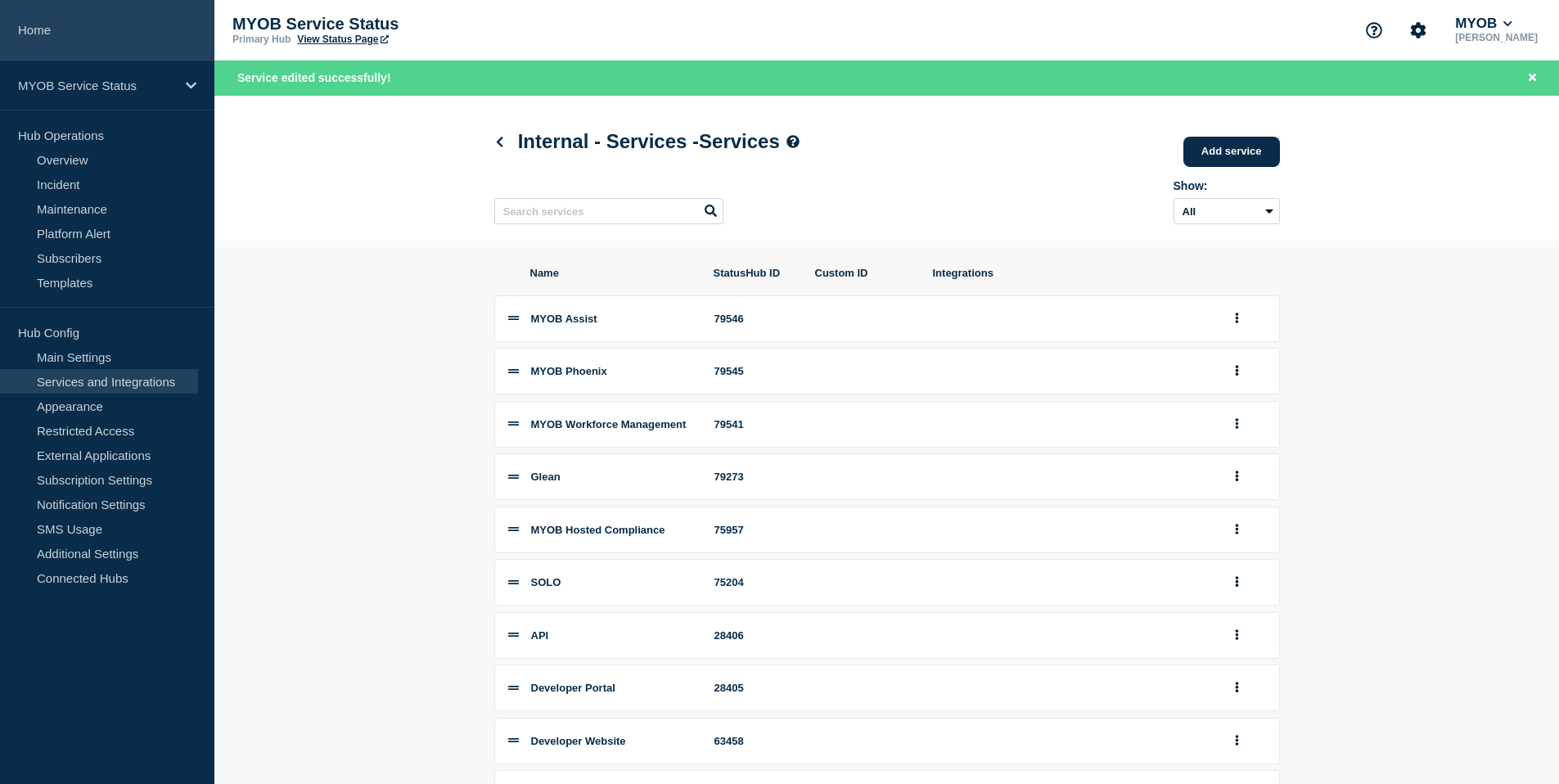
click at [53, 29] on link "Home" at bounding box center [107, 30] width 214 height 61
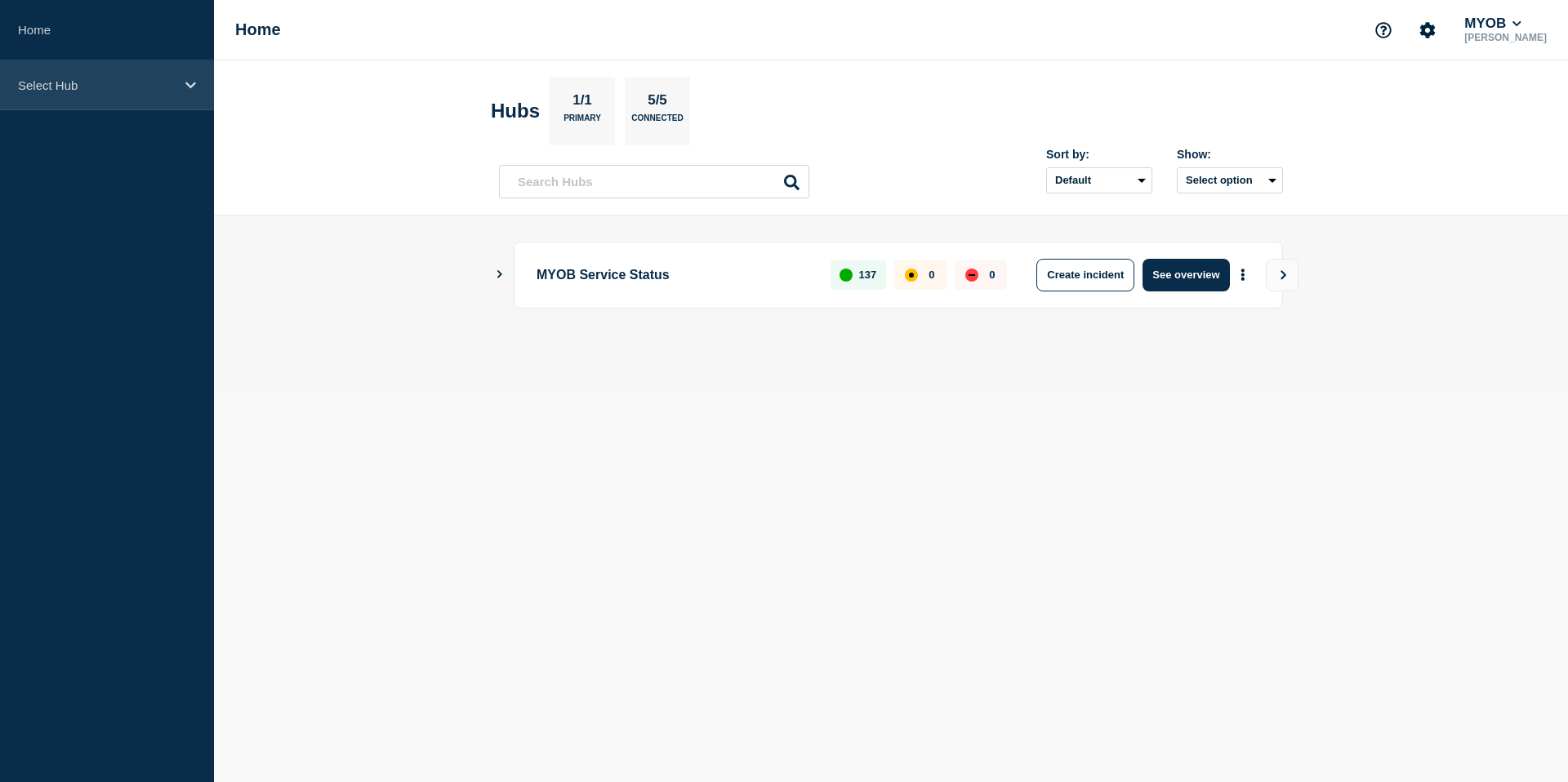
click at [83, 102] on div "Select Hub" at bounding box center [106, 85] width 214 height 49
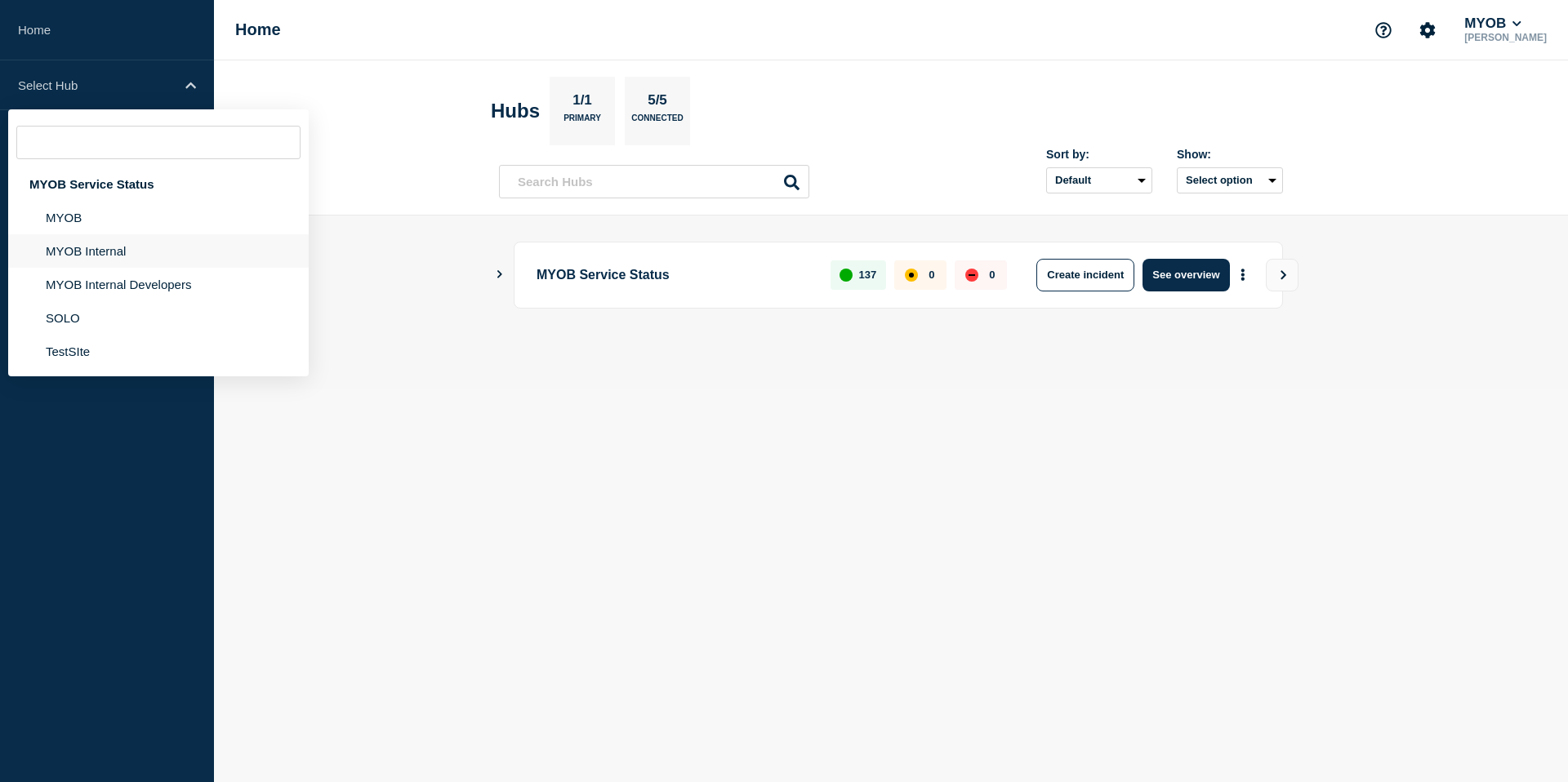
click at [93, 265] on li "MYOB Internal" at bounding box center [158, 251] width 300 height 34
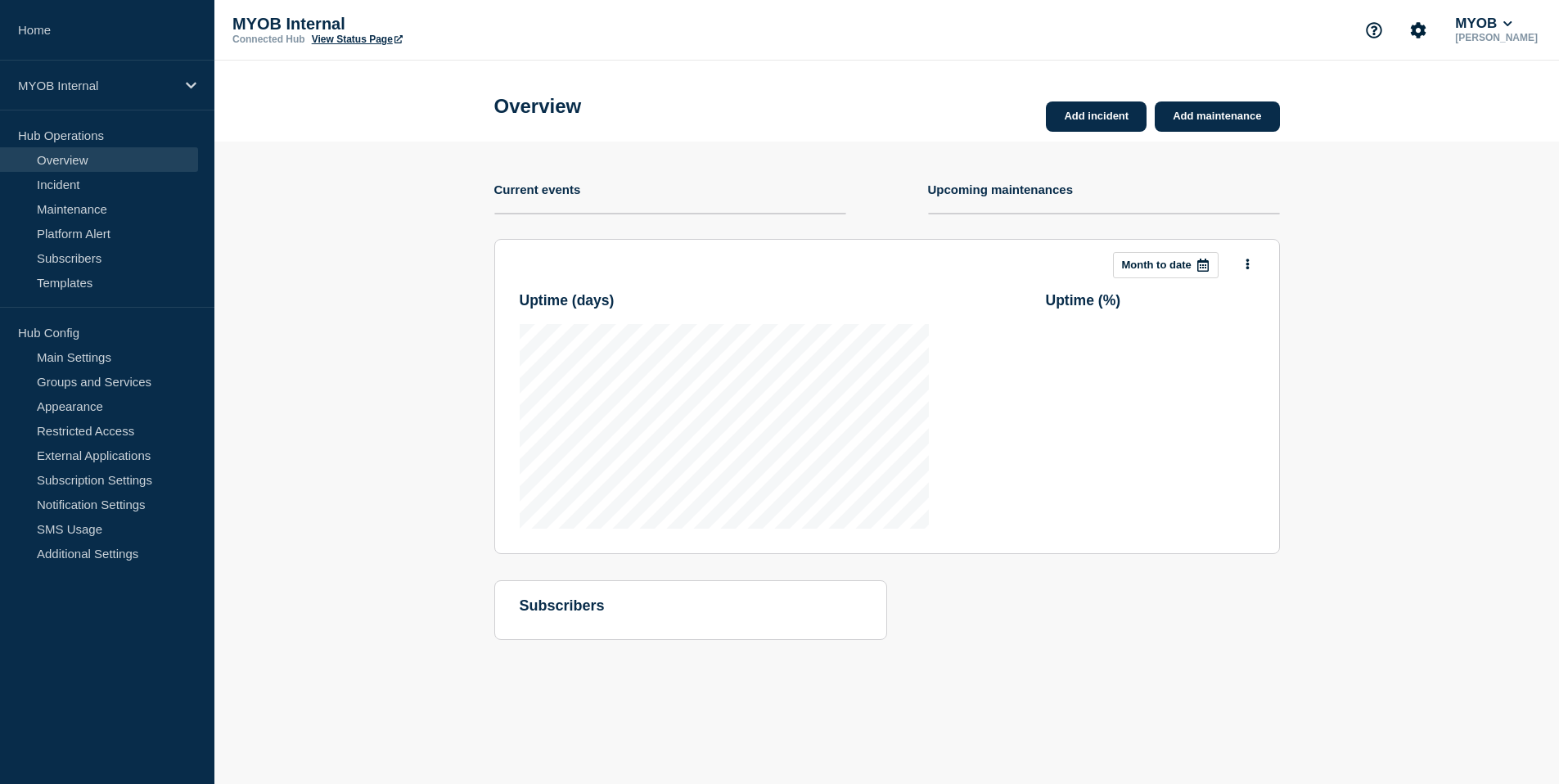
click at [377, 45] on link "View Status Page" at bounding box center [357, 39] width 91 height 12
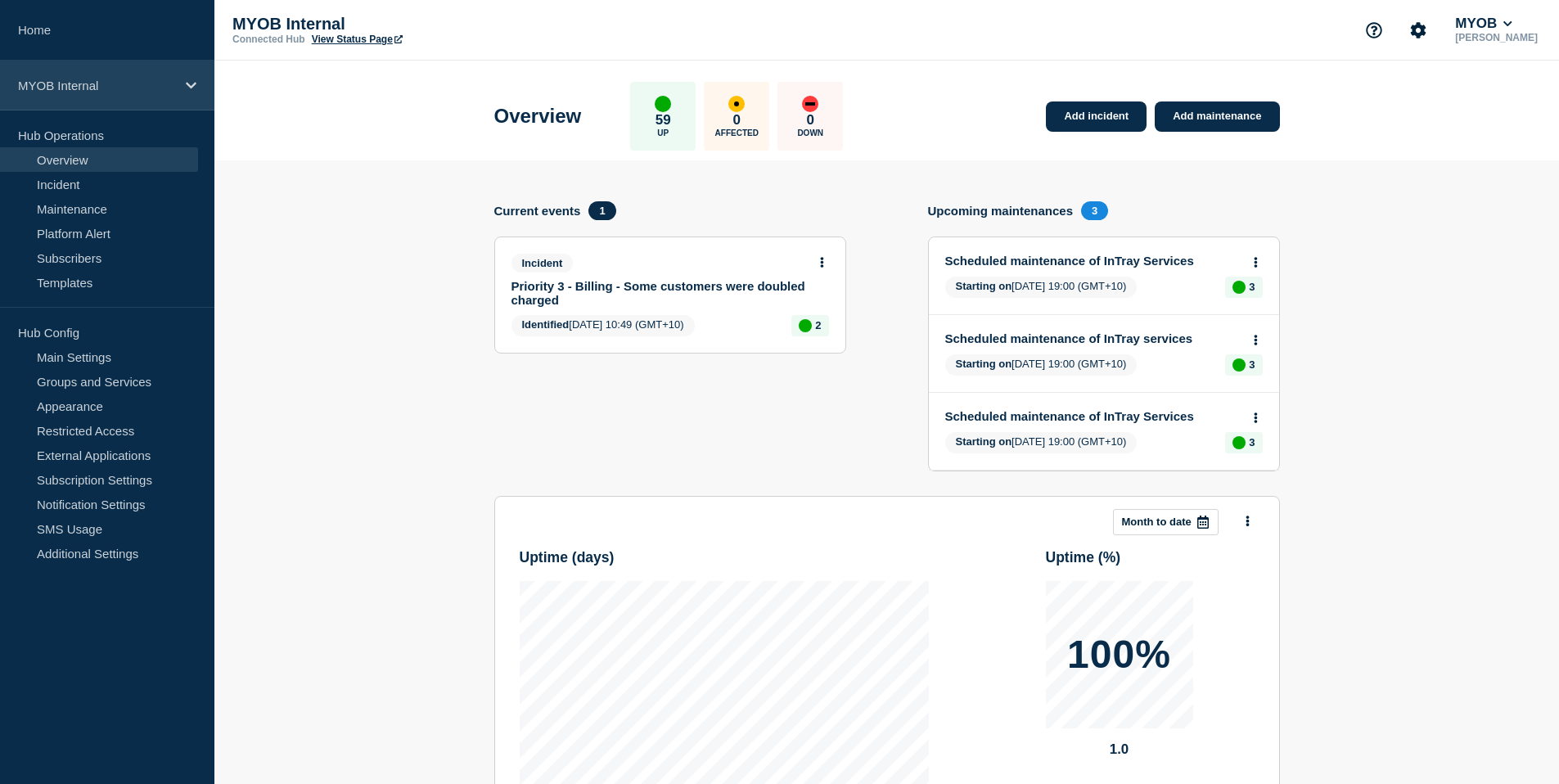
click at [140, 78] on p "MYOB Internal" at bounding box center [96, 85] width 157 height 14
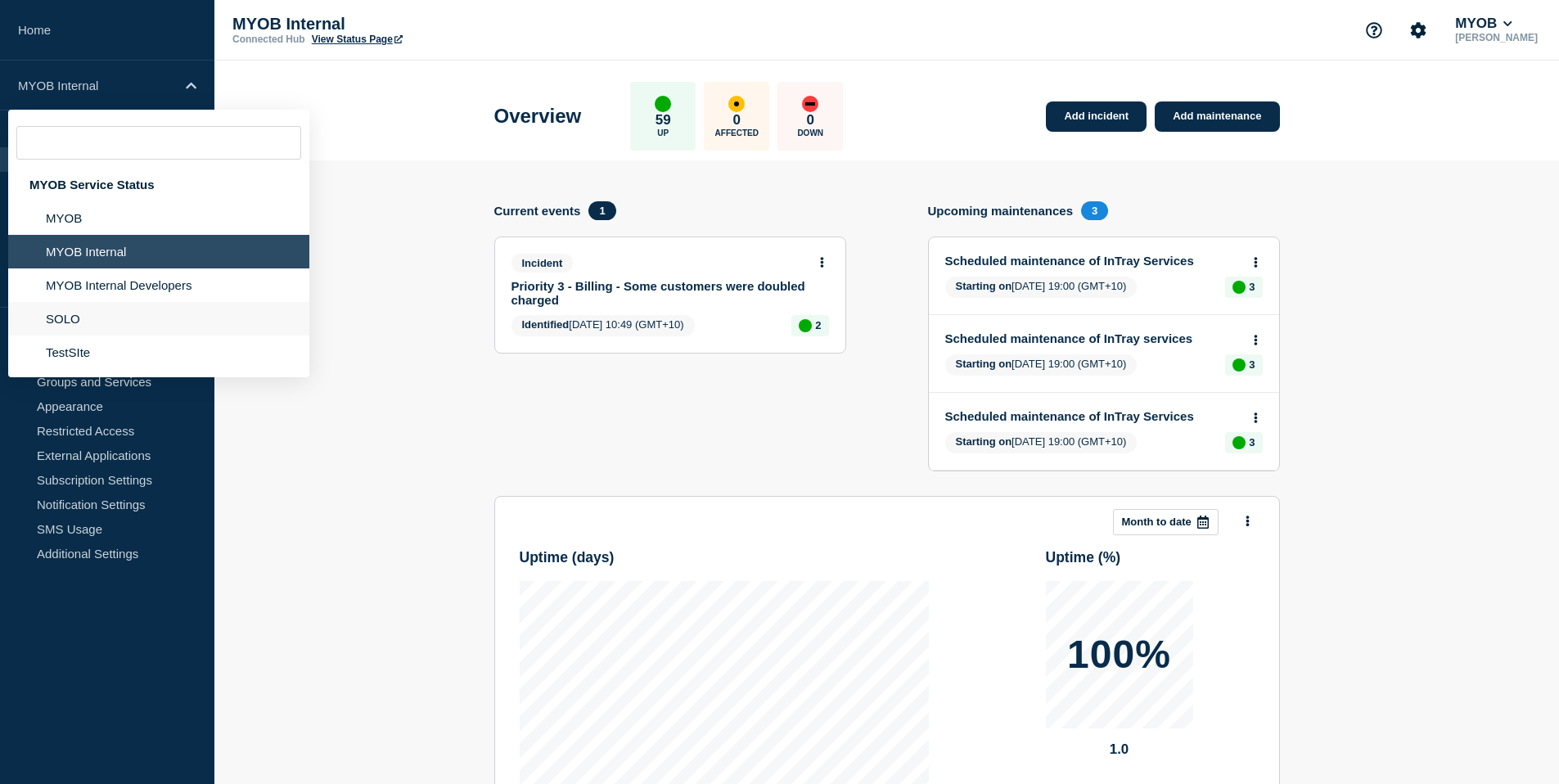
click at [108, 329] on li "SOLO" at bounding box center [159, 318] width 301 height 34
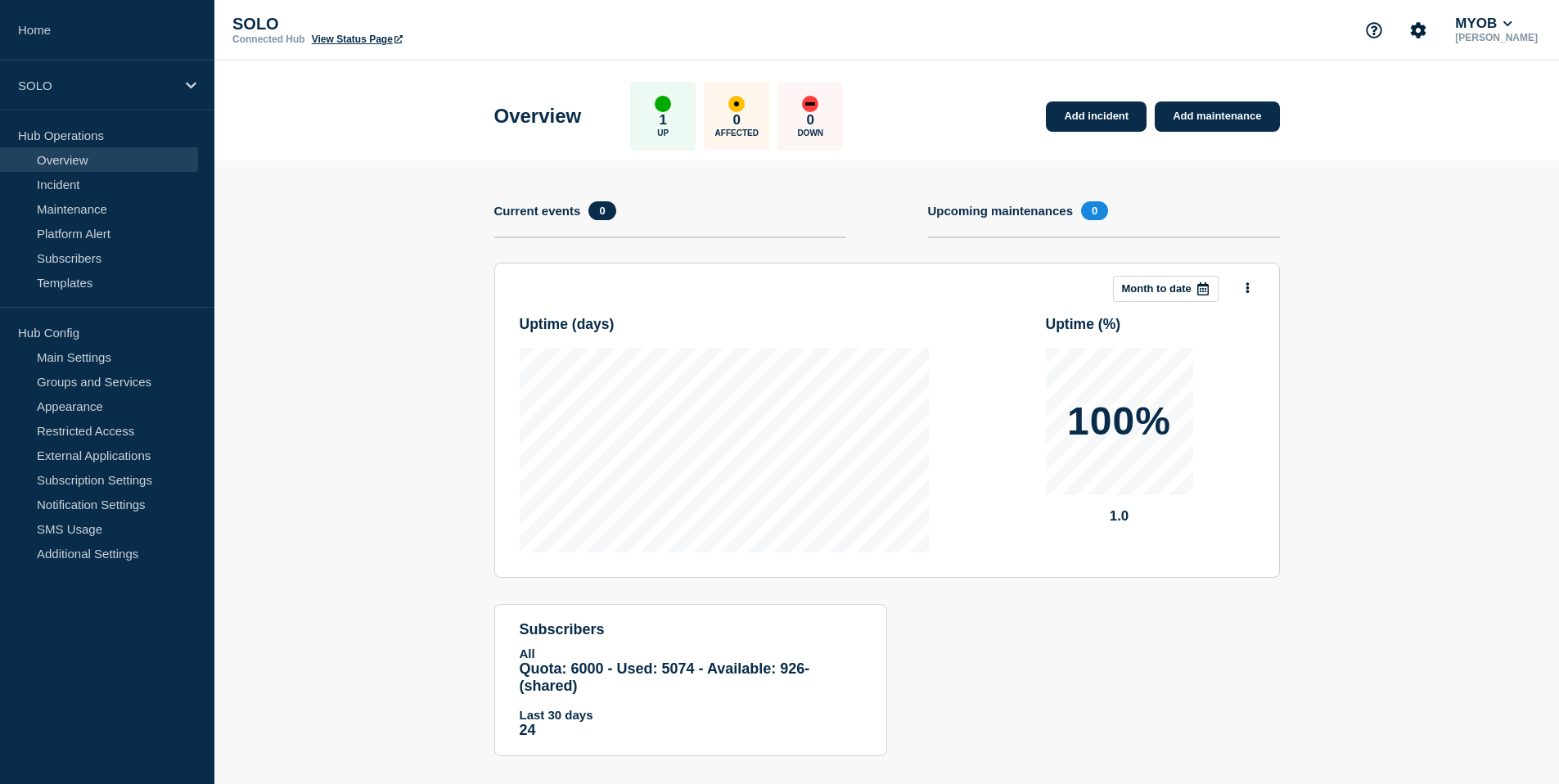
click at [370, 36] on link "View Status Page" at bounding box center [357, 39] width 91 height 12
